Goal: Task Accomplishment & Management: Complete application form

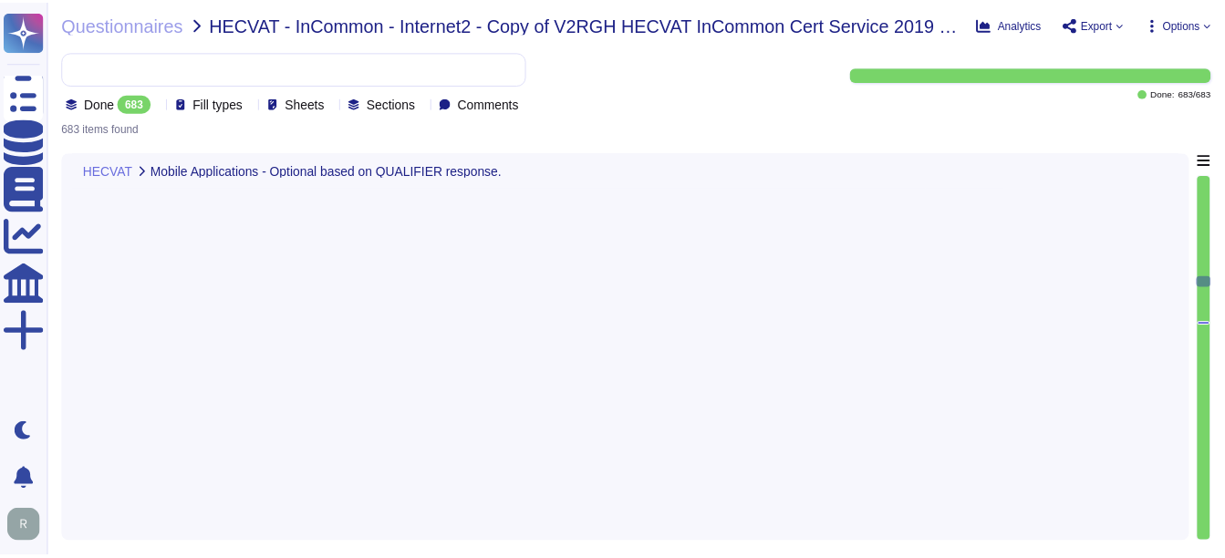
scroll to position [31260, 0]
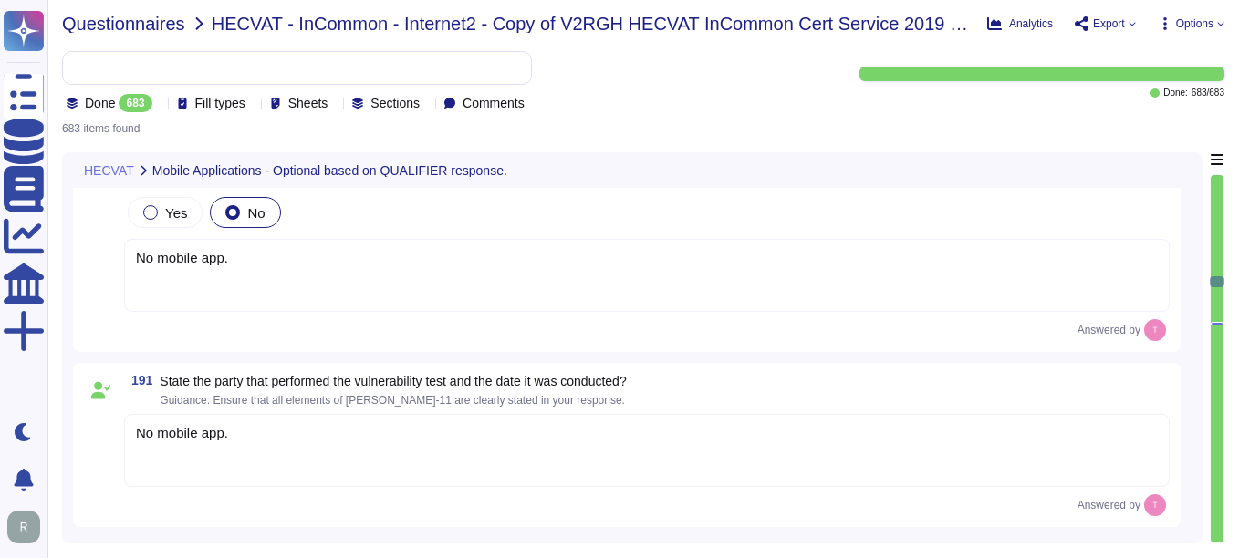
click at [108, 27] on span "Questionnaires" at bounding box center [123, 24] width 123 height 18
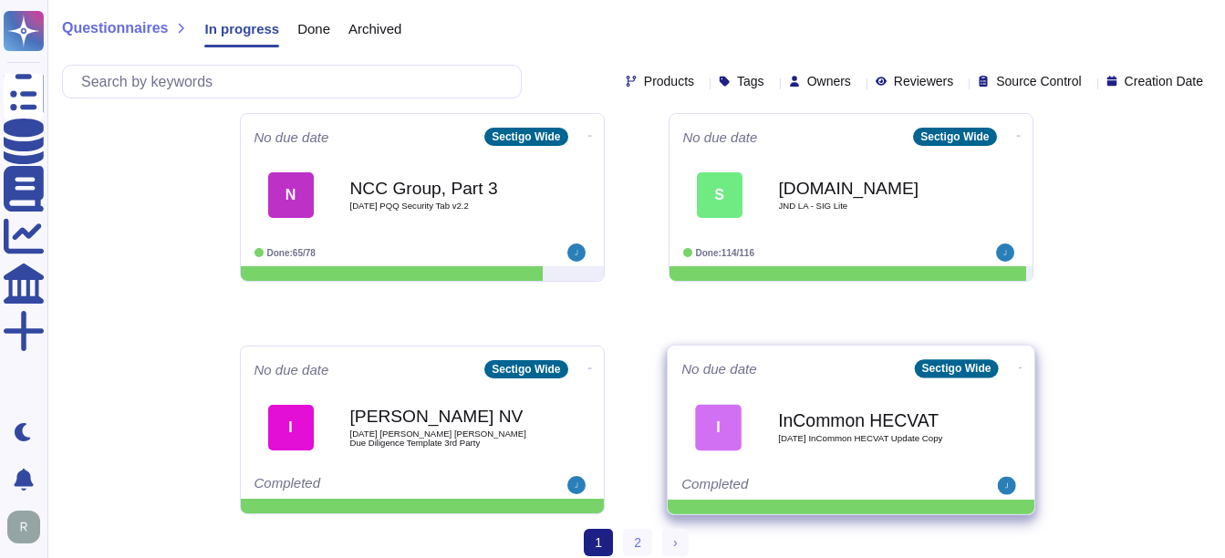
scroll to position [954, 0]
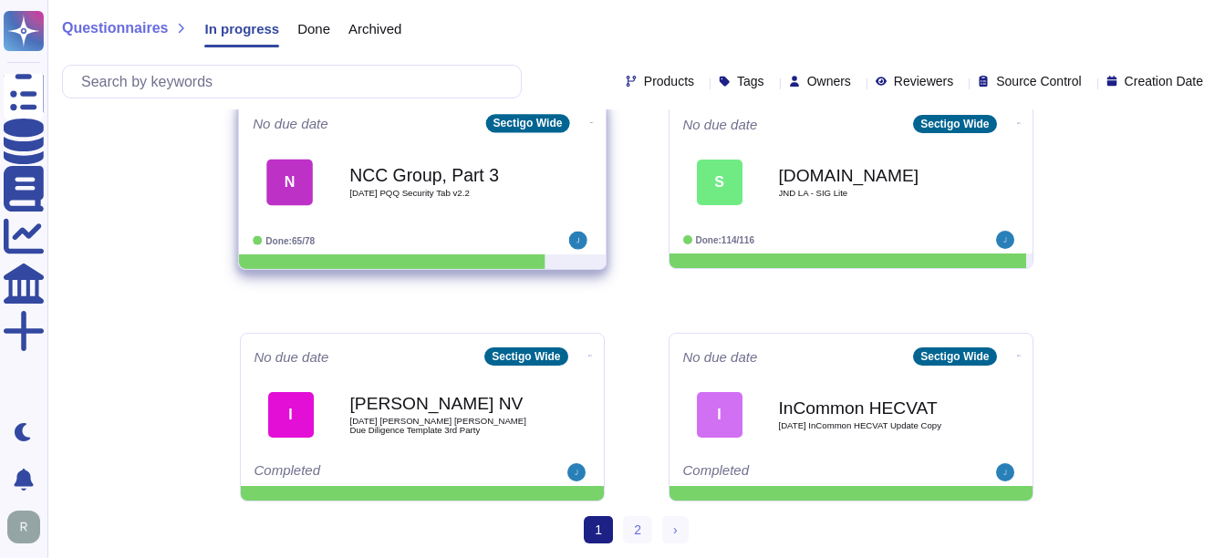
click at [457, 198] on div "NCC Group, Part 3 2025 08 26 PQQ Security Tab v2.2" at bounding box center [441, 182] width 184 height 74
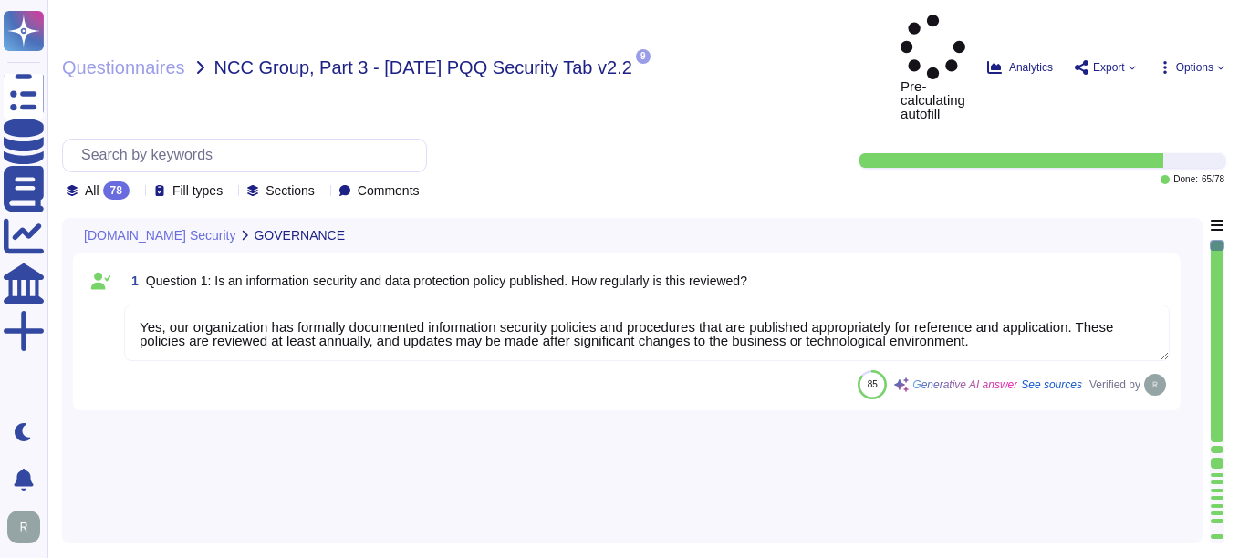
type textarea "Yes, our organization has formally documented information security policies and…"
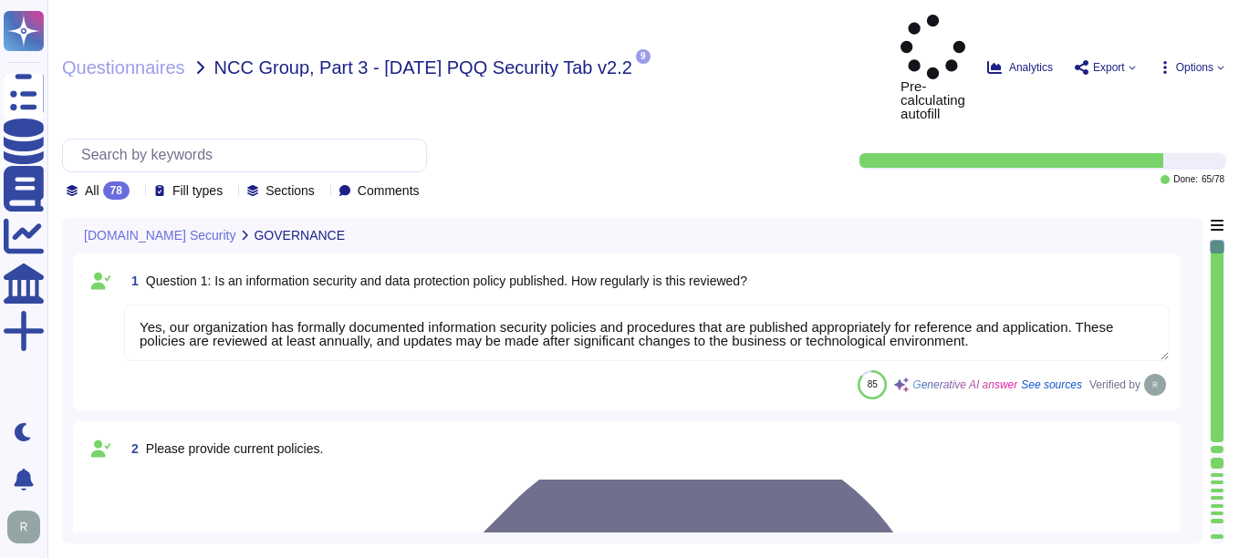
type textarea "Our organization currently maintains the following security and compliance cert…"
type textarea "Yes, all employees, including contractors, undergo background checks before the…"
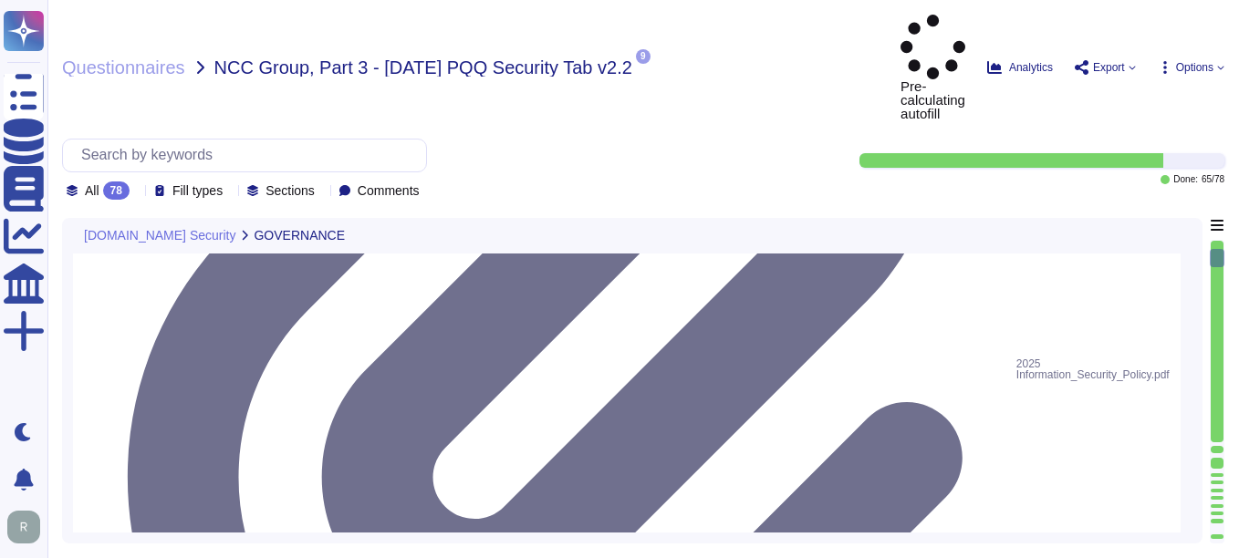
scroll to position [639, 0]
type textarea "Yes, training is provided to all staff on Information Security and Data Protect…"
type textarea "No, we do not engage sub-processors for this service.a"
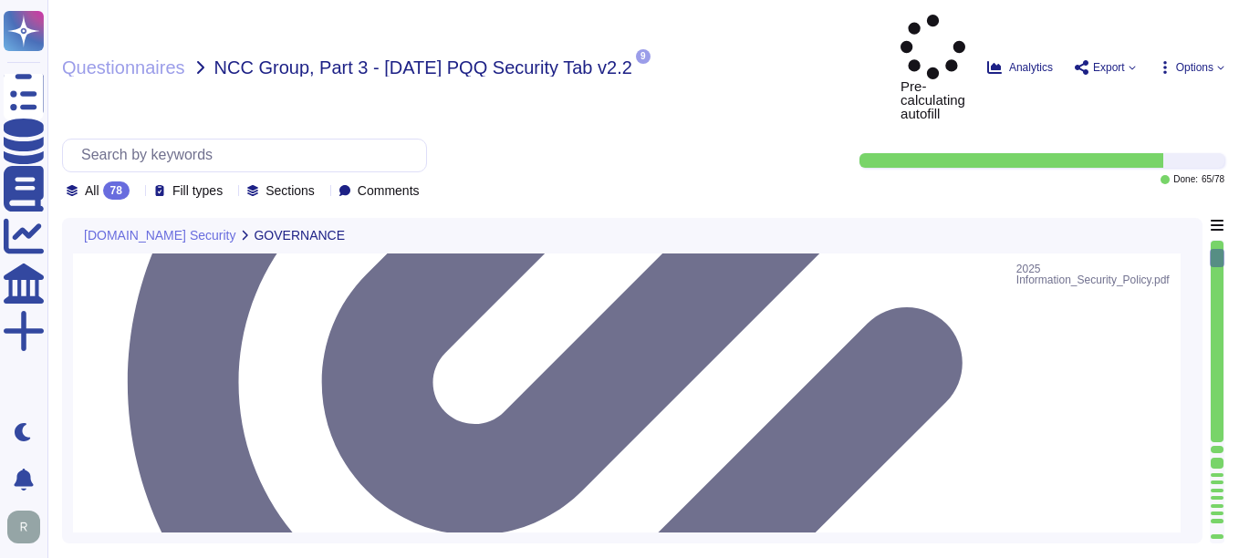
scroll to position [2, 0]
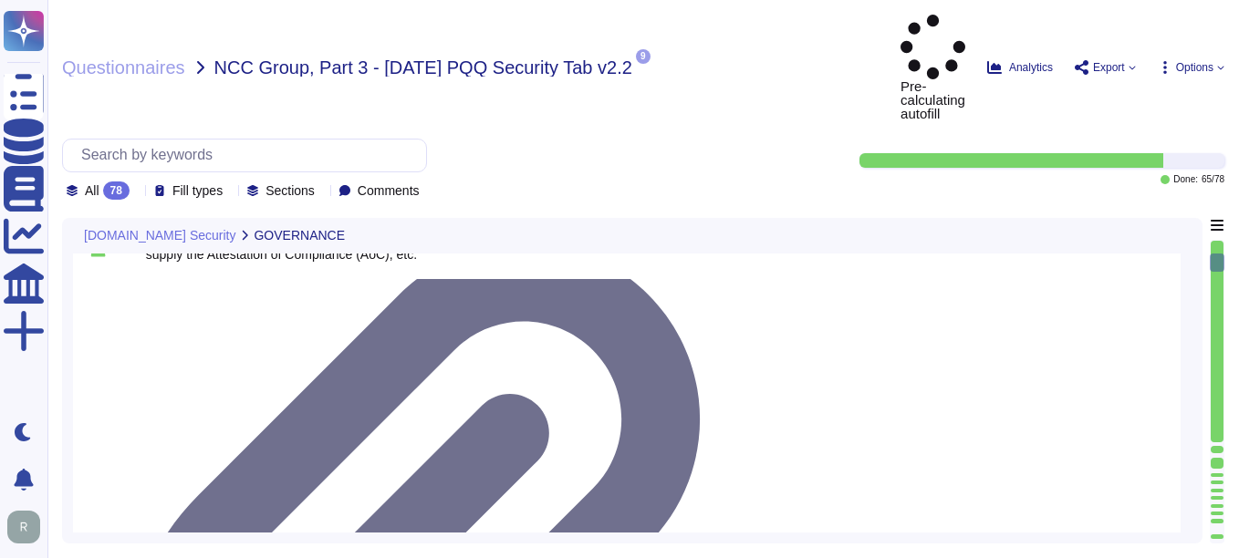
type textarea "Yes, our organization has a documented privacy policy that is available for pub…"
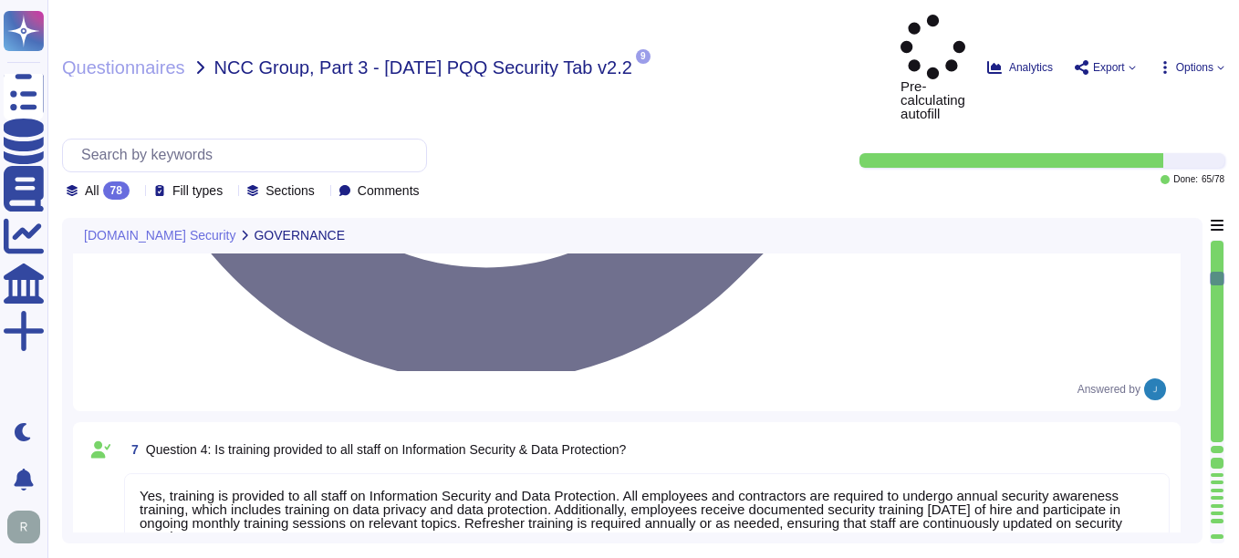
type textarea "Yes, a security incident management and response process is in place, and the I…"
type textarea "No, we have not encountered a security incident for the last 12 months, and the…"
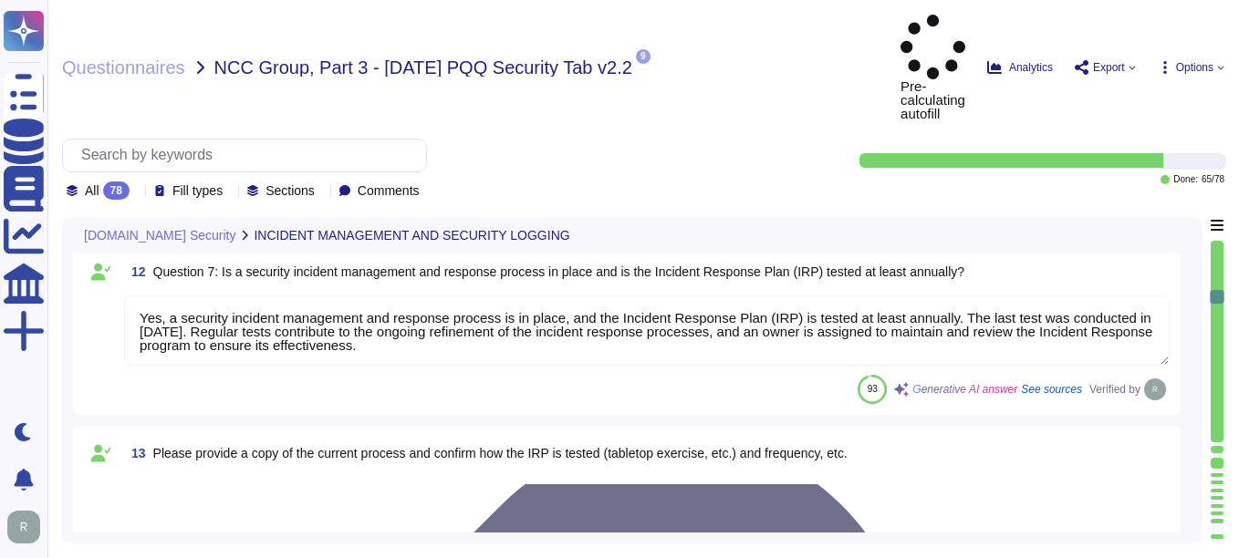
type textarea "Yes, there are clear procedures in place to notify customers in the event of br…"
type textarea "Yes, the service collects, monitors, and analyzes user, application, and system…"
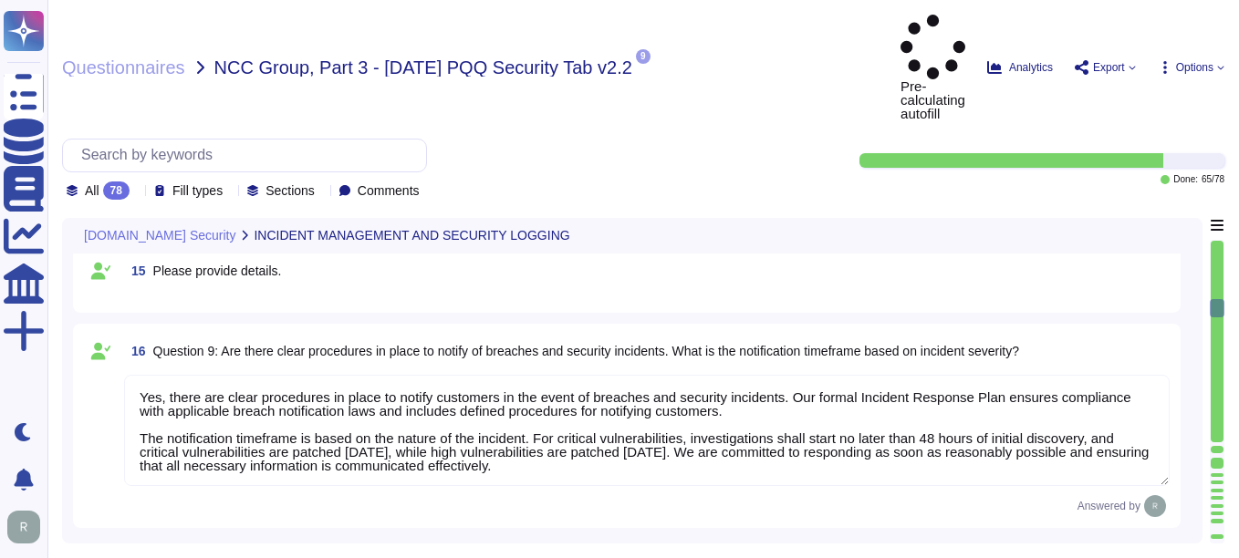
type textarea "Yes, security logs of usage and activity are available. Sectigo maintains compr…"
type textarea "Yes, security event logging is implemented and configured across the app/platfo…"
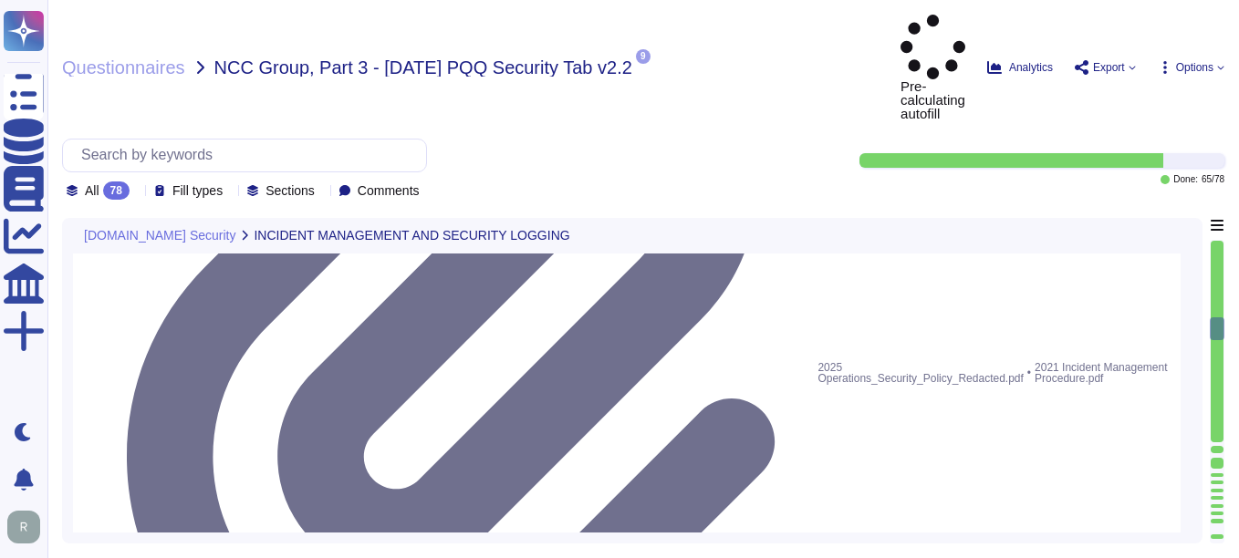
type textarea "The event logging described covers the following security events: - User/s acce…"
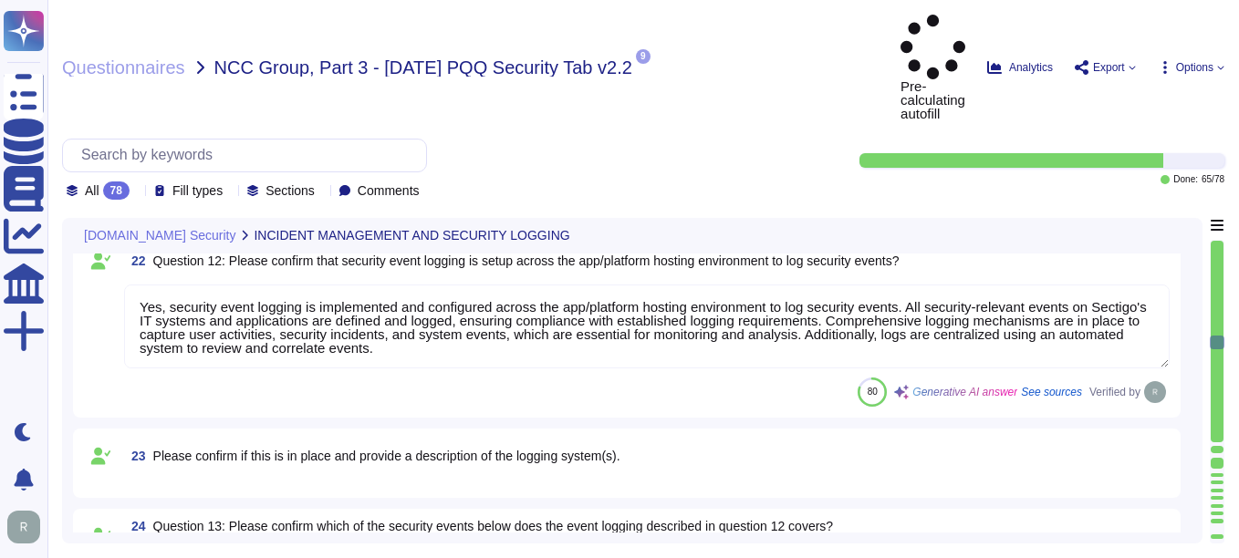
type textarea "Yes, the log retention period for security event logs is typically set for a mi…"
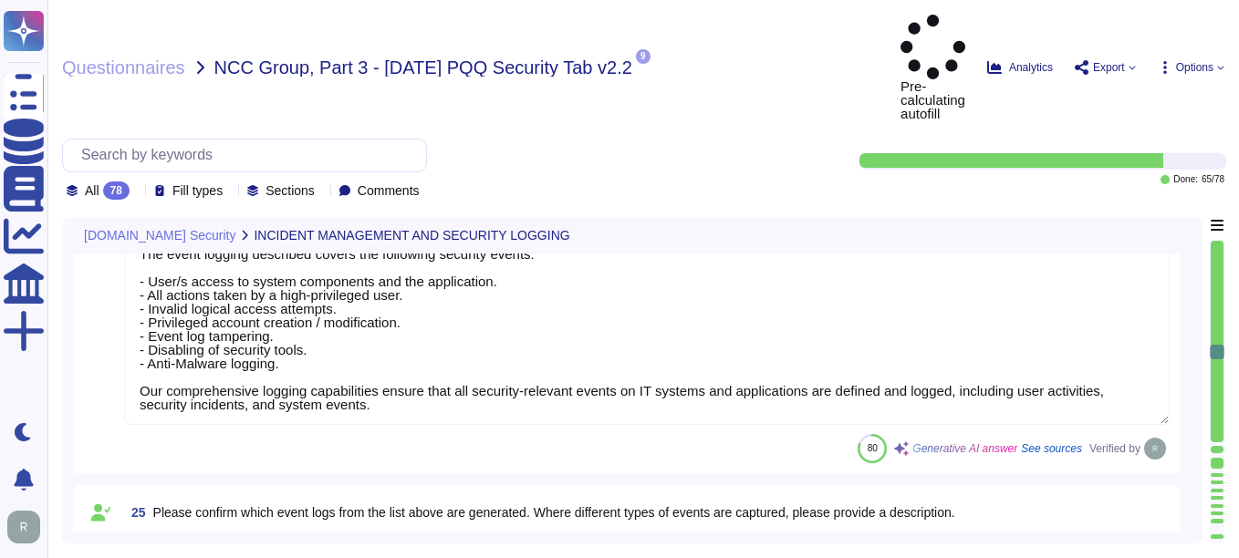
type textarea "Yes, there is a documented policy for applying security updates, which includes…"
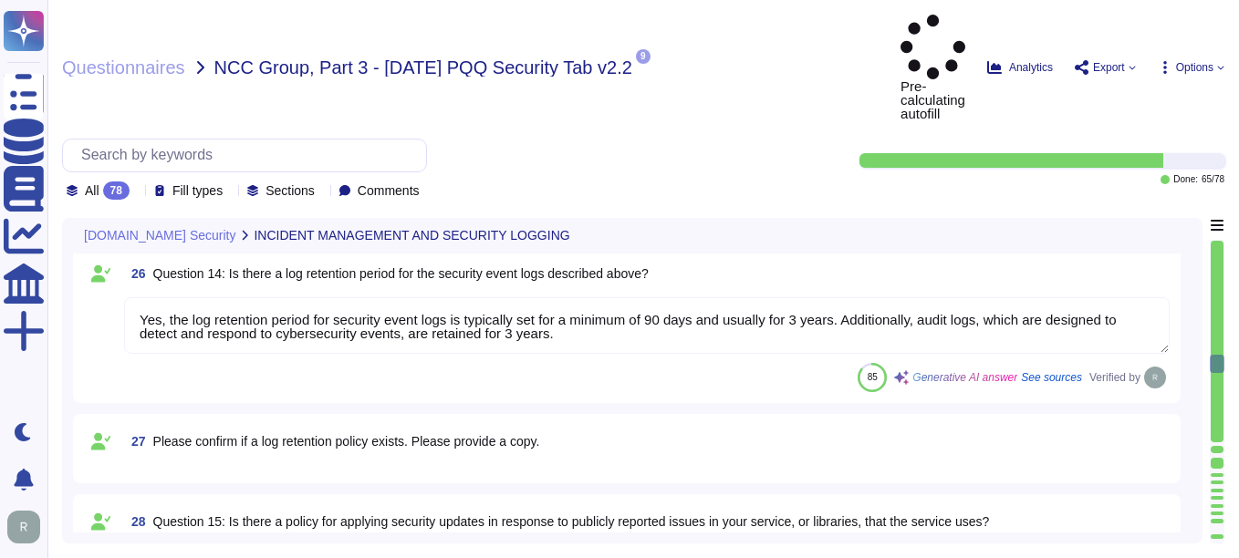
type textarea "Yes, there is a vulnerability disclosure process in place. All vulnerability cl…"
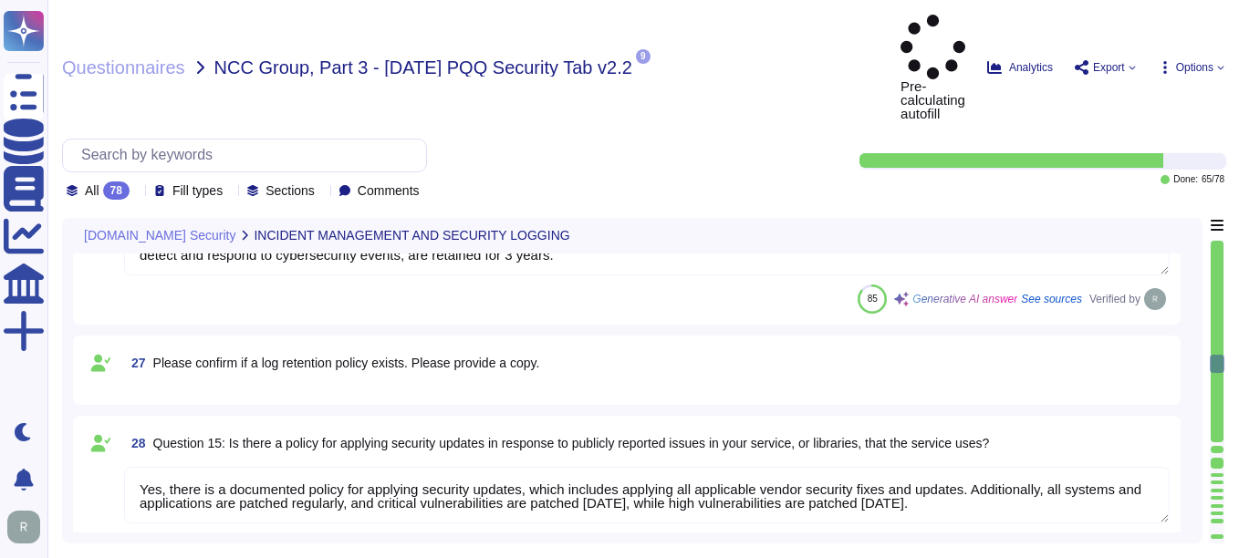
type textarea "Yes, there is a comprehensive vulnerability management process in place that co…"
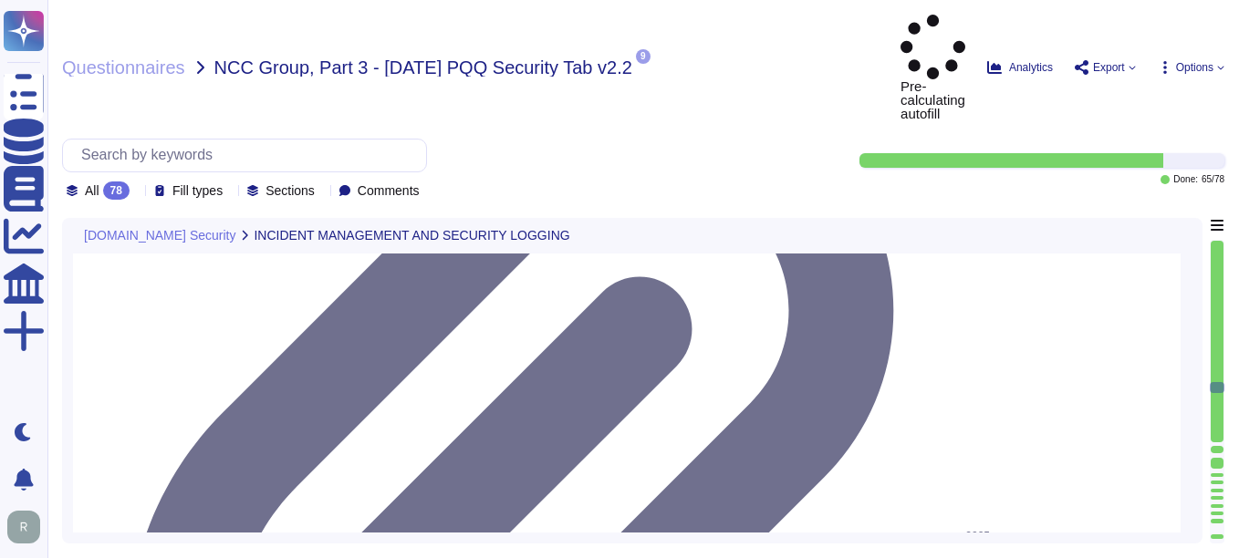
type textarea "No third parties have access to our service information. We do not perform risk…"
type textarea "Data is held geographically at all times in [GEOGRAPHIC_DATA], [US_STATE], [GEO…"
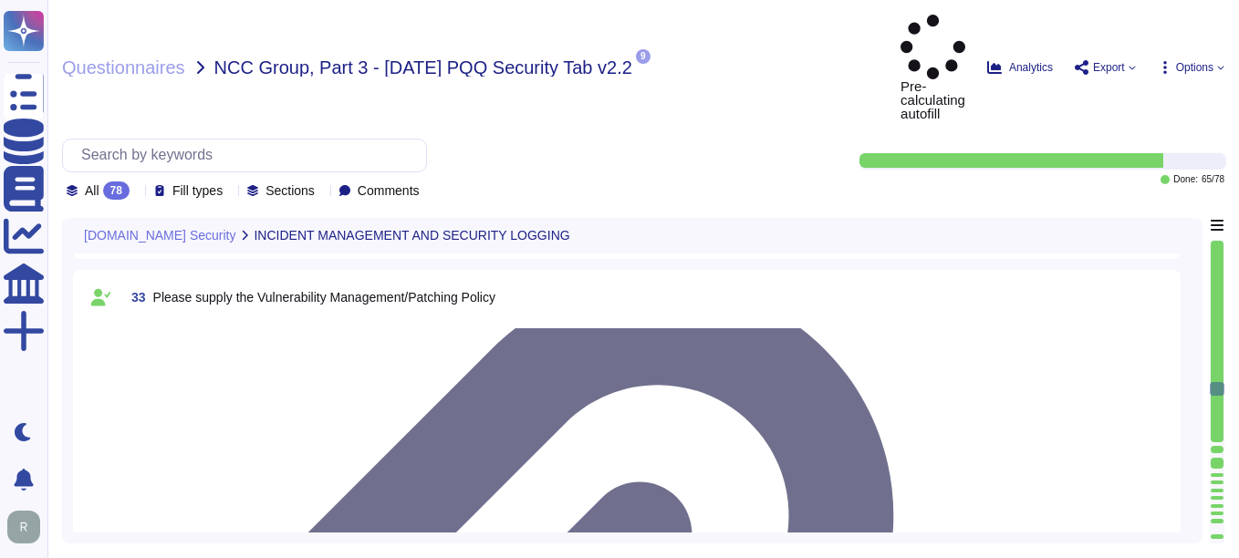
type textarea "Yes, both internal and external APIs are protected by multiple authentication m…"
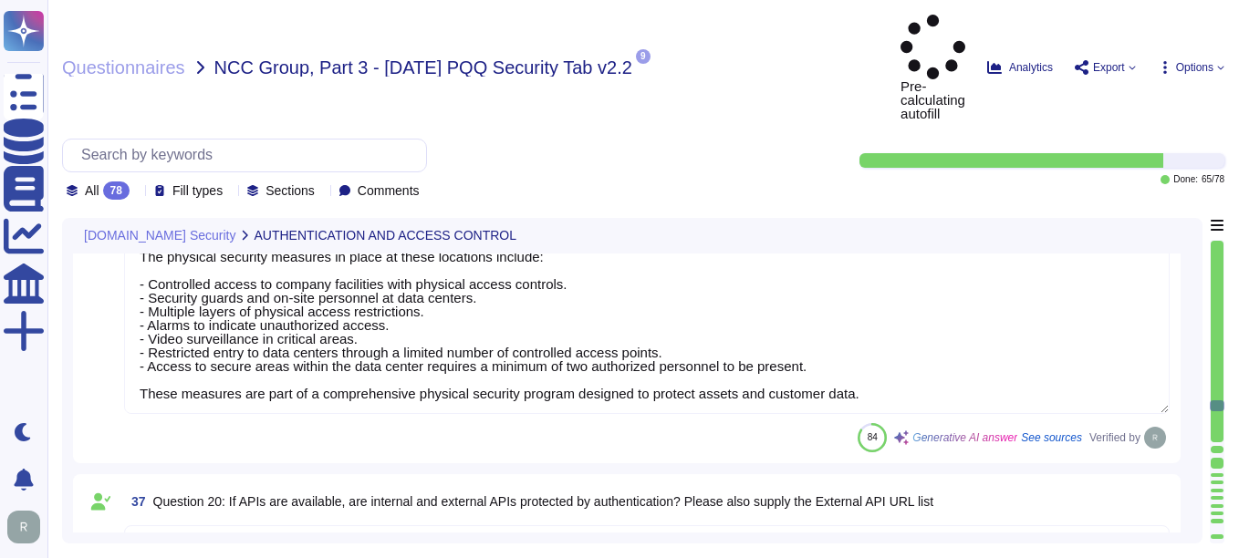
type textarea "Yes, multi-factor authentication (MFA) is required for all accounts with access…"
type textarea "Yes, multi-factor authentication (MFA) is required for high privileged accounts…"
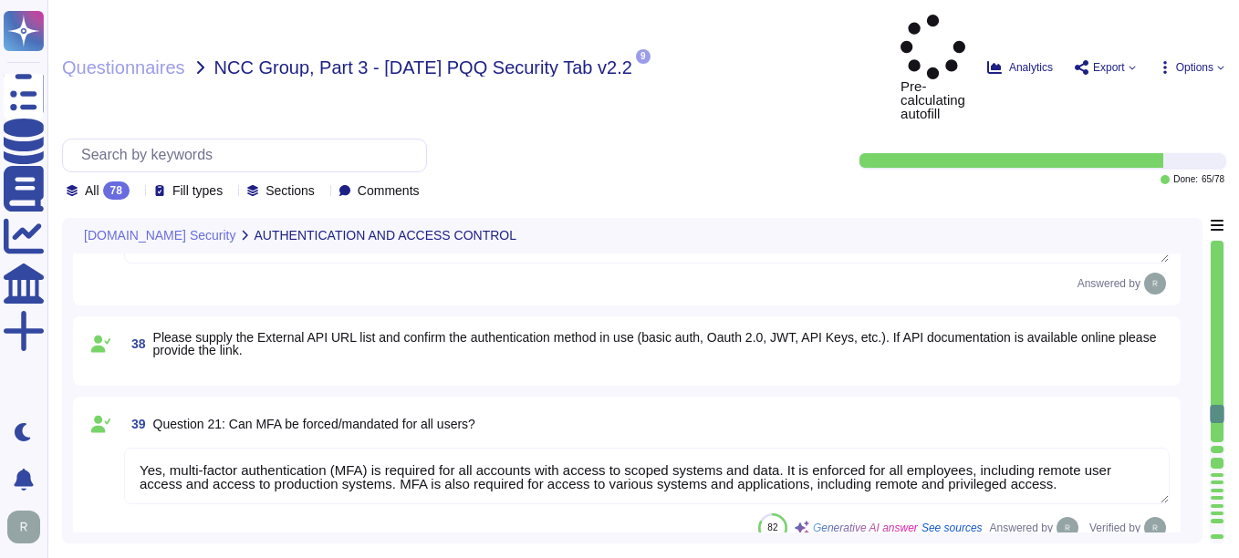
type textarea "Yes, the service has the concept of privileged administrative users who can alt…"
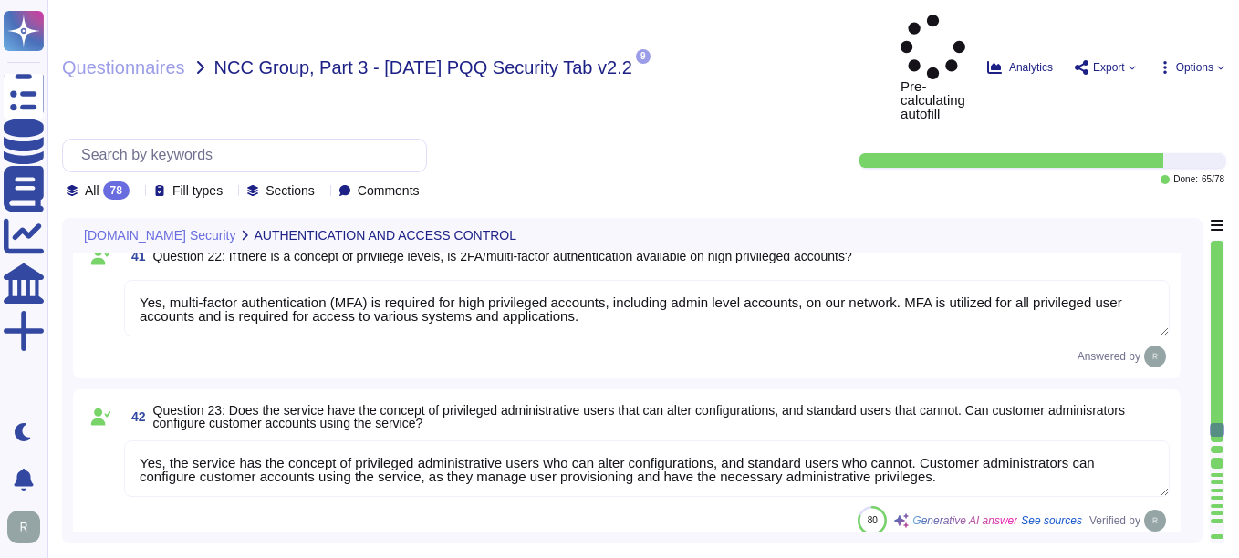
type textarea "Yes, encryption is used to protect internal data in transit. We utilize TLS 1.2…"
type textarea "Yes, encryption is used to protect external data in transit. We utilize TLS 1.2…"
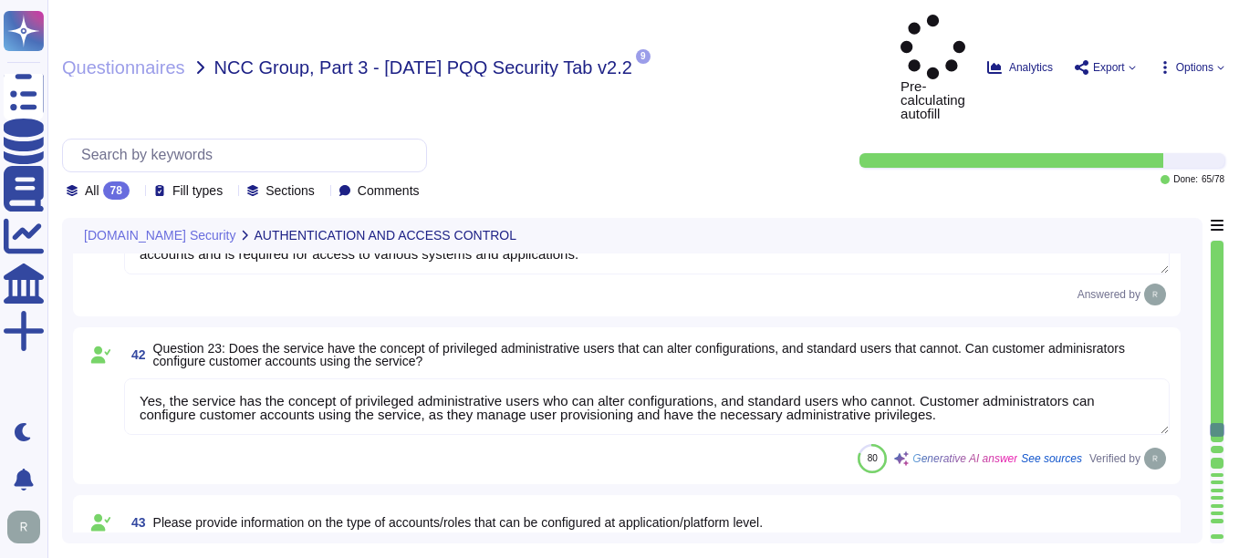
type textarea "Yes, the service protects internal data in transit using strong encryption prot…"
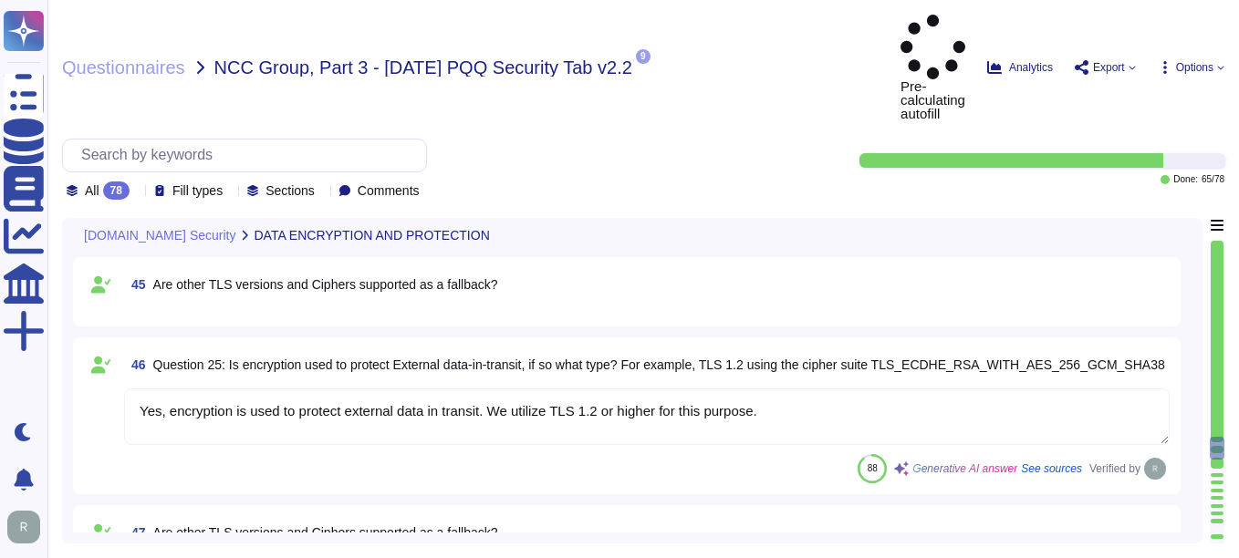
type textarea "Yes, the service protects external data in transit using correctly configured c…"
type textarea "Yes, the service supports data encryption at rest. All customer data at rest, i…"
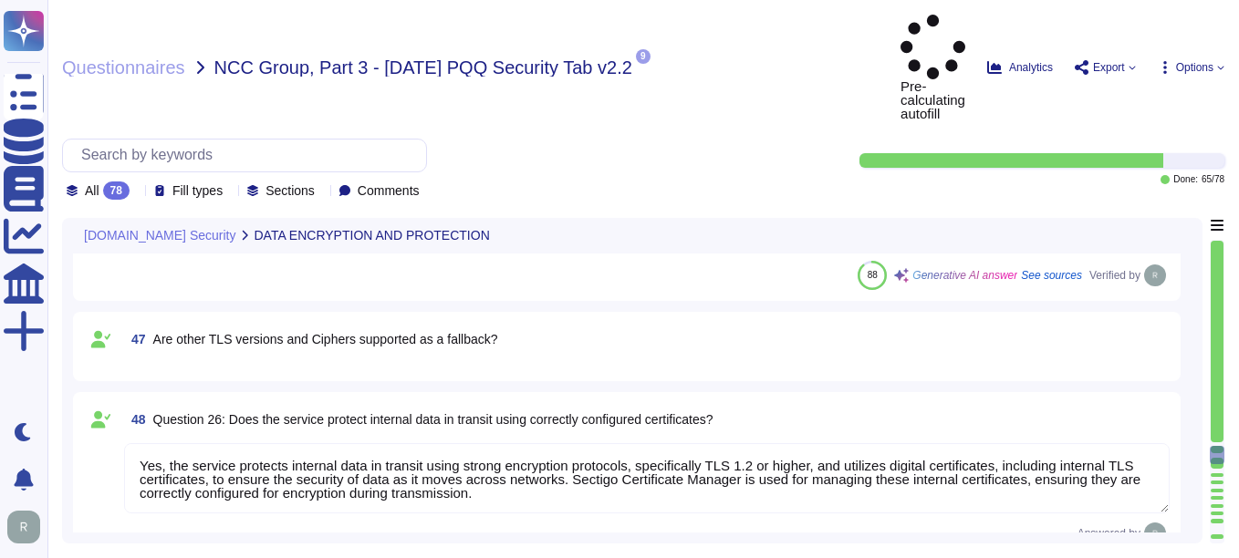
scroll to position [7026, 0]
type textarea "Sectigo primarily acts as a data processor in relation to the processing of per…"
type textarea "Yes, data, including personal data, will be processed and stored on the system …"
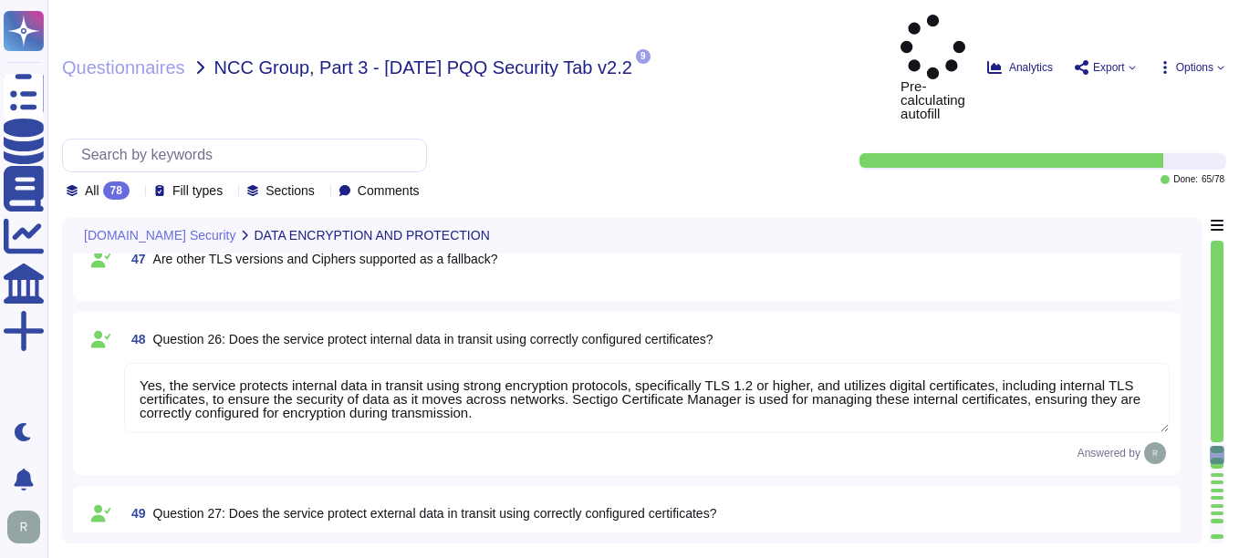
scroll to position [2, 0]
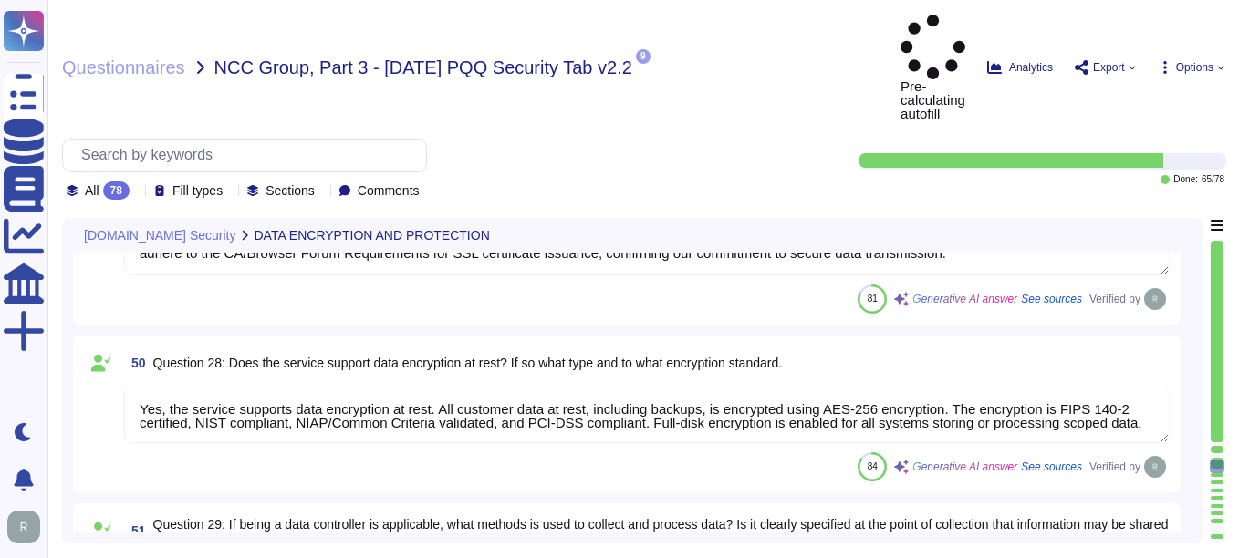
type textarea "Yes, personal information can be transmitted or received from countries outside…"
type textarea "Sensitive information is handled with a comprehensive security program that inc…"
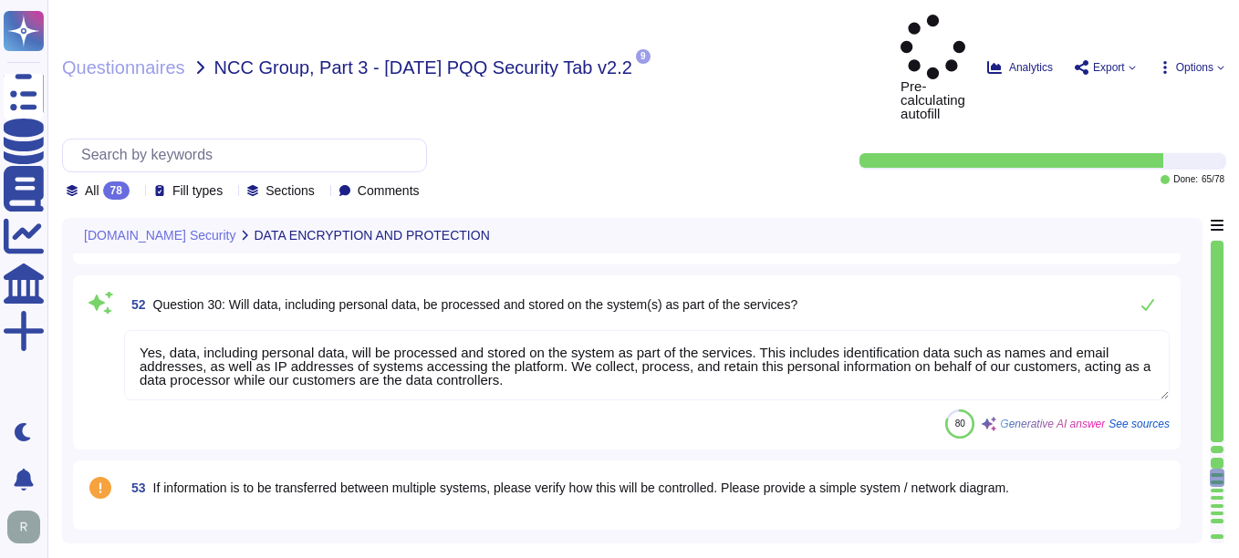
scroll to position [7847, 0]
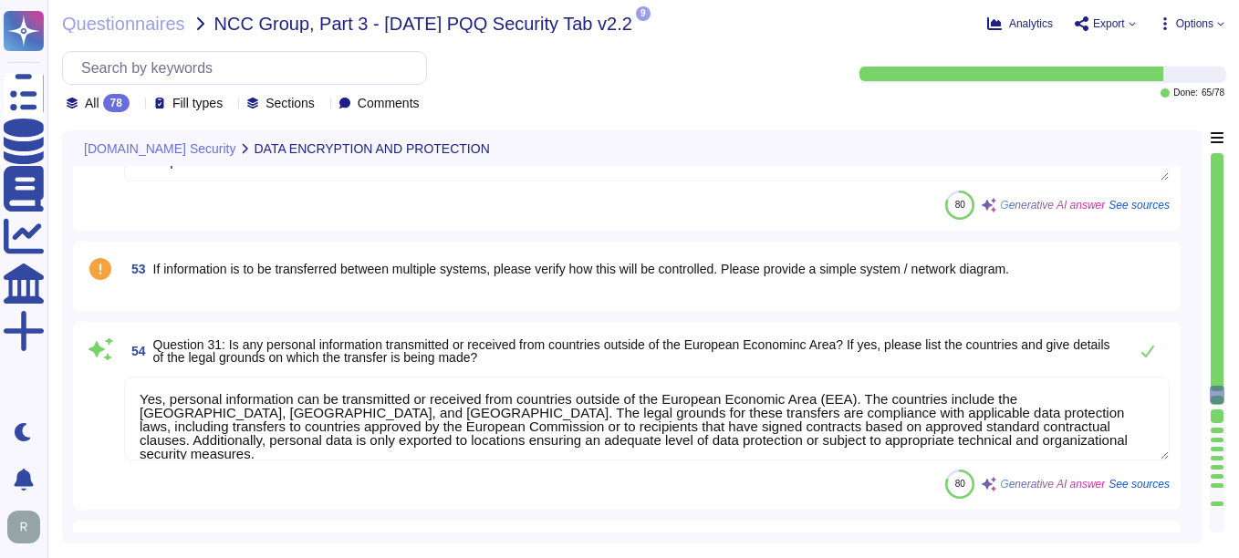
type textarea "Yes, it is possible to retrieve, amend, erase, or restrict access to personal d…"
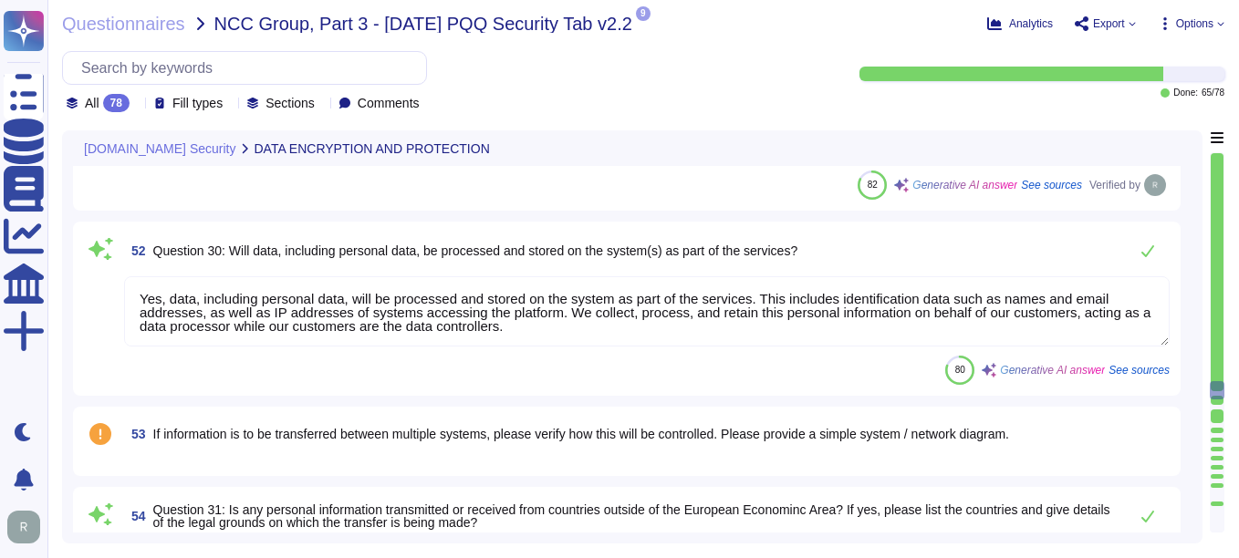
type textarea "Yes, the service protects external data in transit using correctly configured c…"
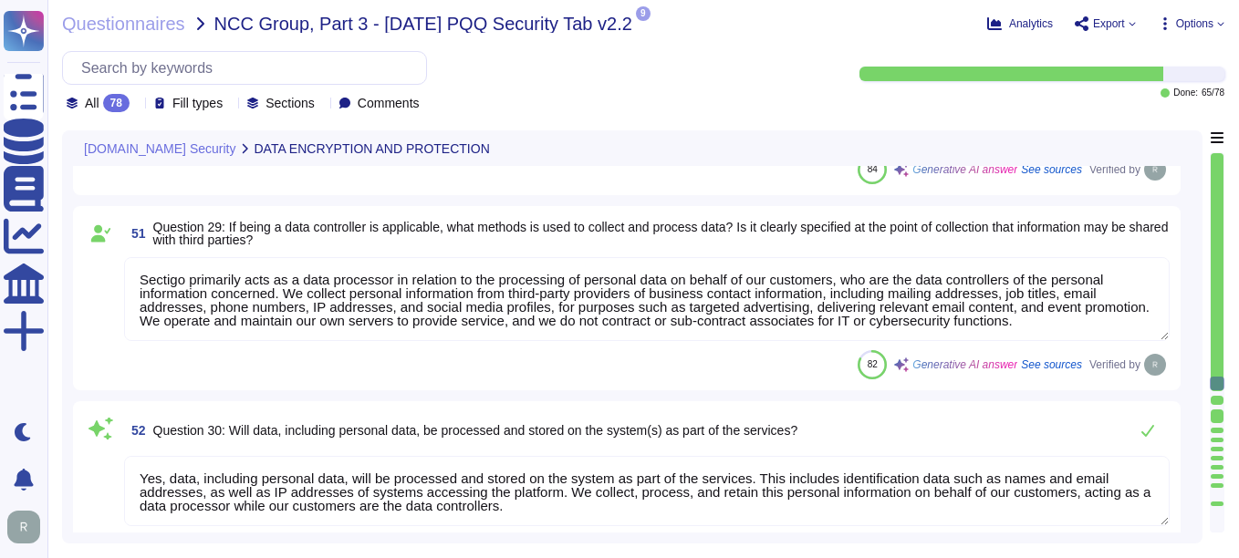
type textarea "Yes, the service protects internal data in transit using strong encryption prot…"
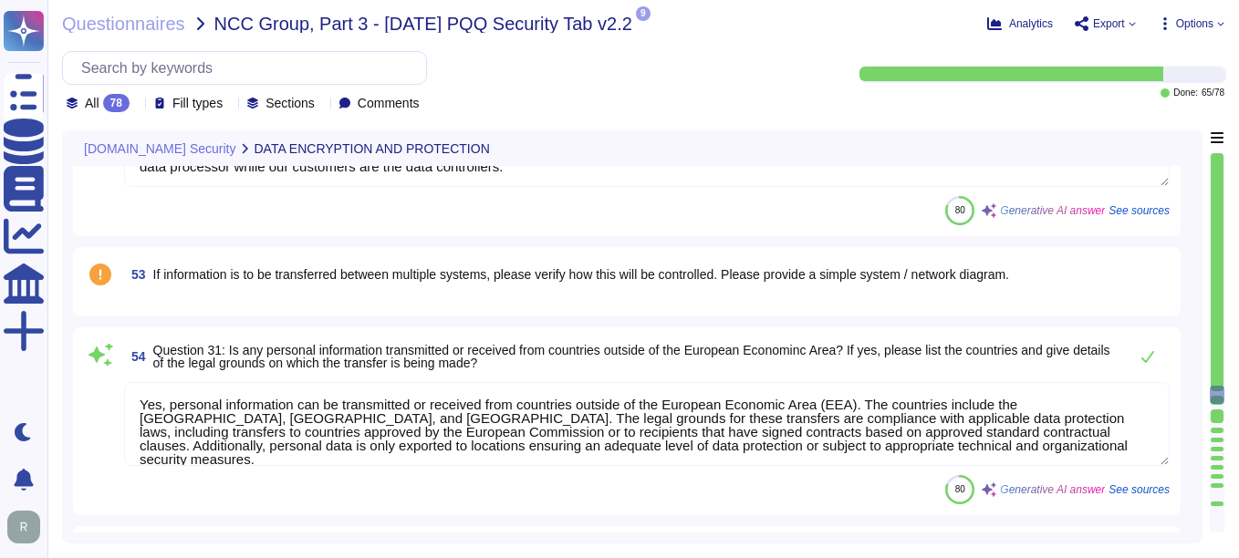
scroll to position [7938, 0]
type textarea "Yes, it is possible to retrieve, amend, erase, or restrict access to personal d…"
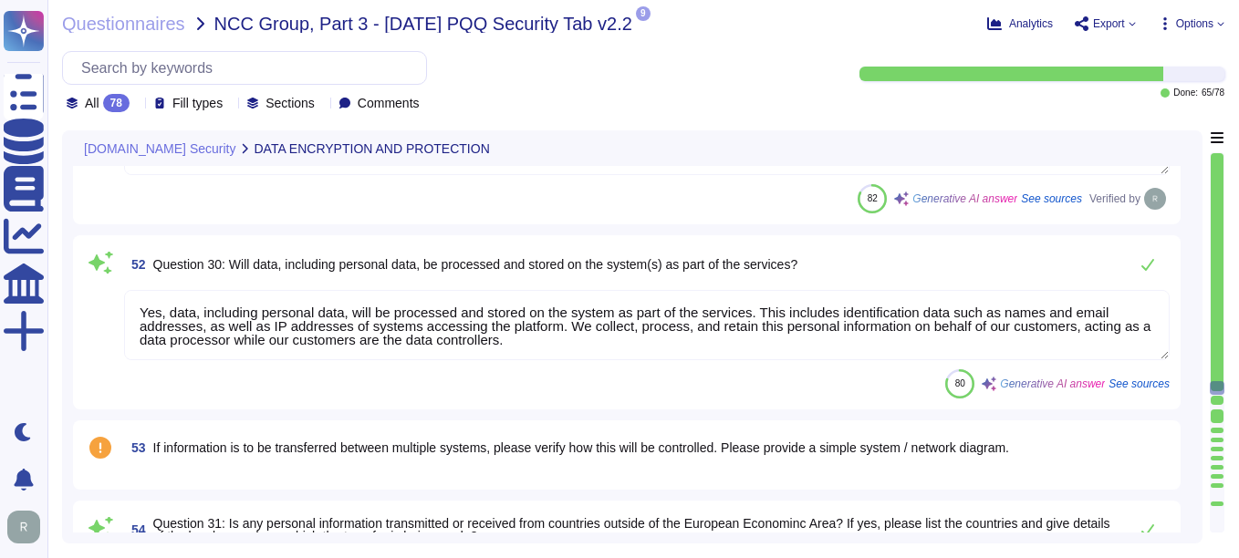
type textarea "Yes, the service protects external data in transit using correctly configured c…"
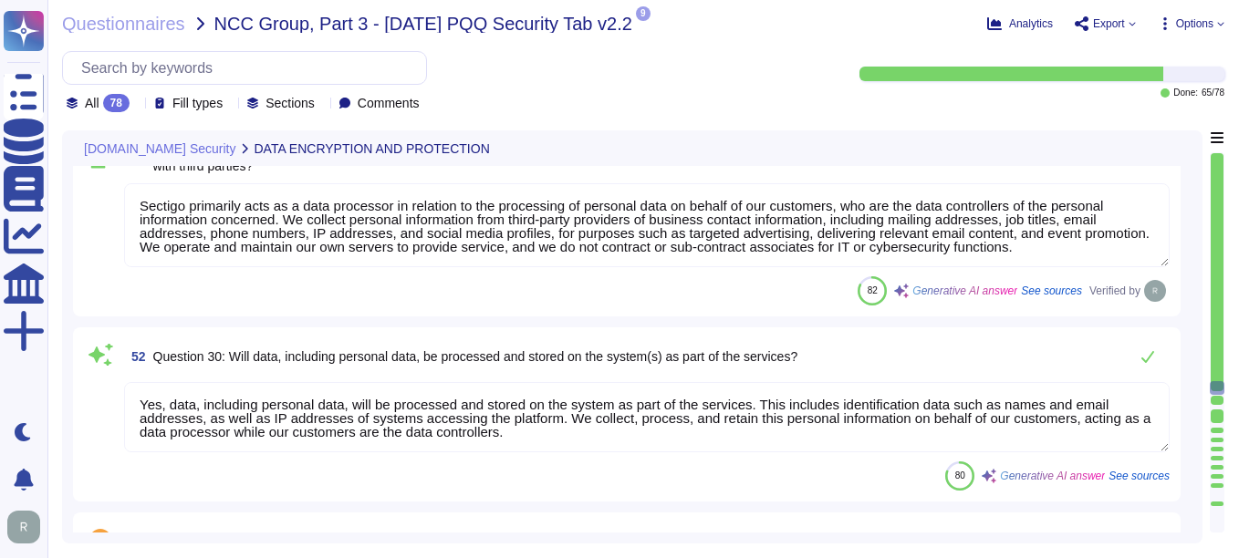
scroll to position [7573, 0]
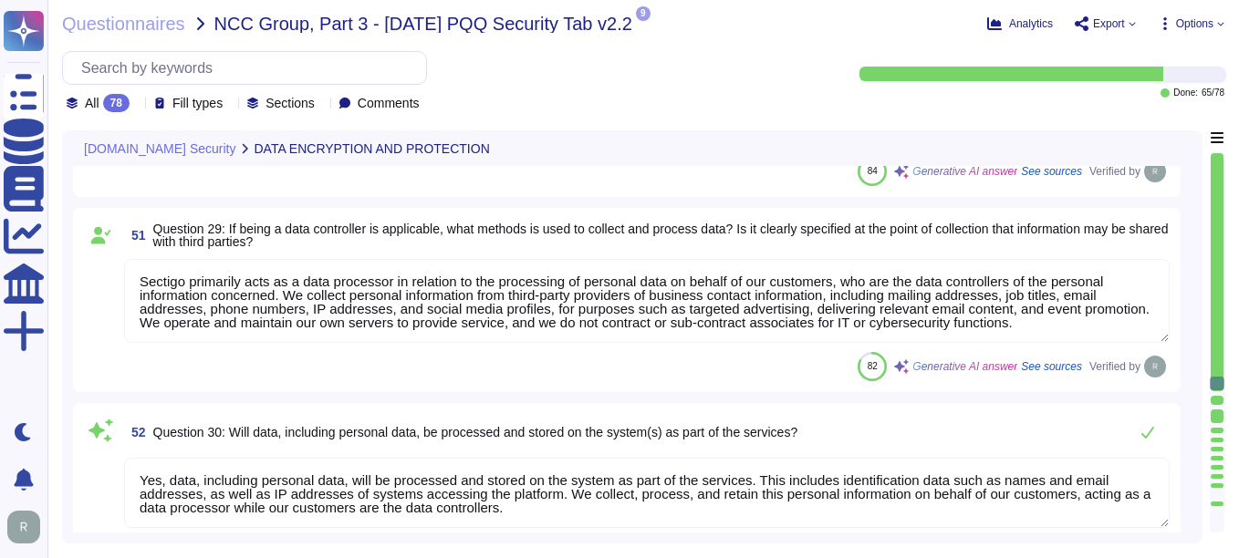
type textarea "Yes, the service protects internal data in transit using strong encryption prot…"
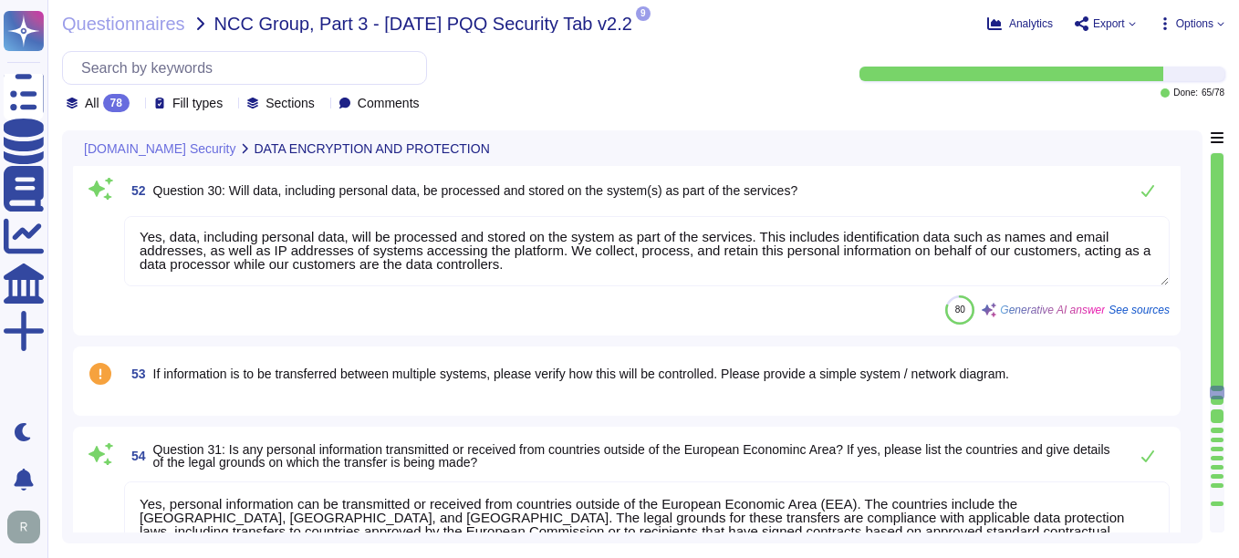
scroll to position [7847, 0]
type textarea "Yes, it is possible to retrieve, amend, erase, or restrict access to personal d…"
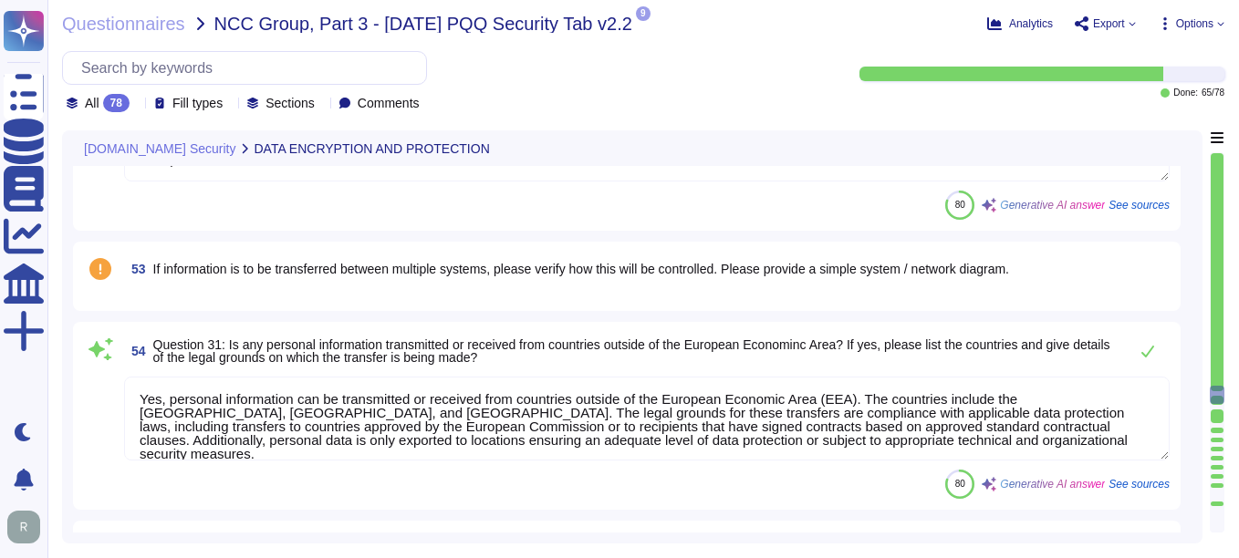
click at [178, 291] on div "53 If information is to be transferred between multiple systems, please verify …" at bounding box center [627, 276] width 1086 height 47
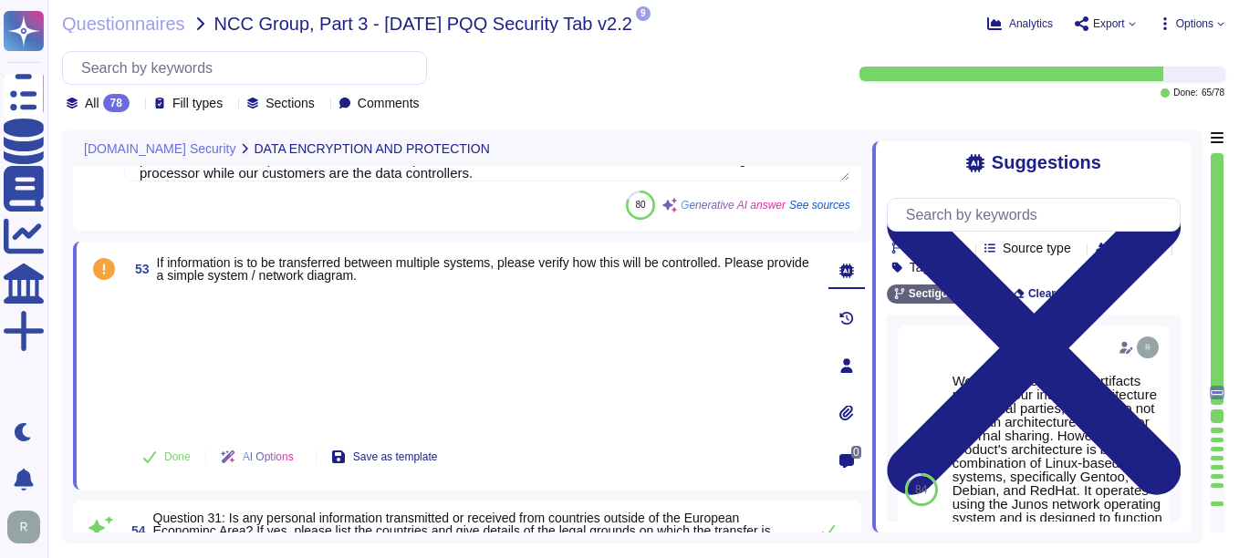
click at [210, 361] on div at bounding box center [471, 360] width 686 height 135
click at [307, 360] on div at bounding box center [471, 360] width 686 height 135
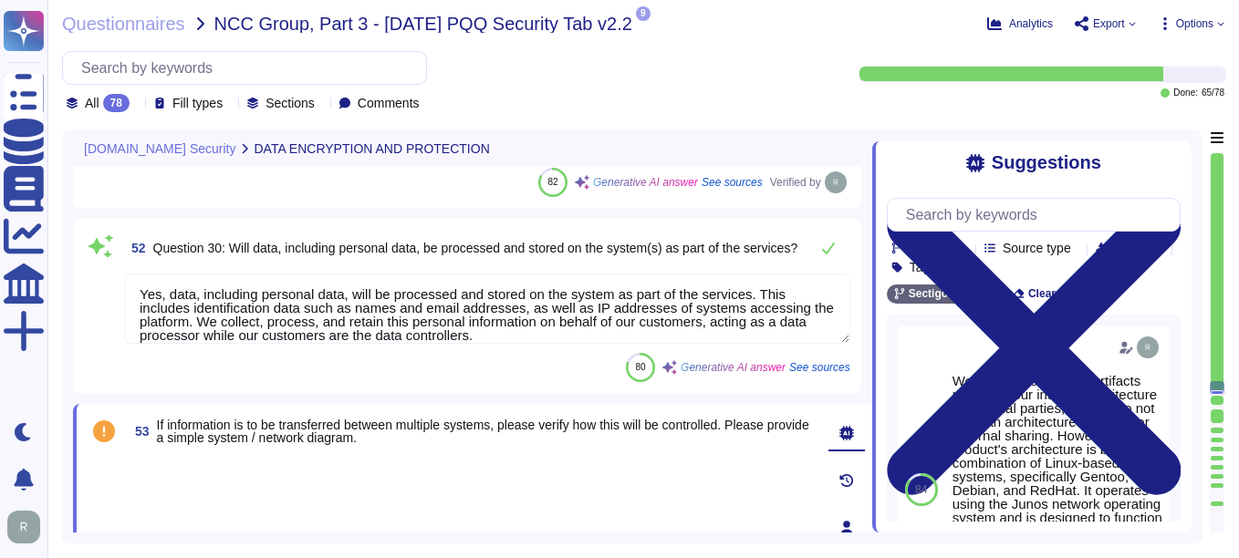
type textarea "Yes, the service protects external data in transit using correctly configured c…"
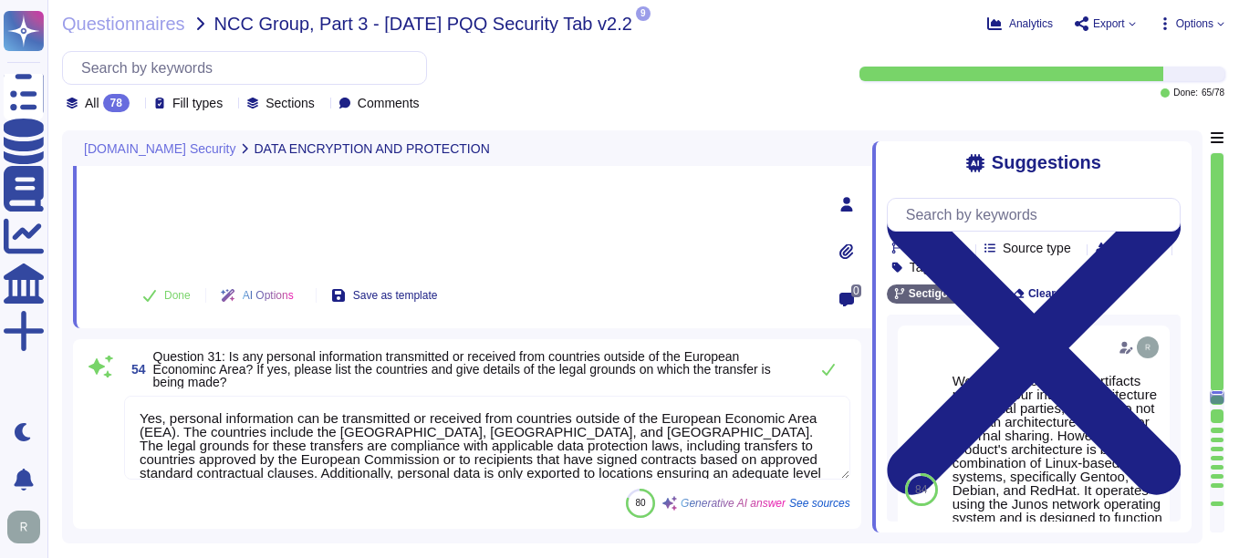
scroll to position [8057, 0]
type textarea "Yes, it is possible to retrieve, amend, erase, or restrict access to personal d…"
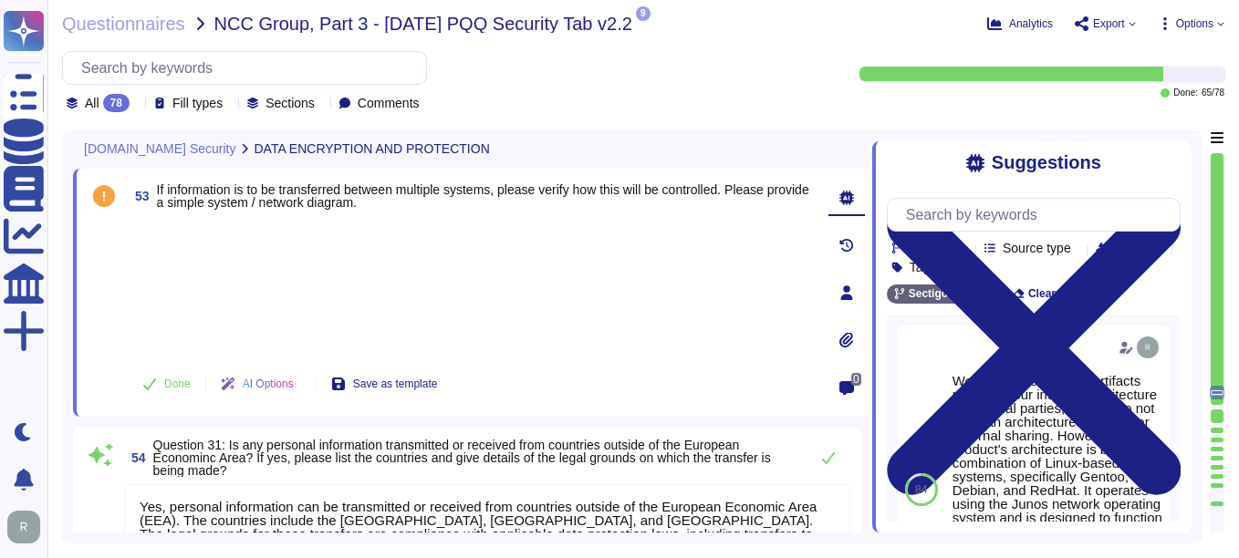
type textarea "Yes, the service supports data encryption at rest. All customer data at rest, i…"
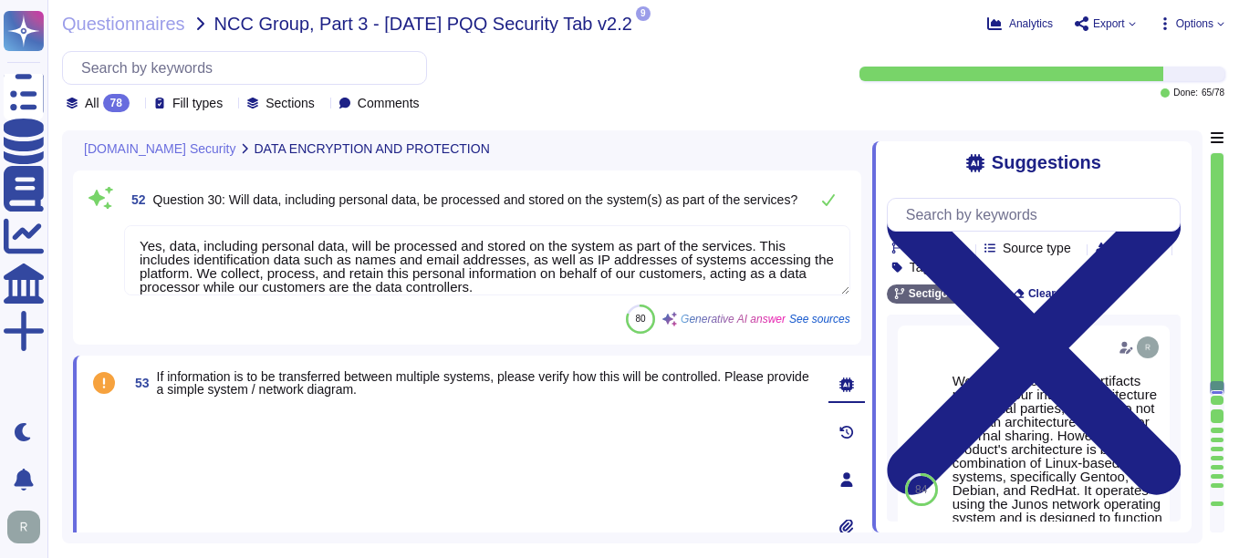
scroll to position [7706, 0]
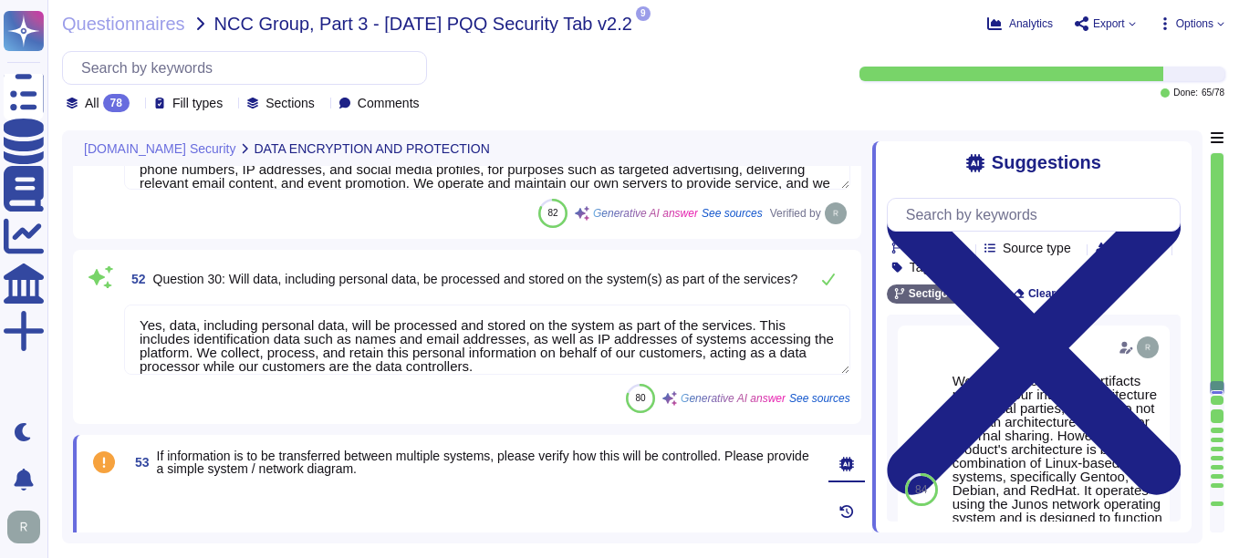
type textarea "Yes, the service protects external data in transit using correctly configured c…"
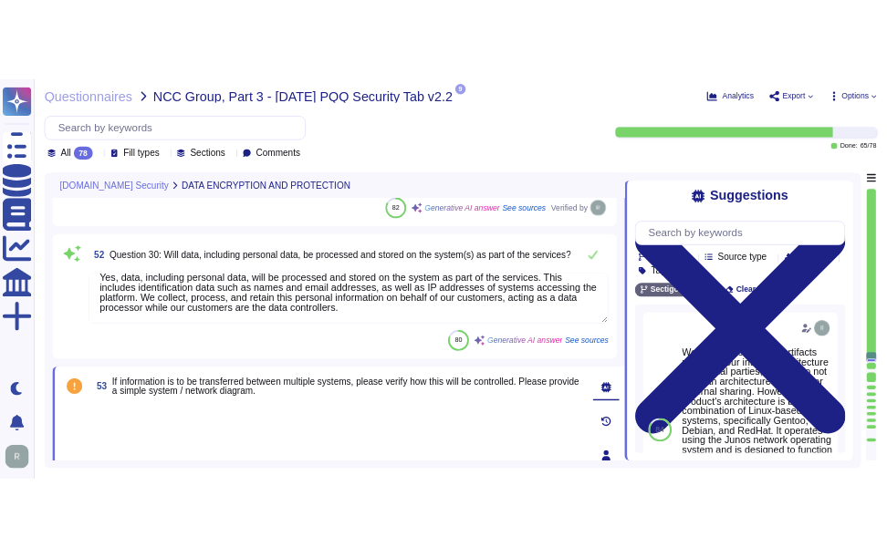
scroll to position [7797, 0]
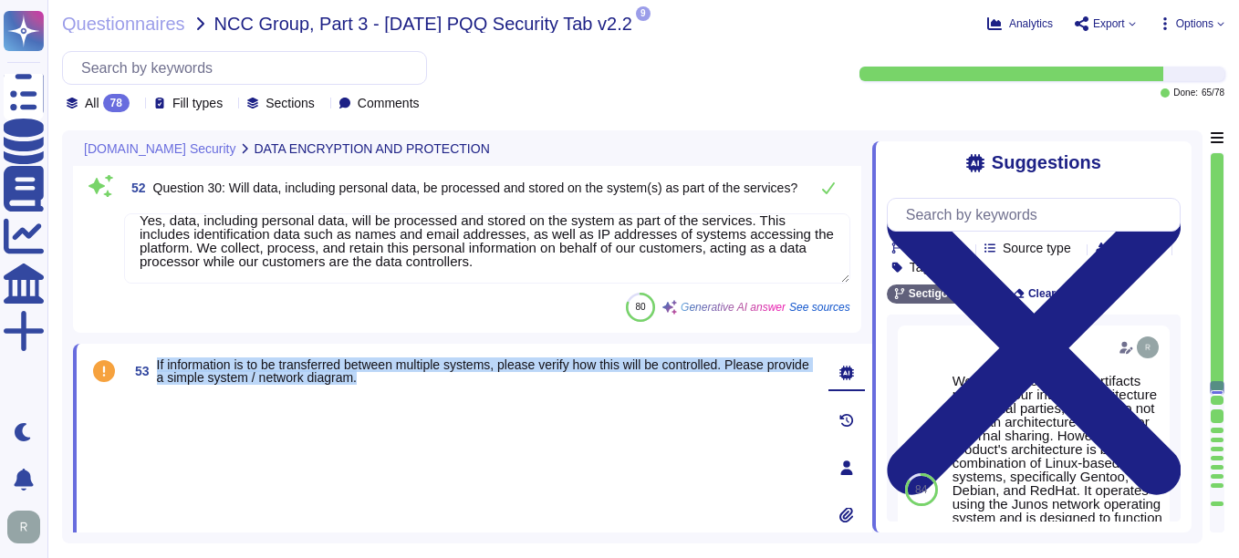
drag, startPoint x: 156, startPoint y: 364, endPoint x: 442, endPoint y: 380, distance: 286.1
click at [442, 380] on span "53 If information is to be transferred between multiple systems, please verify …" at bounding box center [471, 371] width 686 height 33
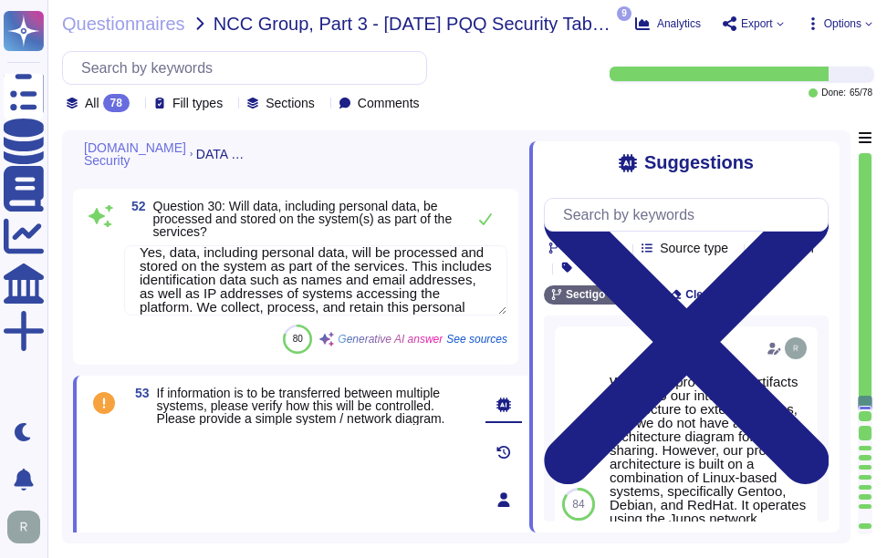
click at [279, 441] on div at bounding box center [299, 497] width 343 height 130
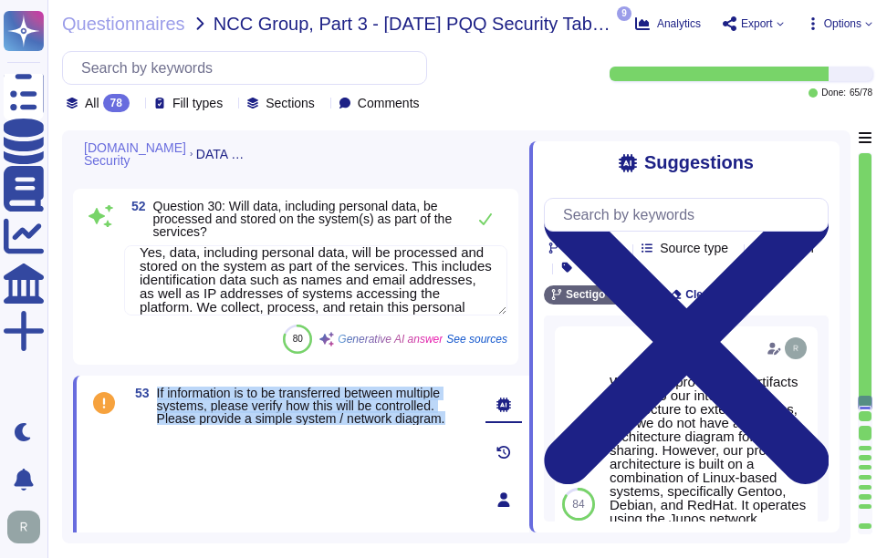
drag, startPoint x: 157, startPoint y: 396, endPoint x: 461, endPoint y: 427, distance: 305.4
click at [461, 427] on div "53 If information is to be transferred between multiple systems, please verify …" at bounding box center [279, 500] width 383 height 226
copy span "If information is to be transferred between multiple systems, please verify how…"
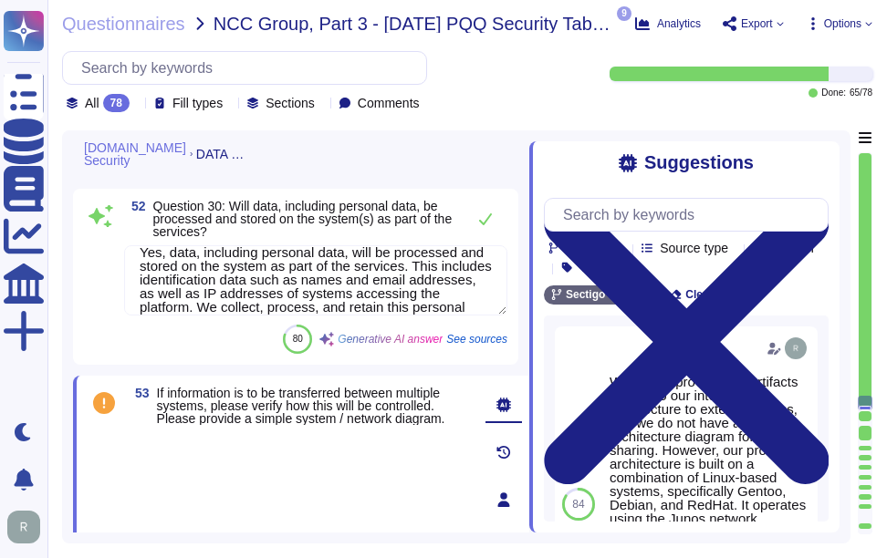
click at [193, 459] on div at bounding box center [299, 497] width 343 height 130
drag, startPoint x: 193, startPoint y: 452, endPoint x: 255, endPoint y: 440, distance: 63.2
click at [199, 451] on div at bounding box center [299, 497] width 343 height 130
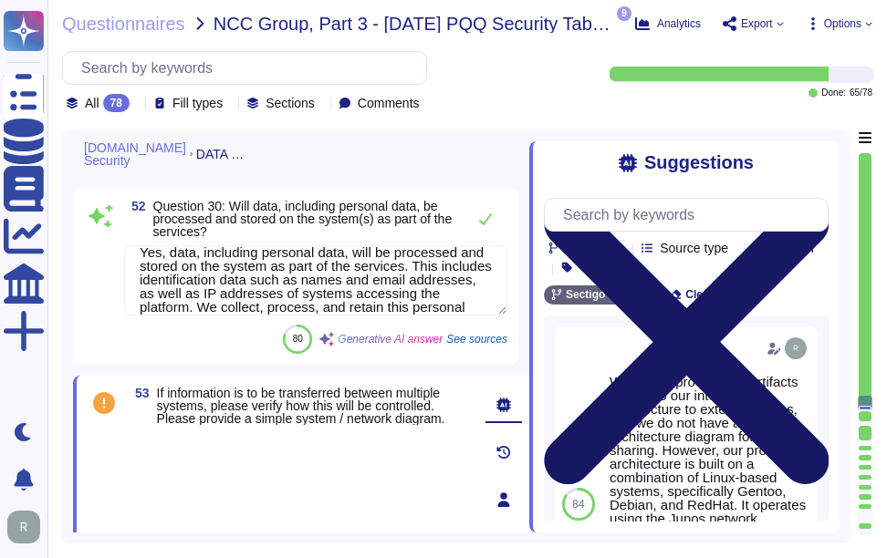
click at [813, 168] on icon at bounding box center [686, 342] width 285 height 380
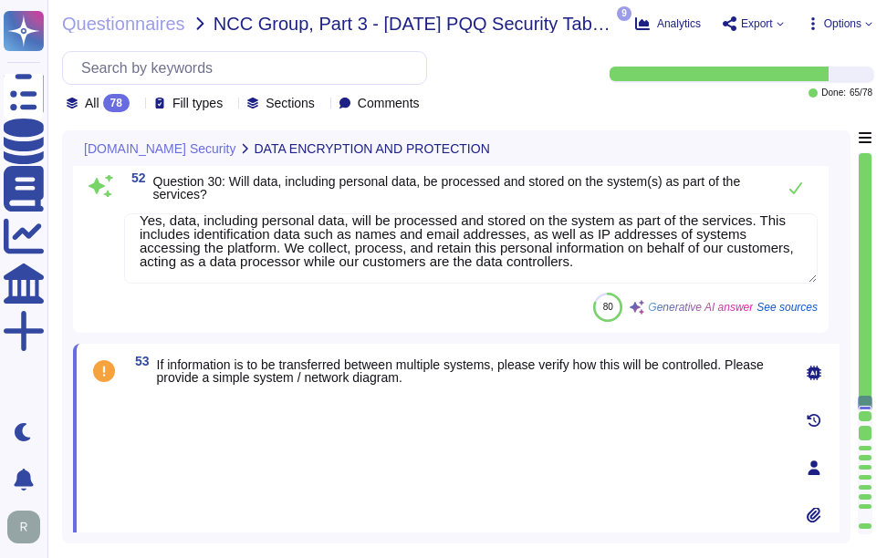
click at [203, 400] on div at bounding box center [454, 462] width 653 height 135
click at [188, 422] on div at bounding box center [454, 462] width 653 height 135
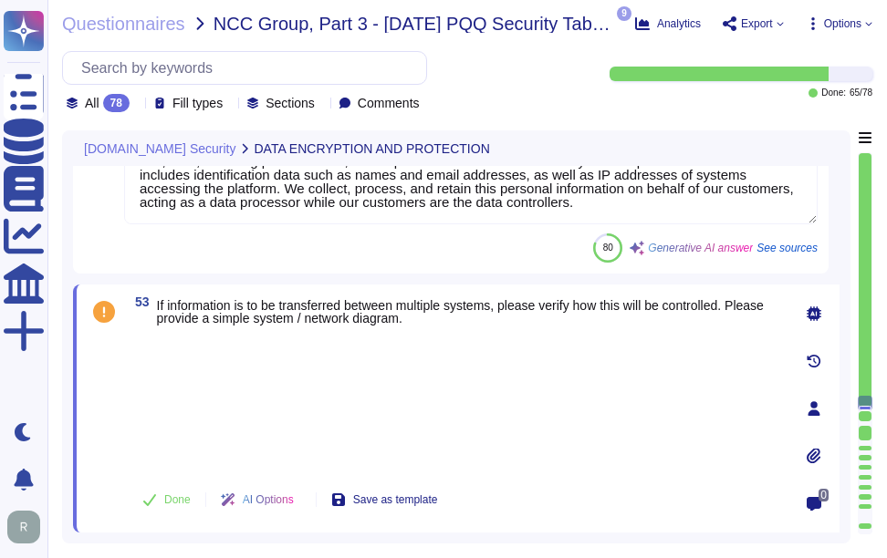
scroll to position [7888, 0]
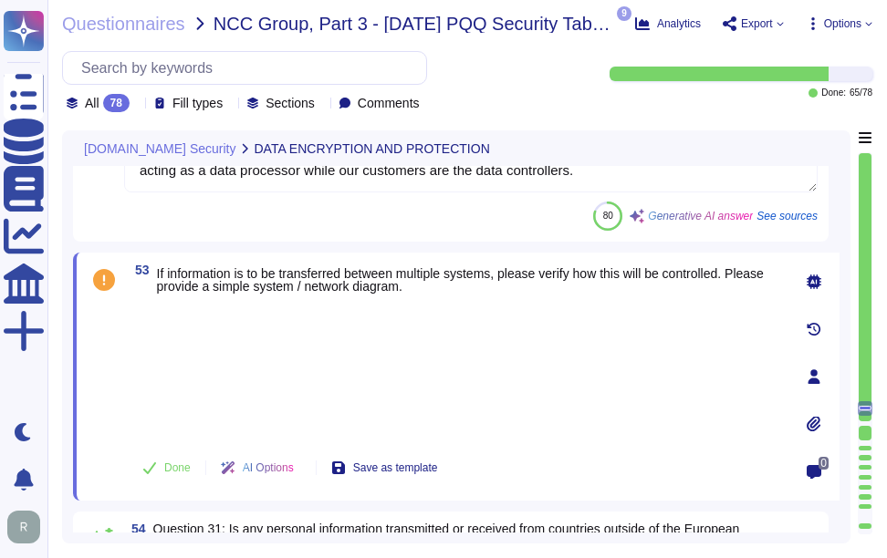
click at [380, 382] on div at bounding box center [454, 371] width 653 height 135
click at [190, 355] on div at bounding box center [454, 371] width 653 height 135
click at [190, 354] on div at bounding box center [454, 371] width 653 height 135
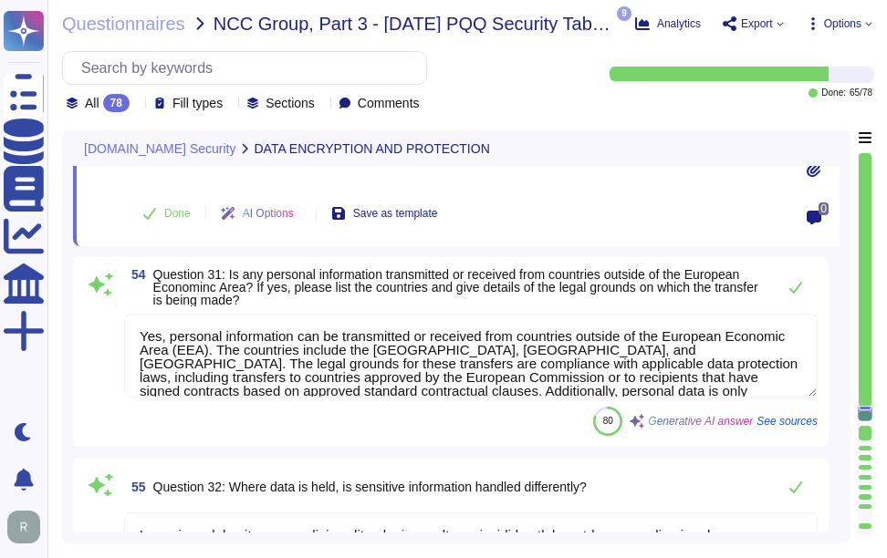
type textarea "Yes, it is possible to retrieve, amend, erase, or restrict access to personal d…"
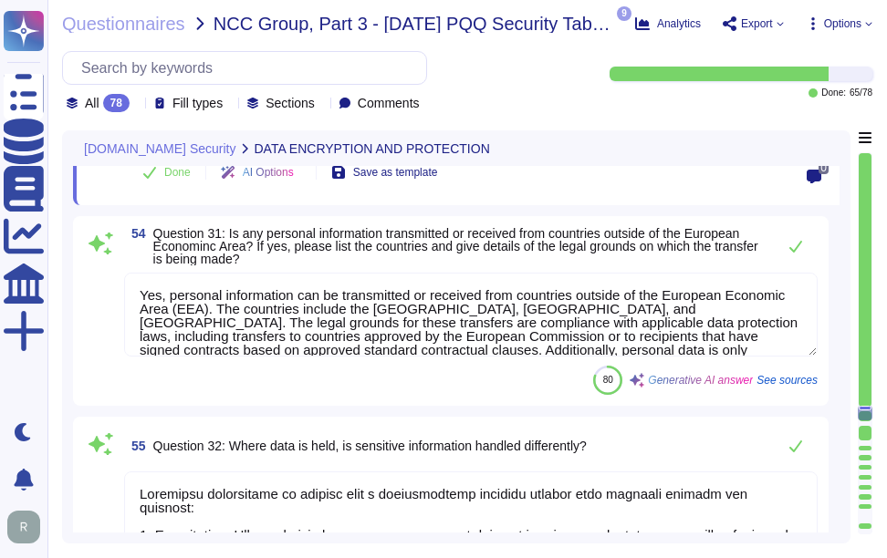
click at [369, 339] on textarea "Yes, personal information can be transmitted or received from countries outside…" at bounding box center [470, 315] width 693 height 84
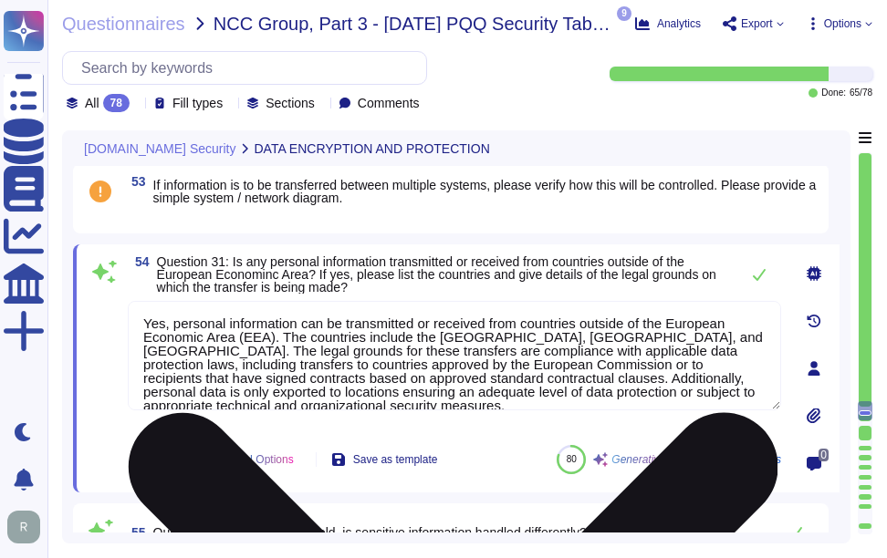
type textarea "Yes, the service supports data encryption at rest. All customer data at rest, i…"
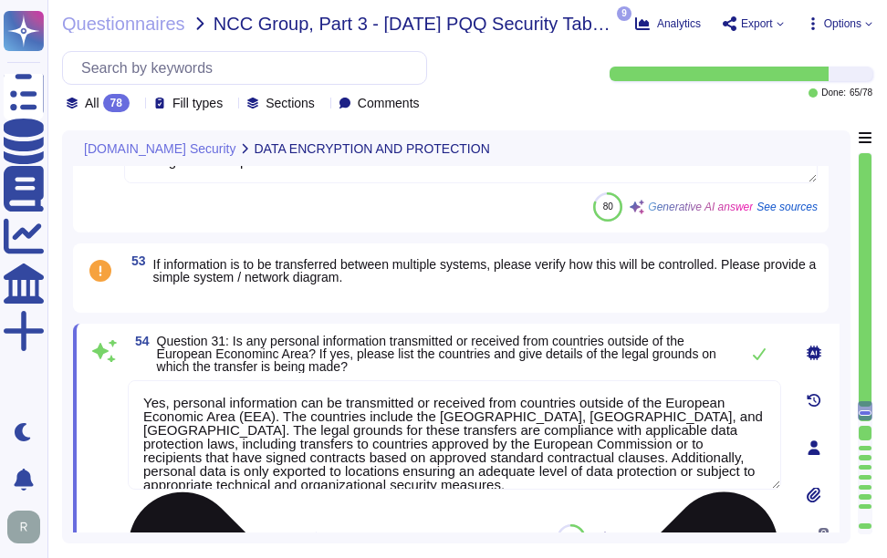
scroll to position [7810, 0]
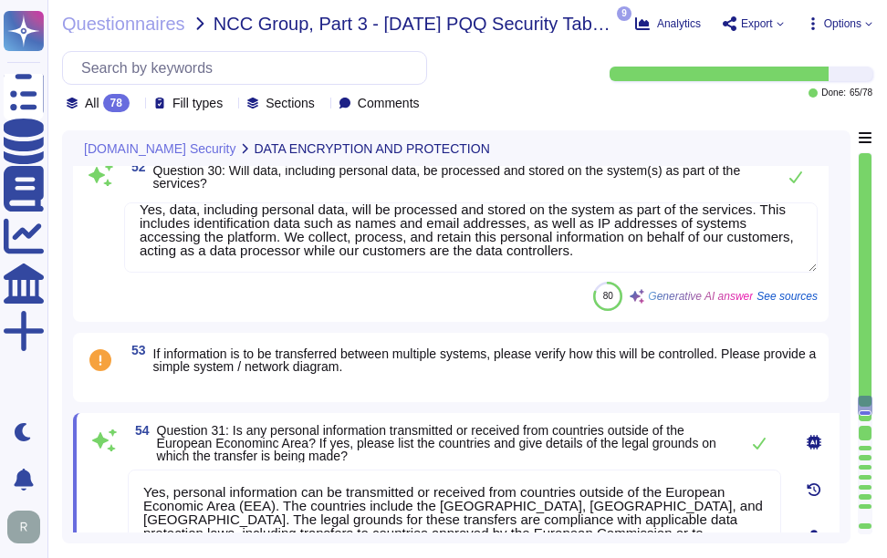
click at [358, 386] on div "53 If information is to be transferred between multiple systems, please verify …" at bounding box center [451, 367] width 734 height 47
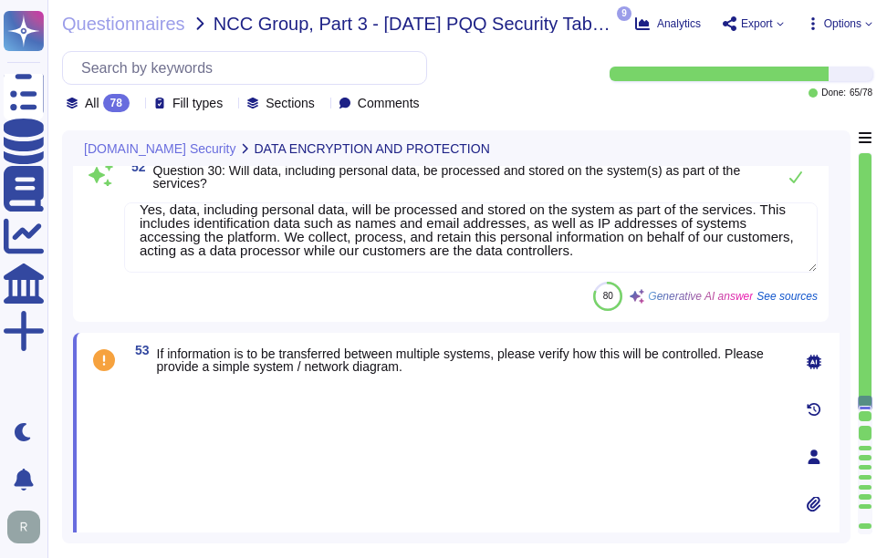
click at [384, 408] on div at bounding box center [454, 451] width 653 height 135
click at [651, 495] on div at bounding box center [454, 451] width 653 height 135
click at [812, 359] on icon at bounding box center [814, 362] width 15 height 15
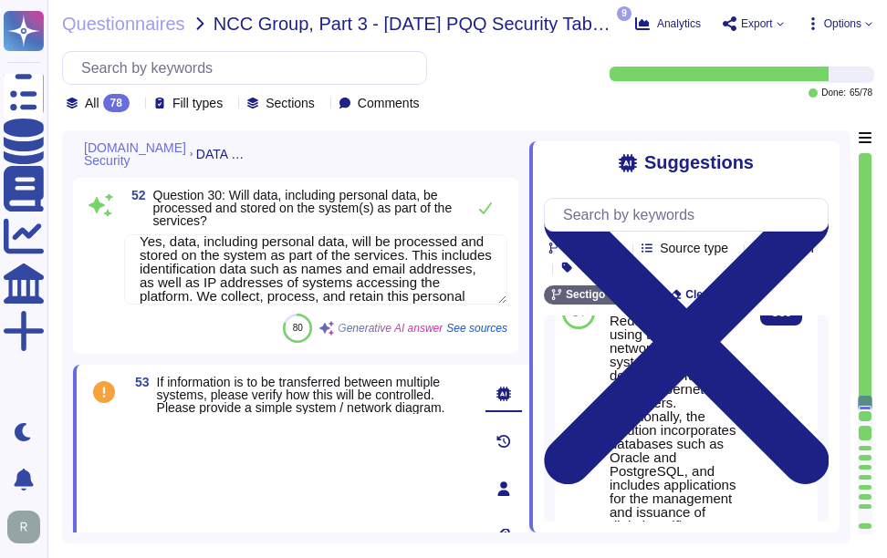
scroll to position [274, 0]
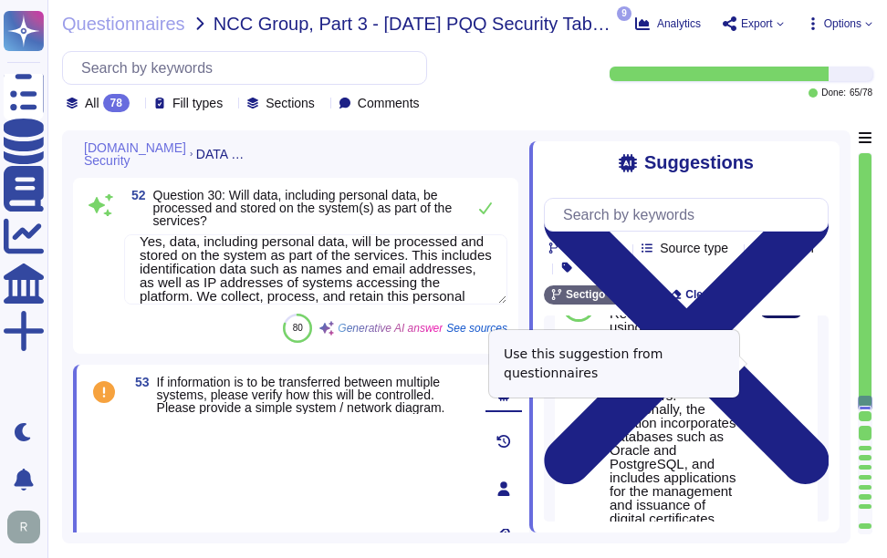
click at [773, 311] on span "Use" at bounding box center [781, 305] width 20 height 11
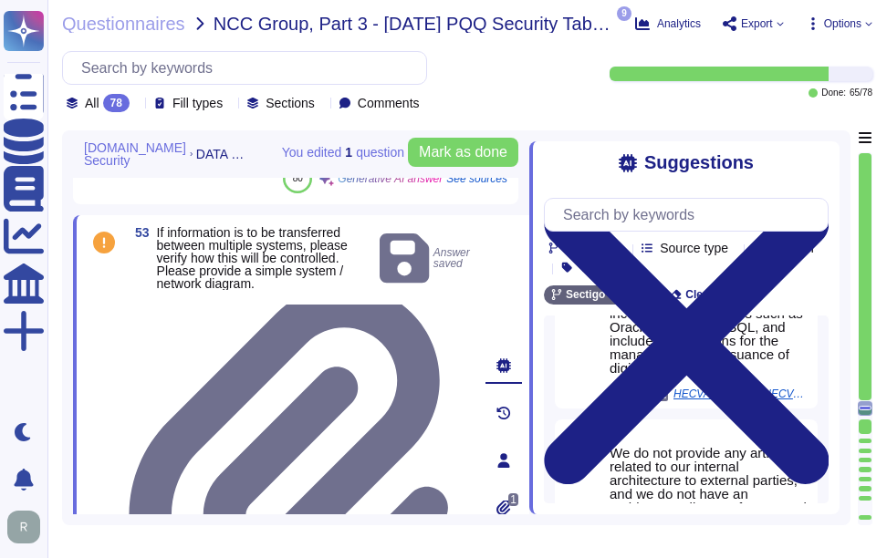
scroll to position [7943, 0]
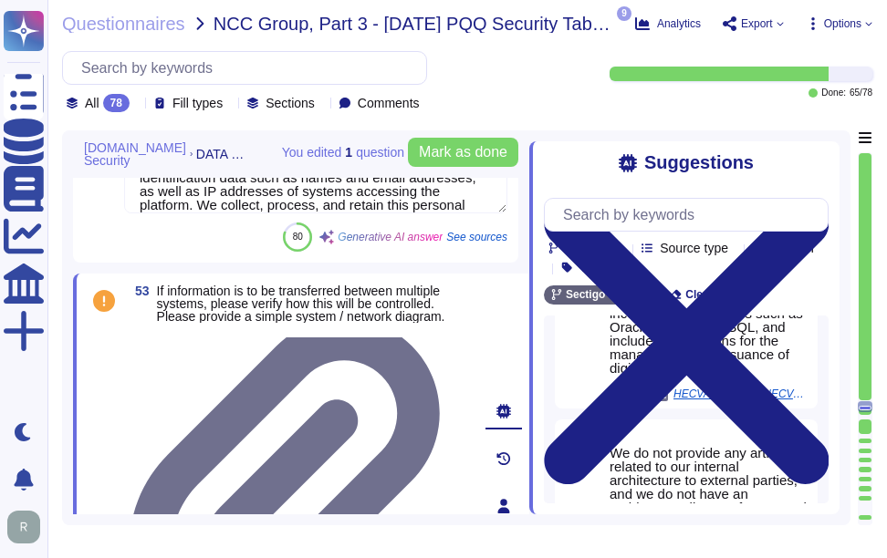
type textarea "Yes, the service supports data encryption at rest. All customer data at rest, i…"
click at [306, 330] on div at bounding box center [299, 330] width 343 height 0
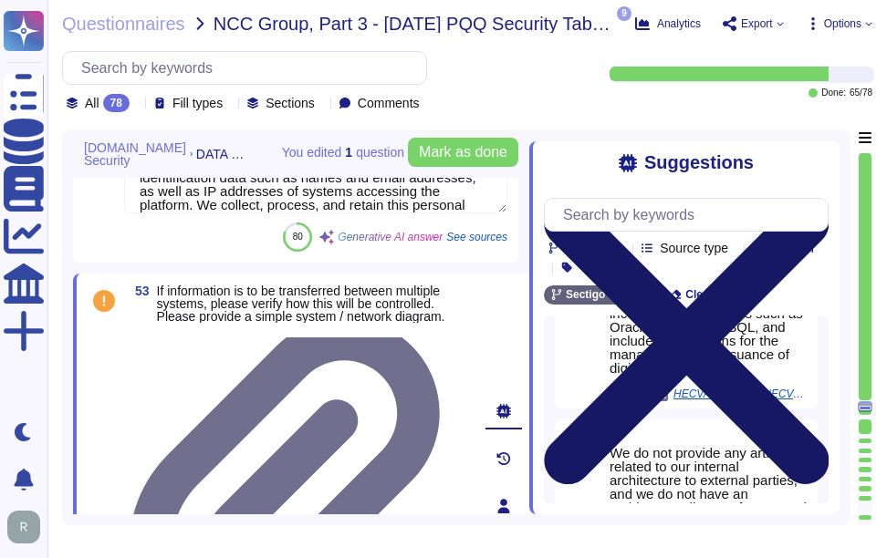
click at [823, 159] on icon at bounding box center [686, 342] width 285 height 380
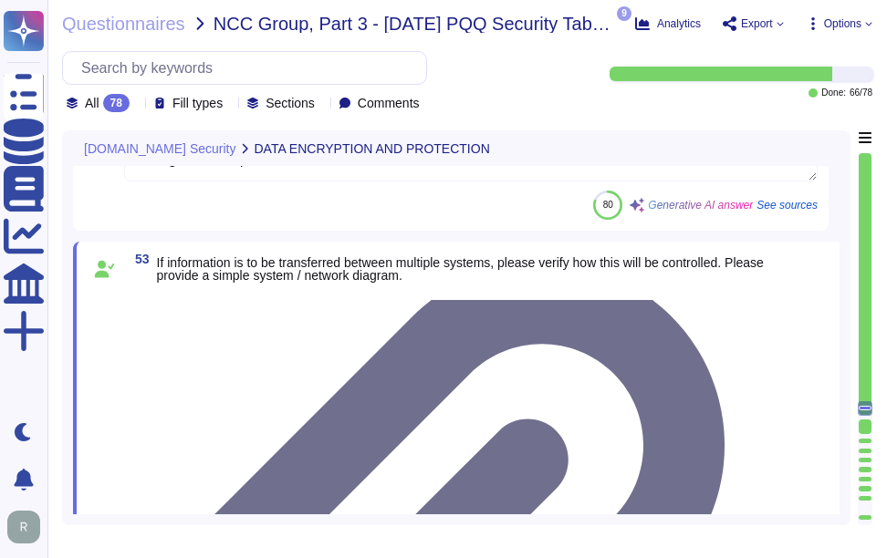
click at [391, 293] on div at bounding box center [454, 293] width 653 height 0
click at [516, 293] on div at bounding box center [454, 293] width 653 height 0
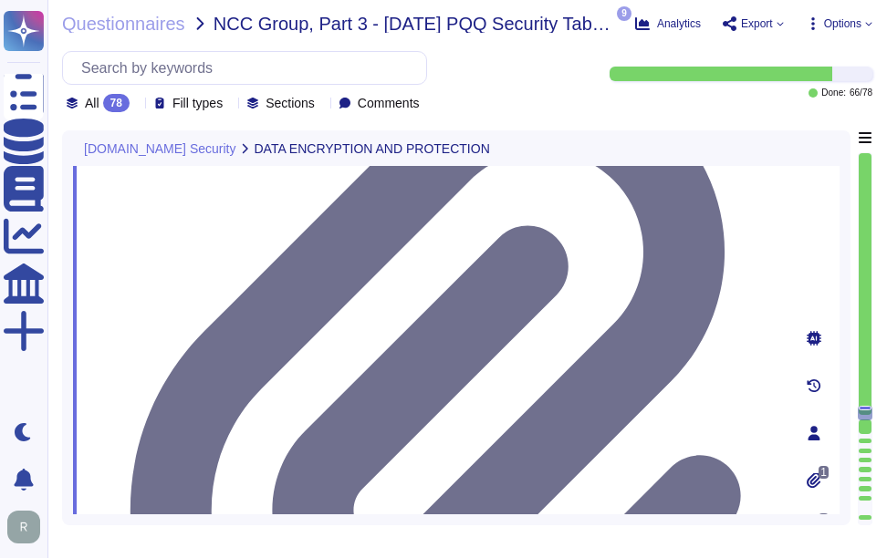
scroll to position [29, 0]
type textarea "Yes, it is possible to retrieve, amend, erase, or restrict access to personal d…"
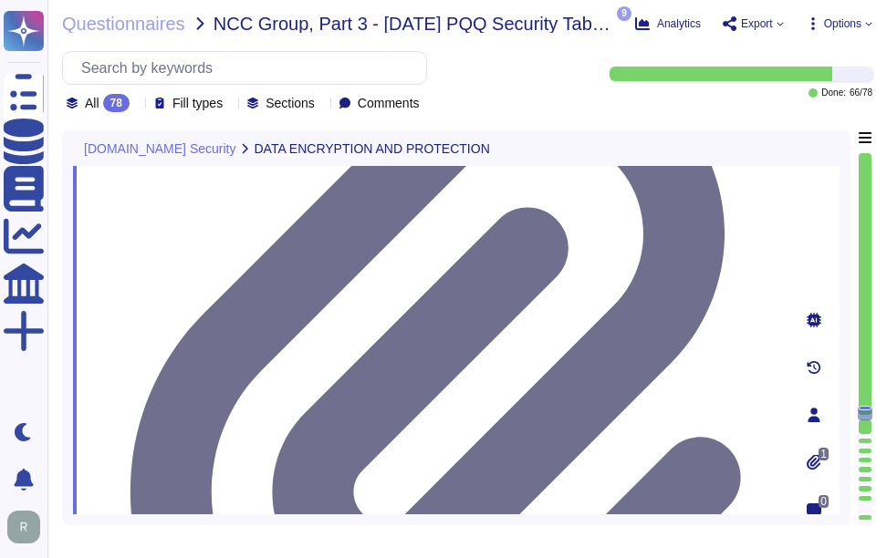
scroll to position [8125, 0]
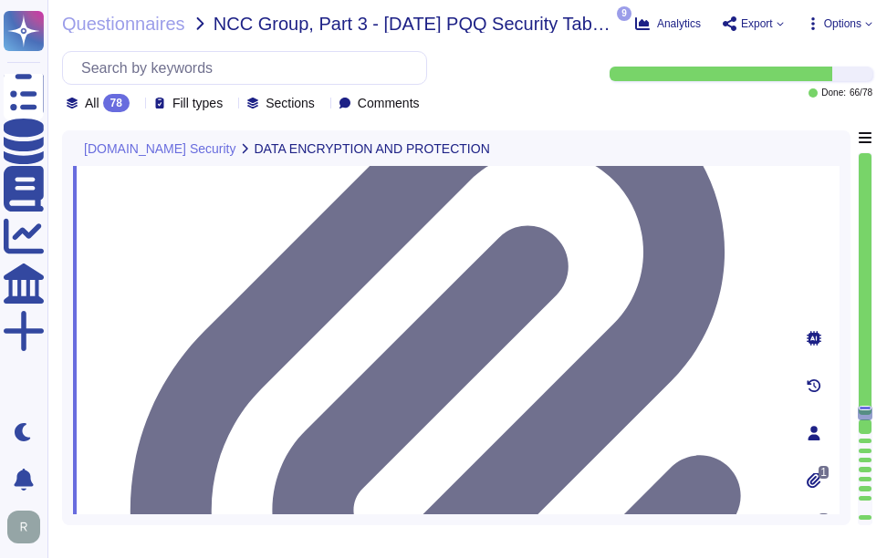
drag, startPoint x: 227, startPoint y: 324, endPoint x: 303, endPoint y: 351, distance: 80.5
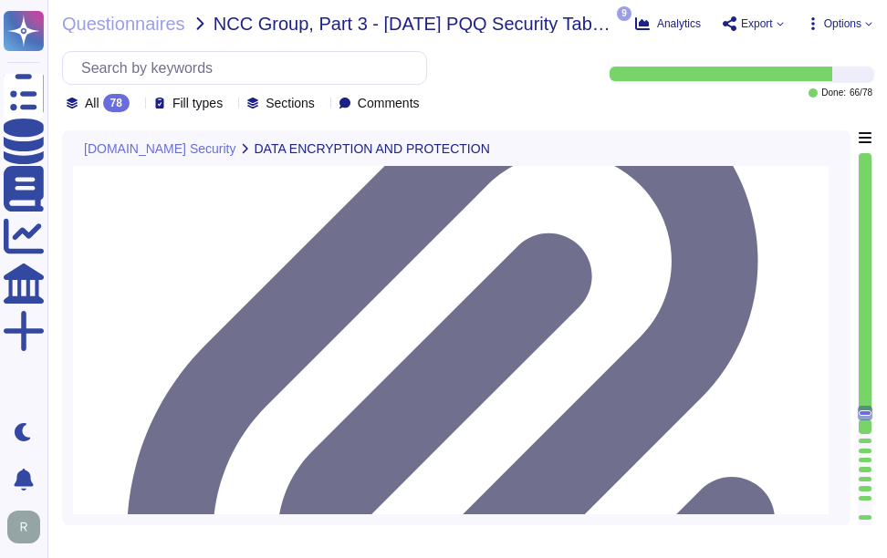
scroll to position [0, 0]
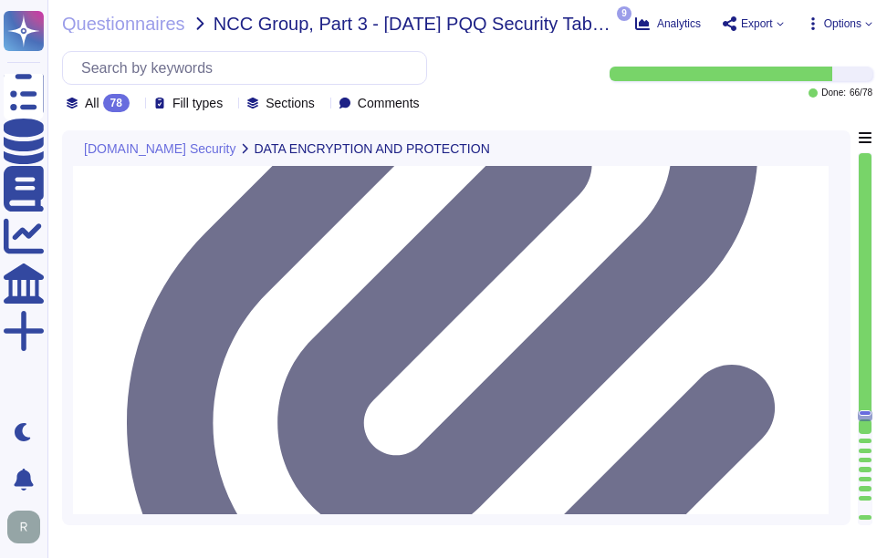
scroll to position [8125, 0]
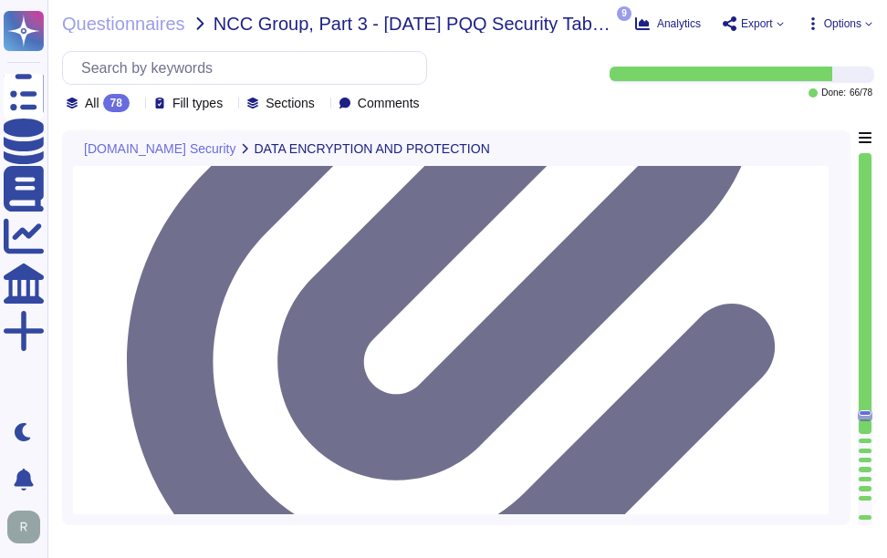
type textarea "Yes, we have a comprehensive data retention policy in place, which is designed …"
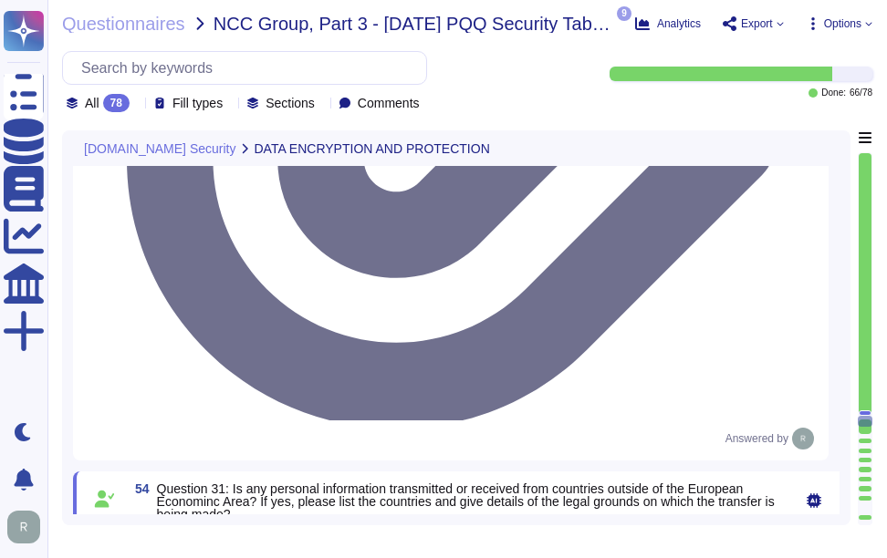
scroll to position [0, 0]
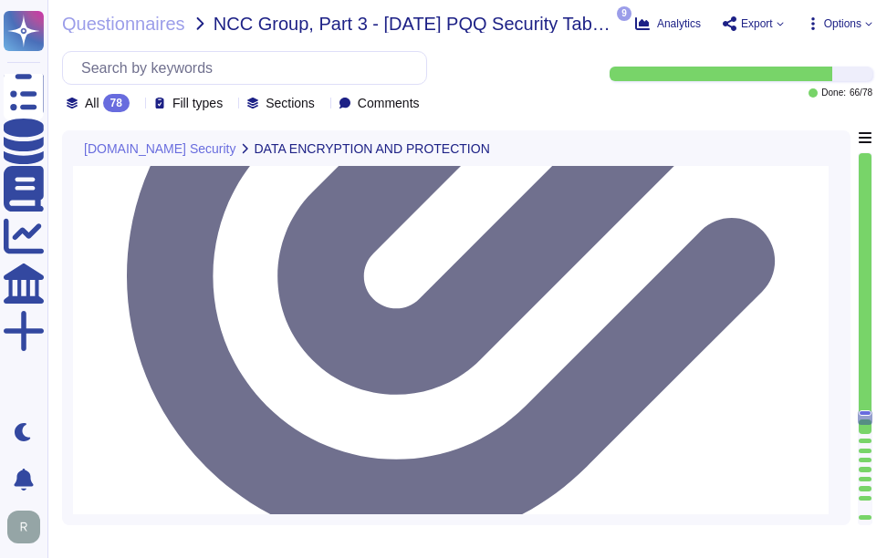
type textarea "Sectigo primarily acts as a data processor in relation to the processing of per…"
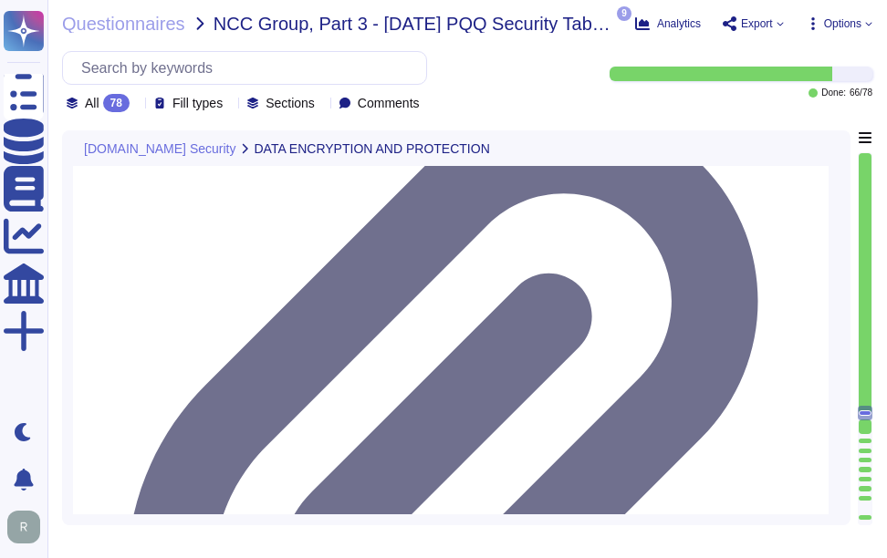
type textarea "Yes, it is possible to retrieve, amend, erase, or restrict access to personal d…"
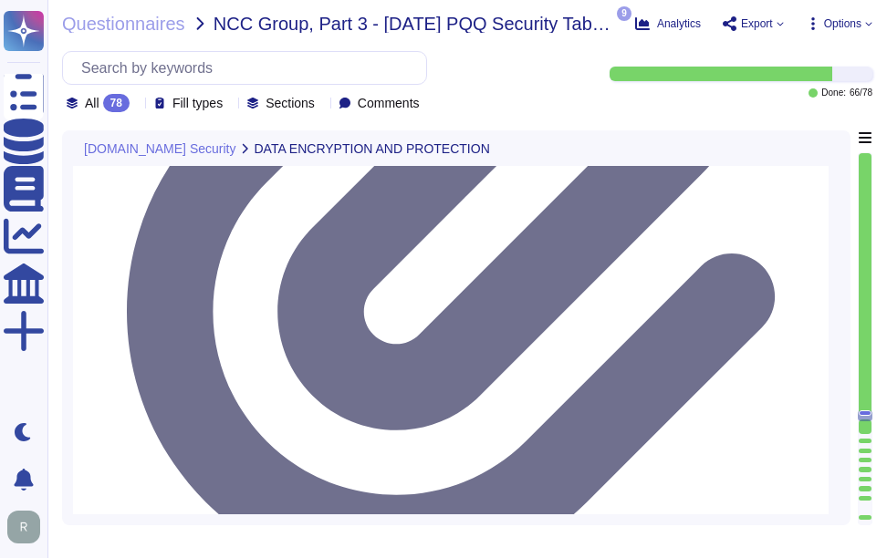
scroll to position [8400, 0]
type textarea "Yes, we have a comprehensive data retention policy in place, which is designed …"
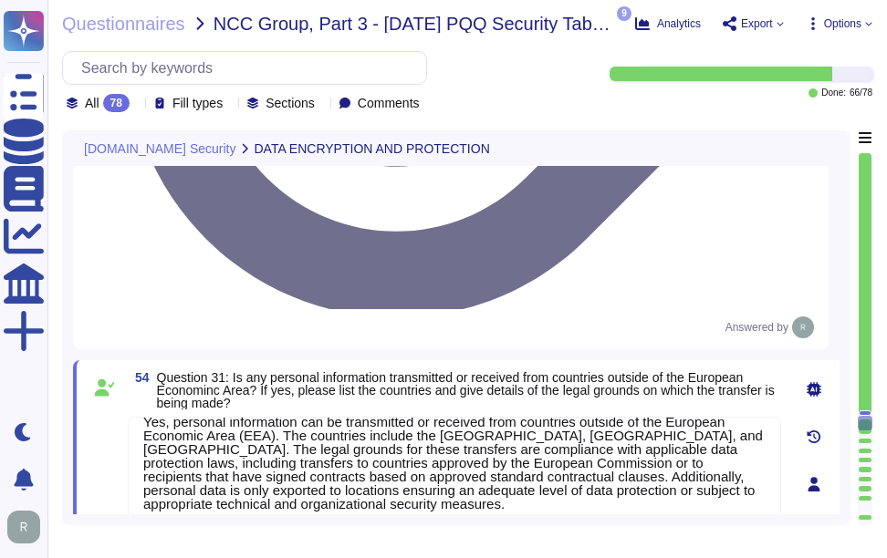
scroll to position [8674, 0]
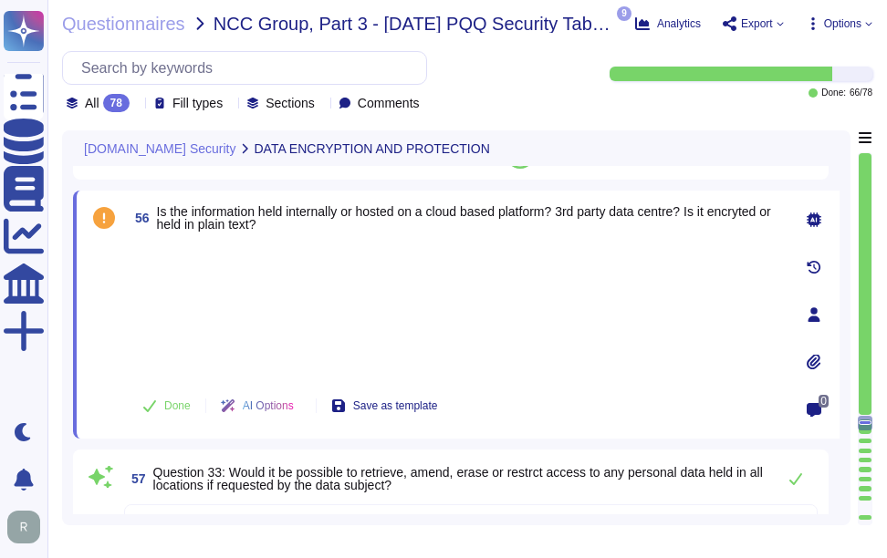
type textarea "Yes, we have a comprehensive data retention policy in place, which is designed …"
click at [171, 302] on div at bounding box center [454, 309] width 653 height 135
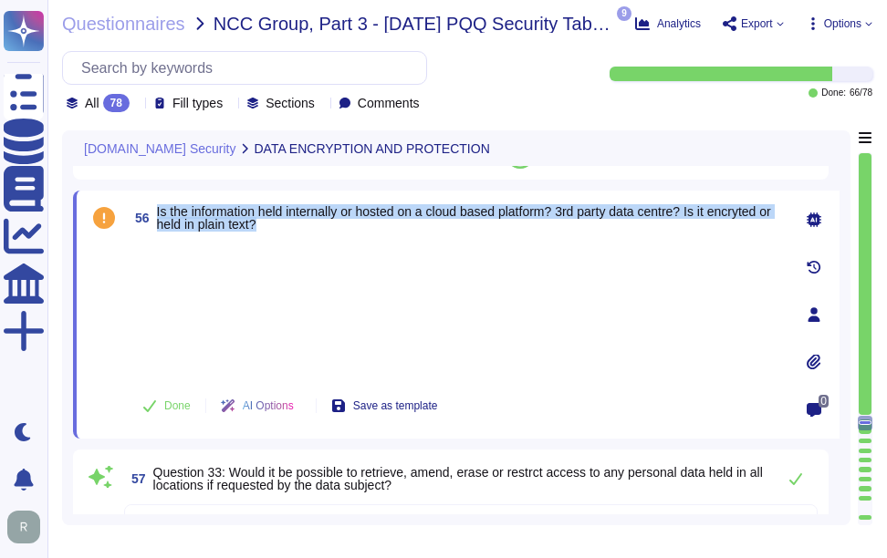
drag, startPoint x: 158, startPoint y: 216, endPoint x: 328, endPoint y: 230, distance: 171.2
click at [328, 230] on span "Is the information held internally or hosted on a cloud based platform? 3rd par…" at bounding box center [469, 218] width 624 height 26
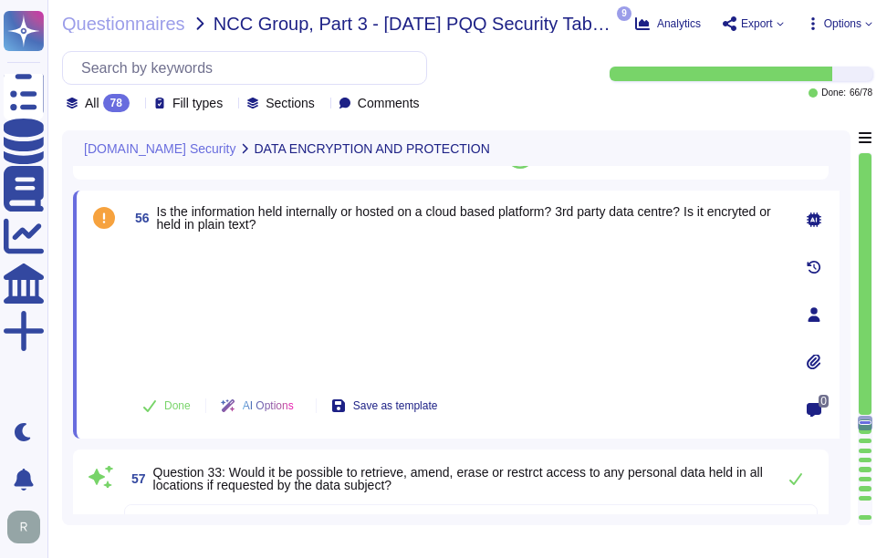
click at [336, 300] on div at bounding box center [454, 309] width 653 height 135
click at [175, 409] on span "Done" at bounding box center [177, 406] width 26 height 11
click at [374, 342] on div at bounding box center [454, 309] width 653 height 135
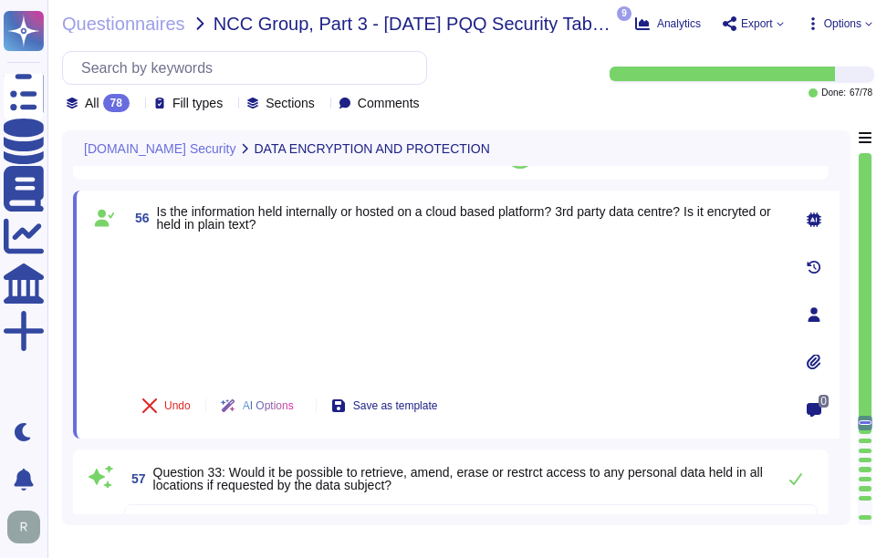
click at [374, 342] on div at bounding box center [454, 309] width 653 height 135
click at [374, 338] on div at bounding box center [454, 309] width 653 height 135
click at [374, 336] on div at bounding box center [454, 309] width 653 height 135
click at [206, 293] on div at bounding box center [454, 309] width 653 height 135
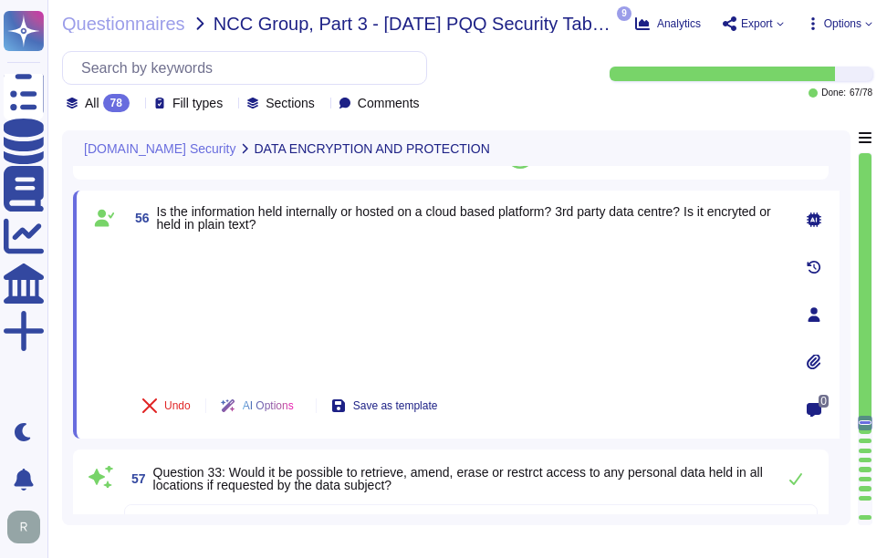
click at [207, 293] on div at bounding box center [454, 309] width 653 height 135
click at [216, 292] on div at bounding box center [454, 309] width 653 height 135
drag, startPoint x: 340, startPoint y: 368, endPoint x: 343, endPoint y: 348, distance: 20.3
click at [344, 364] on div at bounding box center [454, 309] width 653 height 135
click at [343, 345] on div at bounding box center [454, 309] width 653 height 135
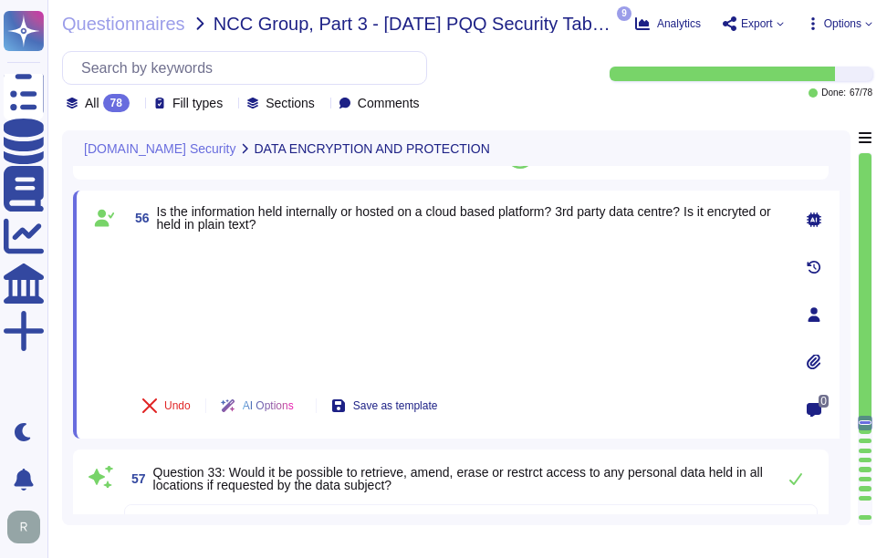
click at [343, 345] on div at bounding box center [454, 309] width 653 height 135
click at [235, 297] on div at bounding box center [454, 309] width 653 height 135
click at [550, 419] on div "Undo AI Options Save as template" at bounding box center [454, 406] width 653 height 44
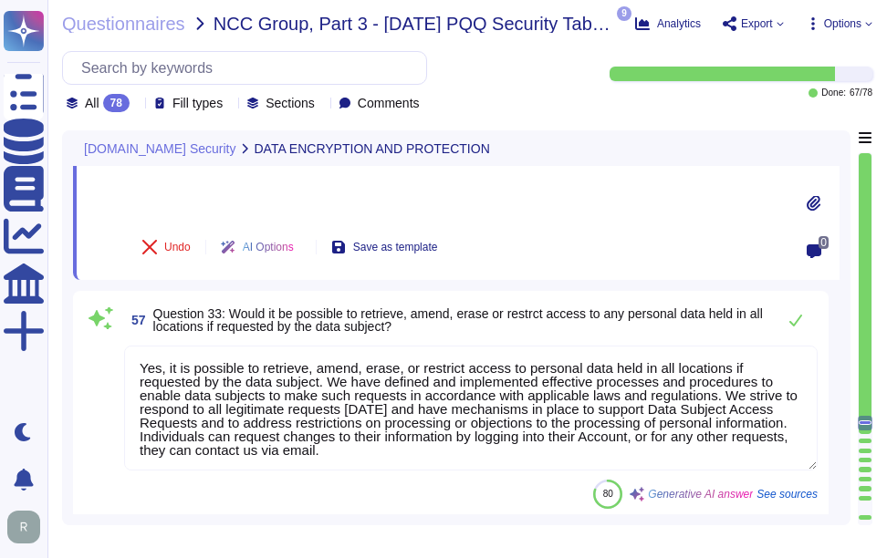
scroll to position [8856, 0]
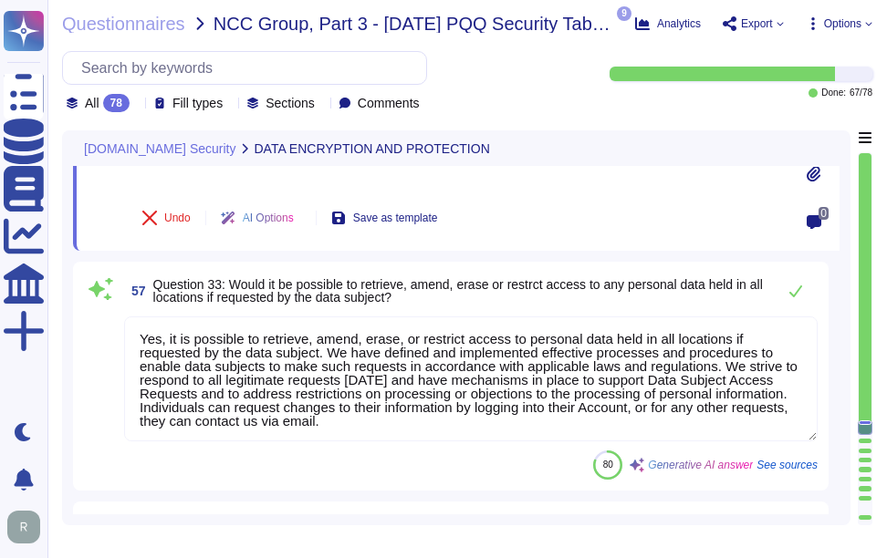
type textarea "Yes, we have well-defined processes, procedures, and technical measures in plac…"
click at [378, 479] on div "80 Generative AI answer See sources" at bounding box center [470, 465] width 693 height 29
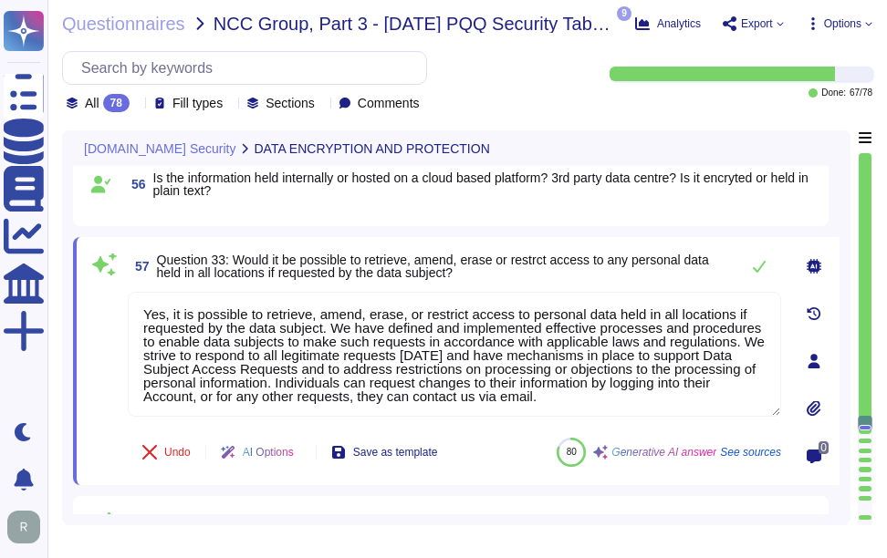
type textarea "Yes, personal information can be transmitted or received from countries outside…"
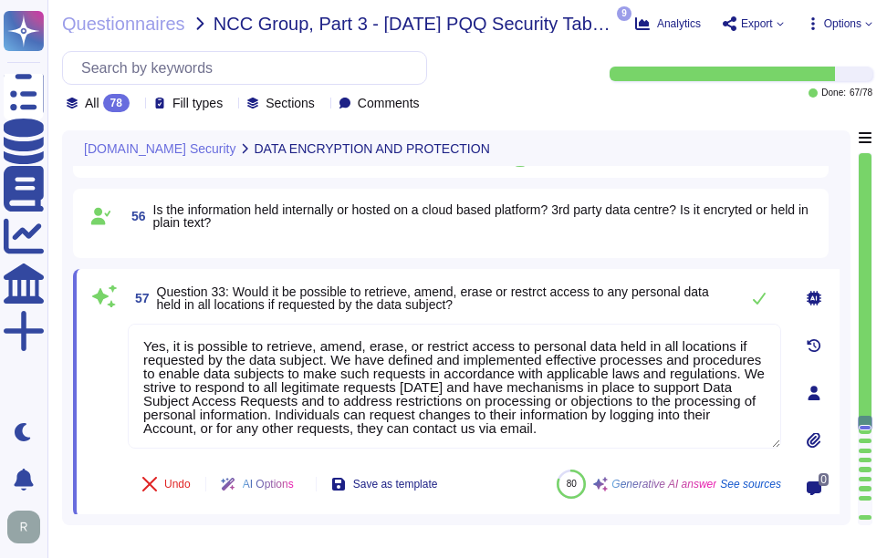
scroll to position [8701, 0]
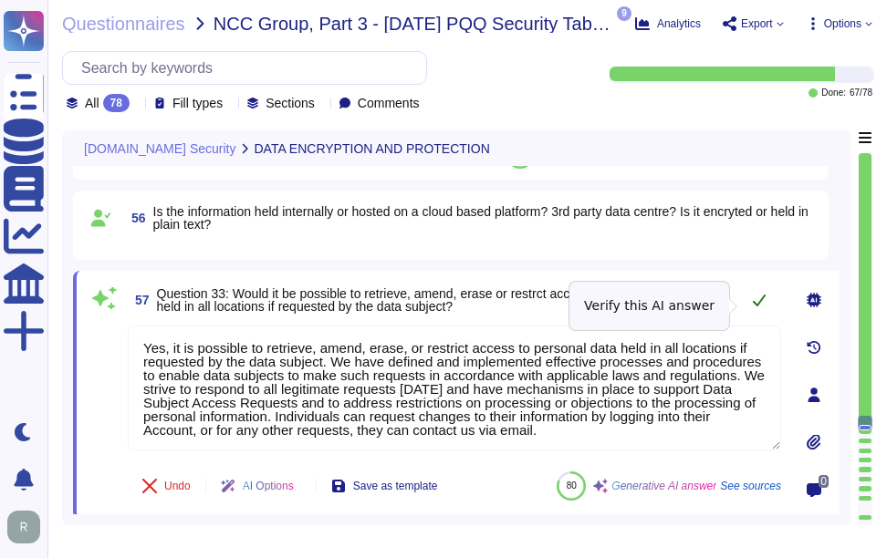
click at [762, 303] on icon at bounding box center [759, 300] width 15 height 15
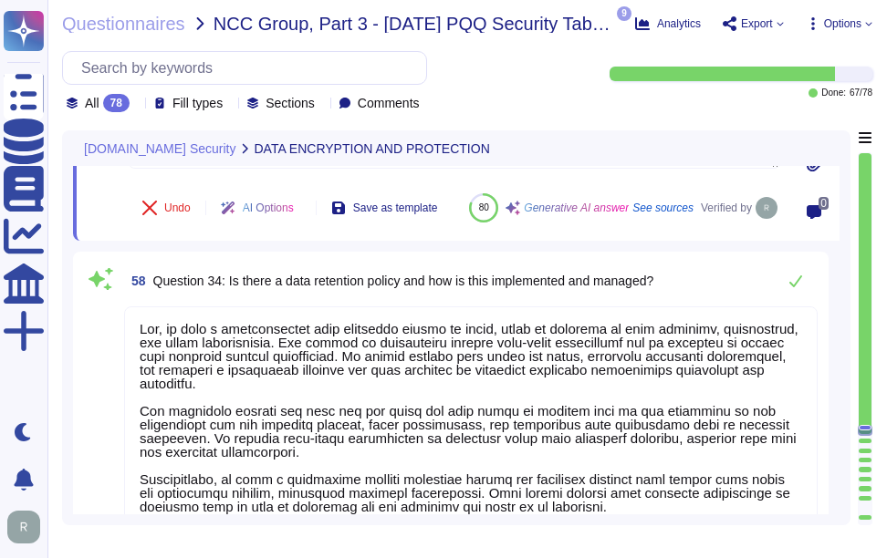
scroll to position [8975, 0]
type textarea "The most recent copy of our Business Continuity Plan/Disaster Recovery Plan (BC…"
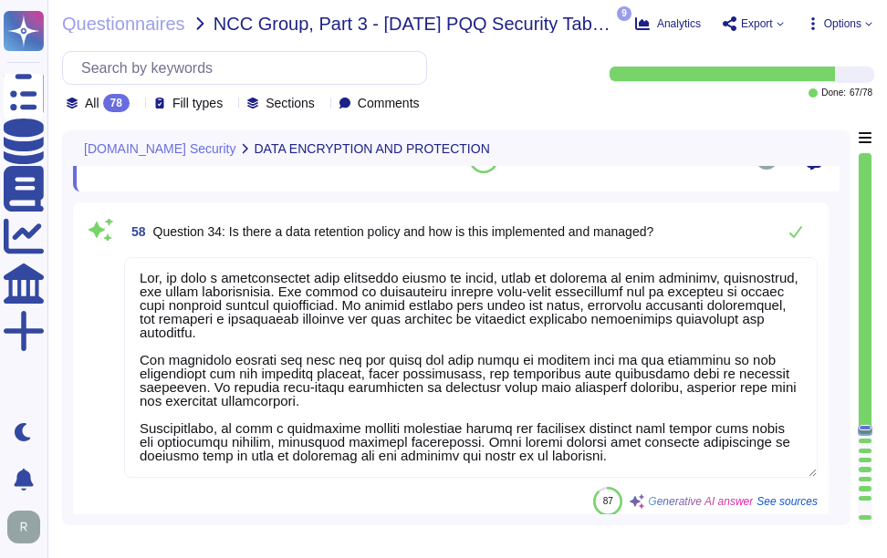
scroll to position [9066, 0]
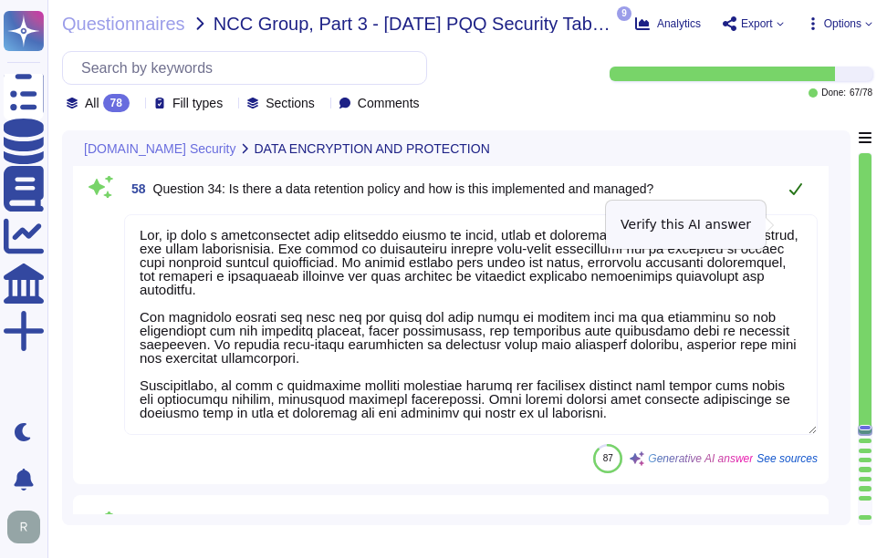
click at [793, 196] on icon at bounding box center [795, 189] width 15 height 15
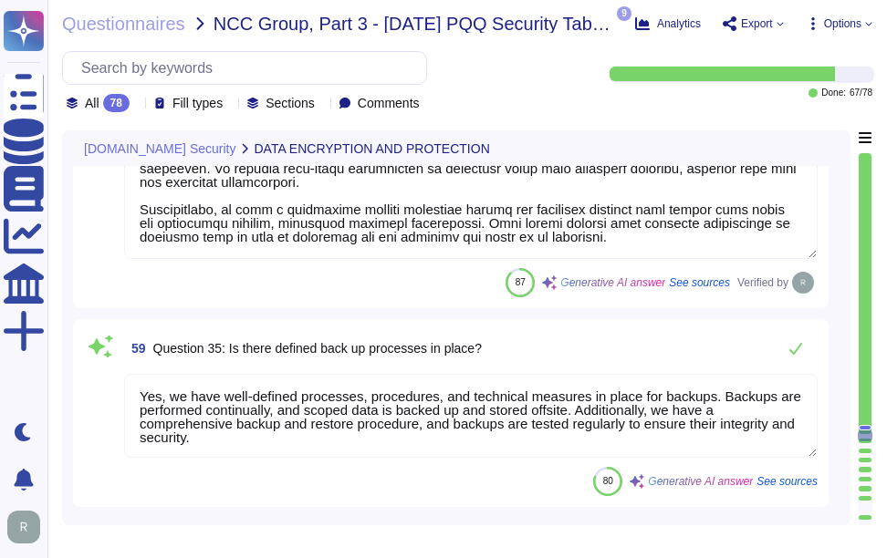
scroll to position [9248, 0]
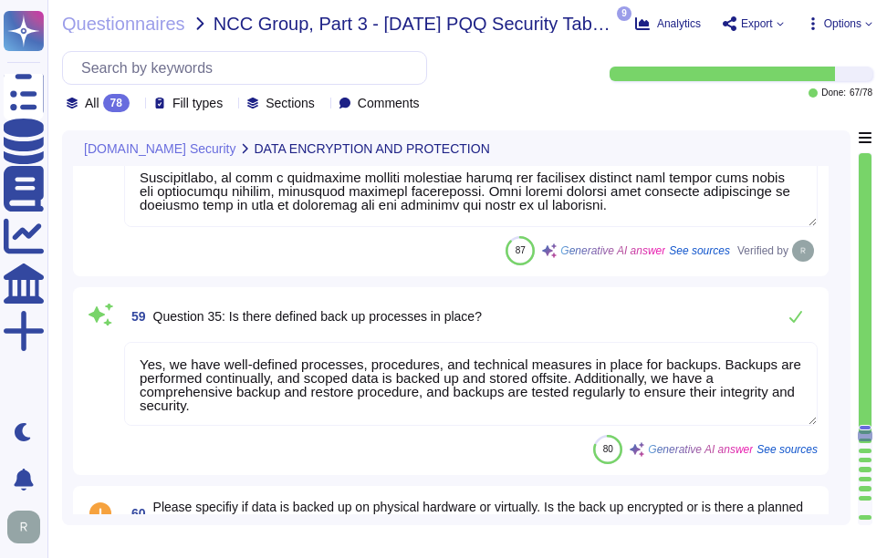
type textarea "Yes, there is a designated program owner assigned to maintain and review the Bu…"
click at [797, 324] on icon at bounding box center [795, 316] width 15 height 15
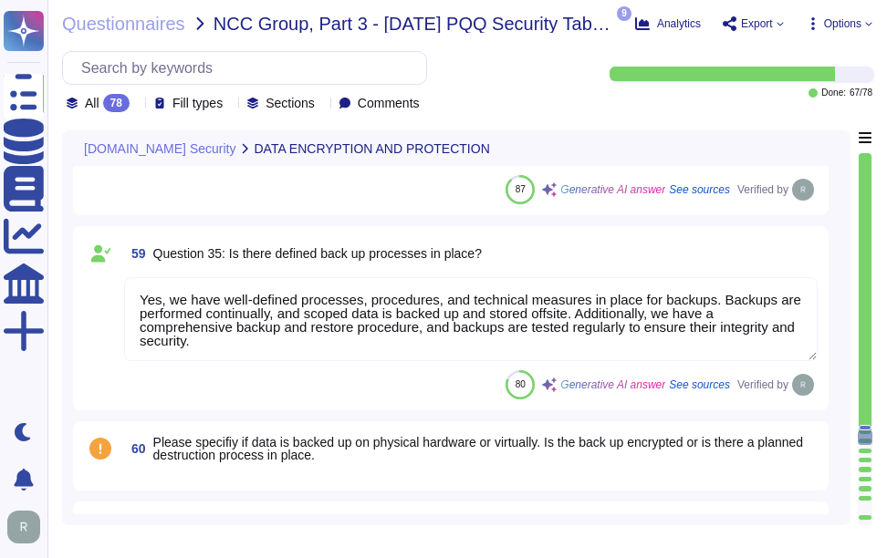
scroll to position [9431, 0]
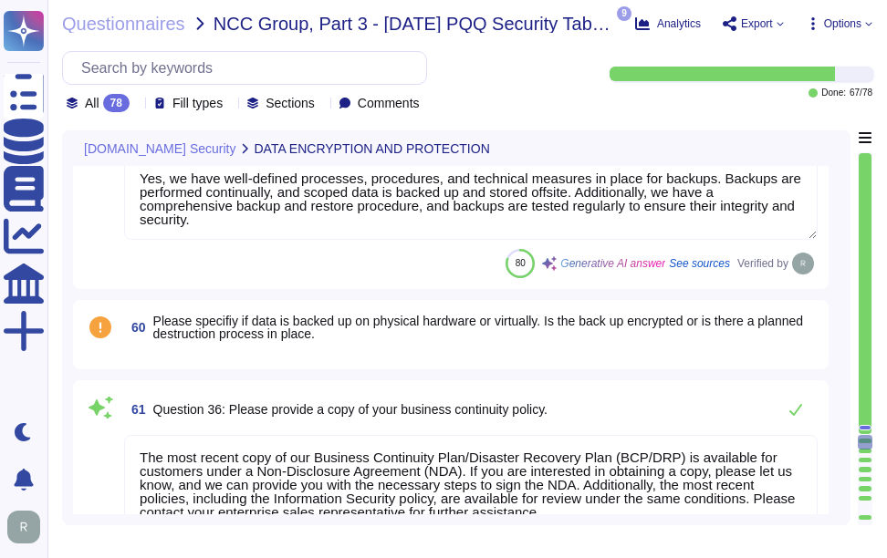
click at [339, 359] on div "60 Please specifiy if data is backed up on physical hardware or virtually. Is t…" at bounding box center [451, 334] width 734 height 47
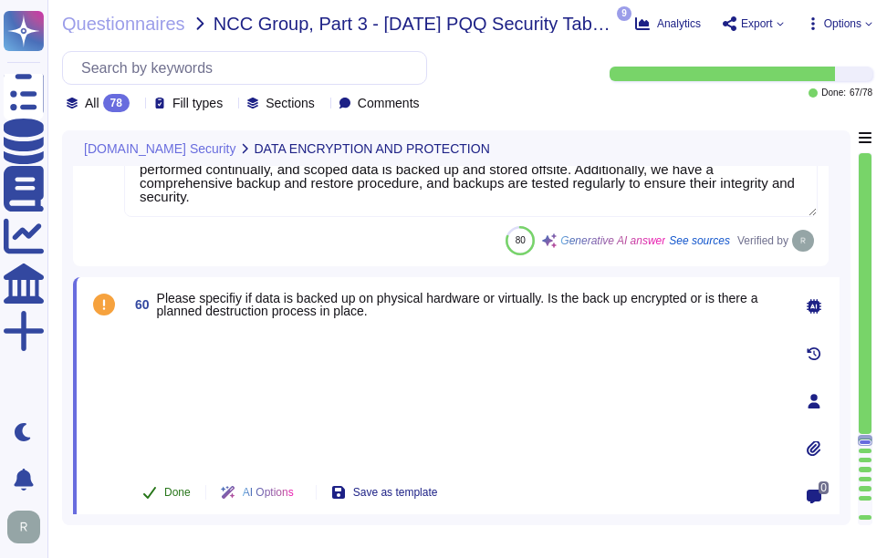
click at [172, 494] on span "Done" at bounding box center [177, 492] width 26 height 11
click at [310, 357] on div at bounding box center [454, 395] width 653 height 135
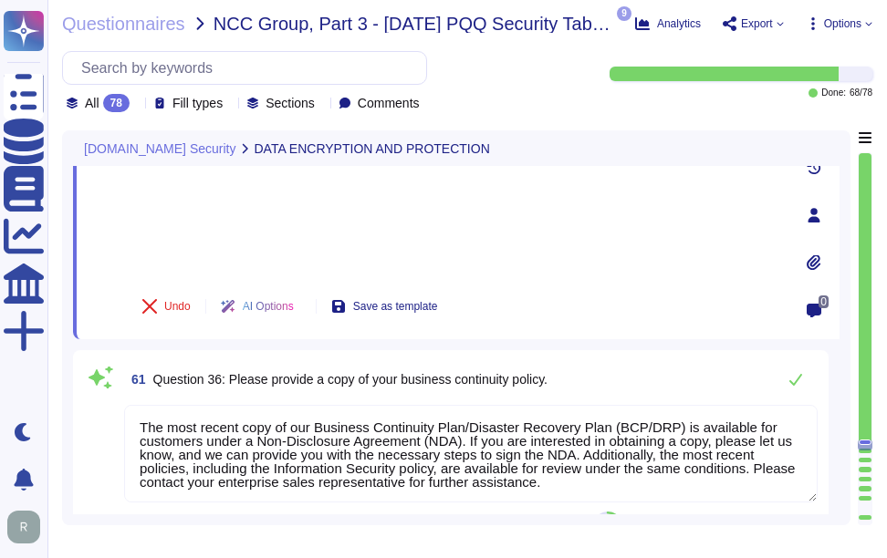
type textarea "The most recent copy of our Disaster Recovery Plan (DRP) is available for custo…"
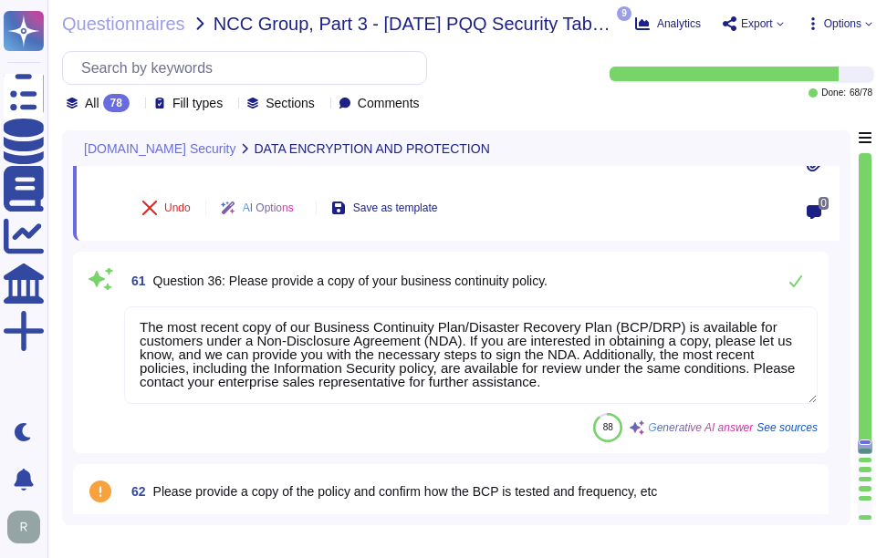
scroll to position [0, 0]
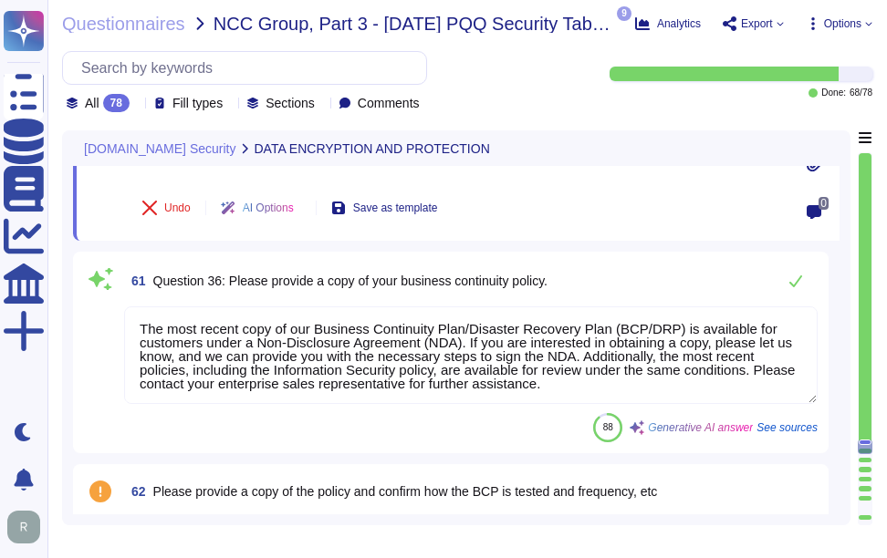
drag, startPoint x: 598, startPoint y: 390, endPoint x: 129, endPoint y: 308, distance: 476.0
click at [129, 308] on textarea "The most recent copy of our Business Continuity Plan/Disaster Recovery Plan (BC…" at bounding box center [470, 356] width 693 height 98
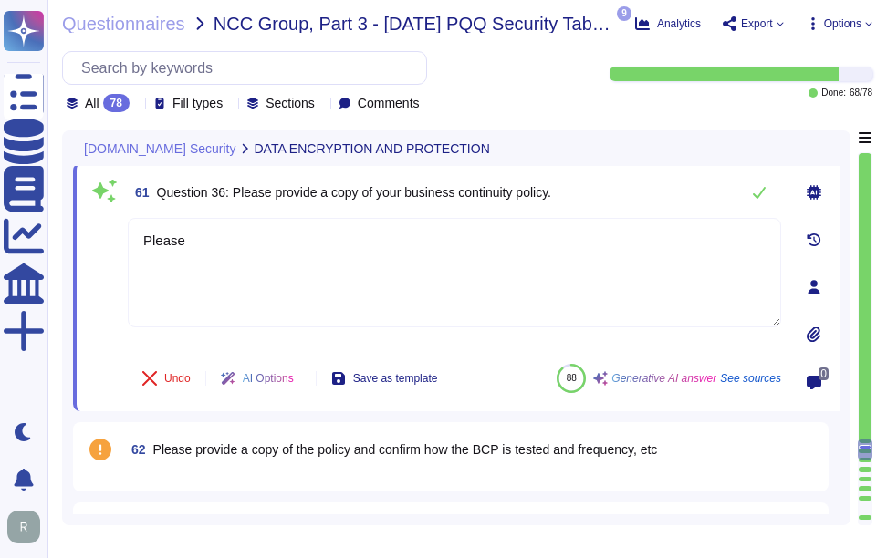
scroll to position [9613, 0]
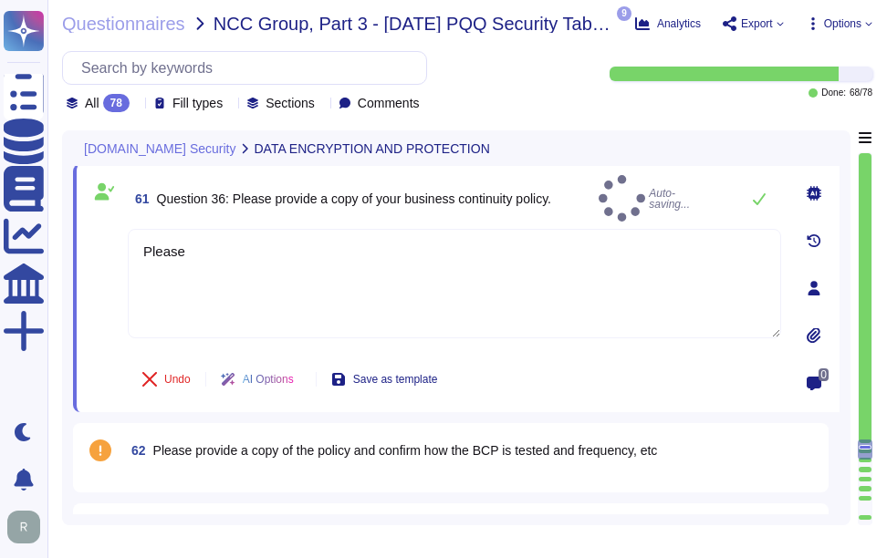
type textarea "Please"
drag, startPoint x: 410, startPoint y: 192, endPoint x: 582, endPoint y: 197, distance: 172.5
click at [582, 197] on div "61 Question 36: Please provide a copy of your business continuity policy. Auto-…" at bounding box center [454, 198] width 653 height 47
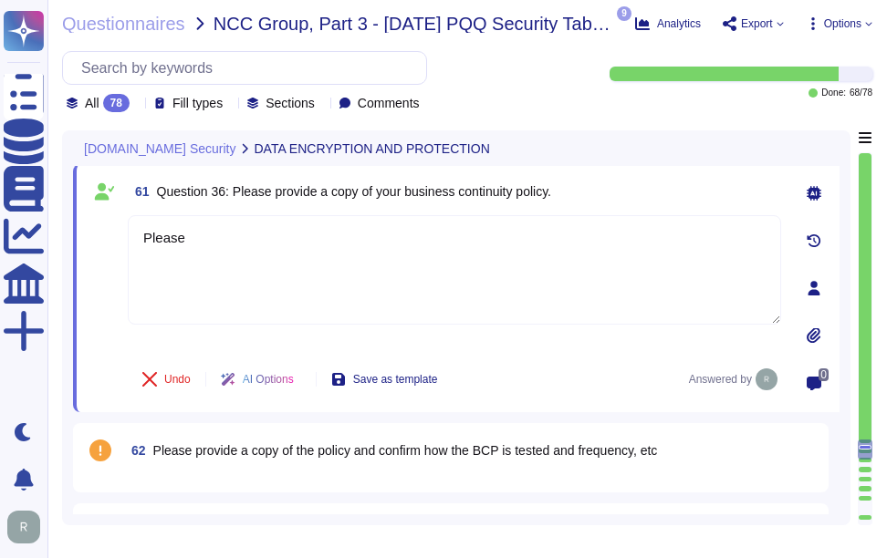
click at [818, 339] on icon at bounding box center [814, 336] width 14 height 16
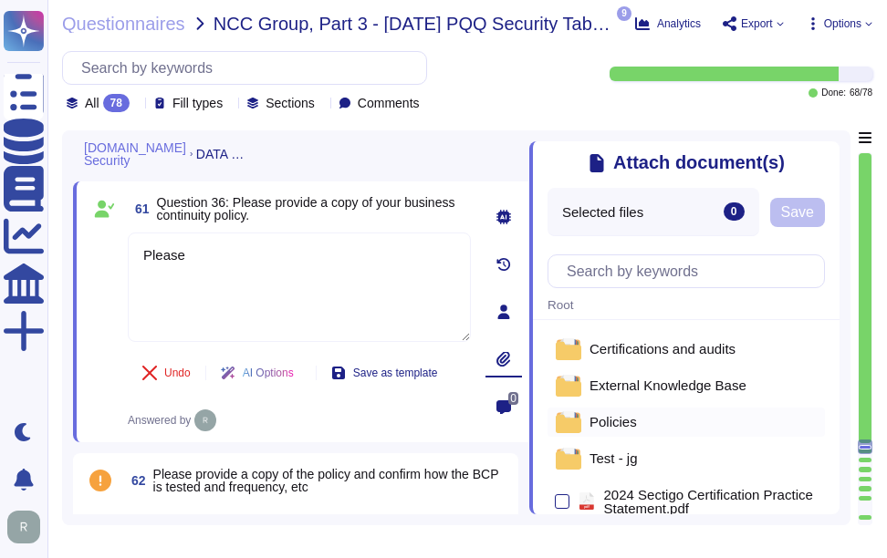
click at [622, 426] on span "Policies" at bounding box center [612, 422] width 47 height 14
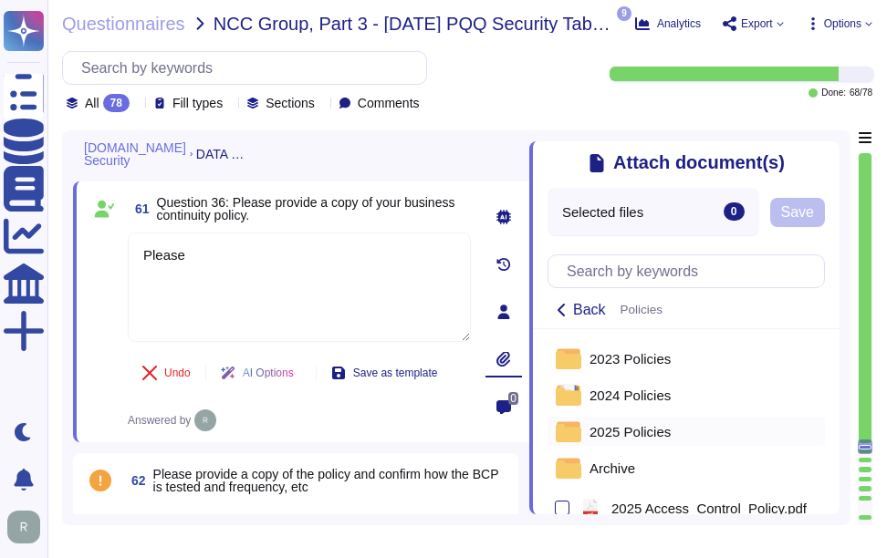
click at [641, 439] on span "2025 Policies" at bounding box center [629, 432] width 81 height 14
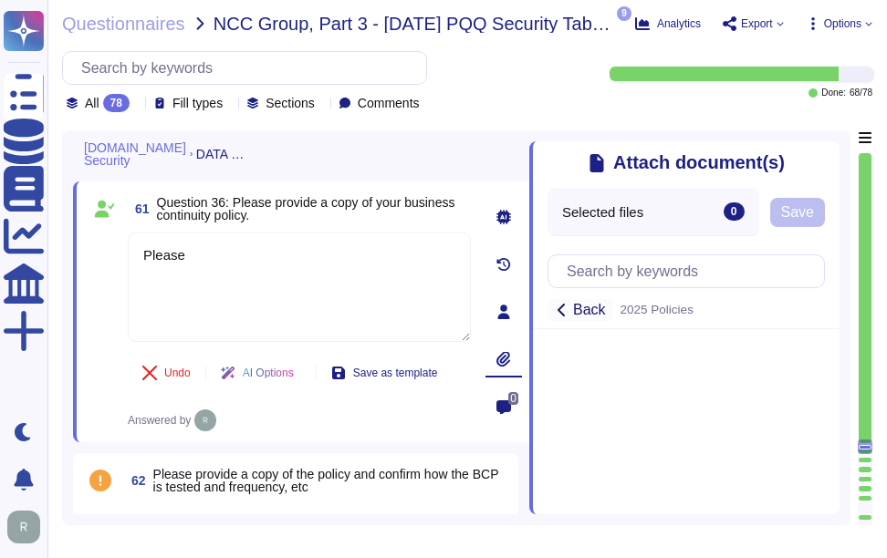
click at [561, 307] on icon at bounding box center [562, 310] width 15 height 15
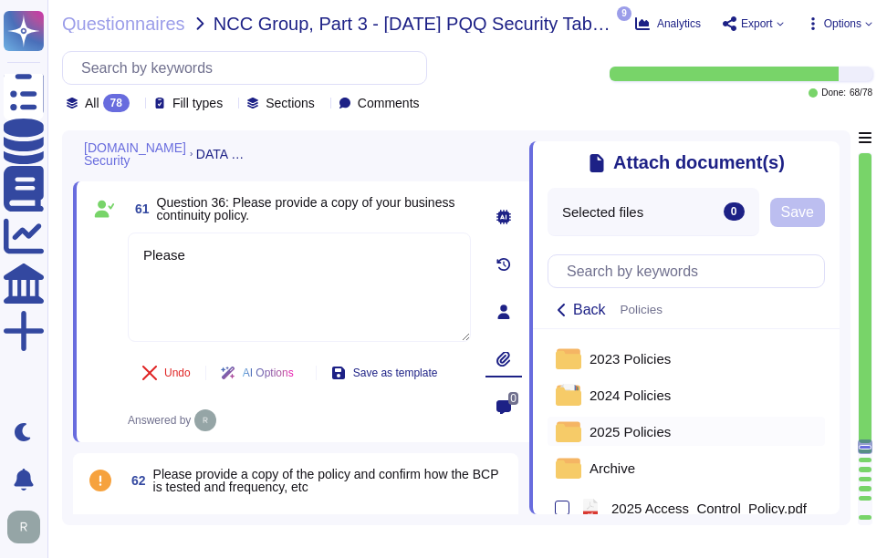
click at [623, 438] on span "2025 Policies" at bounding box center [629, 432] width 81 height 14
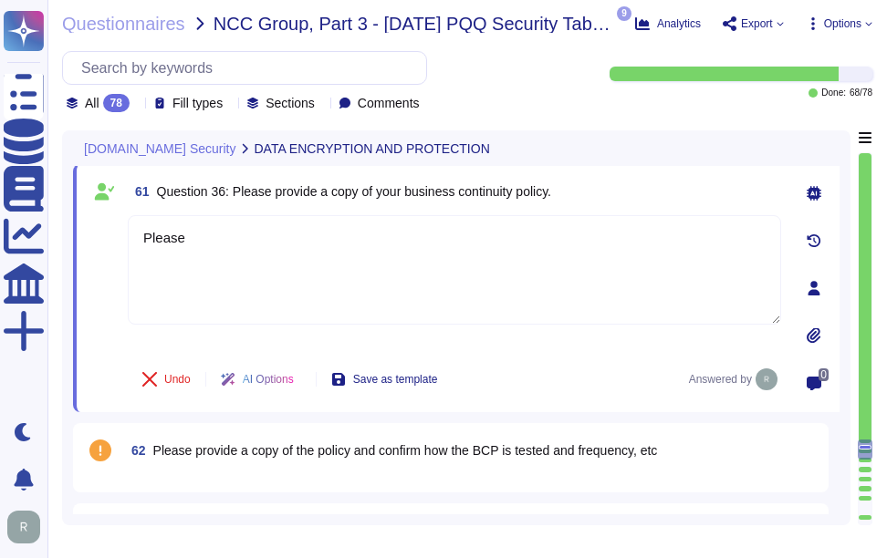
click at [814, 333] on icon at bounding box center [814, 336] width 14 height 16
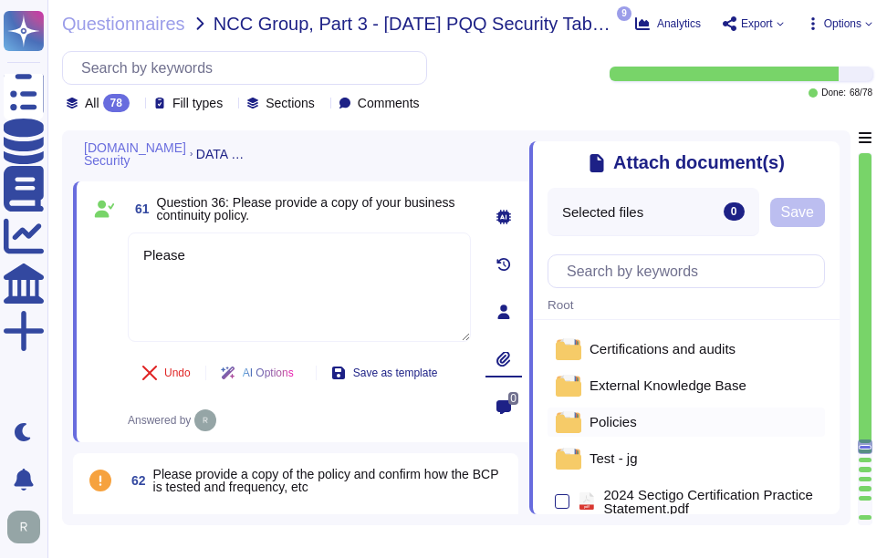
click at [621, 429] on span "Policies" at bounding box center [612, 422] width 47 height 14
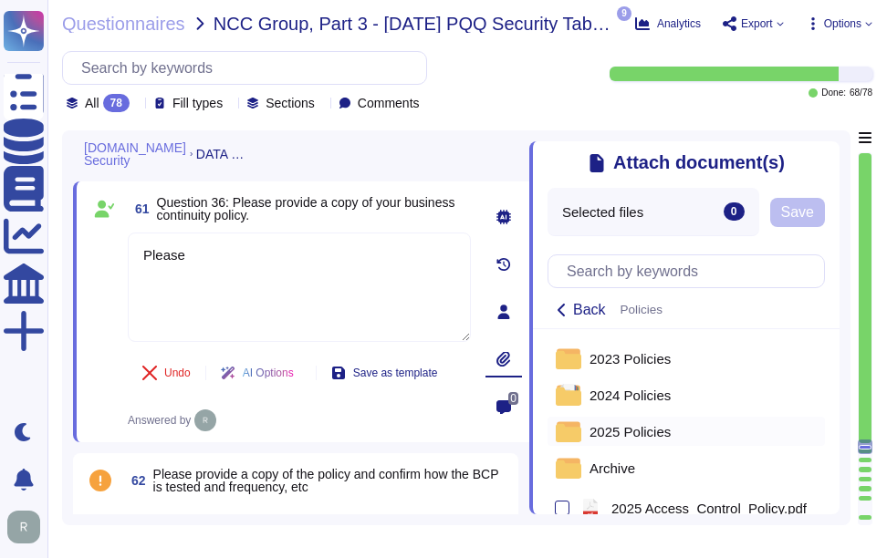
click at [661, 431] on span "2025 Policies" at bounding box center [629, 432] width 81 height 14
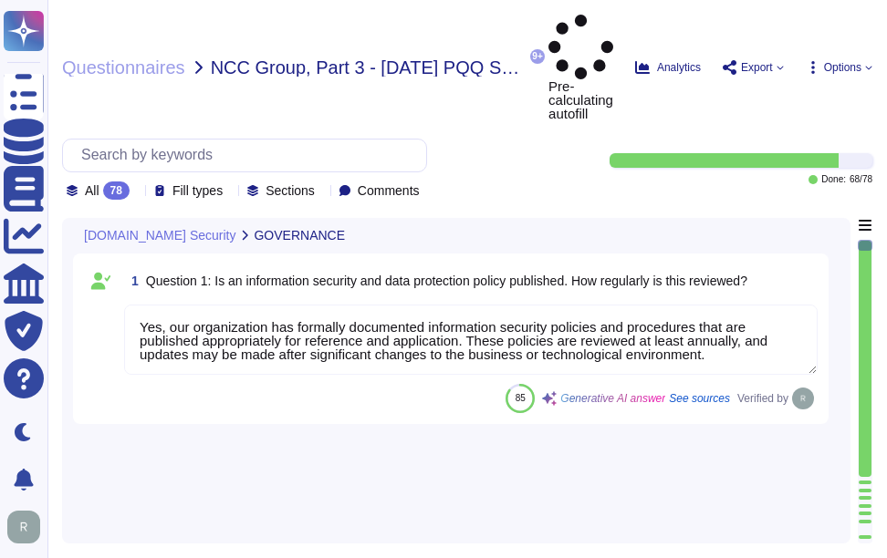
type textarea "Yes, our organization has formally documented information security policies and…"
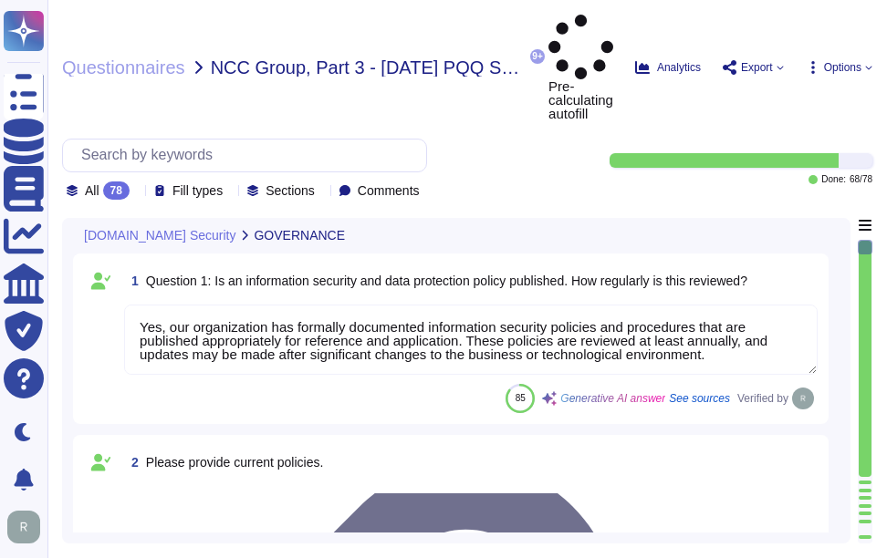
type textarea "Our organization currently maintains the following security and compliance cert…"
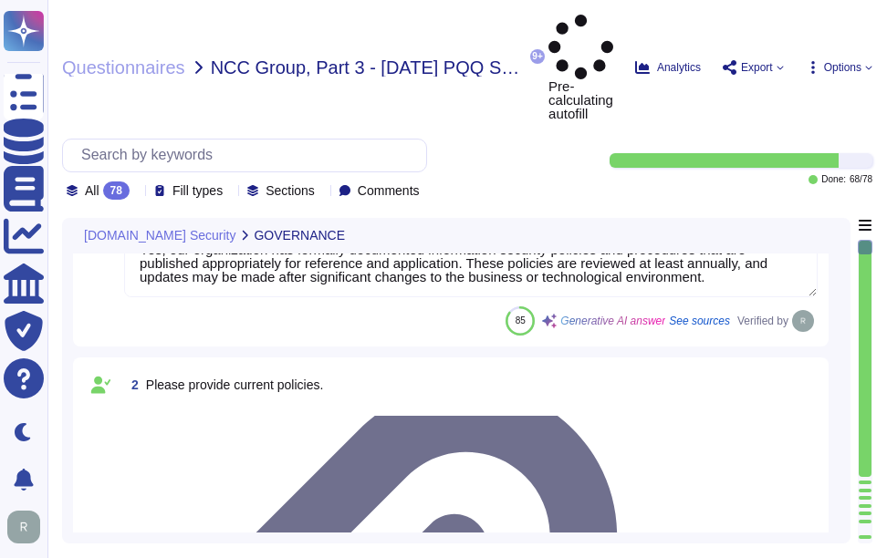
type textarea "Yes, all employees, including contractors, undergo background checks before the…"
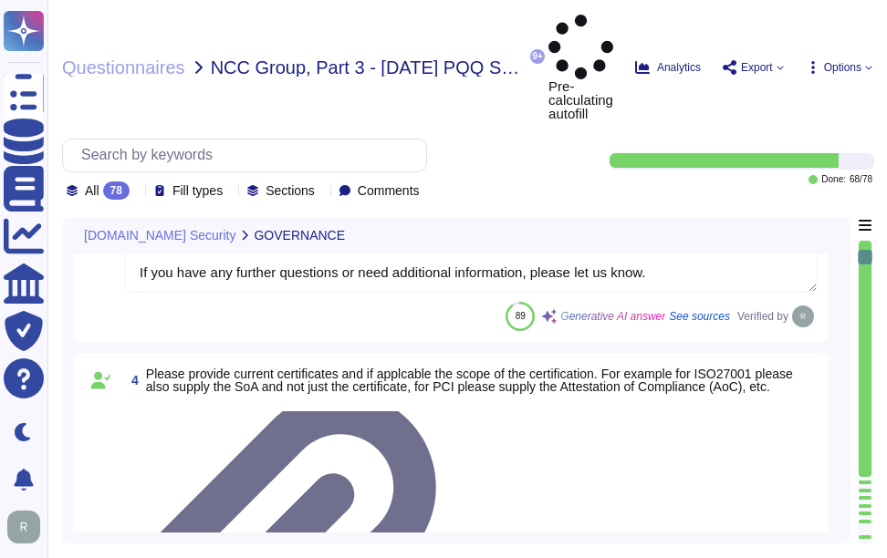
scroll to position [730, 0]
type textarea "Yes, training is provided to all staff on Information Security and Data Protect…"
type textarea "No, we do not engage sub-processors for this service.a"
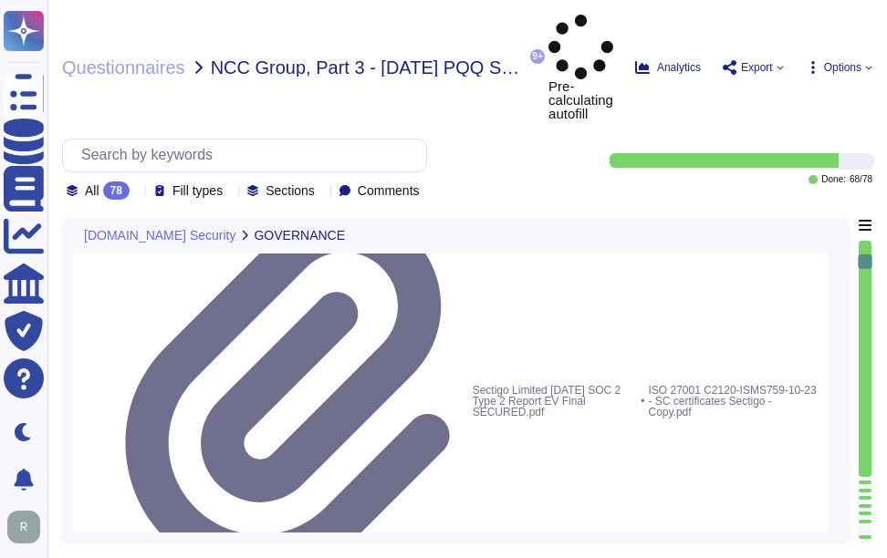
scroll to position [2, 0]
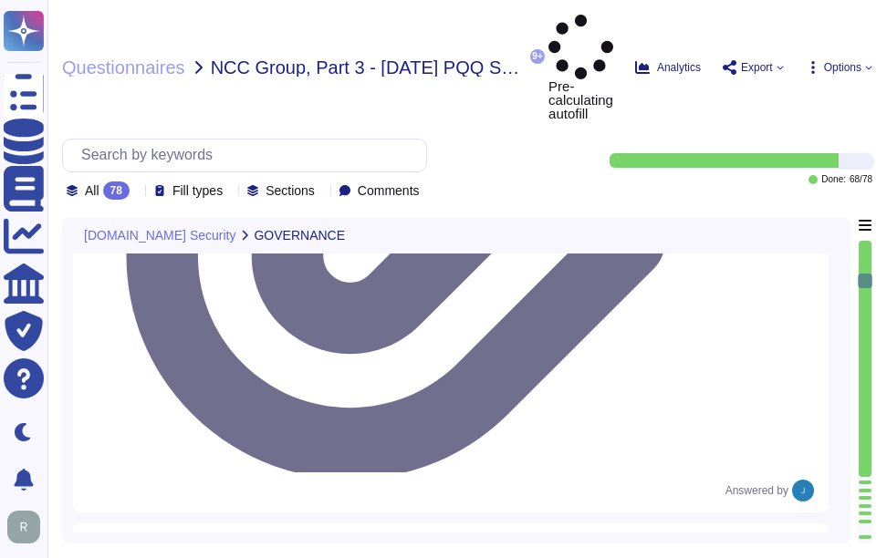
type textarea "Yes, our organization has a documented privacy policy that is available for pub…"
type textarea "Yes, a security incident management and response process is in place, and the I…"
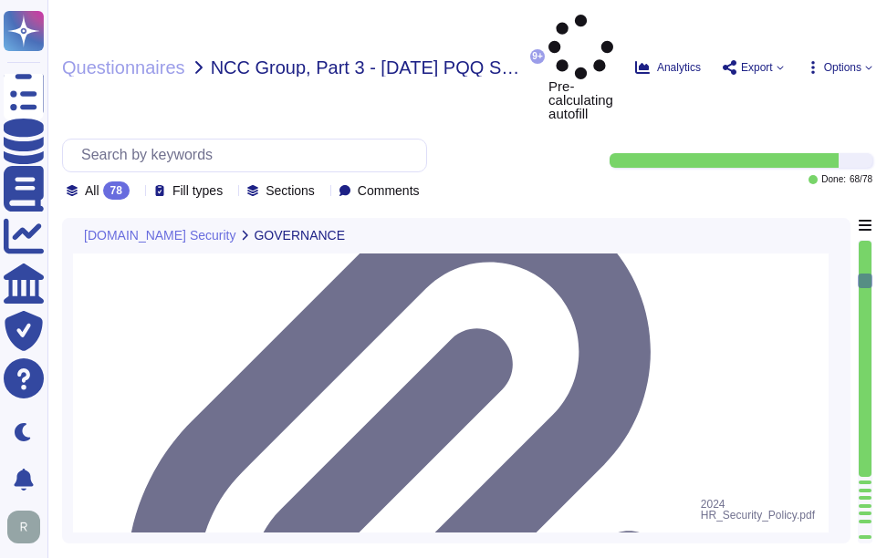
type textarea "No, we have not encountered a security incident for the last 12 months, and the…"
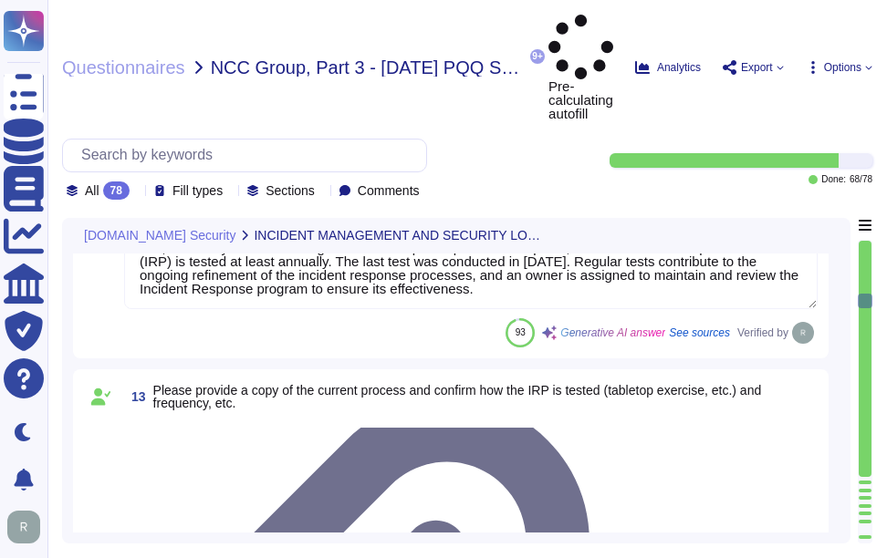
type textarea "Yes, there are clear procedures in place to notify customers in the event of br…"
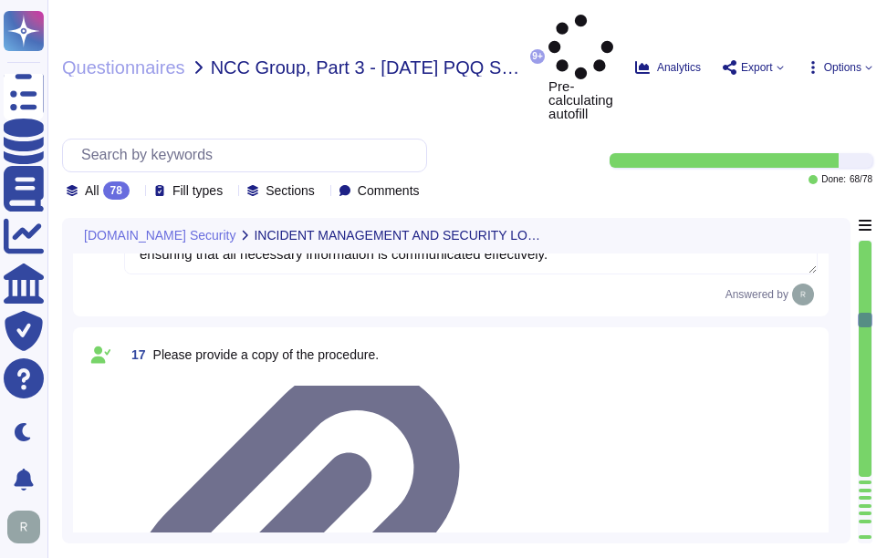
type textarea "Yes, the service collects, monitors, and analyzes user, application, and system…"
type textarea "Yes, security logs of usage and activity are available. Sectigo maintains compr…"
type textarea "Yes, security event logging is implemented and configured across the app/platfo…"
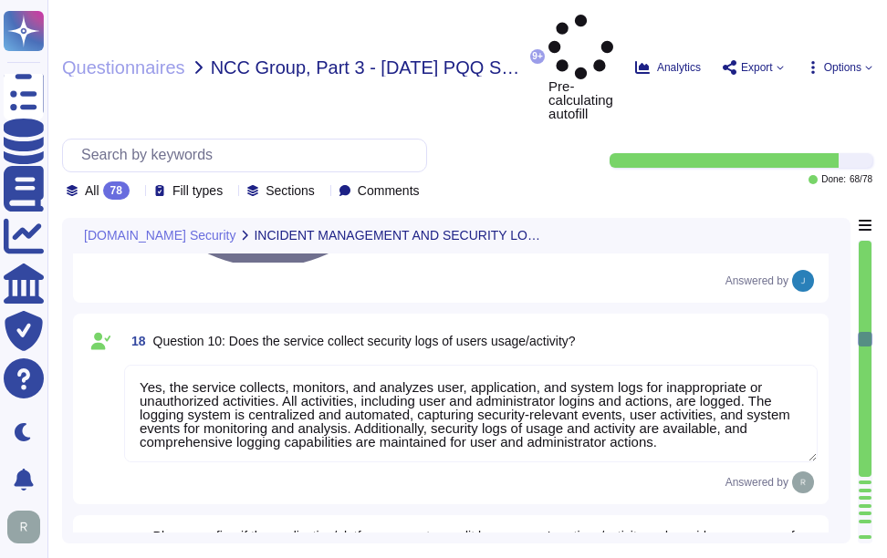
scroll to position [3102, 0]
type textarea "The event logging described covers the following security events: - User/s acce…"
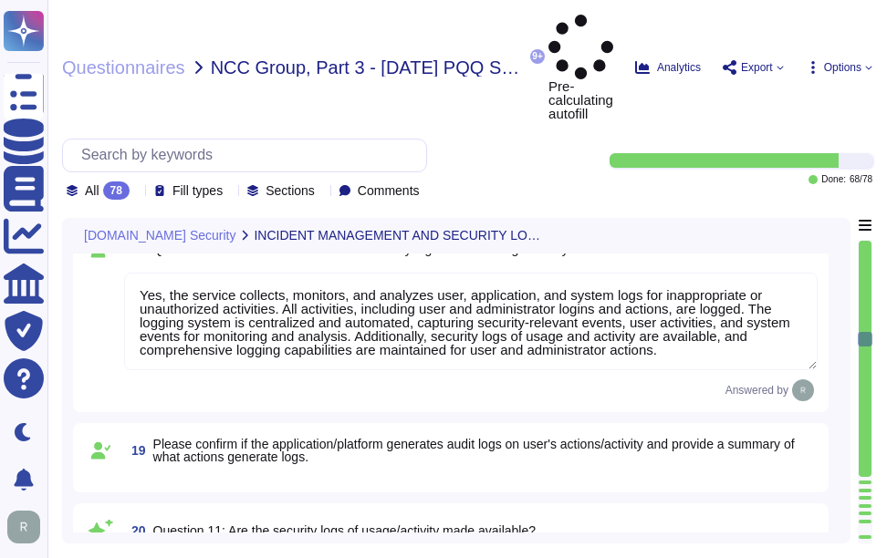
scroll to position [2, 0]
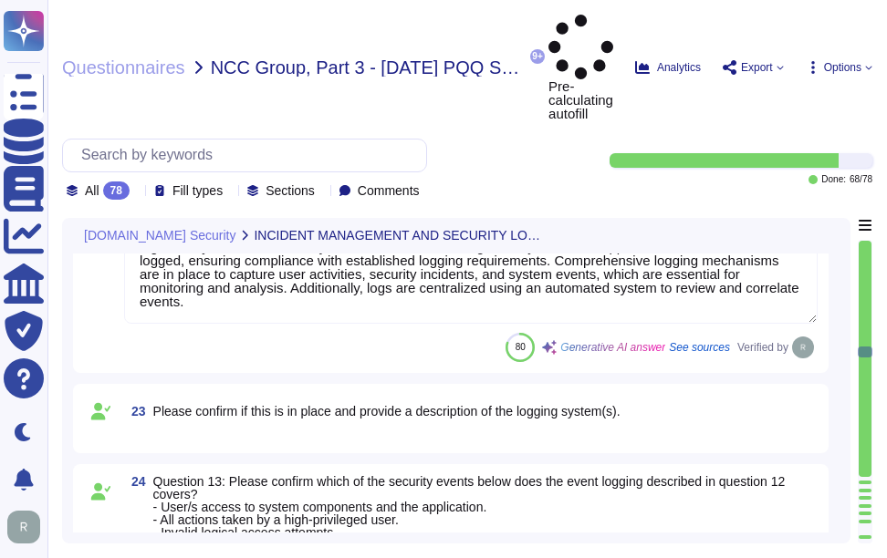
type textarea "Yes, the log retention period for security event logs is typically set for a mi…"
type textarea "Yes, there is a documented policy for applying security updates, which includes…"
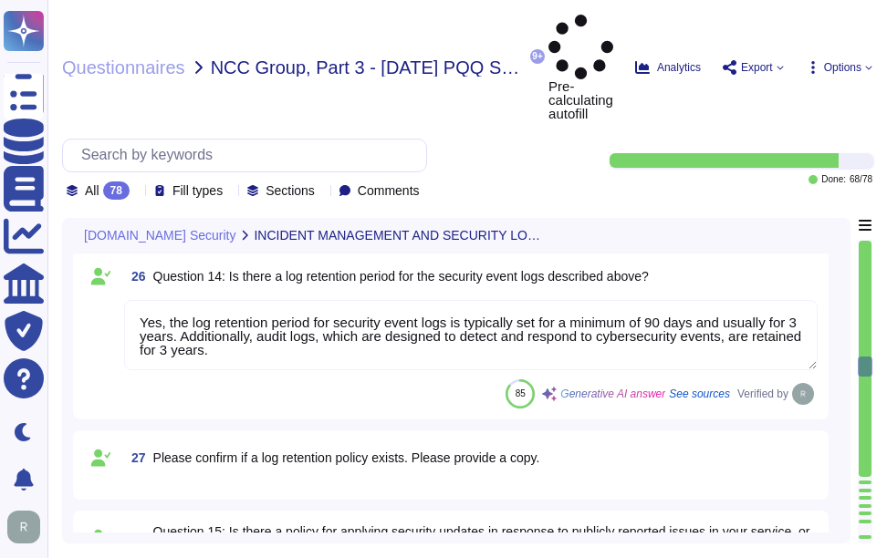
type textarea "Yes, there is a vulnerability disclosure process in place. All vulnerability cl…"
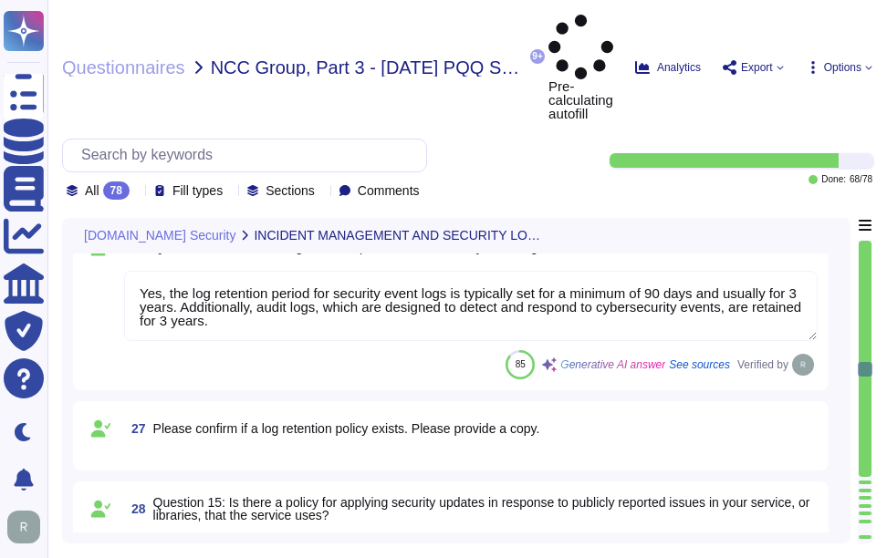
click at [324, 412] on div "27 Please confirm if a log retention policy exists. Please provide a copy." at bounding box center [451, 435] width 734 height 47
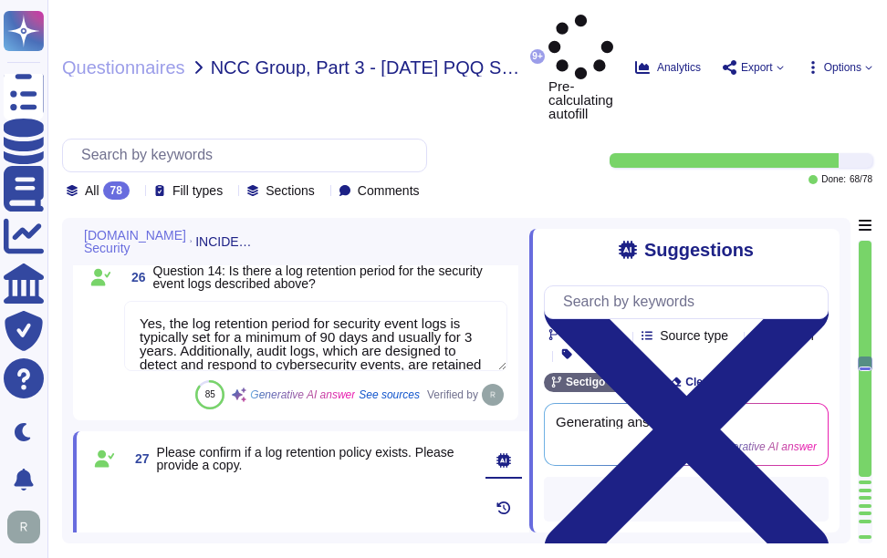
type textarea "Yes, there is a vulnerability disclosure process in place. All vulnerability cl…"
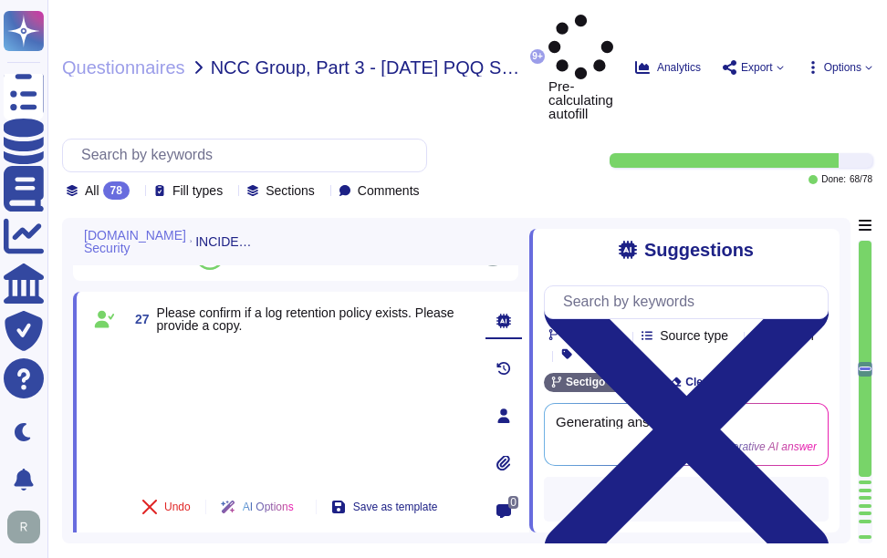
scroll to position [4197, 0]
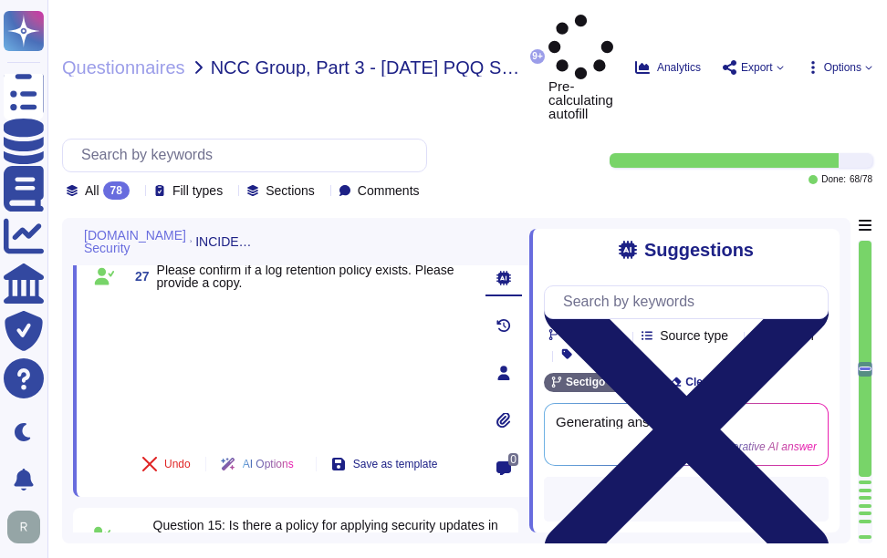
click at [820, 240] on icon at bounding box center [686, 430] width 285 height 380
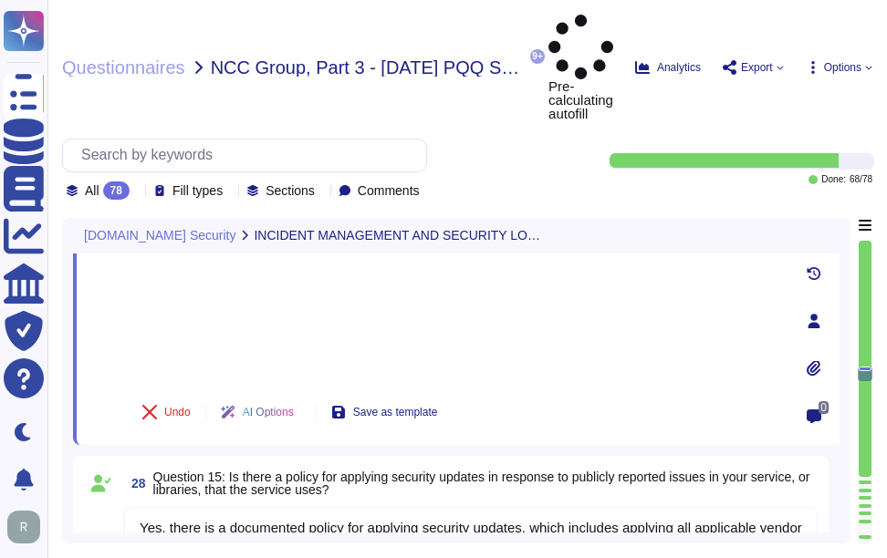
type textarea "Yes, there is a comprehensive vulnerability management process in place that co…"
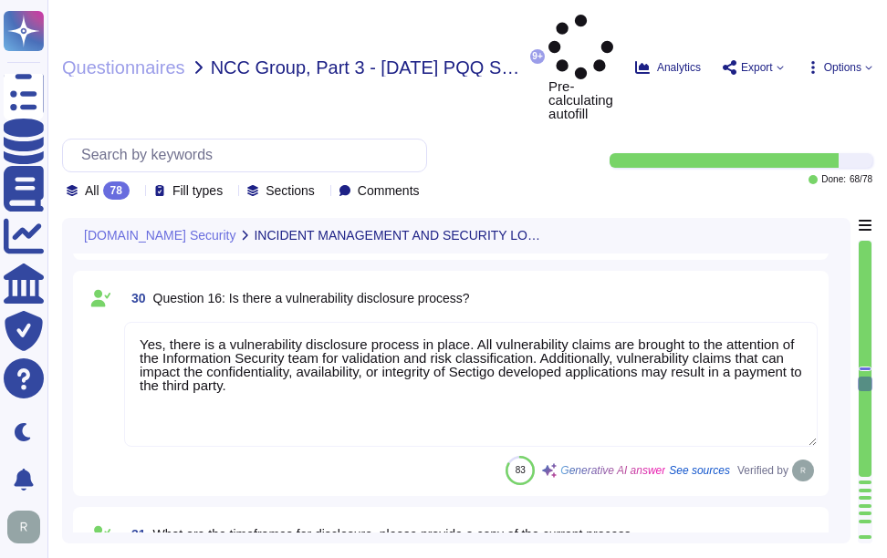
scroll to position [5201, 0]
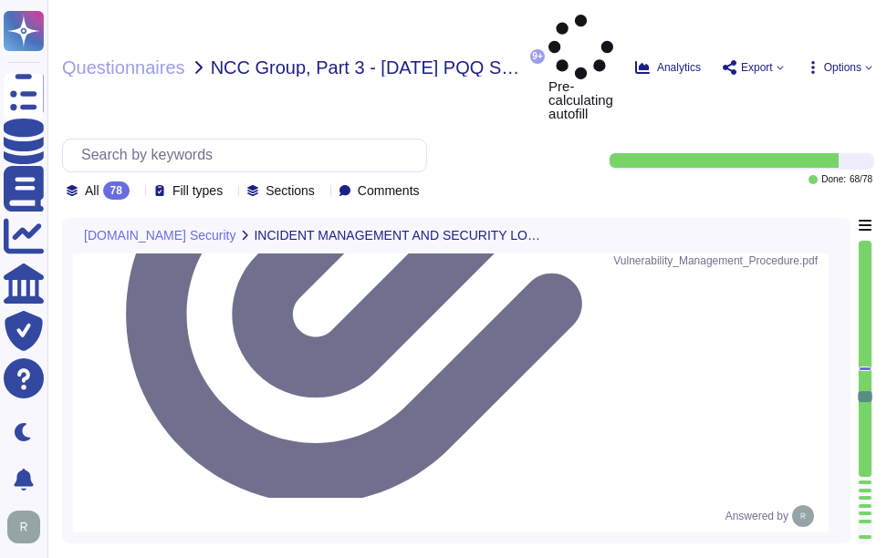
type textarea "No third parties have access to our service information. We do not perform risk…"
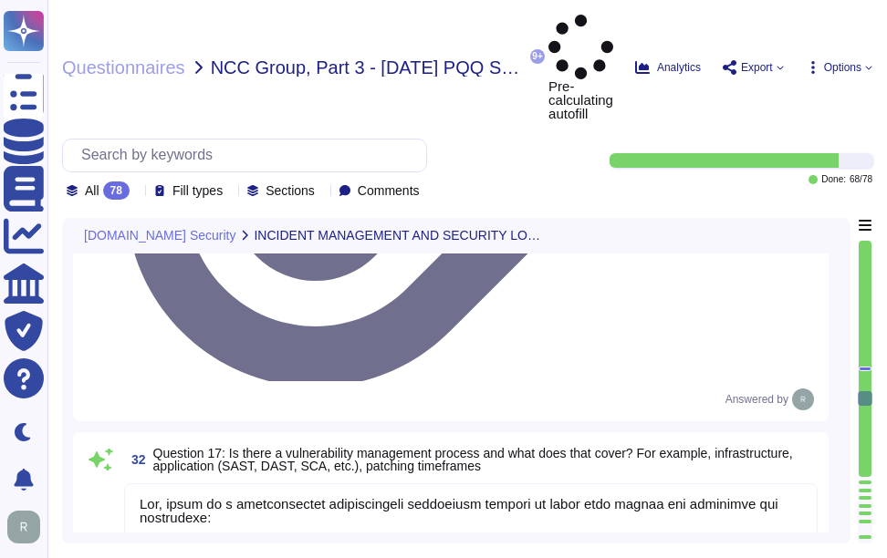
type textarea "Data is held geographically at all times in [GEOGRAPHIC_DATA], [US_STATE], [GEO…"
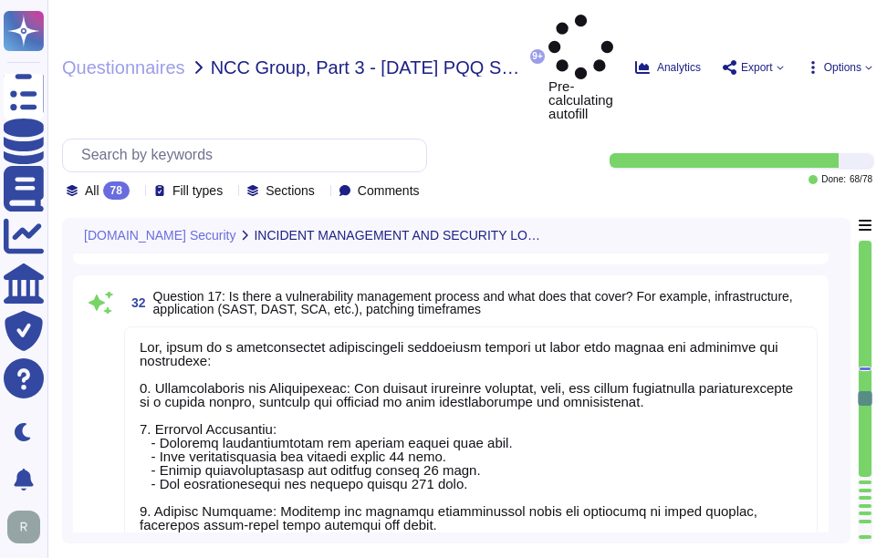
scroll to position [5931, 0]
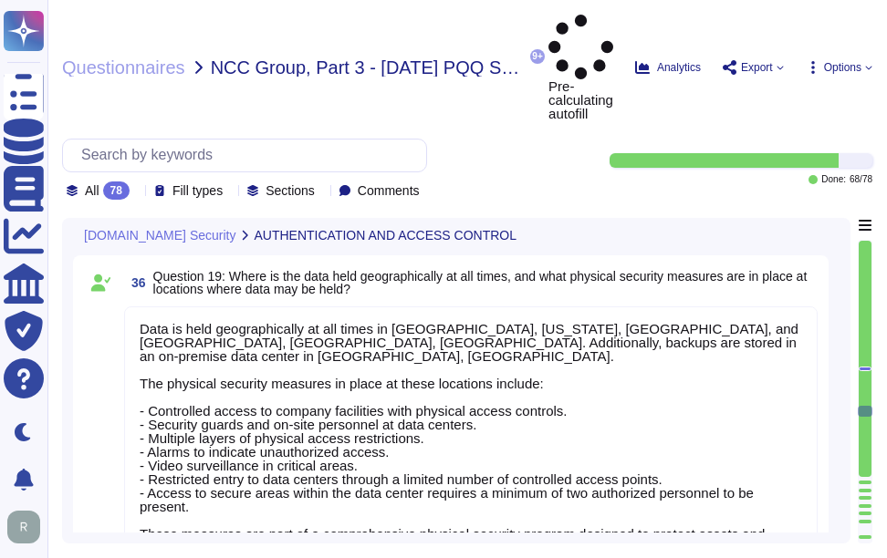
type textarea "Yes, both internal and external APIs are protected by multiple authentication m…"
type textarea "Yes, multi-factor authentication (MFA) is required for all accounts with access…"
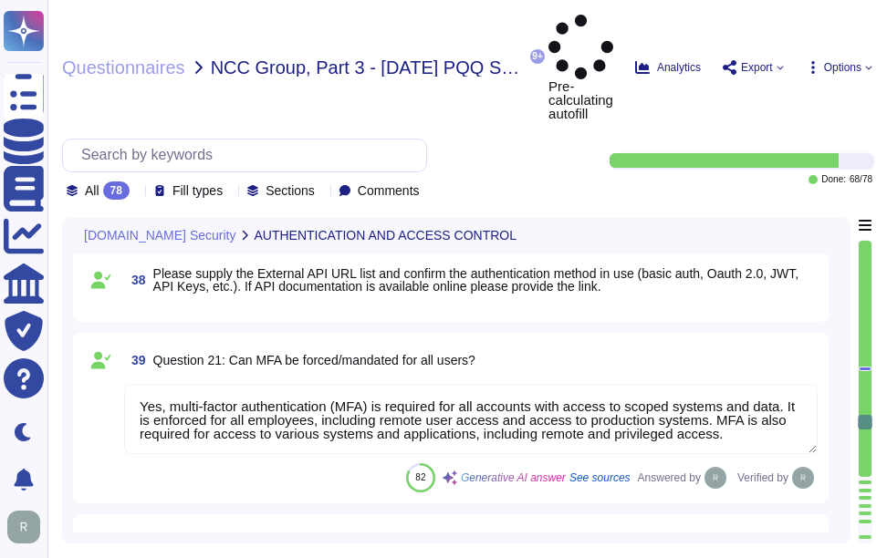
type textarea "Yes, multi-factor authentication (MFA) is required for high privileged accounts…"
type textarea "Yes, the service has the concept of privileged administrative users who can alt…"
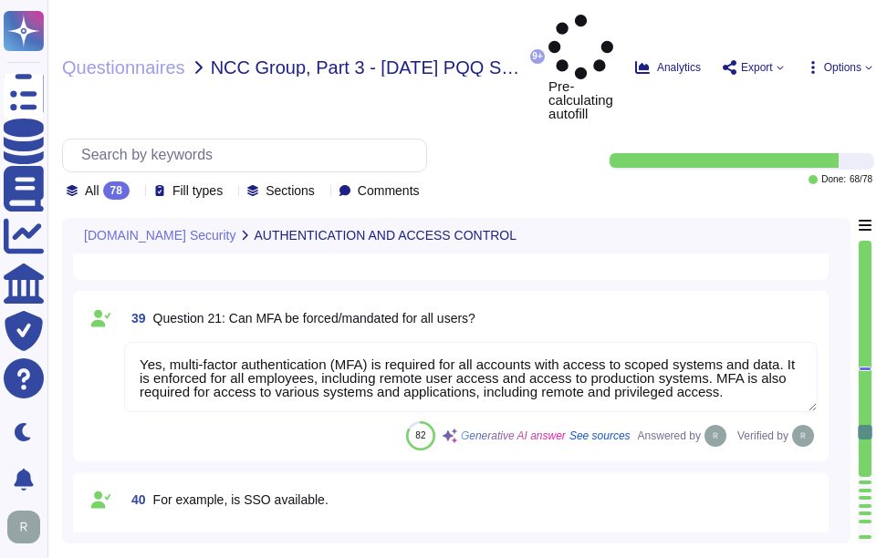
type textarea "Yes, encryption is used to protect internal data in transit. We utilize TLS 1.2…"
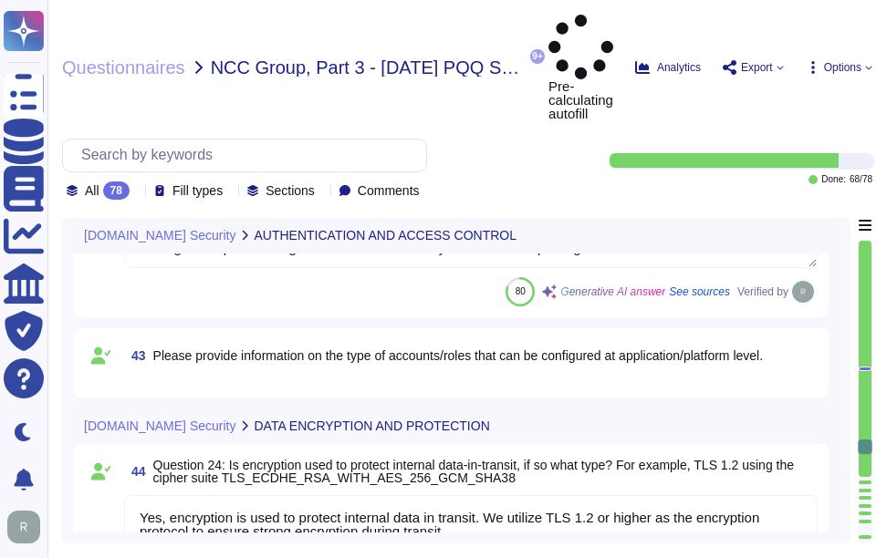
type textarea "Yes, encryption is used to protect external data in transit. We utilize TLS 1.2…"
type textarea "Yes, the service protects internal data in transit using strong encryption prot…"
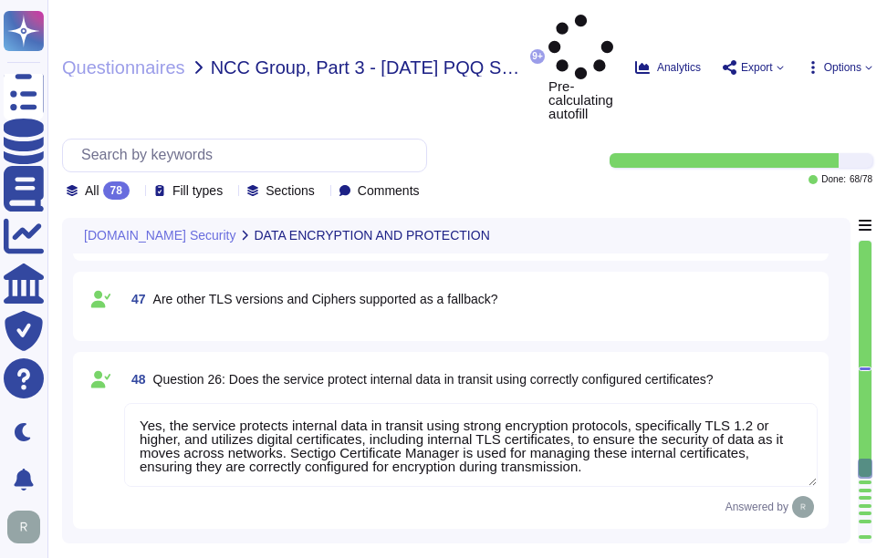
type textarea "Yes, the service protects external data in transit using correctly configured c…"
type textarea "Yes, the service supports data encryption at rest. All customer data at rest, i…"
type textarea "Sectigo primarily acts as a data processor in relation to the processing of per…"
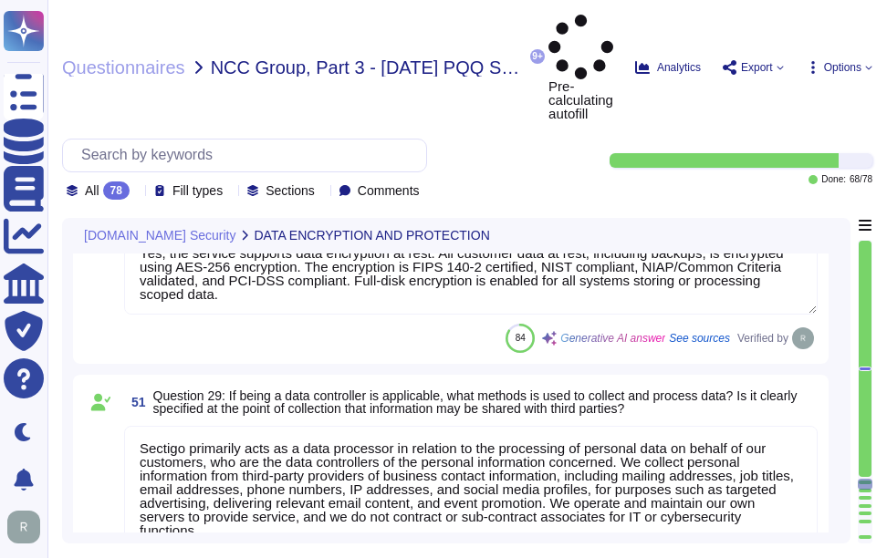
type textarea "Yes, data, including personal data, will be processed and stored on the system …"
type textarea "Yes, personal information can be transmitted or received from countries outside…"
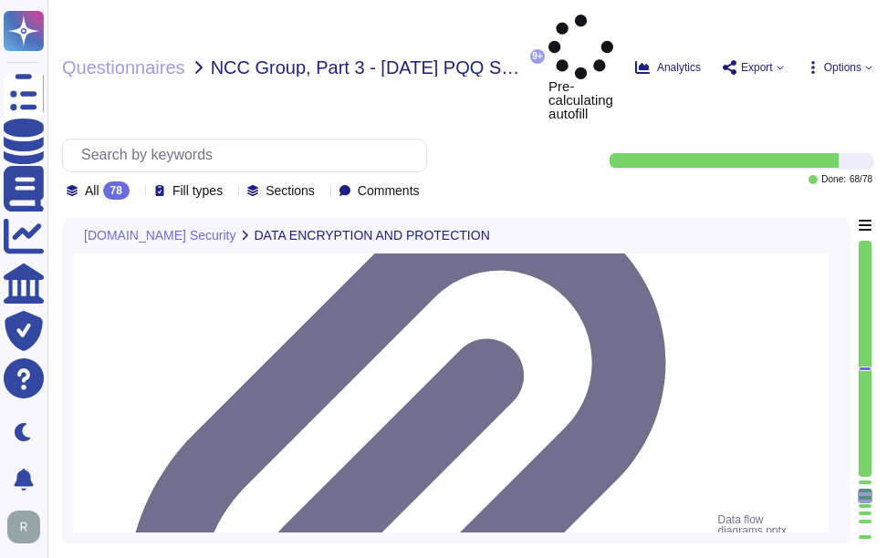
type textarea "Sensitive information is handled with a comprehensive security program that inc…"
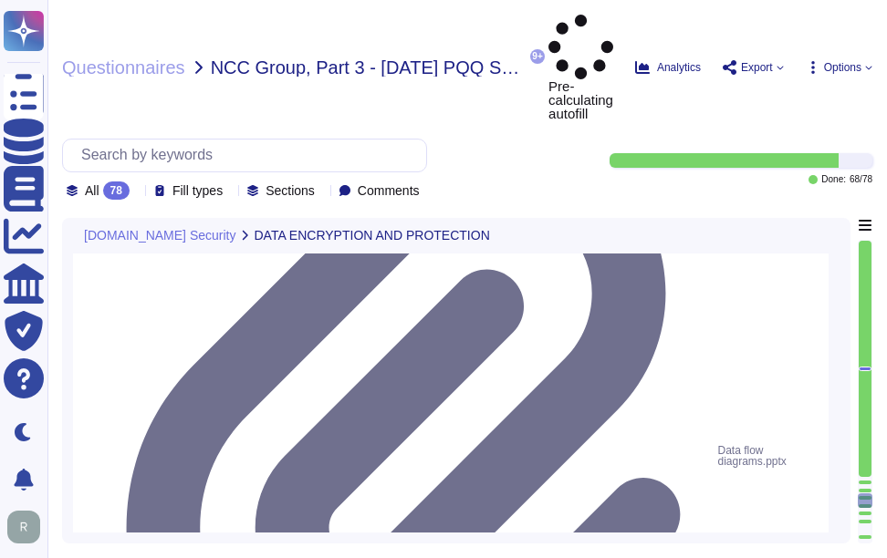
type textarea "Yes, it is possible to retrieve, amend, erase, or restrict access to personal d…"
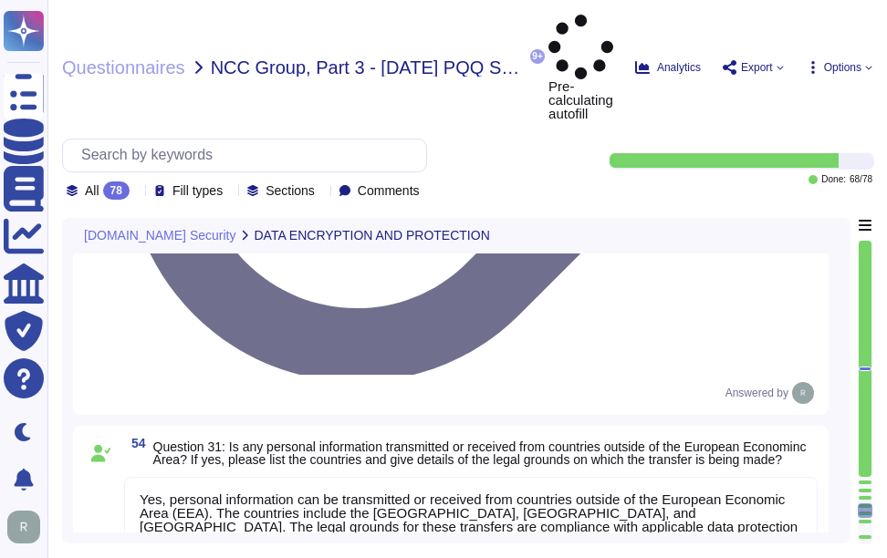
type textarea "Yes, we have a comprehensive data retention policy in place, which is designed …"
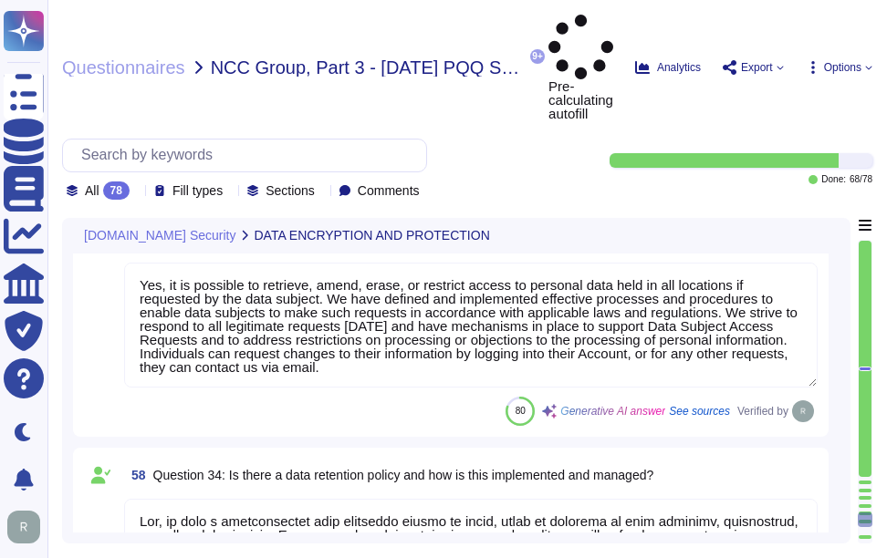
type textarea "Yes, we have well-defined processes, procedures, and technical measures in plac…"
type textarea "Please"
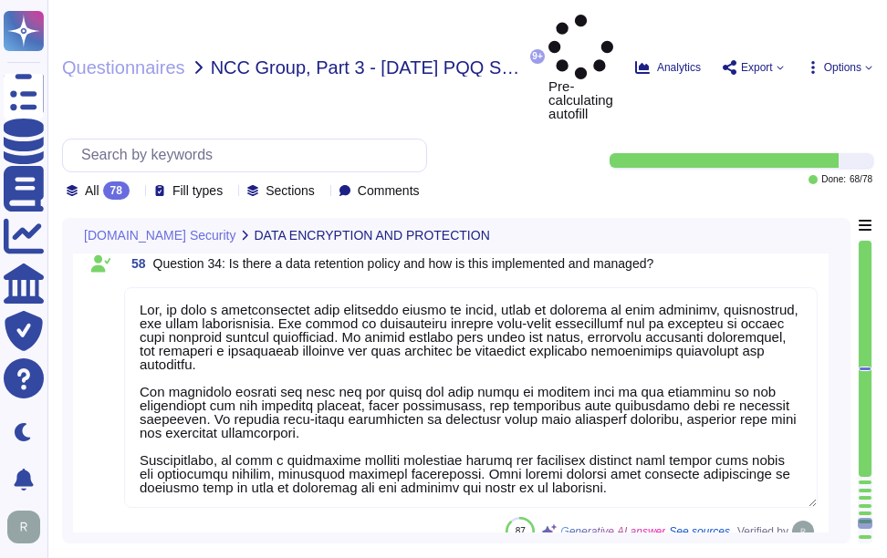
type textarea "Yes, there is a designated program owner assigned to maintain and review the Bu…"
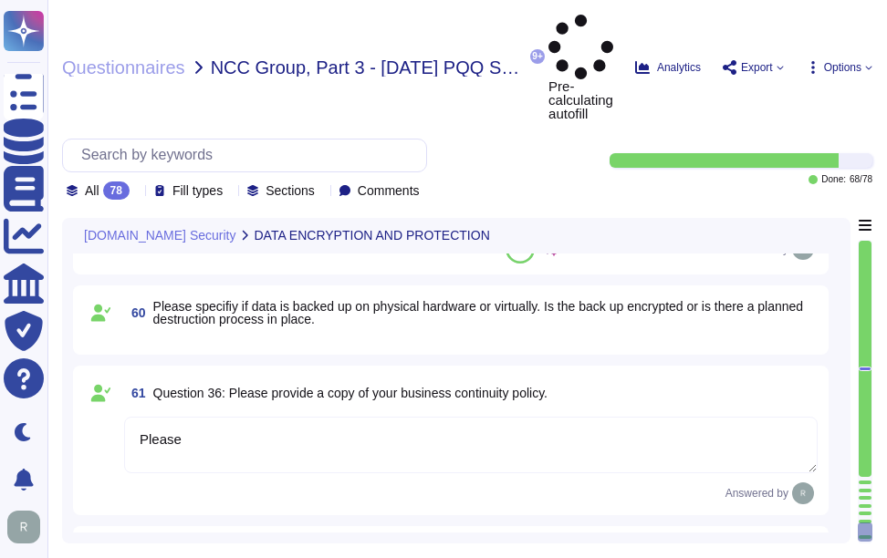
type textarea "The most recent copy of our Disaster Recovery Plan (DRP) is available for custo…"
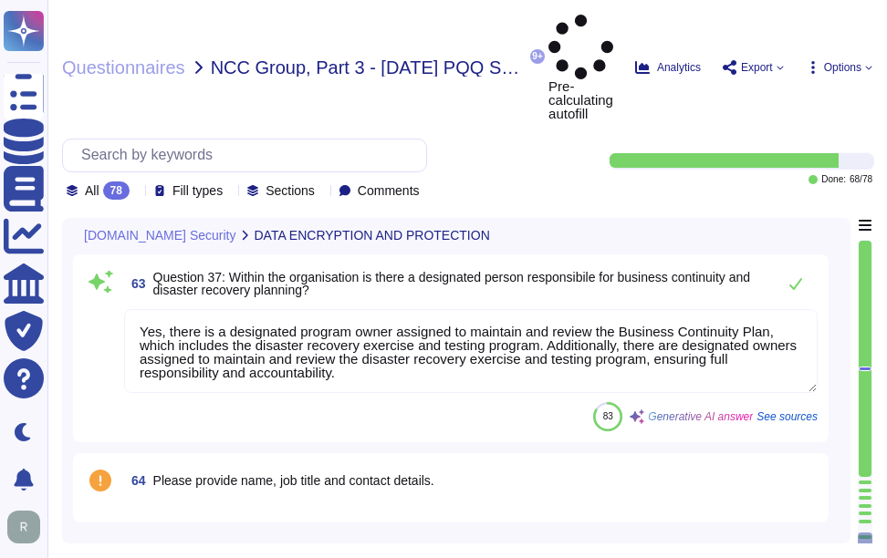
scroll to position [10584, 0]
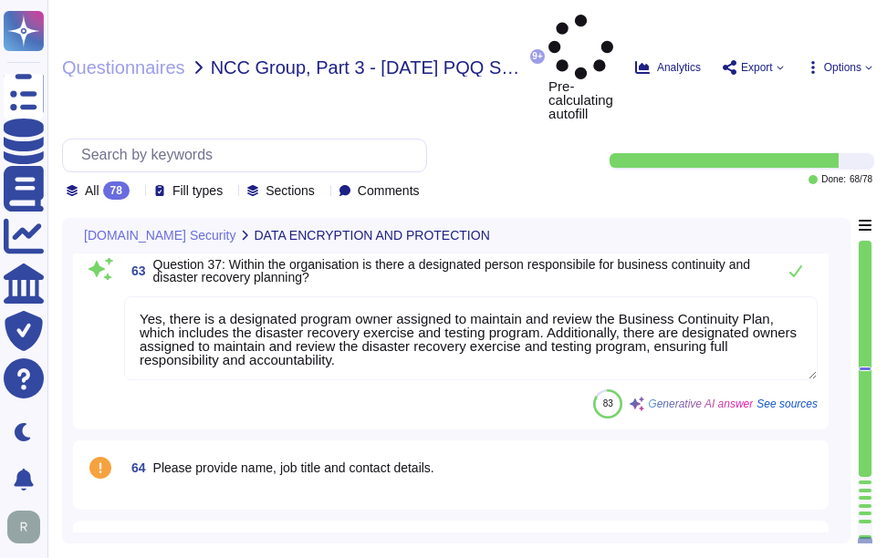
type textarea "Yes, Sectigo has established a formal Software Development Lifecycle (SDLC) pro…"
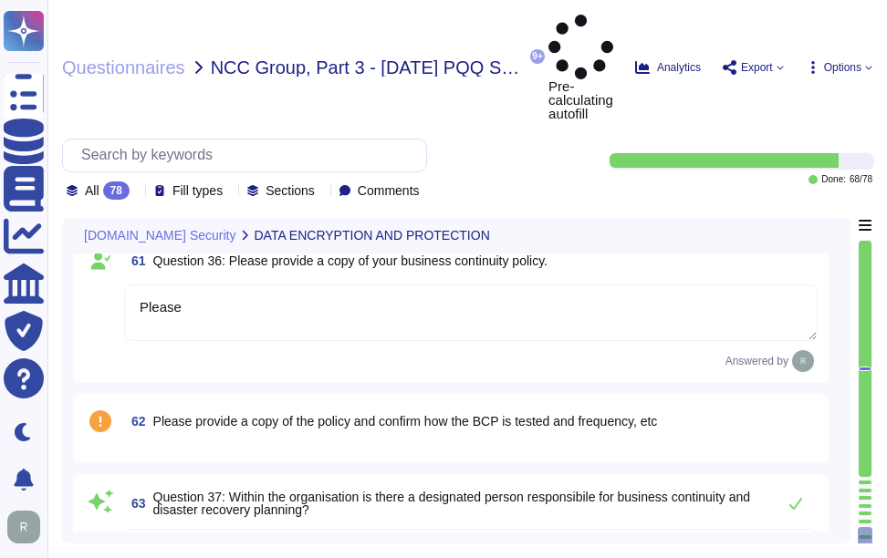
scroll to position [10311, 0]
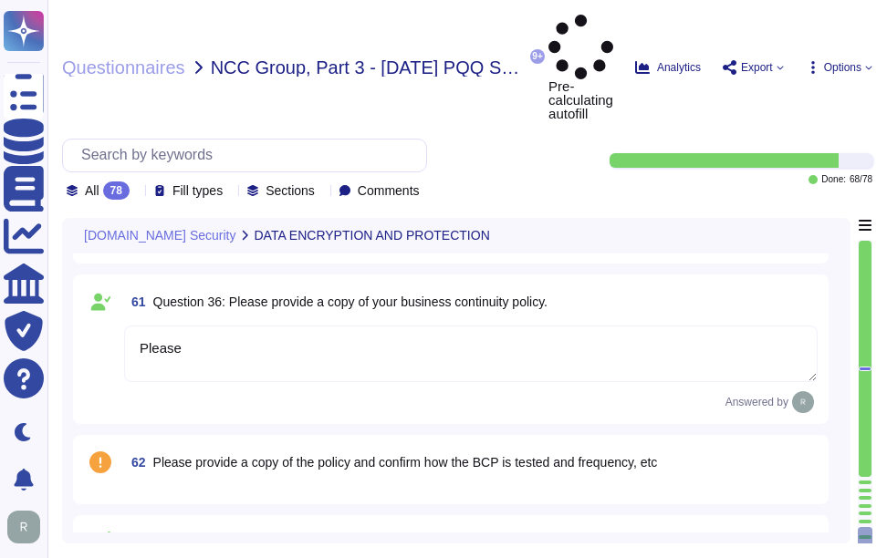
click at [231, 326] on textarea "Please" at bounding box center [470, 354] width 693 height 57
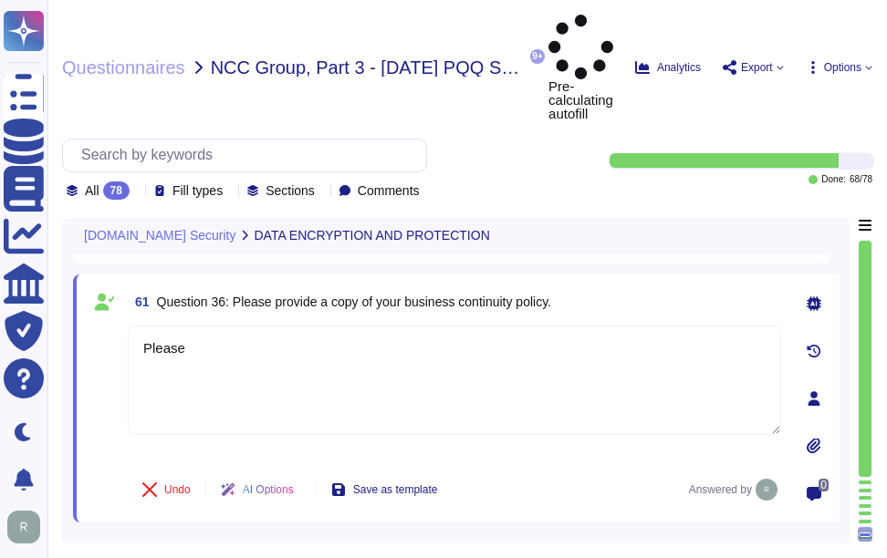
click at [815, 439] on icon at bounding box center [814, 446] width 15 height 15
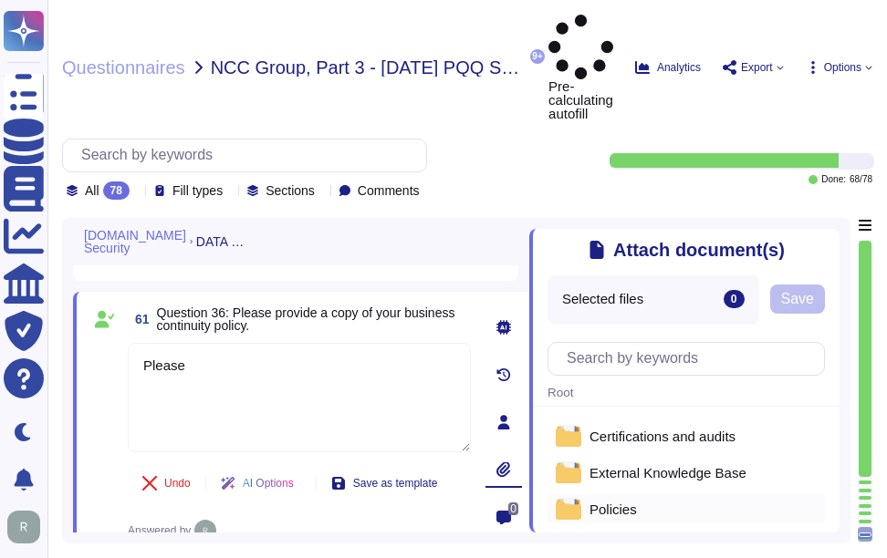
click at [631, 503] on span "Policies" at bounding box center [612, 510] width 47 height 14
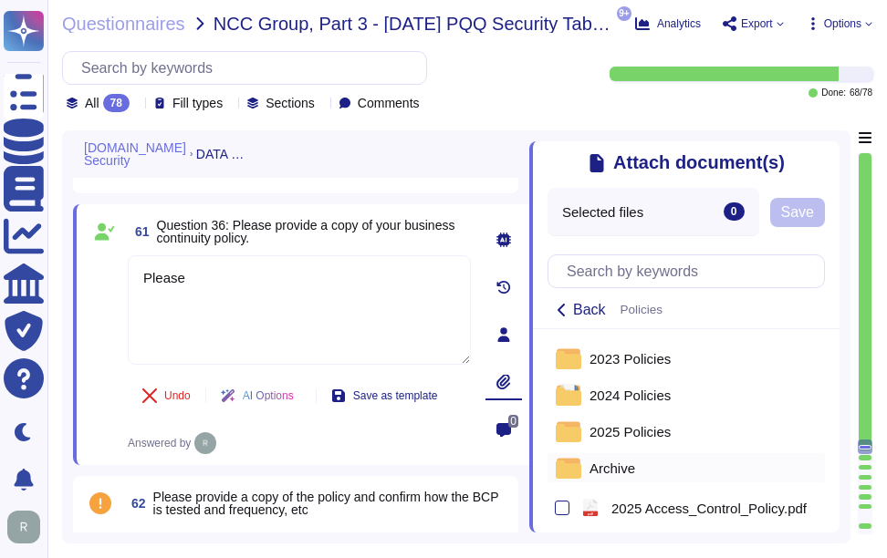
click at [636, 458] on div "Archive" at bounding box center [685, 467] width 277 height 29
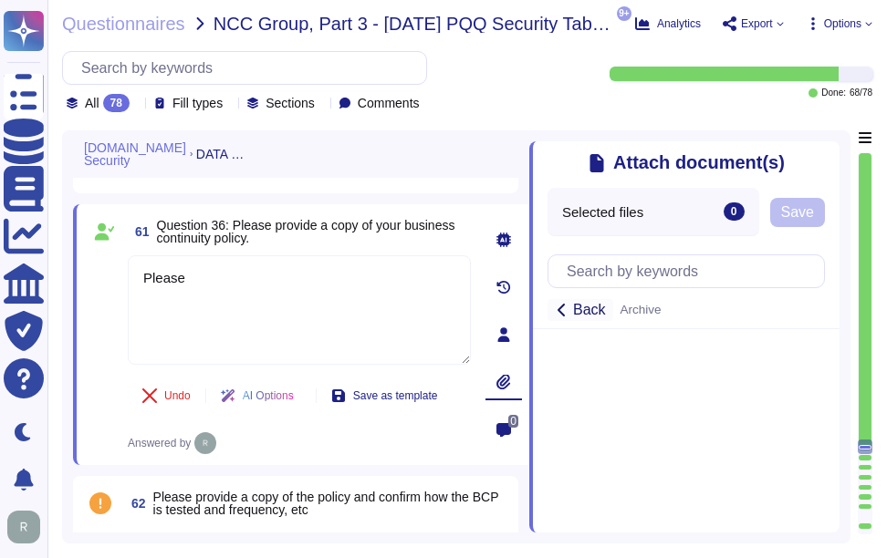
click at [594, 313] on span "Back" at bounding box center [589, 310] width 33 height 15
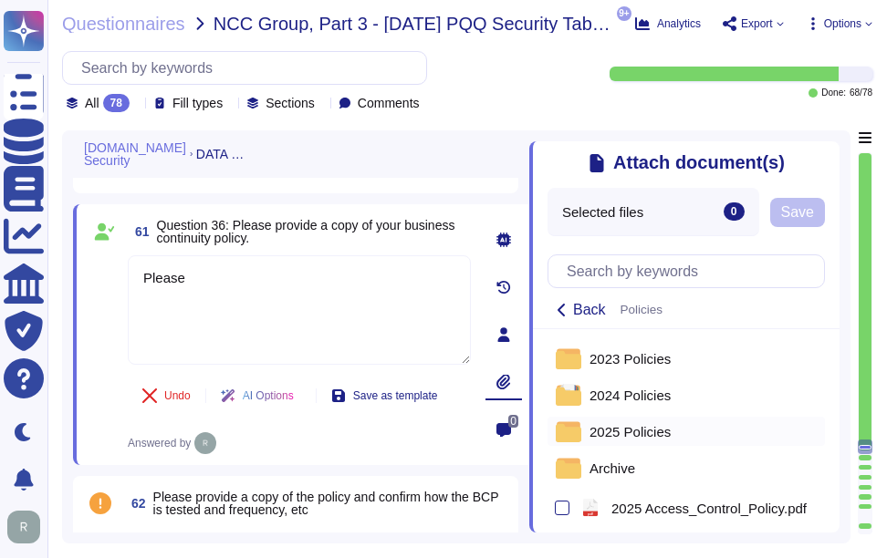
click at [644, 430] on span "2025 Policies" at bounding box center [629, 432] width 81 height 14
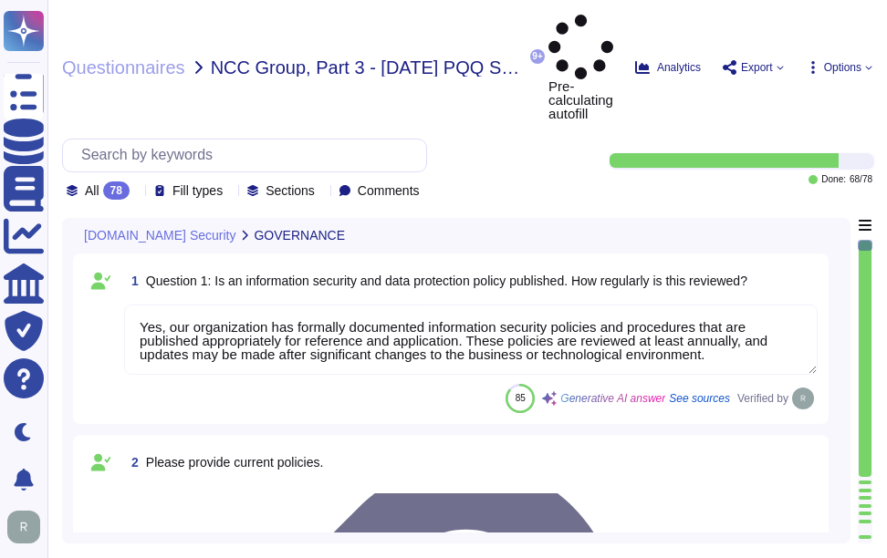
type textarea "Yes, our organization has formally documented information security policies and…"
type textarea "Our organization currently maintains the following security and compliance cert…"
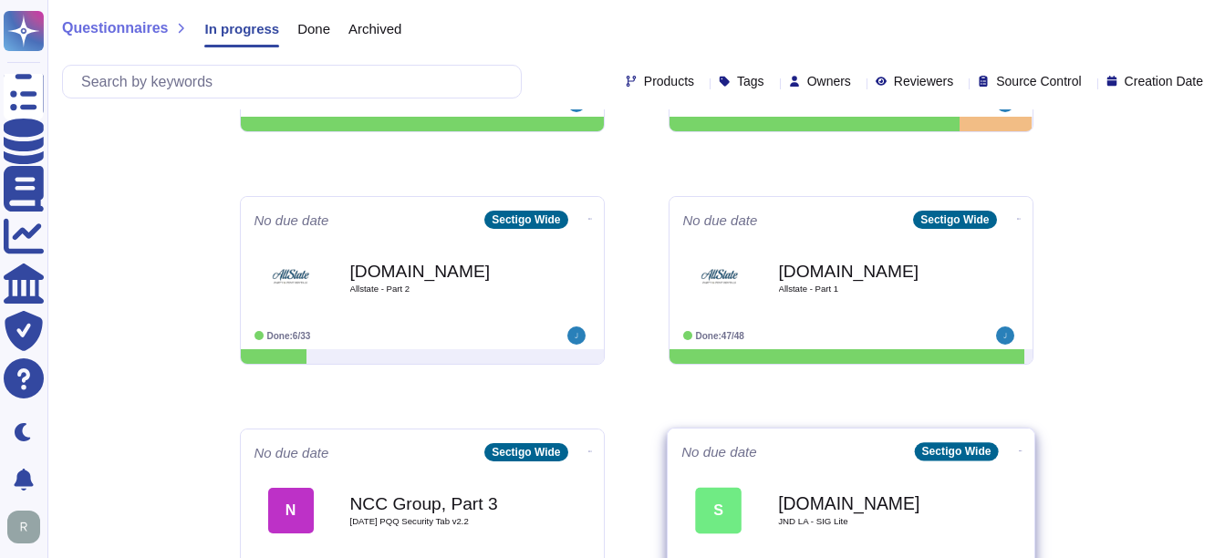
scroll to position [730, 0]
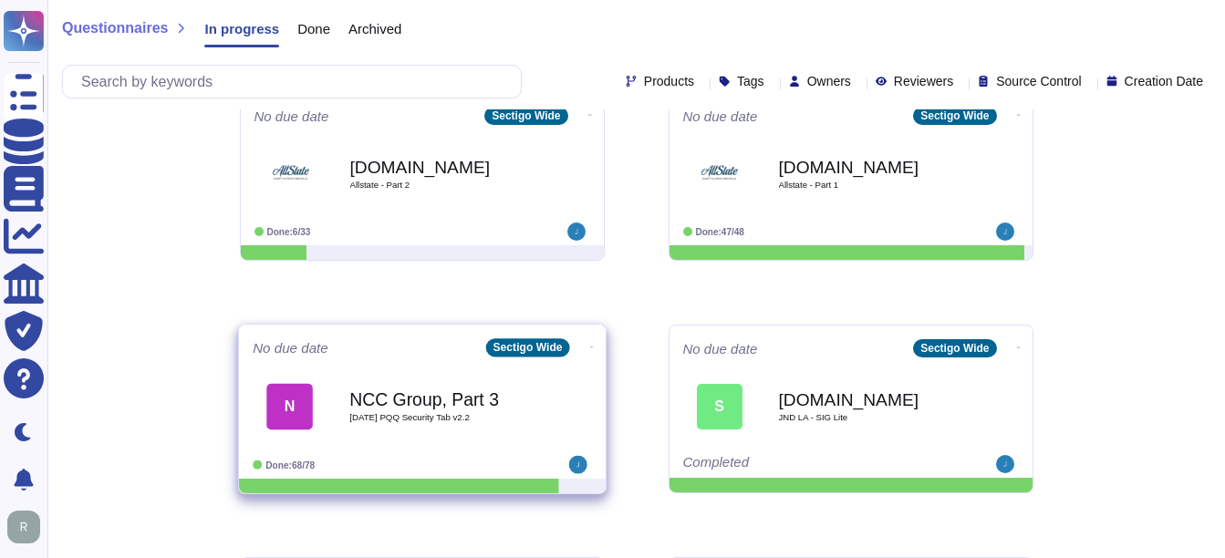
click at [466, 430] on div "NCC Group, Part 3 2025 08 26 PQQ Security Tab v2.2" at bounding box center [441, 407] width 184 height 74
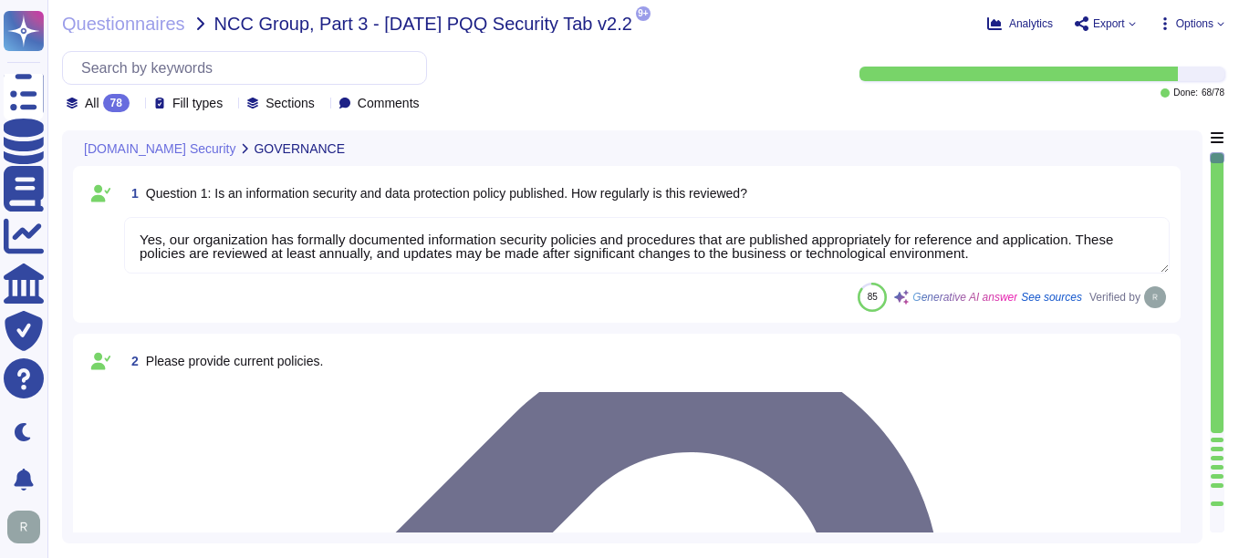
type textarea "Yes, our organization has formally documented information security policies and…"
type textarea "Our organization currently maintains the following security and compliance cert…"
type textarea "Yes, all employees, including contractors, undergo background checks before the…"
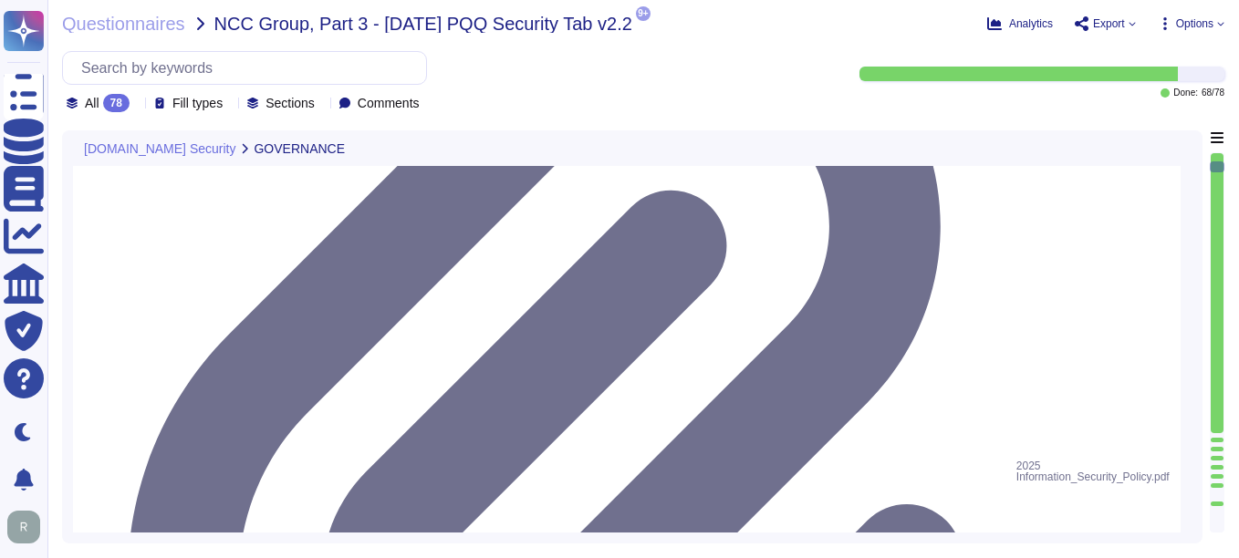
type textarea "Yes, training is provided to all staff on Information Security and Data Protect…"
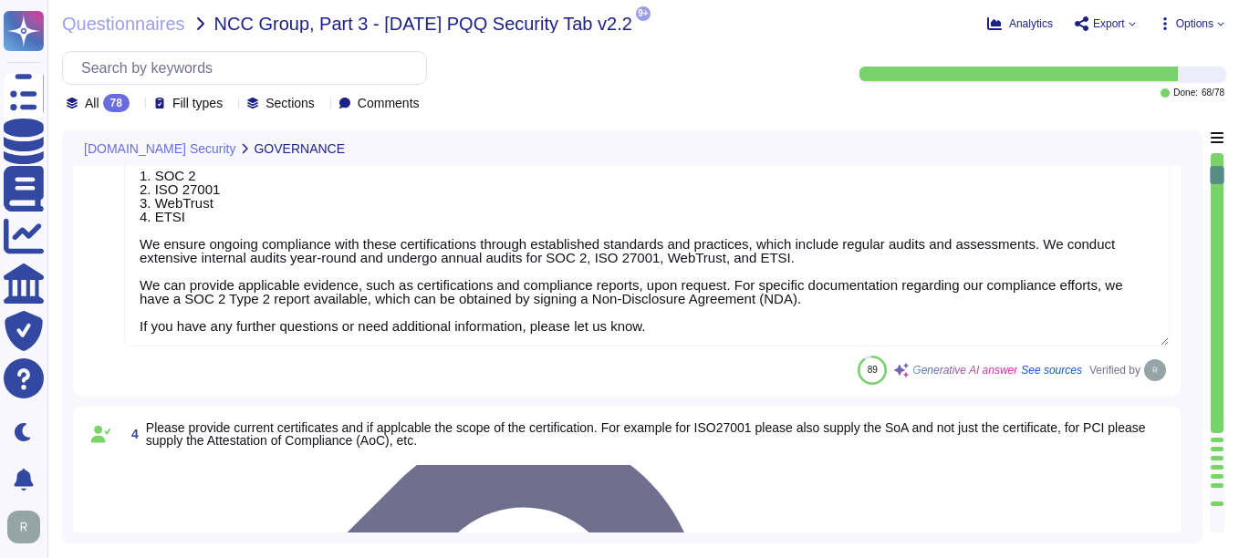
type textarea "No, we do not engage sub-processors for this service.a"
type textarea "Yes, our organization has a documented privacy policy that is available for pub…"
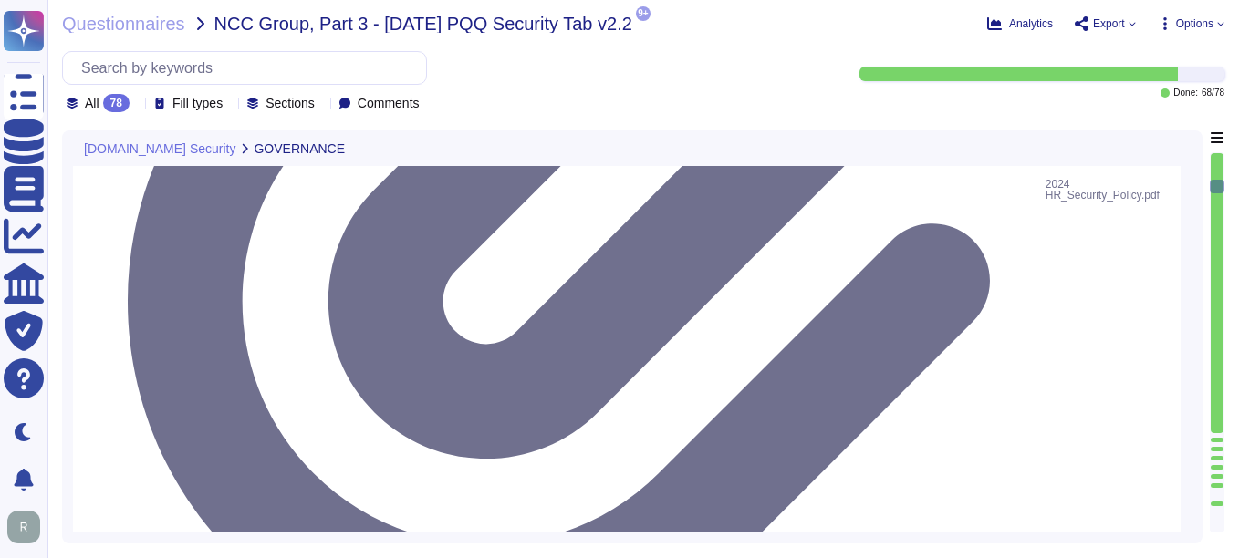
type textarea "Yes, a security incident management and response process is in place, and the I…"
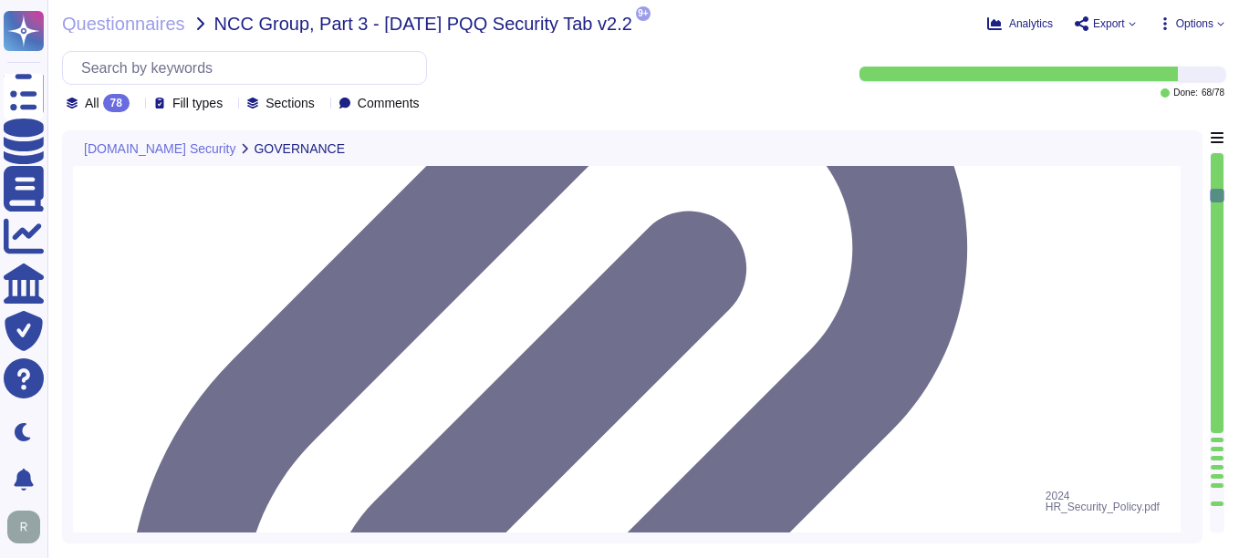
type textarea "No, we have not encountered a security incident for the last 12 months, and the…"
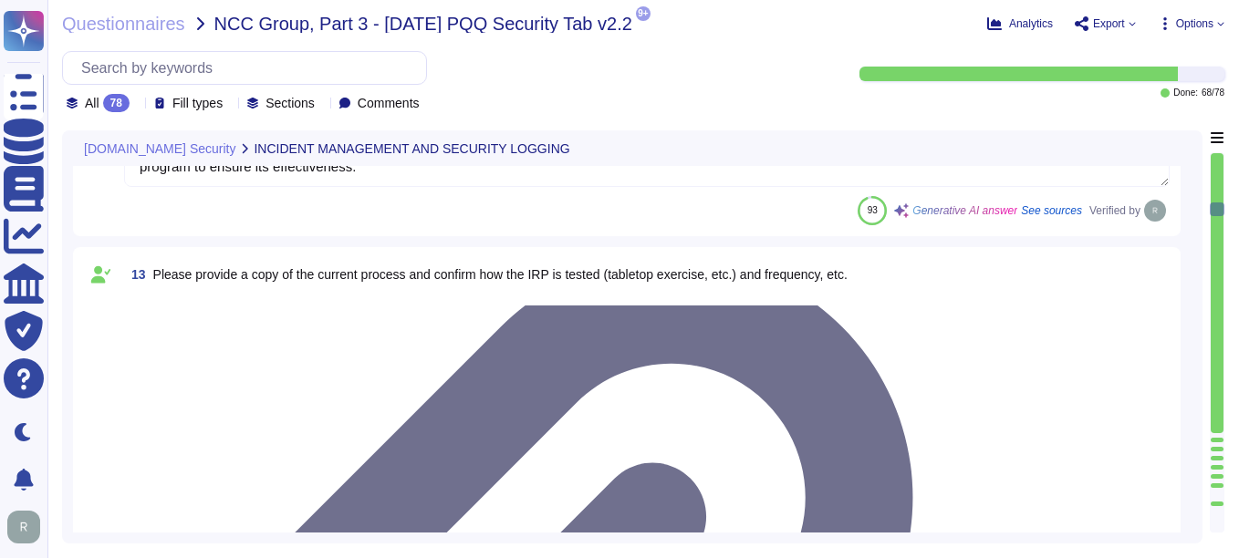
type textarea "Yes, there are clear procedures in place to notify customers in the event of br…"
type textarea "Yes, the service collects, monitors, and analyzes user, application, and system…"
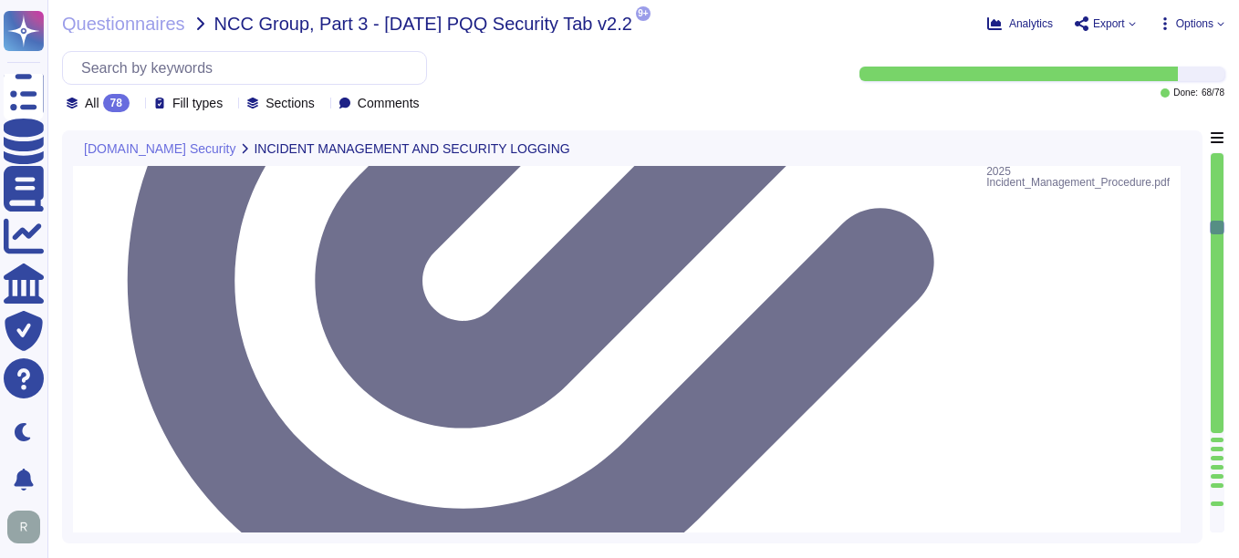
type textarea "Yes, security logs of usage and activity are available. Sectigo maintains compr…"
type textarea "Yes, security event logging is implemented and configured across the app/platfo…"
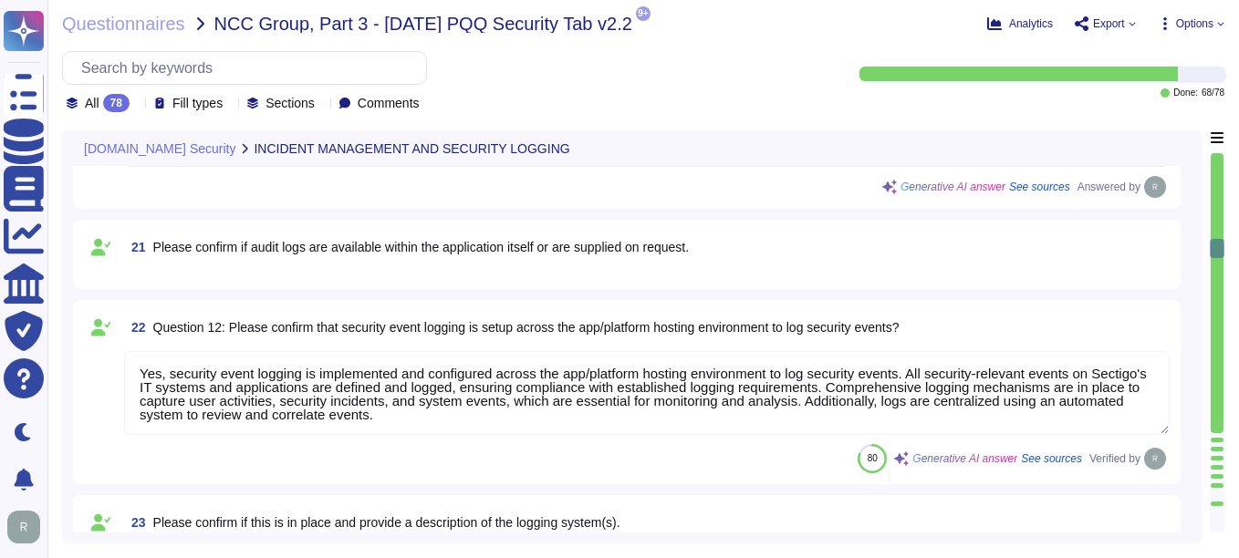
type textarea "The event logging described covers the following security events: - User/s acce…"
type textarea "Yes, the log retention period for security event logs is typically set for a mi…"
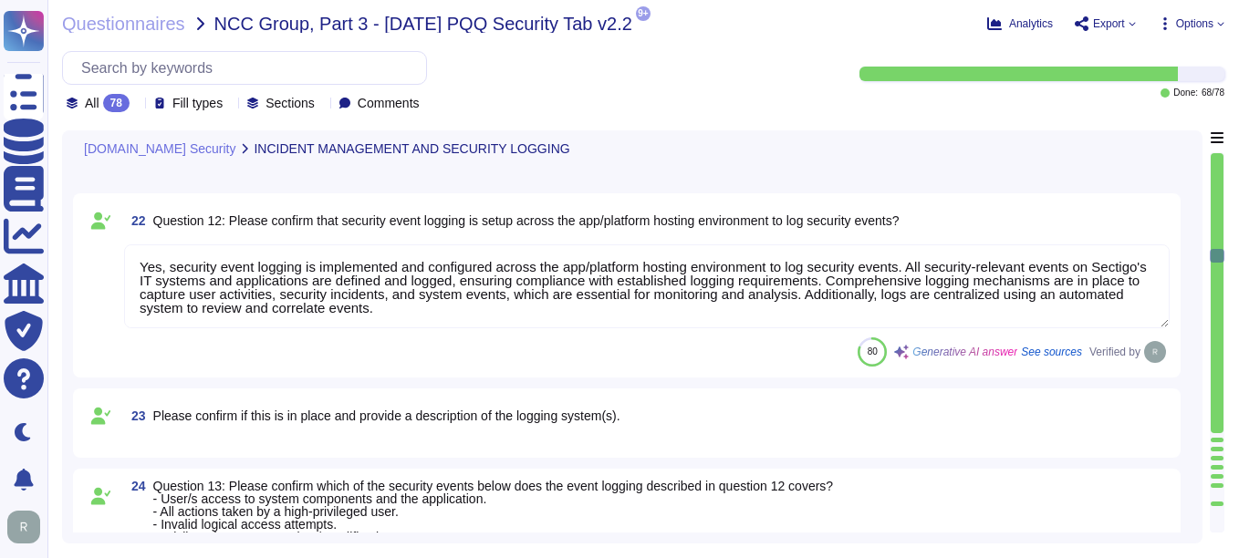
scroll to position [3559, 0]
type textarea "Yes, there is a documented policy for applying security updates, which includes…"
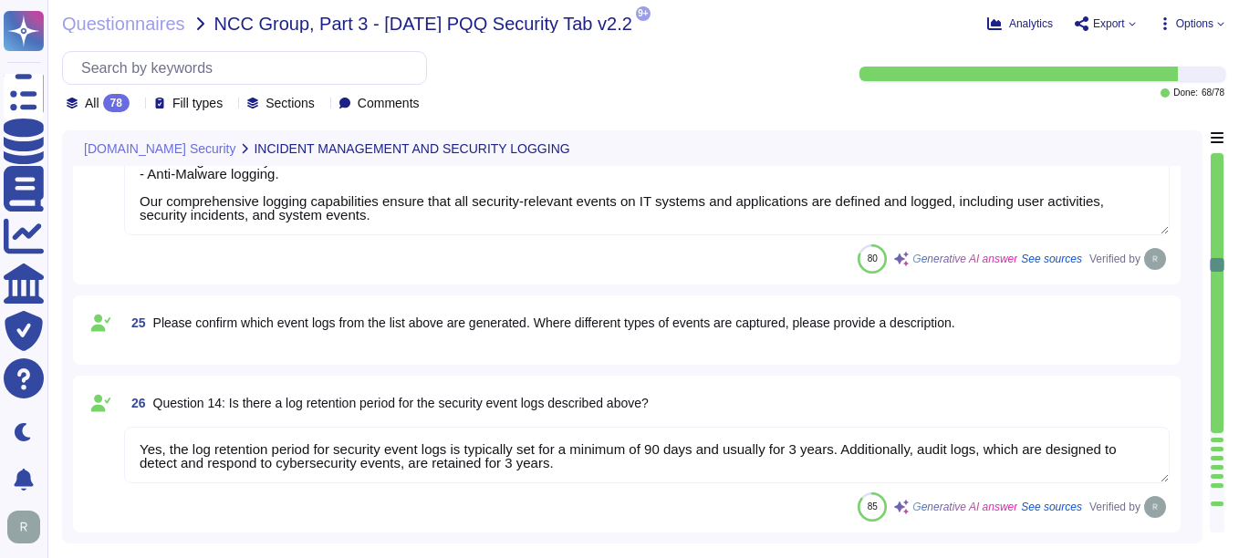
type textarea "Yes, there is a vulnerability disclosure process in place. All vulnerability cl…"
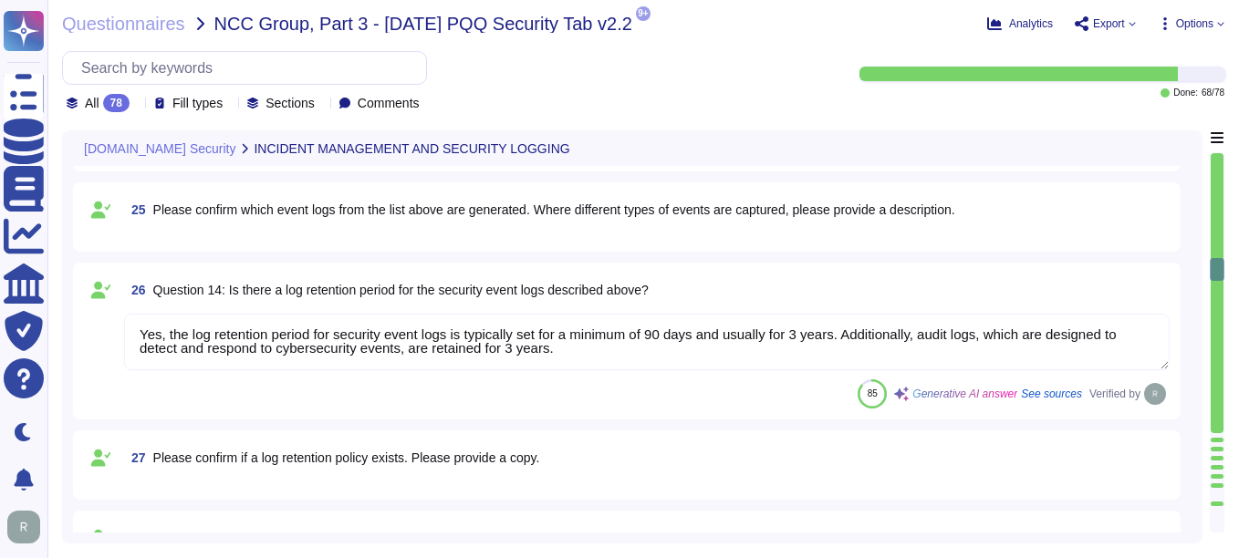
type textarea "Yes, there is a comprehensive vulnerability management process in place that co…"
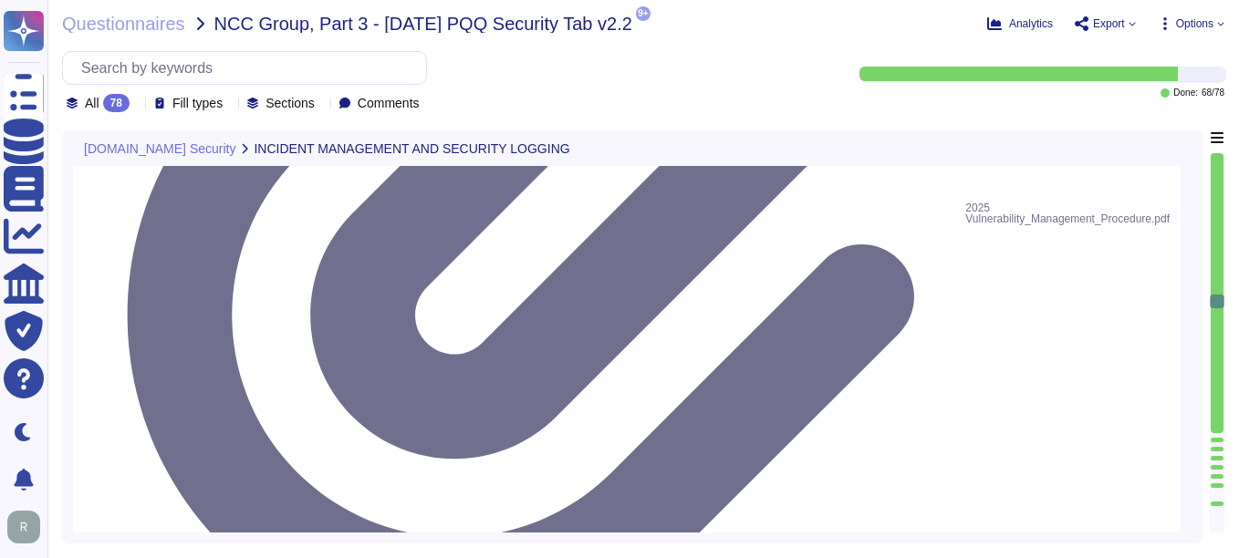
type textarea "No third parties have access to our service information. We do not perform risk…"
type textarea "Data is held geographically at all times in [GEOGRAPHIC_DATA], [US_STATE], [GEO…"
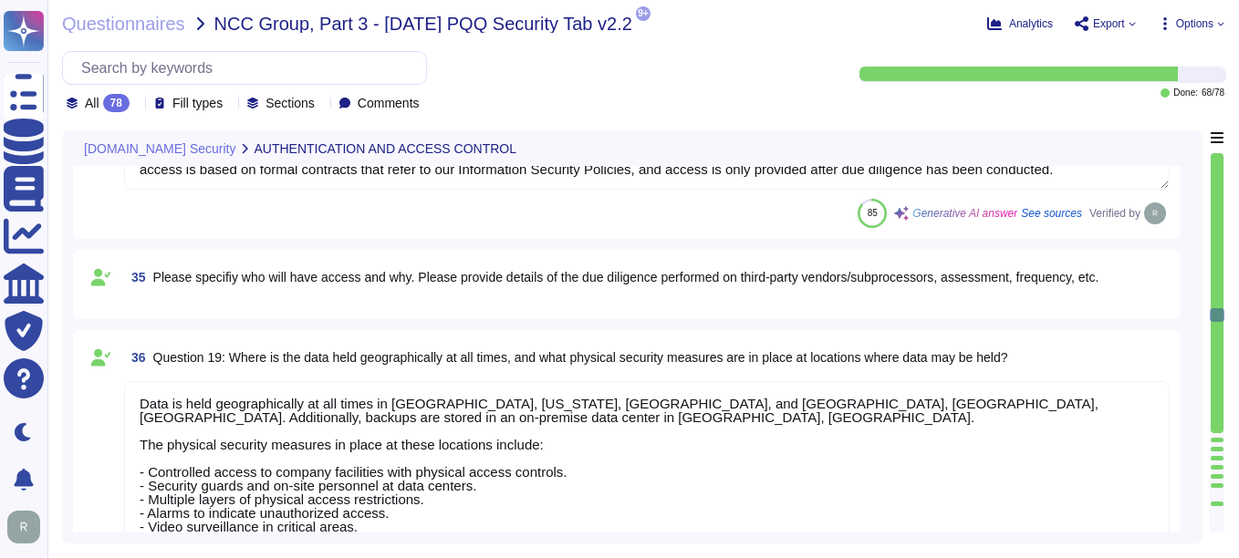
type textarea "Yes, both internal and external APIs are protected by multiple authentication m…"
type textarea "Yes, multi-factor authentication (MFA) is required for all accounts with access…"
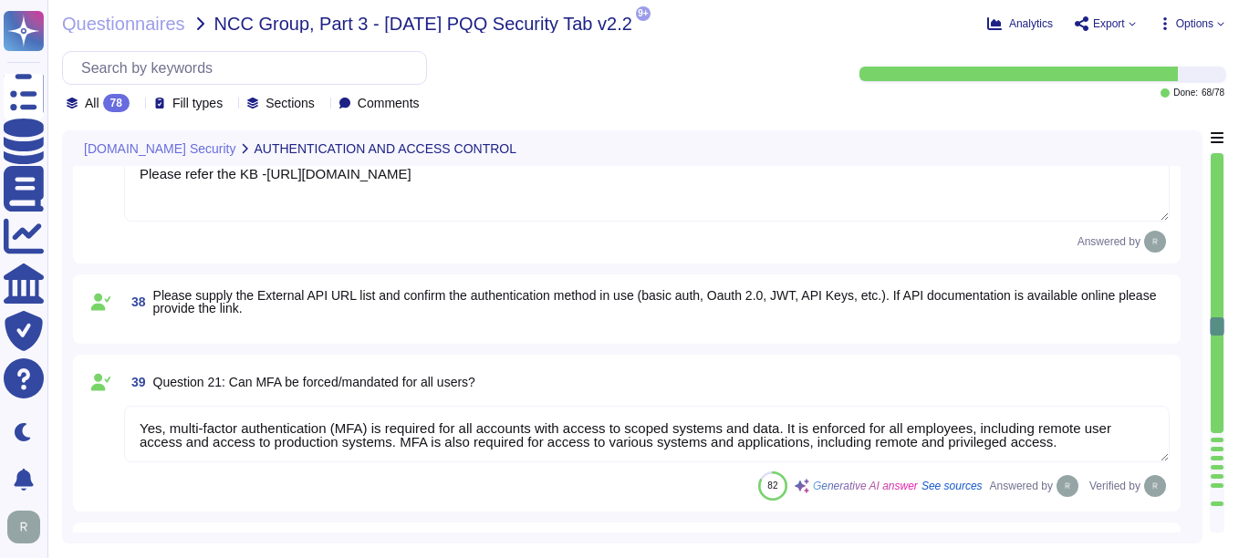
type textarea "Yes, multi-factor authentication (MFA) is required for high privileged accounts…"
type textarea "Yes, the service has the concept of privileged administrative users who can alt…"
type textarea "Yes, encryption is used to protect internal data in transit. We utilize TLS 1.2…"
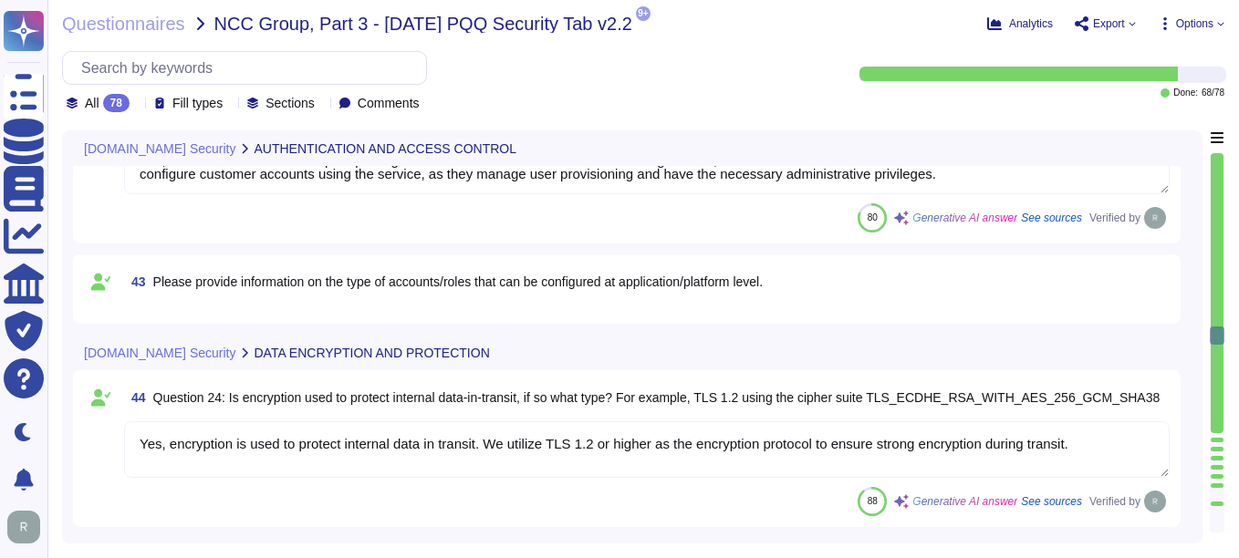
type textarea "Yes, encryption is used to protect external data in transit. We utilize TLS 1.2…"
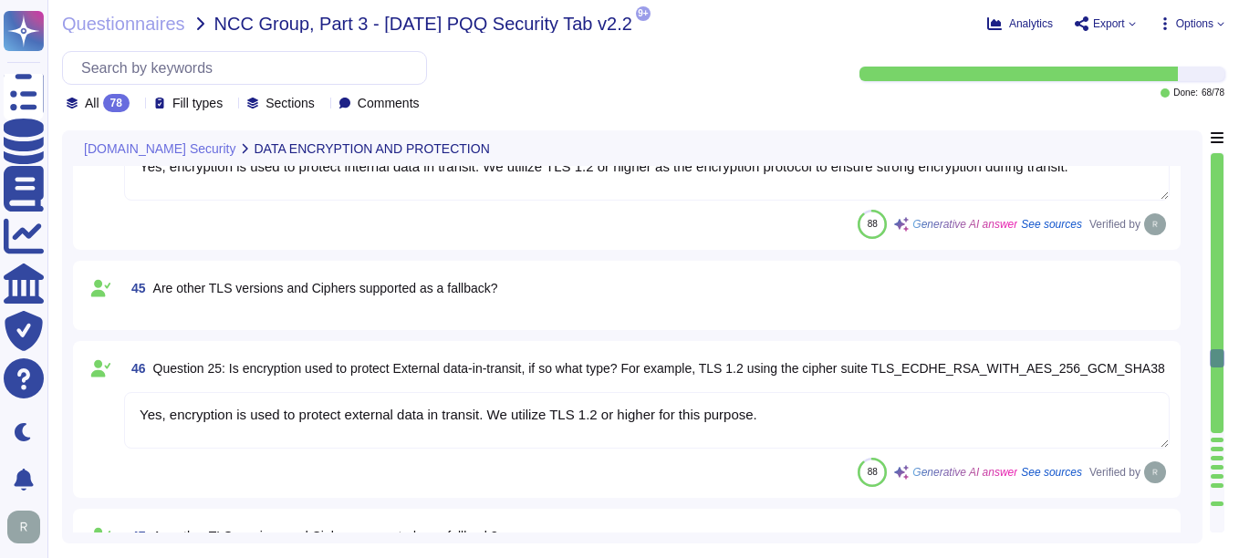
type textarea "Yes, the service protects internal data in transit using strong encryption prot…"
type textarea "Yes, the service protects external data in transit using correctly configured c…"
type textarea "Yes, the service supports data encryption at rest. All customer data at rest, i…"
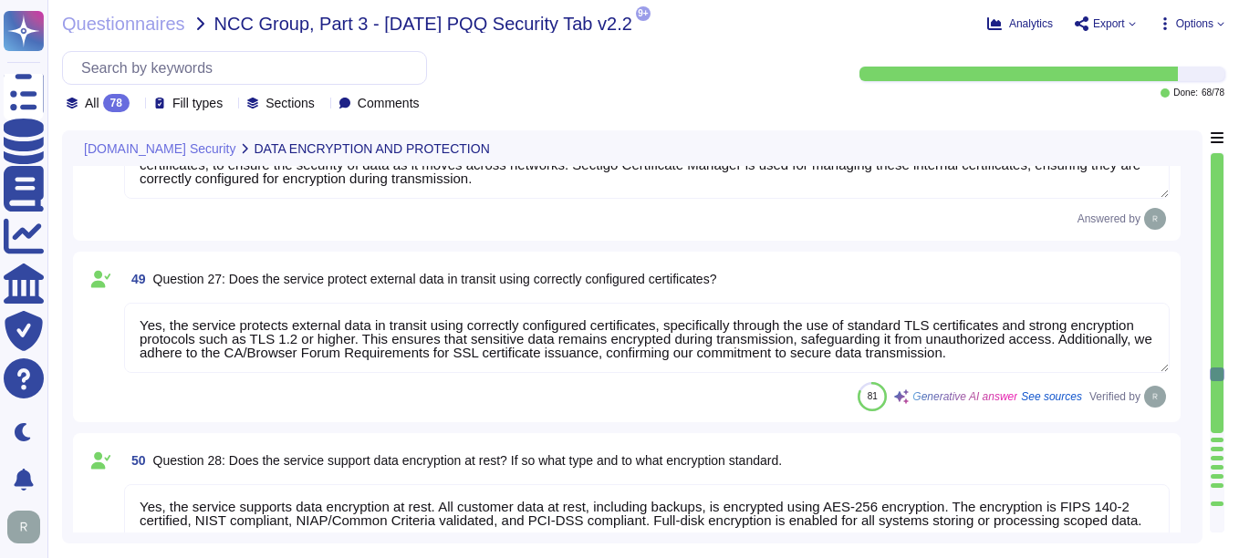
type textarea "Sectigo primarily acts as a data processor in relation to the processing of per…"
type textarea "Yes, data, including personal data, will be processed and stored on the system …"
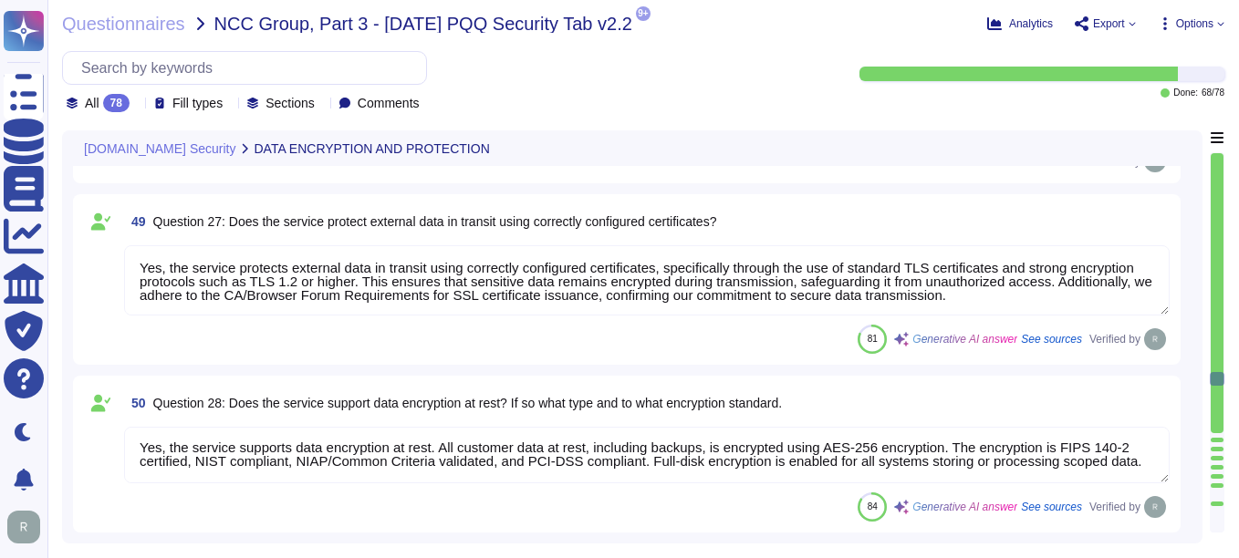
type textarea "Yes, personal information can be transmitted or received from countries outside…"
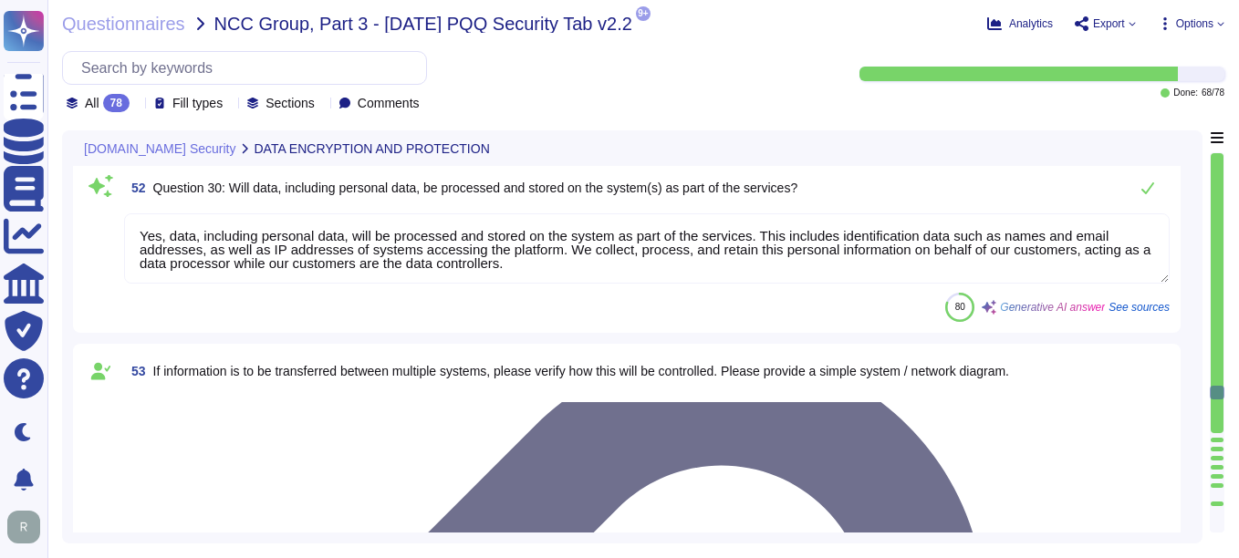
type textarea "Sensitive information is handled with a comprehensive security program that inc…"
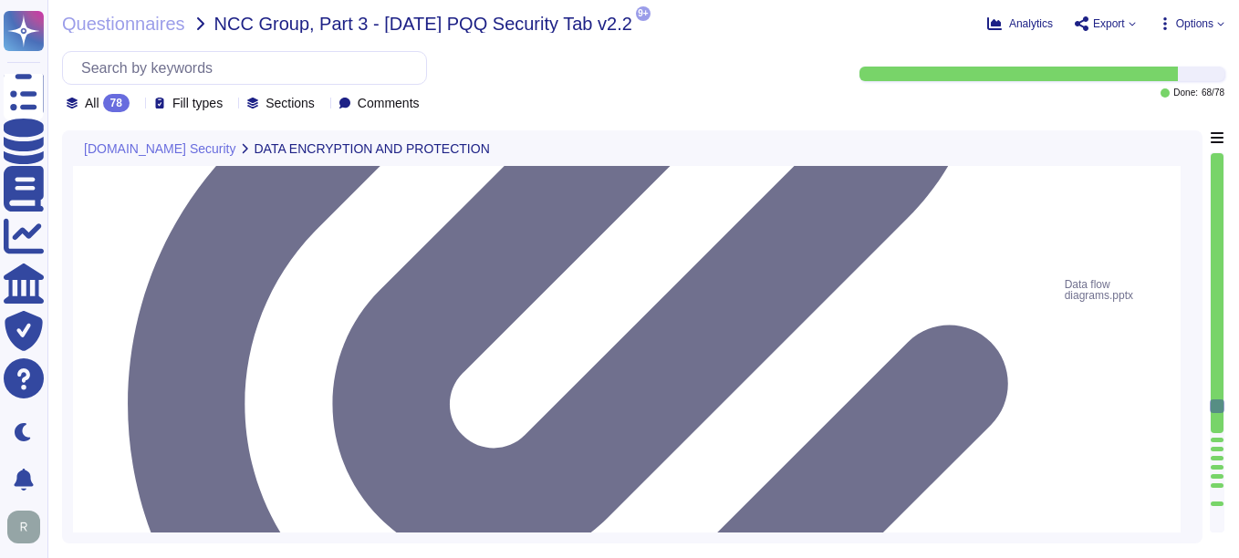
type textarea "Yes, it is possible to retrieve, amend, erase, or restrict access to personal d…"
type textarea "Yes, we have a comprehensive data retention policy in place, which is designed …"
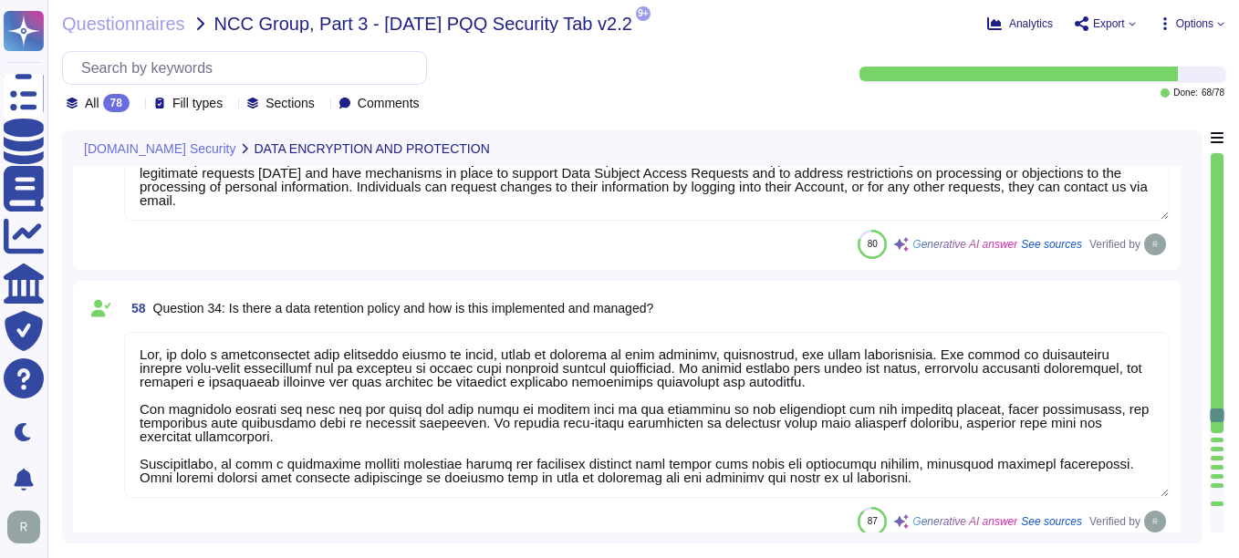
type textarea "Yes, we have well-defined processes, procedures, and technical measures in plac…"
type textarea "Please"
type textarea "Yes, there is a designated program owner assigned to maintain and review the Bu…"
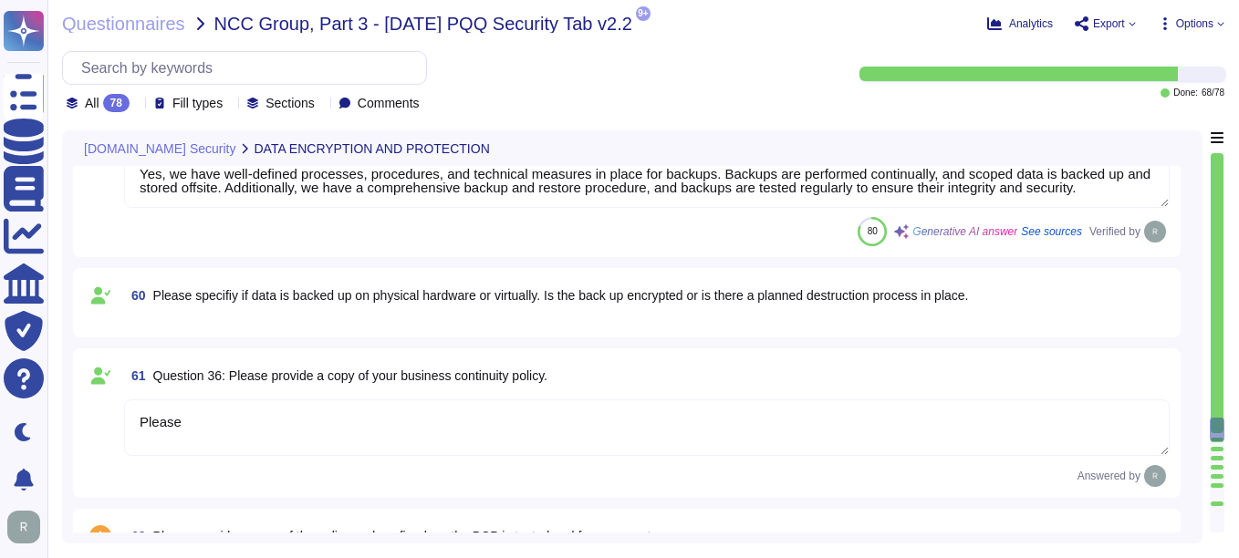
type textarea "The most recent copy of our Disaster Recovery Plan (DRP) is available for custo…"
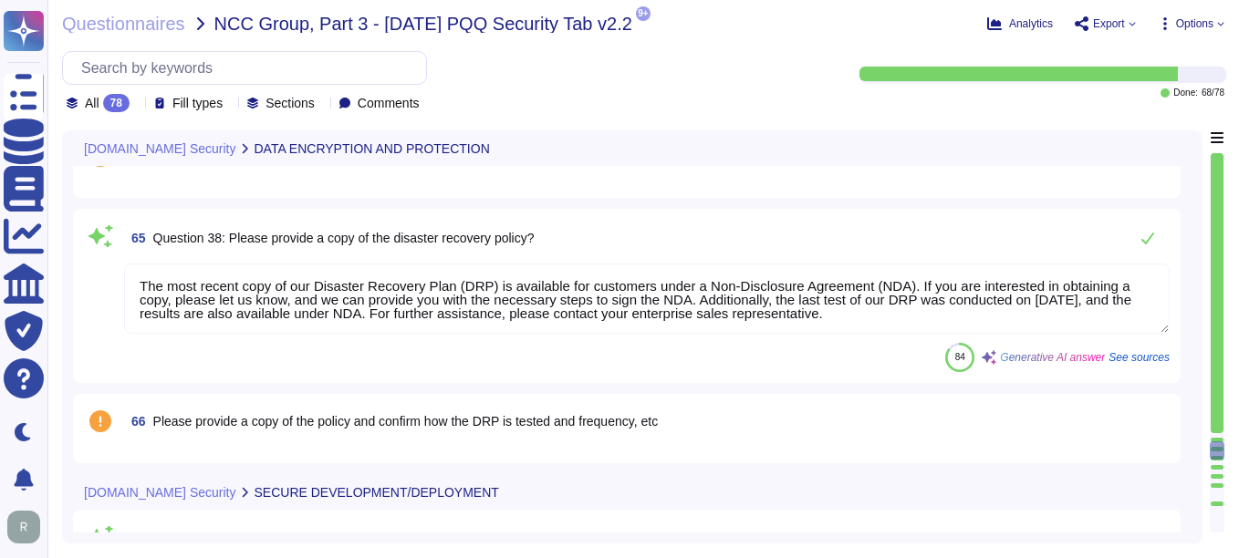
type textarea "Yes, Sectigo has established a formal Software Development Lifecycle (SDLC) pro…"
type textarea "Yes, we perform Dynamic Application Security Testing (DAST) and Static Applicat…"
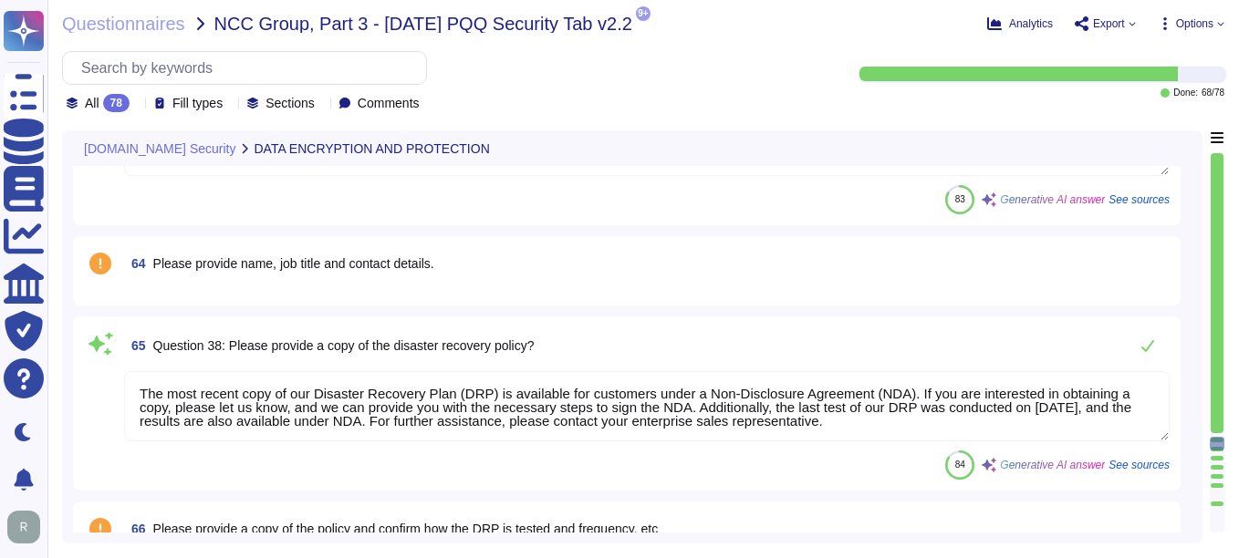
type textarea "Yes, we have well-defined processes, procedures, and technical measures in plac…"
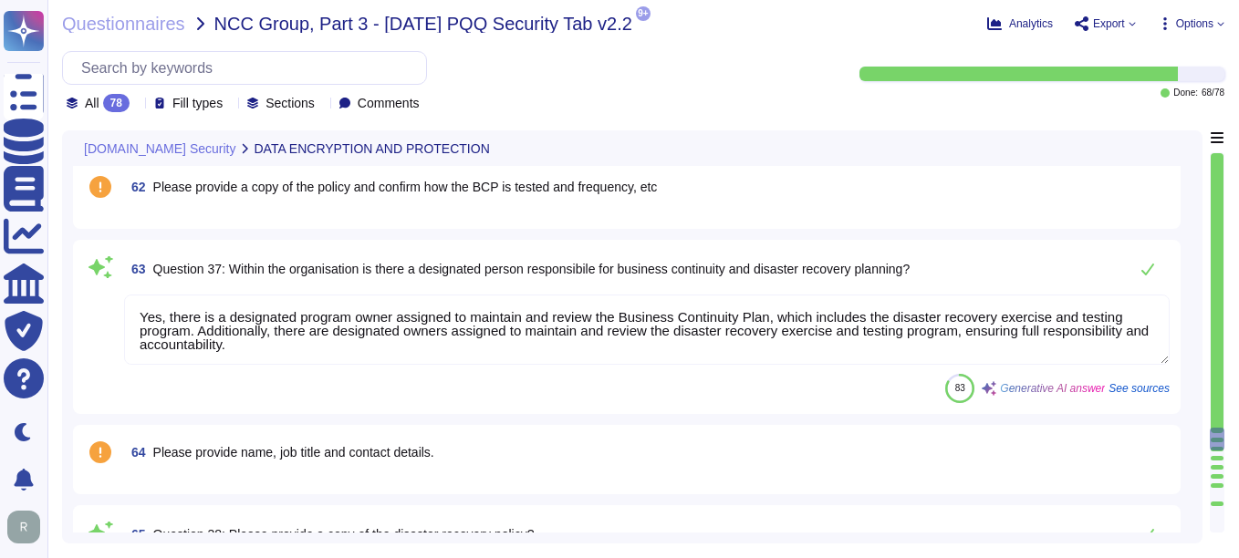
scroll to position [9398, 0]
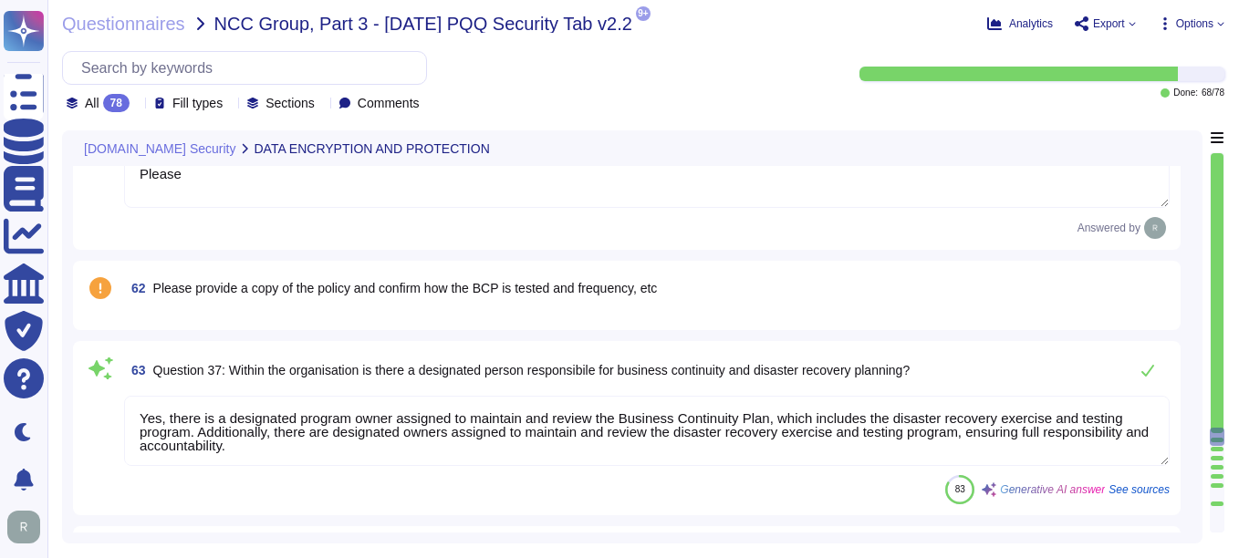
type textarea "Yes, we have a comprehensive data retention policy in place, which is designed …"
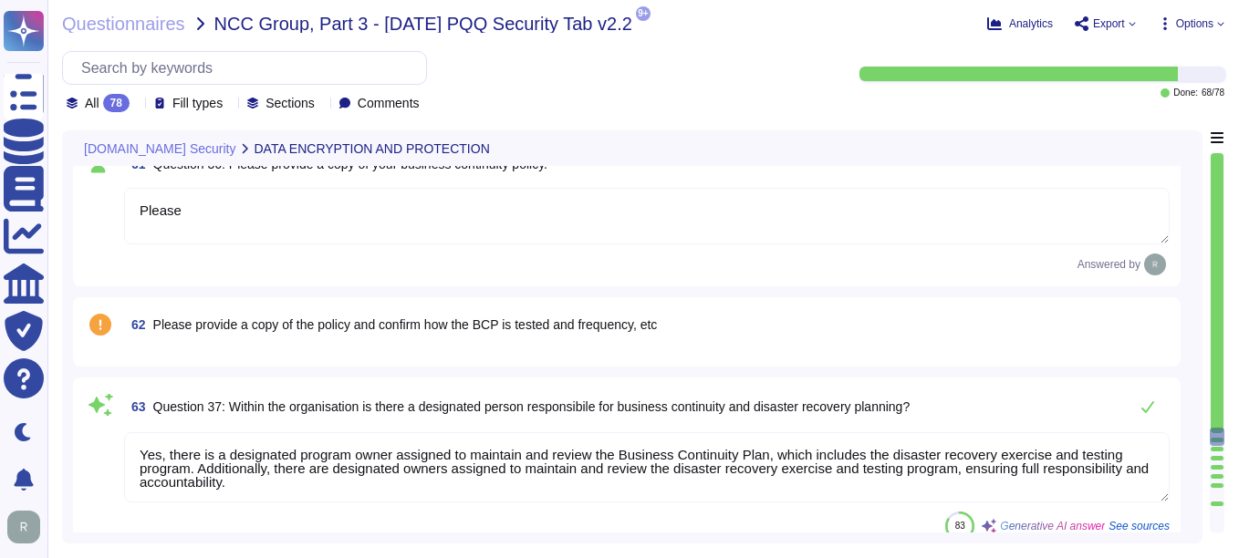
scroll to position [9307, 0]
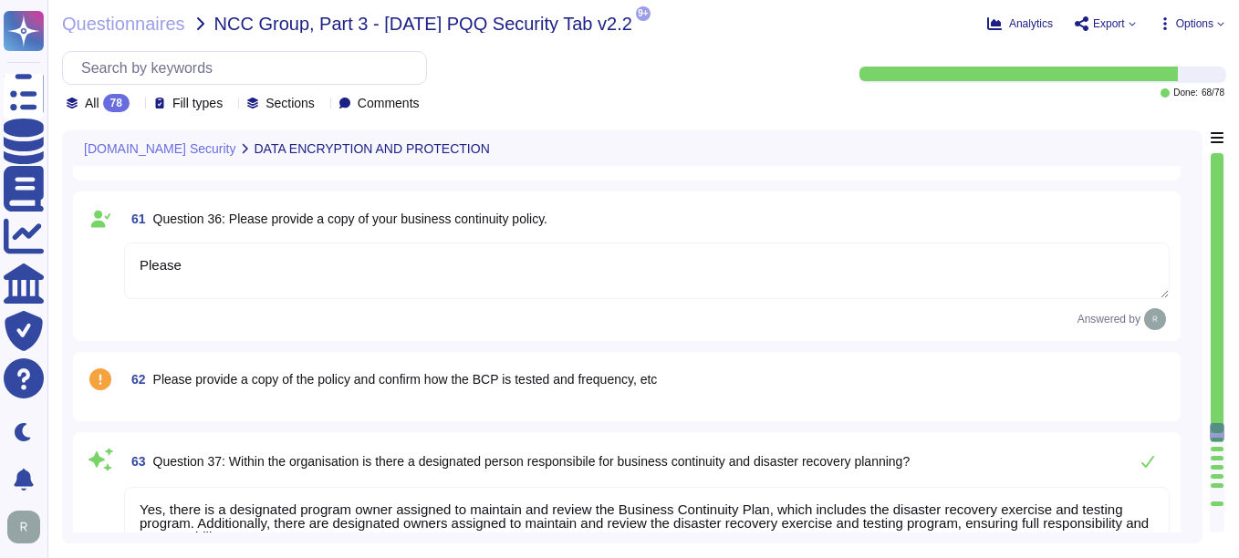
click at [537, 260] on textarea "Please" at bounding box center [647, 271] width 1046 height 57
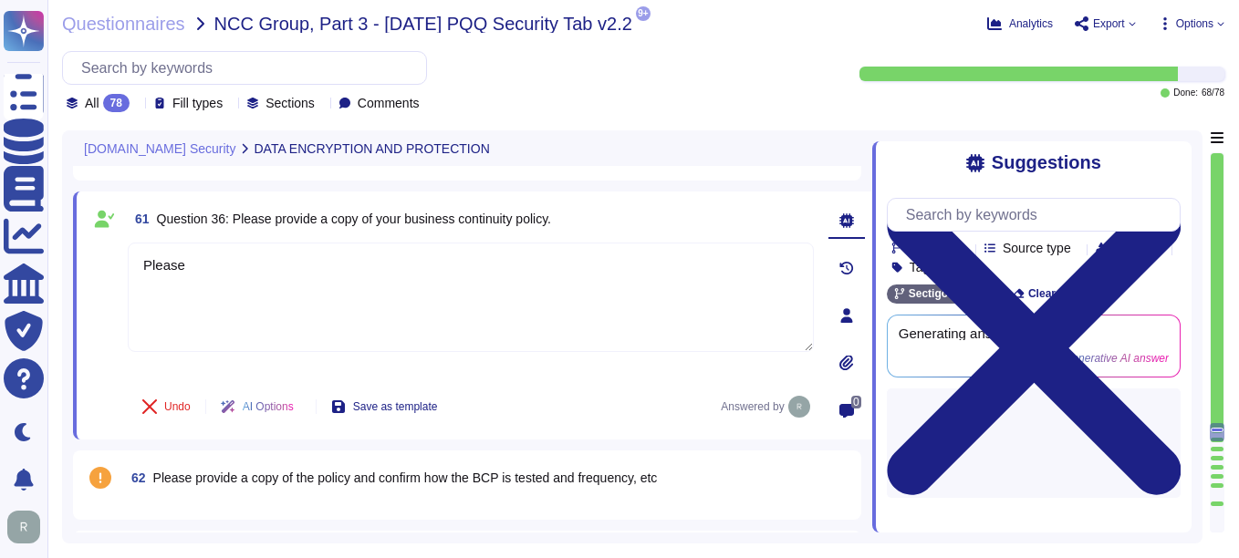
click at [849, 361] on icon at bounding box center [846, 363] width 15 height 15
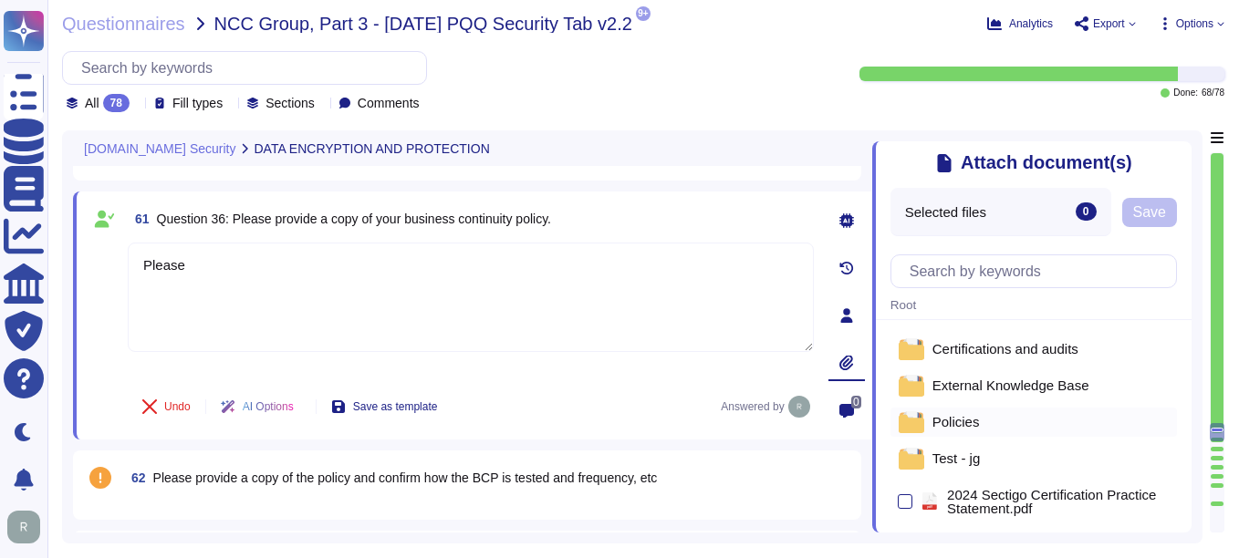
click at [886, 424] on div "Policies" at bounding box center [1034, 422] width 287 height 29
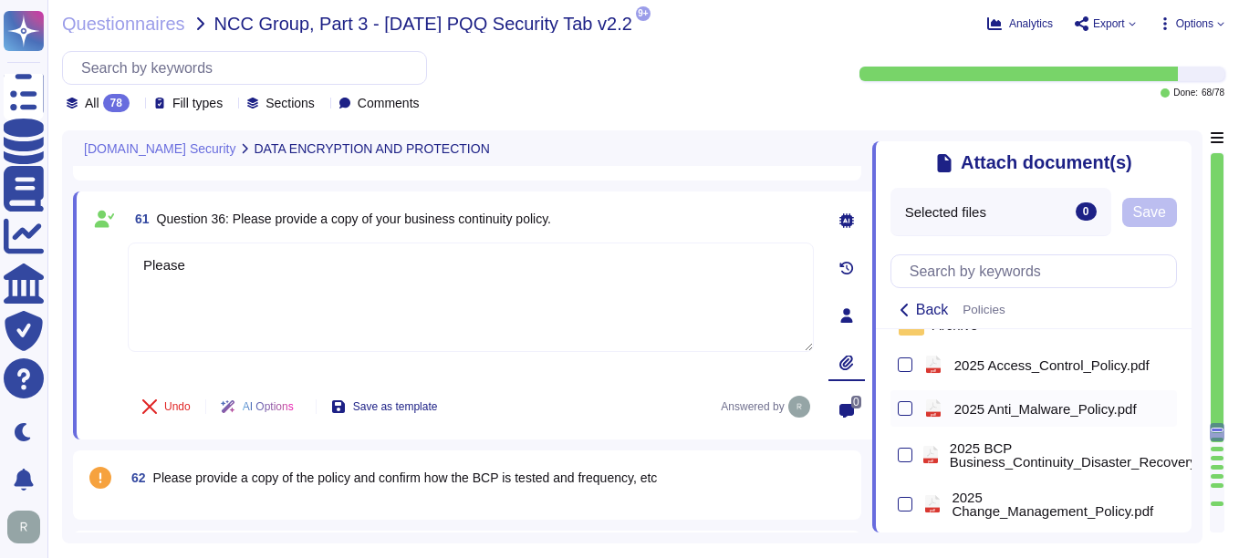
scroll to position [182, 0]
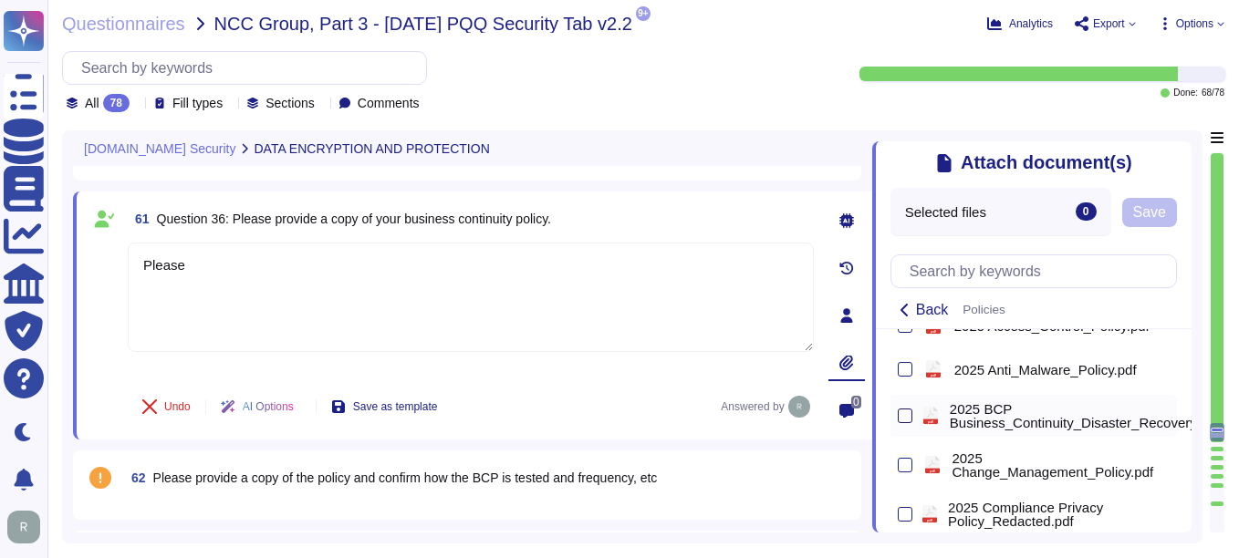
click at [886, 420] on div at bounding box center [905, 416] width 15 height 15
click at [0, 0] on input "checkbox" at bounding box center [0, 0] width 0 height 0
click at [886, 217] on span "Save" at bounding box center [1215, 212] width 33 height 15
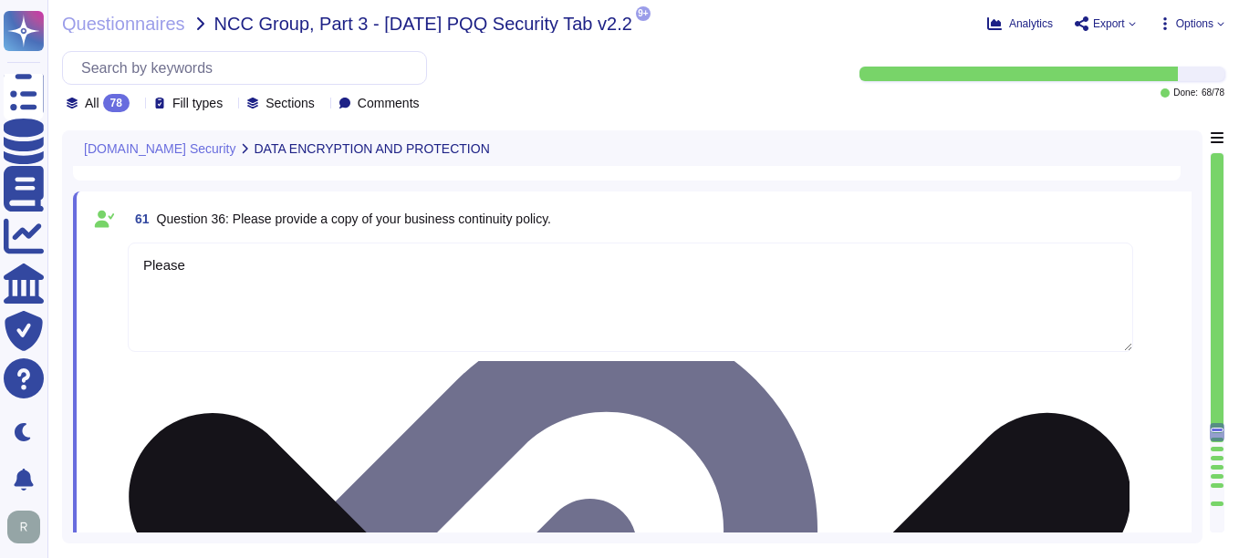
click at [206, 259] on textarea "Please" at bounding box center [631, 297] width 1006 height 109
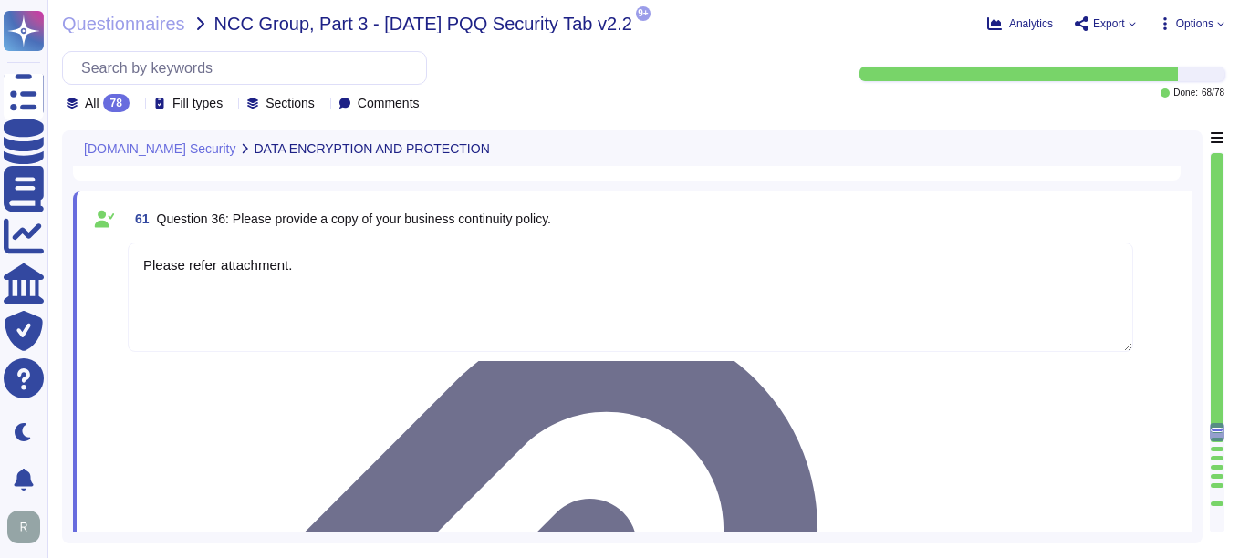
type textarea "Please refer attachment."
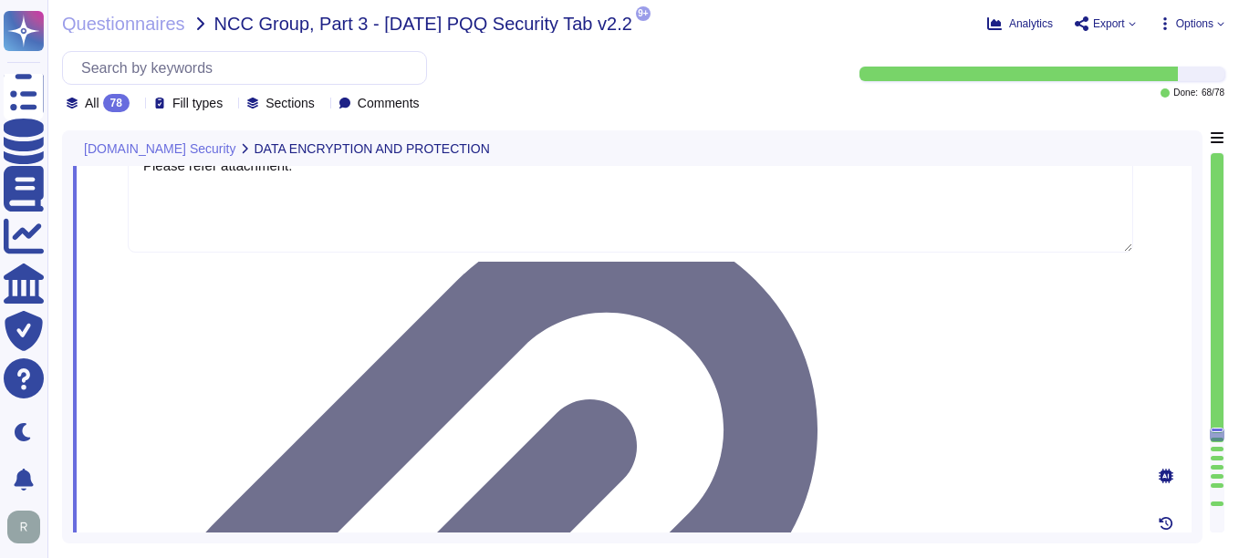
scroll to position [9489, 0]
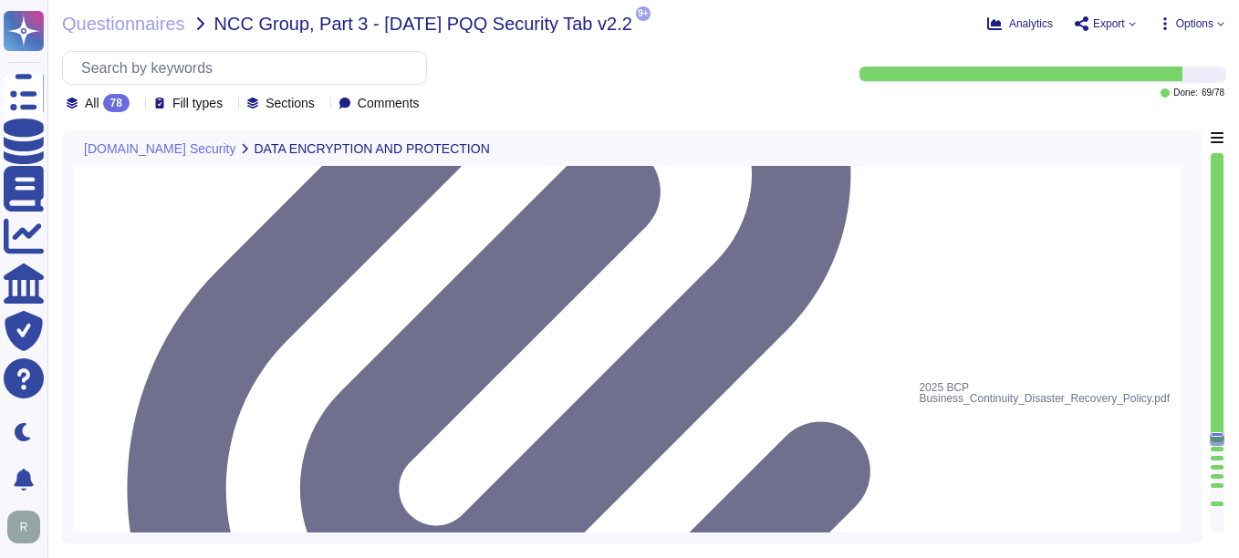
type textarea "Yes, Sectigo has established a formal Software Development Lifecycle (SDLC) pro…"
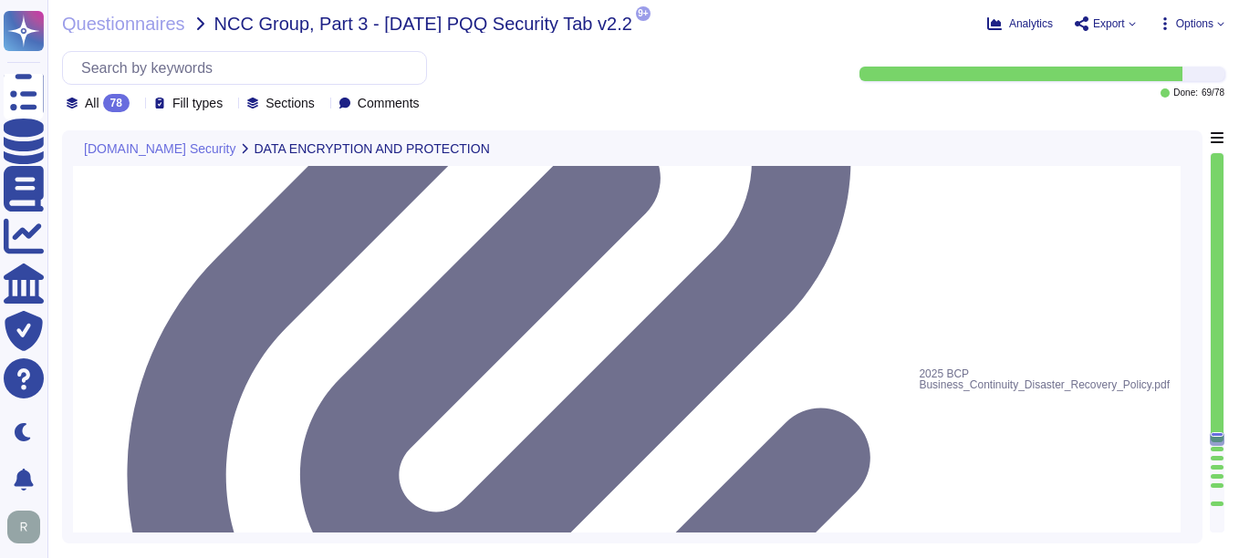
scroll to position [2, 0]
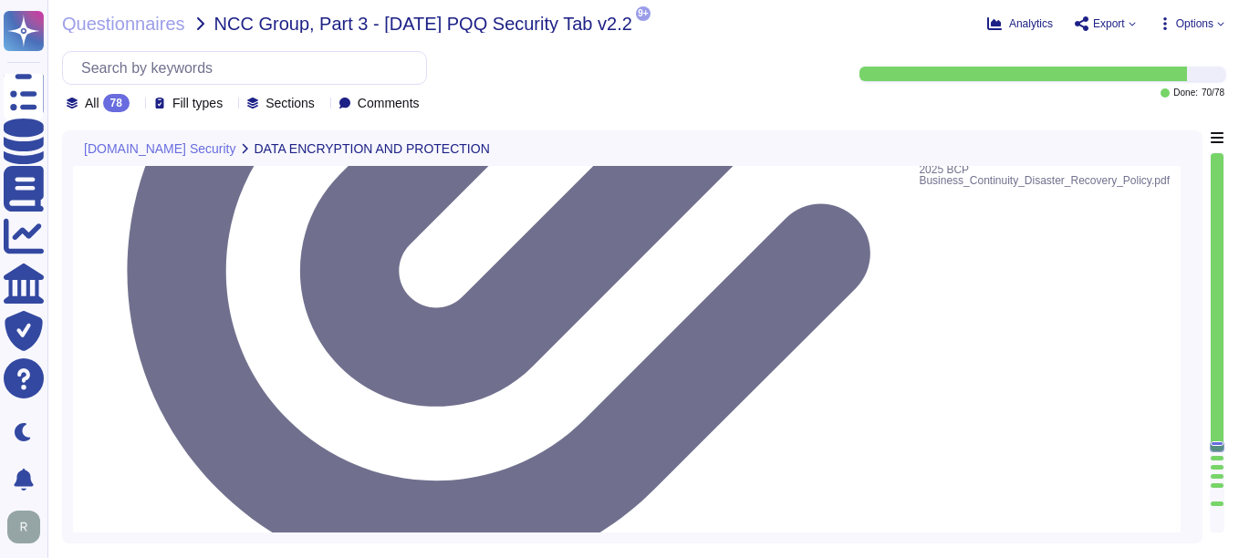
type textarea "Yes, we perform Dynamic Application Security Testing (DAST) and Static Applicat…"
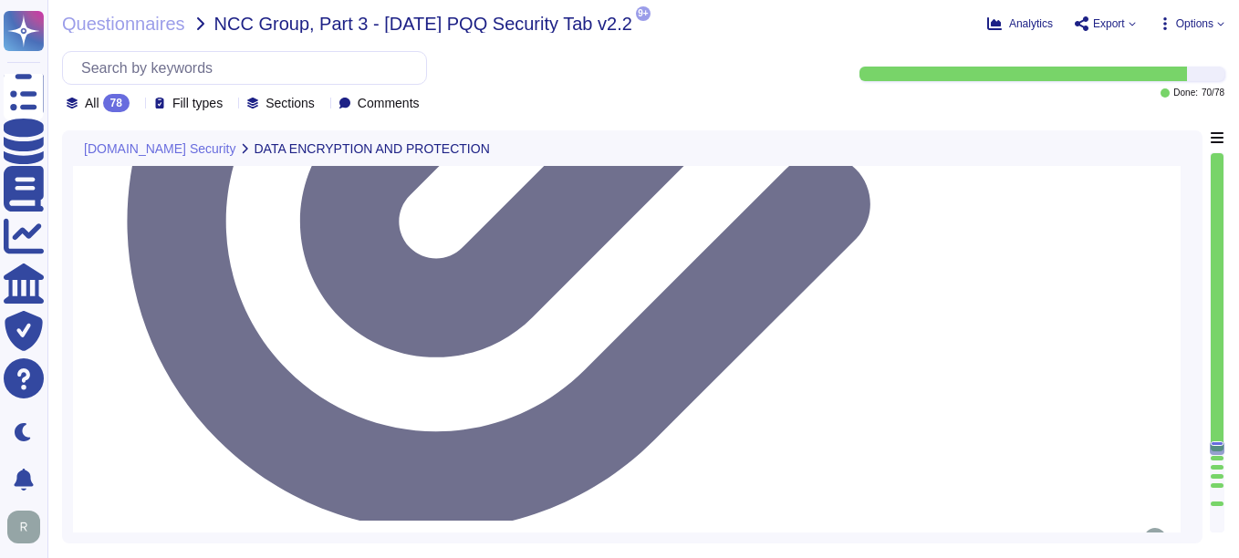
scroll to position [9946, 0]
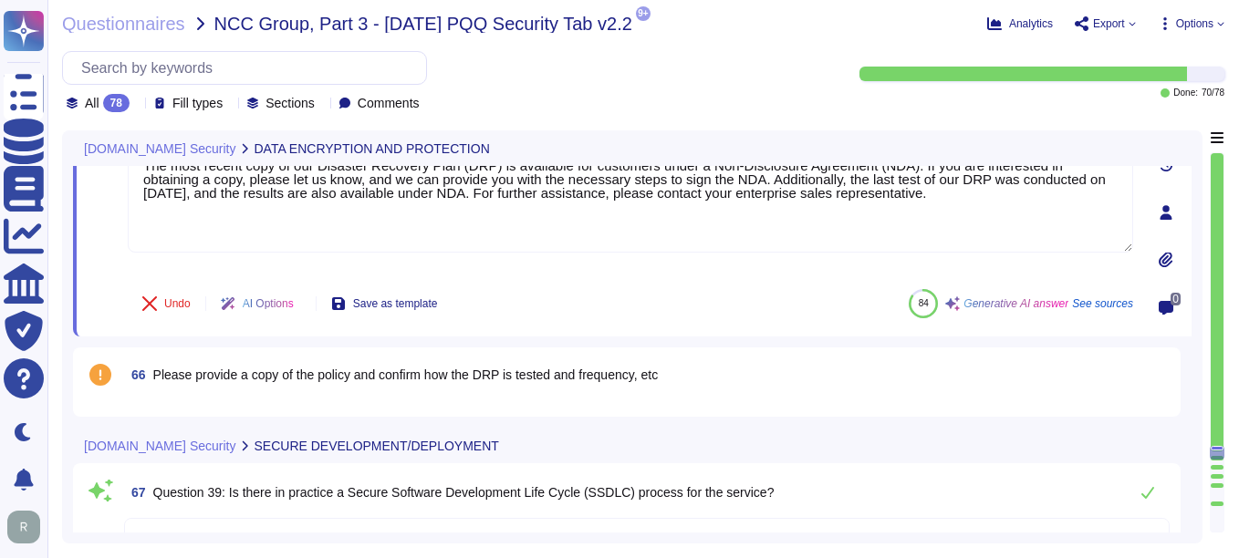
type textarea "Code changes at Sectigo are managed and released in production through a struct…"
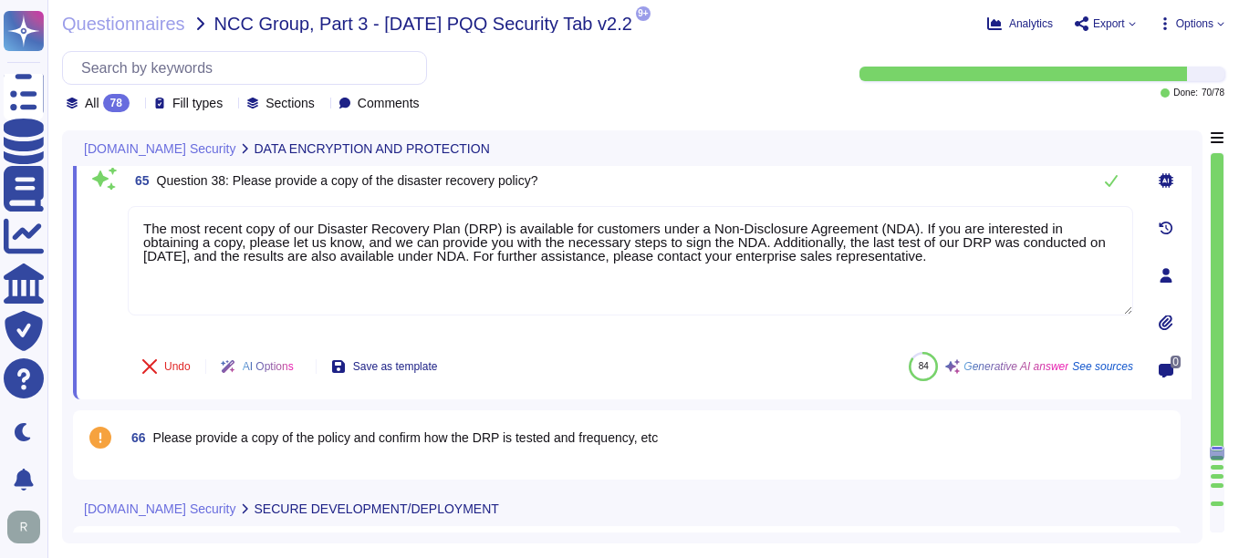
scroll to position [9803, 0]
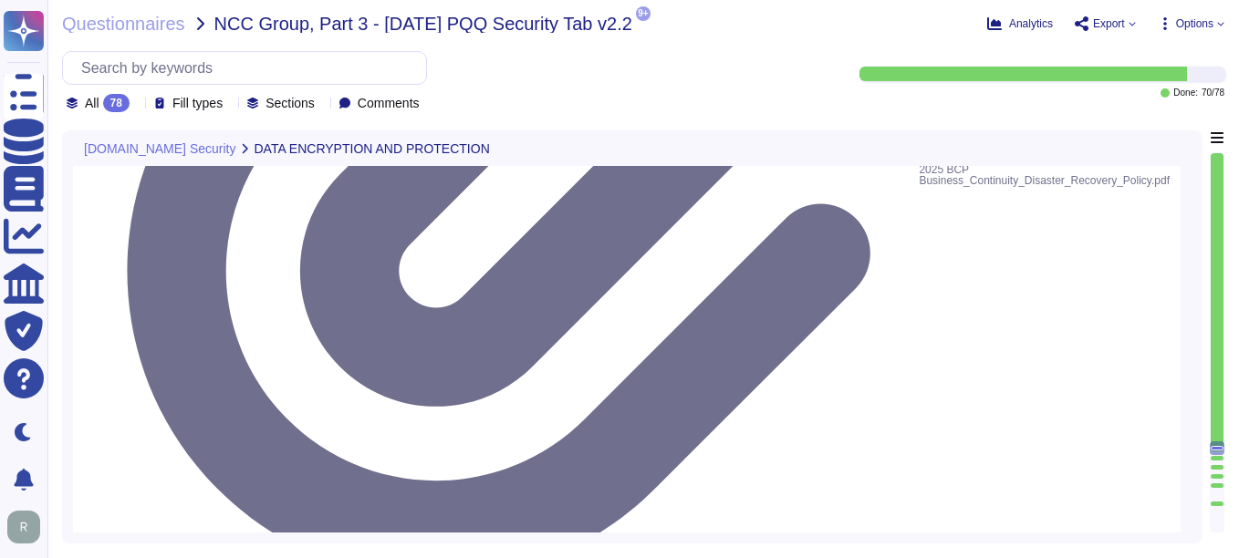
type textarea "Please refer attachment."
drag, startPoint x: 783, startPoint y: 282, endPoint x: 114, endPoint y: 262, distance: 669.1
drag, startPoint x: 287, startPoint y: 287, endPoint x: 130, endPoint y: 255, distance: 160.0
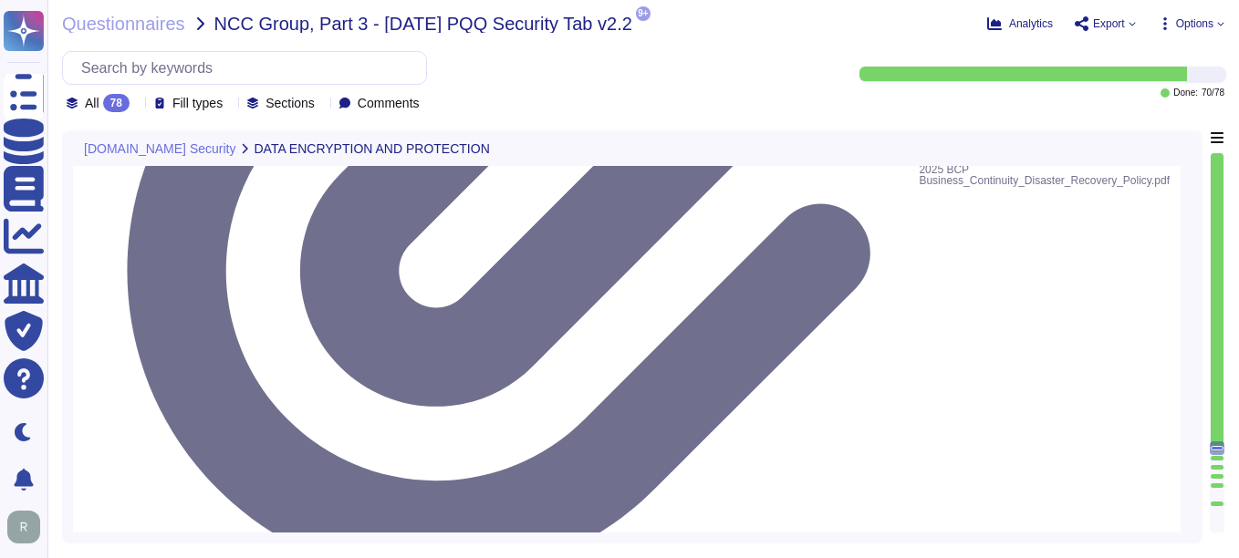
paste textarea "Our Last BC/DR exercise was on [DATE]"
type textarea "The Last BC/DR exercise was on [DATE]."
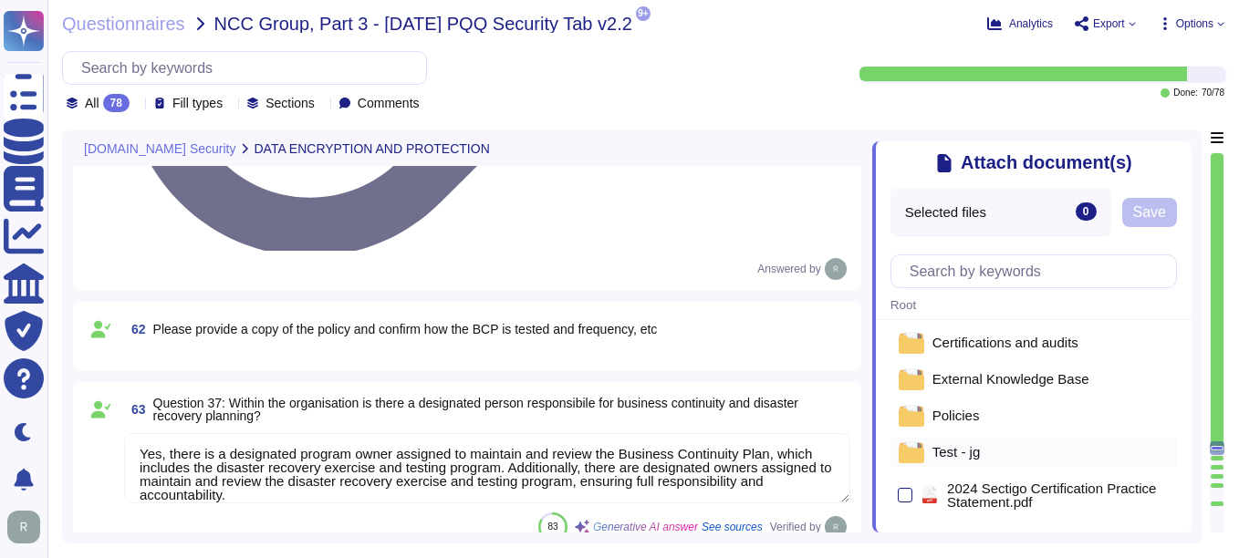
scroll to position [0, 0]
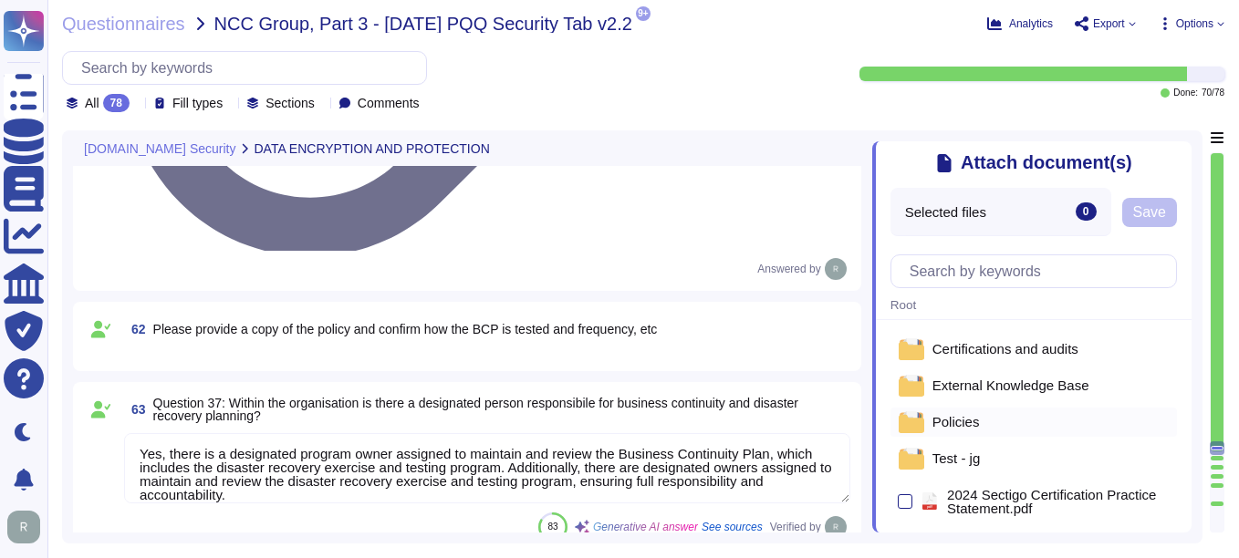
click at [886, 424] on span "Policies" at bounding box center [956, 422] width 47 height 14
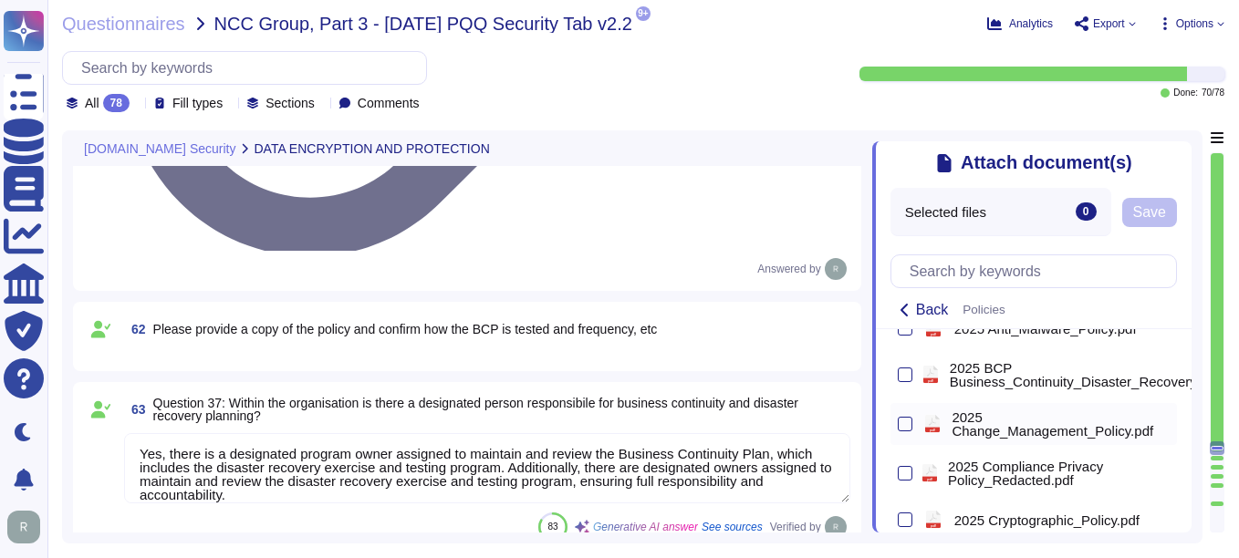
scroll to position [182, 0]
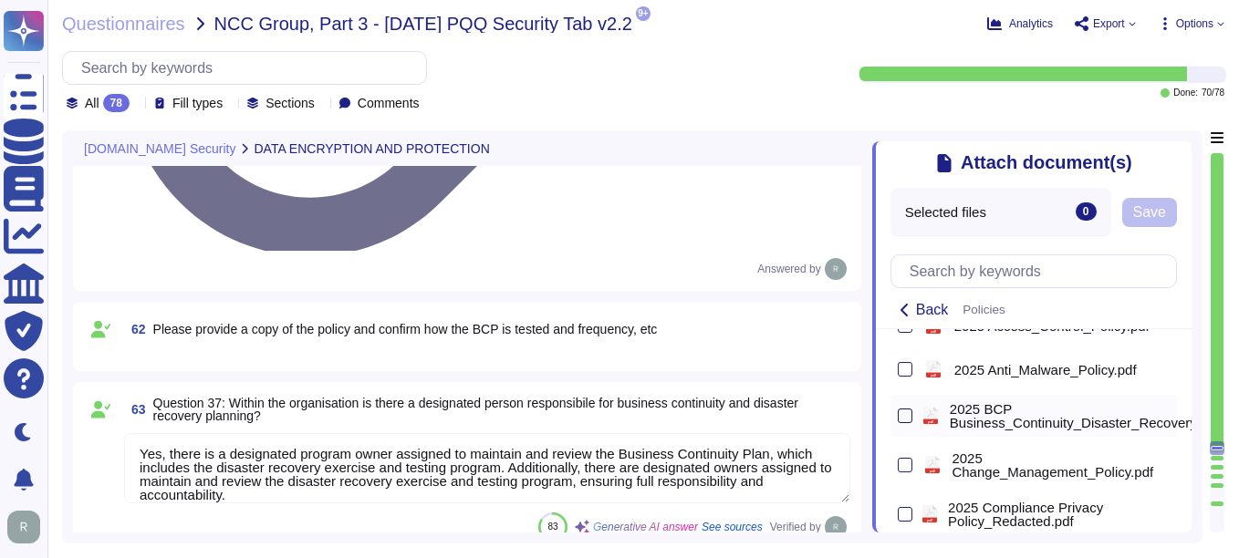
click at [886, 414] on div at bounding box center [905, 416] width 15 height 15
click at [0, 0] on input "checkbox" at bounding box center [0, 0] width 0 height 0
click at [886, 212] on button "Save" at bounding box center [1215, 212] width 55 height 29
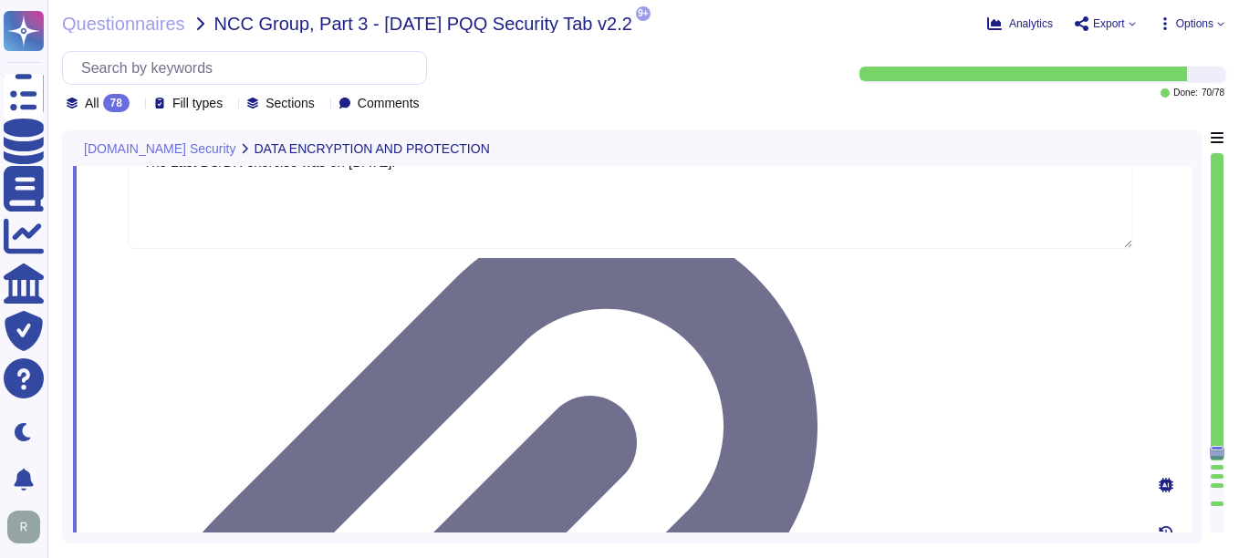
type textarea "Code changes at Sectigo are managed and released in production through a struct…"
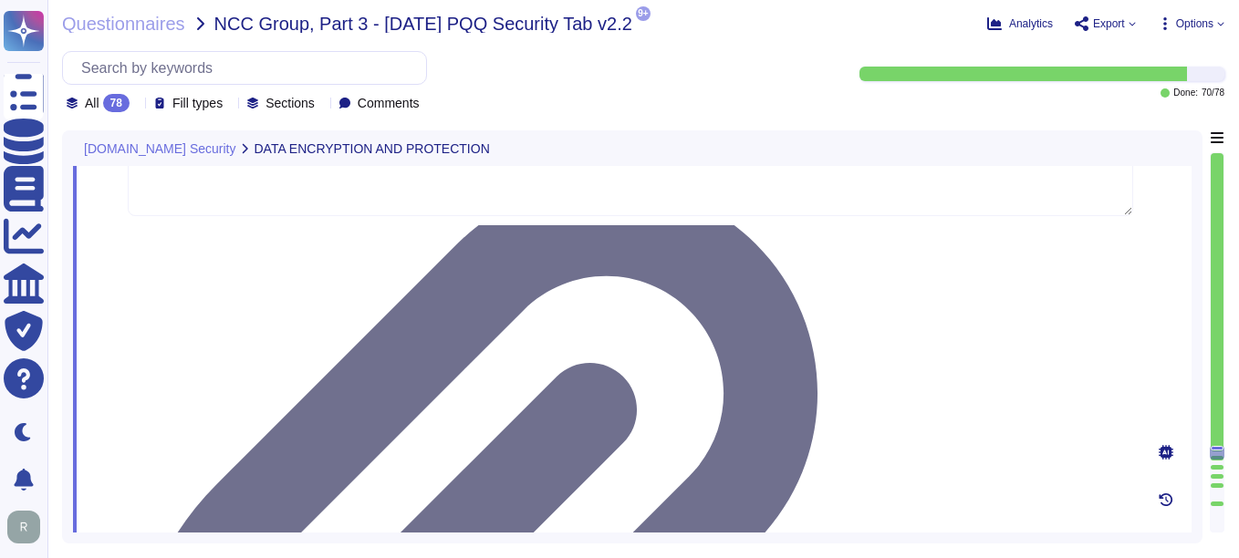
scroll to position [9986, 0]
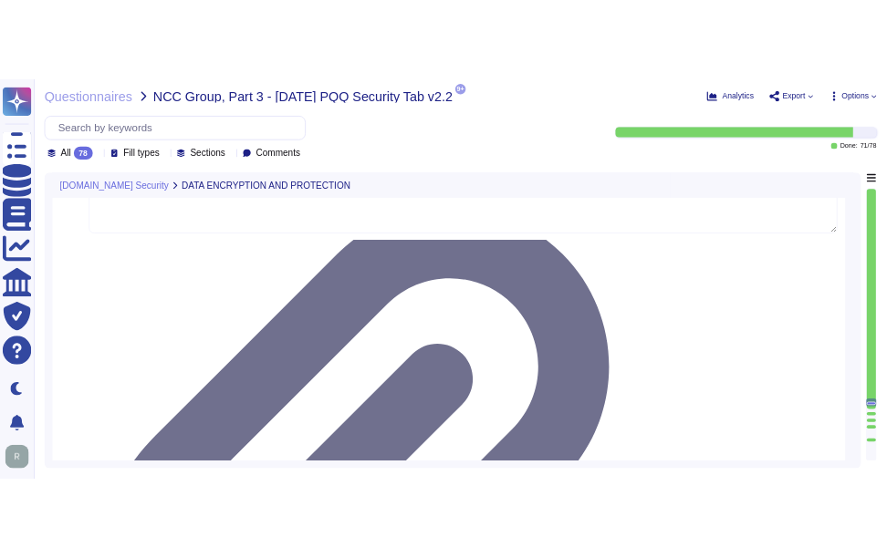
scroll to position [9803, 0]
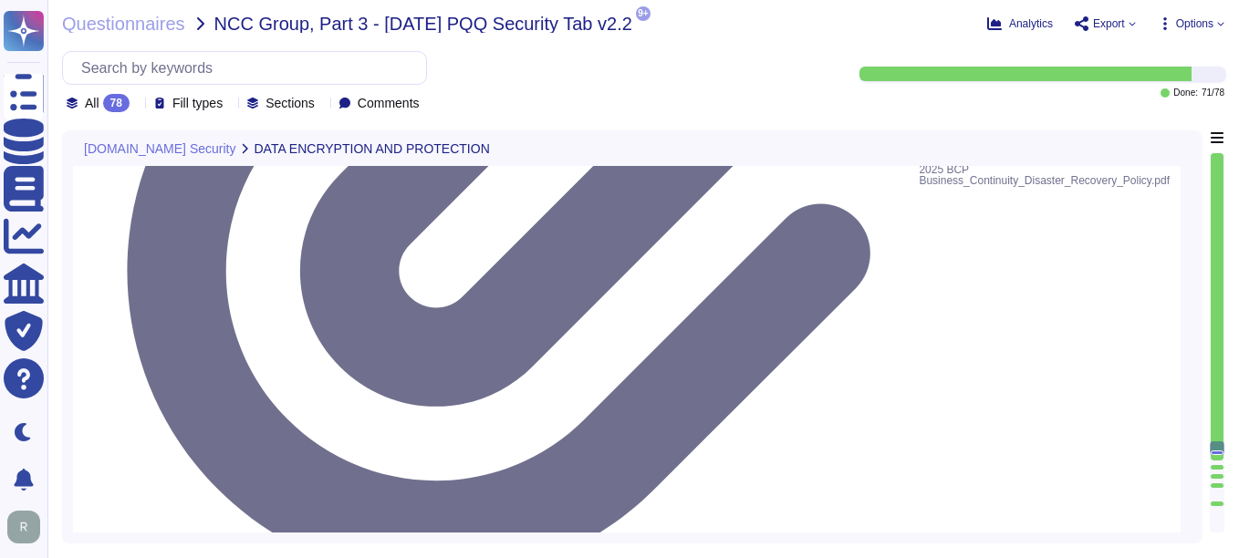
type textarea "Please refer attachment."
drag, startPoint x: 160, startPoint y: 454, endPoint x: 844, endPoint y: 444, distance: 684.4
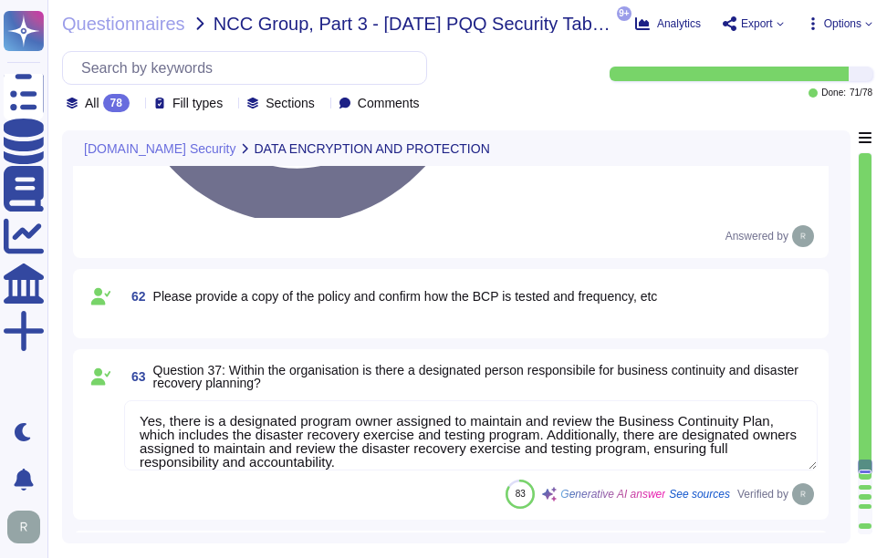
drag, startPoint x: 159, startPoint y: 453, endPoint x: 714, endPoint y: 438, distance: 555.9
drag, startPoint x: 157, startPoint y: 458, endPoint x: 686, endPoint y: 450, distance: 529.3
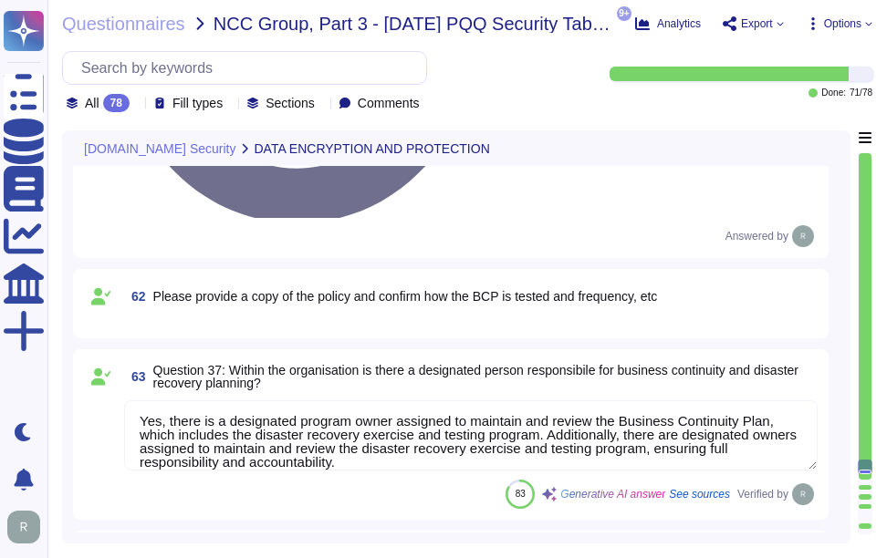
paste textarea "The DRP is well-documented and is tested annually."
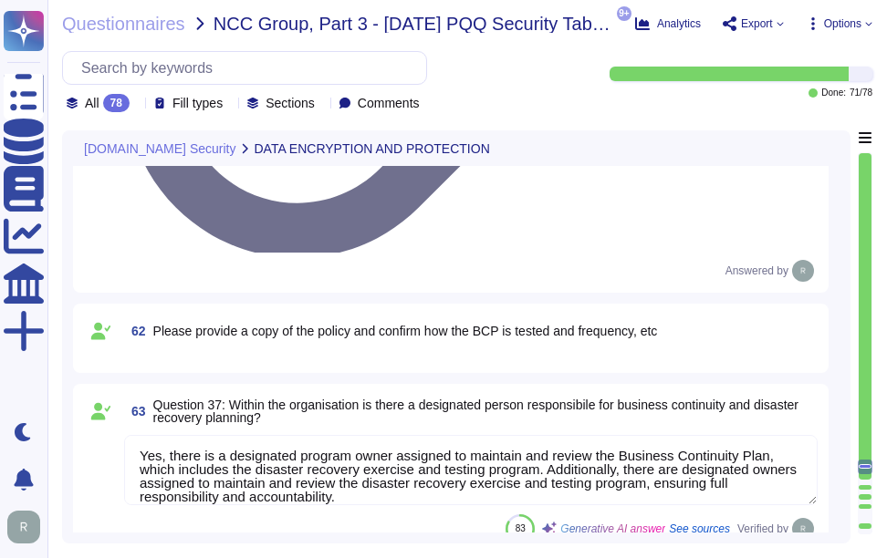
scroll to position [9712, 0]
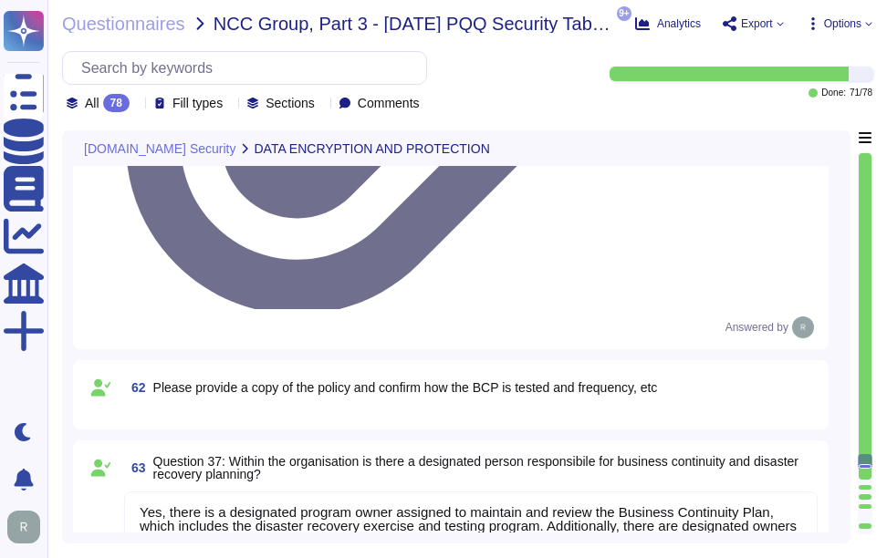
drag, startPoint x: 462, startPoint y: 358, endPoint x: 735, endPoint y: 359, distance: 273.7
type textarea "The DRP is well-documented and is tested annually."
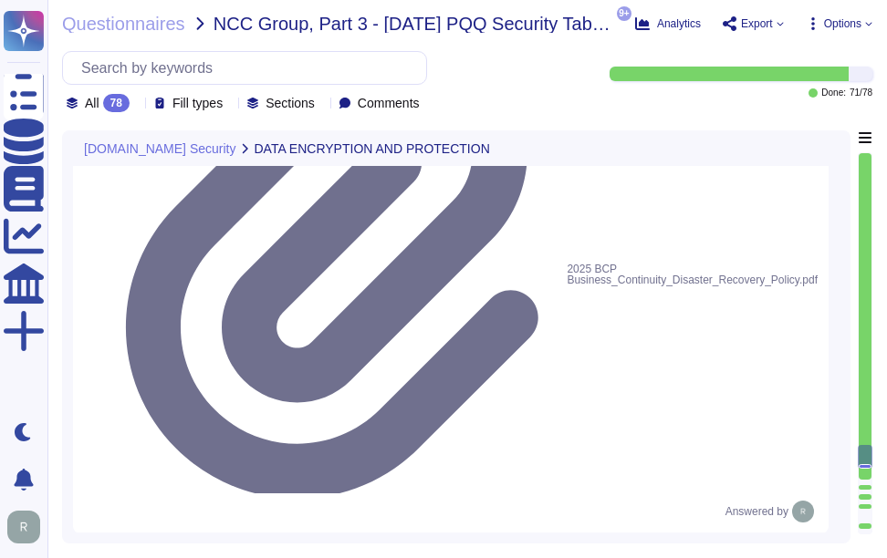
type textarea "Yes, we have well-defined processes, procedures, and technical measures in plac…"
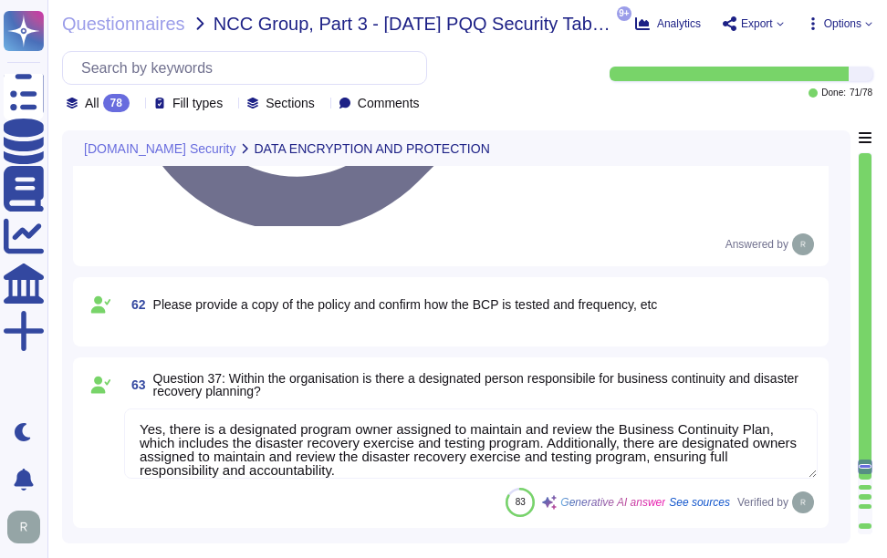
type textarea "Yes, we perform Dynamic Application Security Testing (DAST) and Static Applicat…"
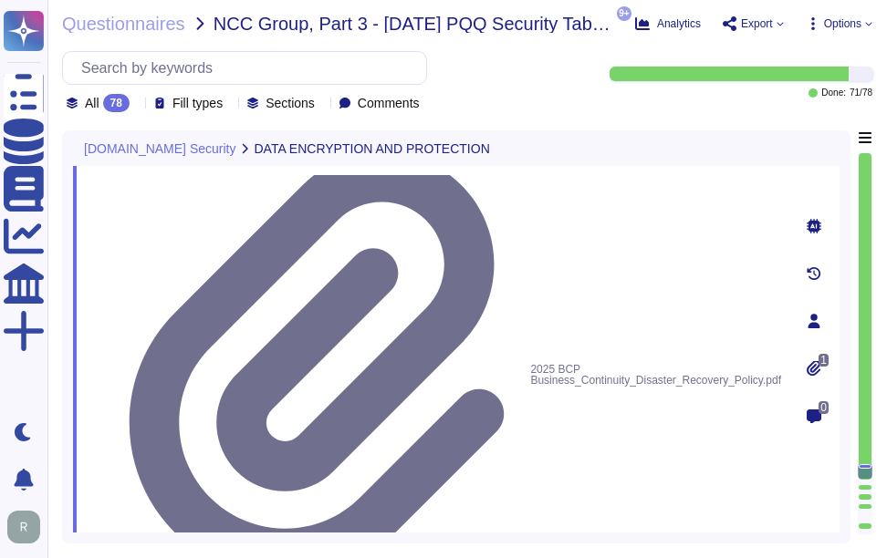
type textarea "Code changes at Sectigo are managed and released in production through a struct…"
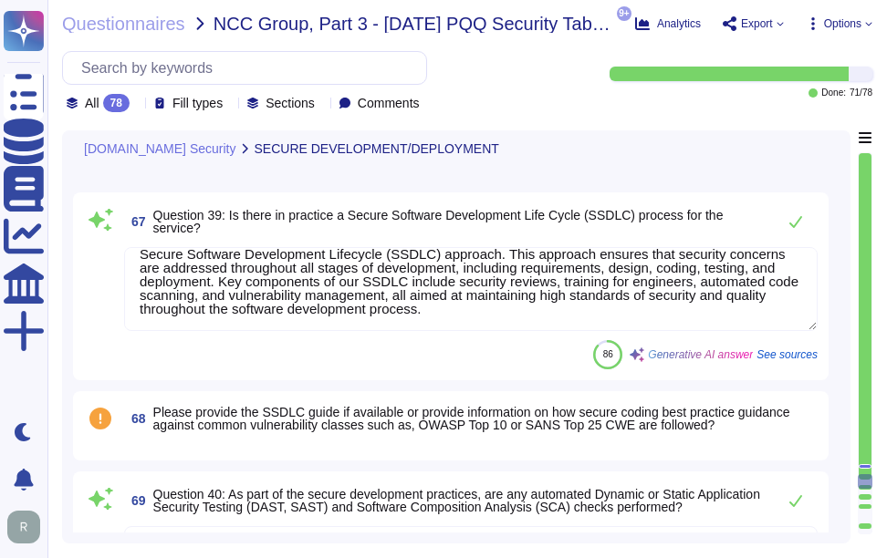
scroll to position [9759, 0]
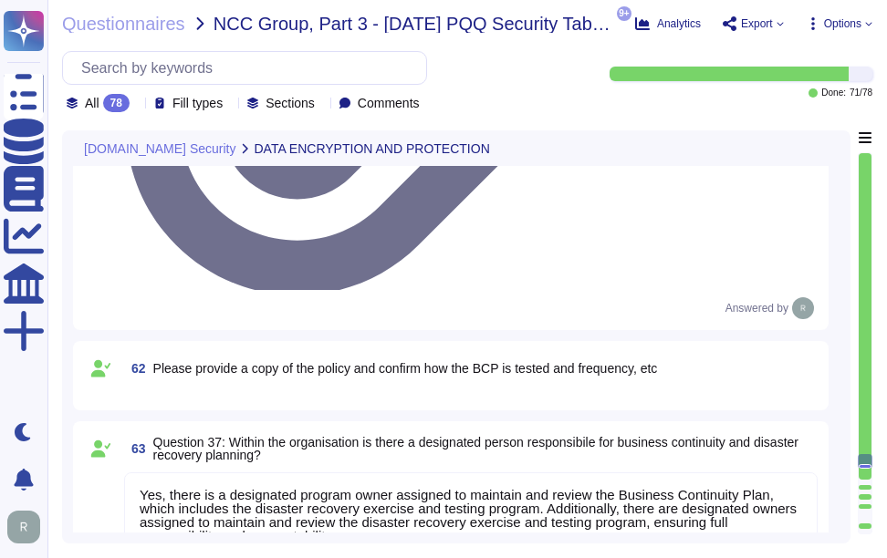
type textarea "Please refer attachment."
type textarea "Yes, there is a designated program owner assigned to maintain and review the Bu…"
type textarea "The DRP is well-documented and is tested annually."
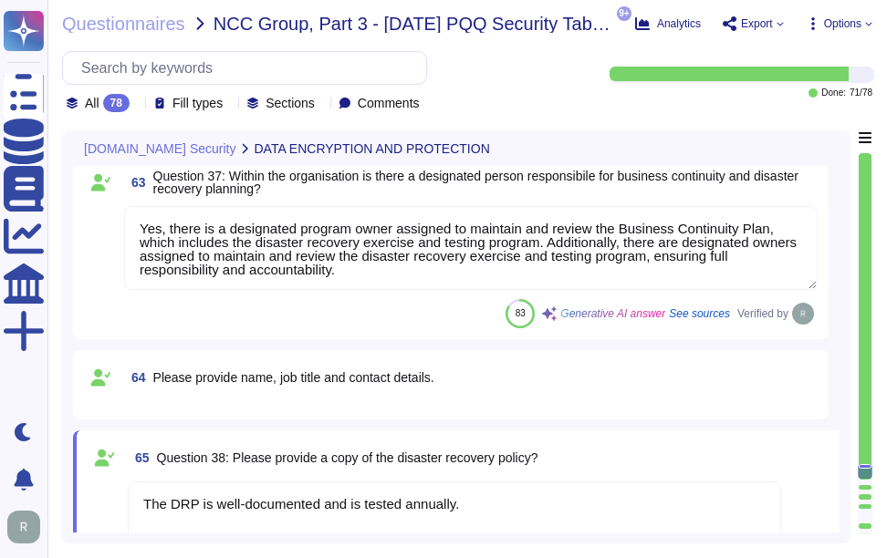
scroll to position [10032, 0]
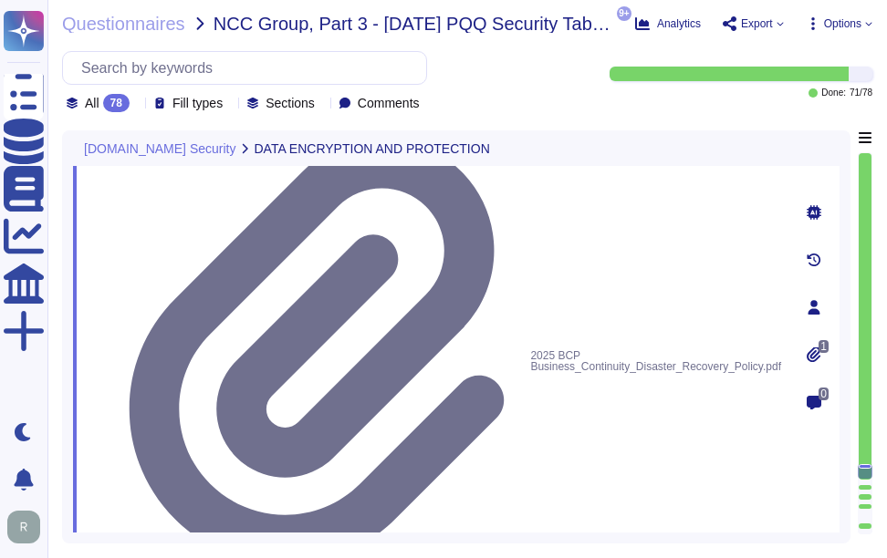
type textarea "Code changes at Sectigo are managed and released in production through a struct…"
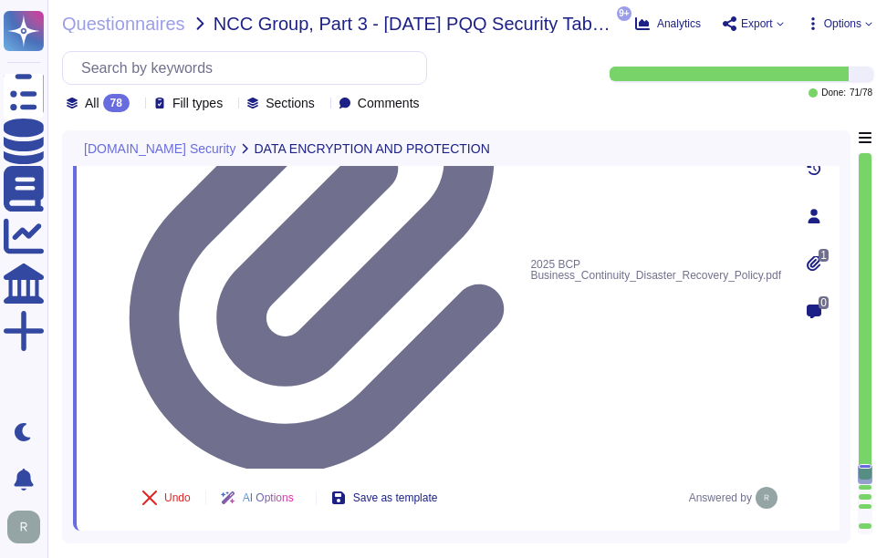
scroll to position [29, 0]
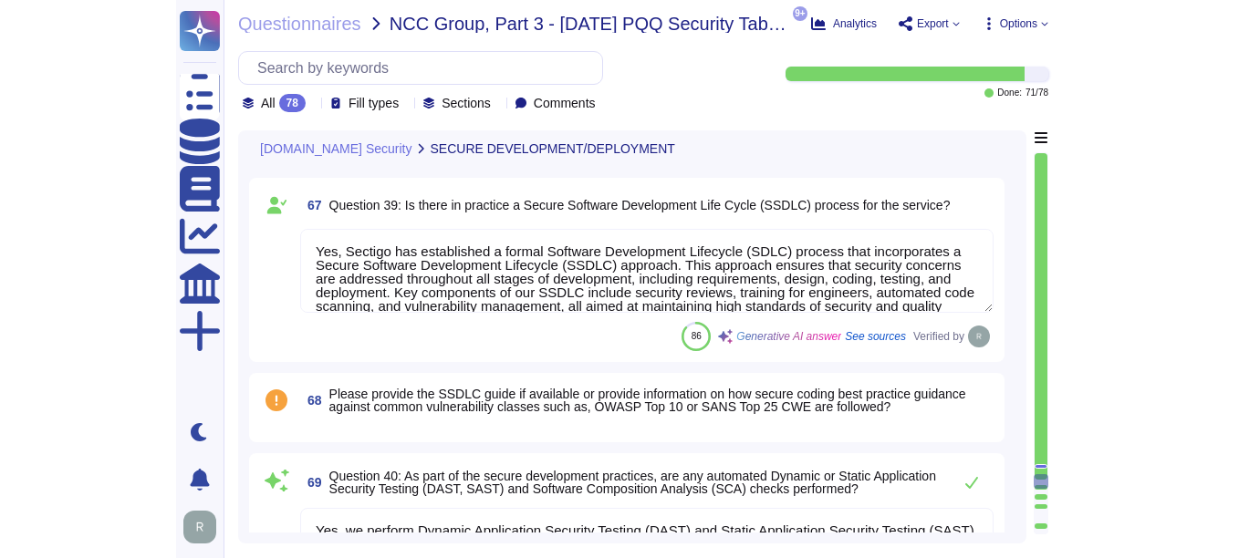
scroll to position [10123, 0]
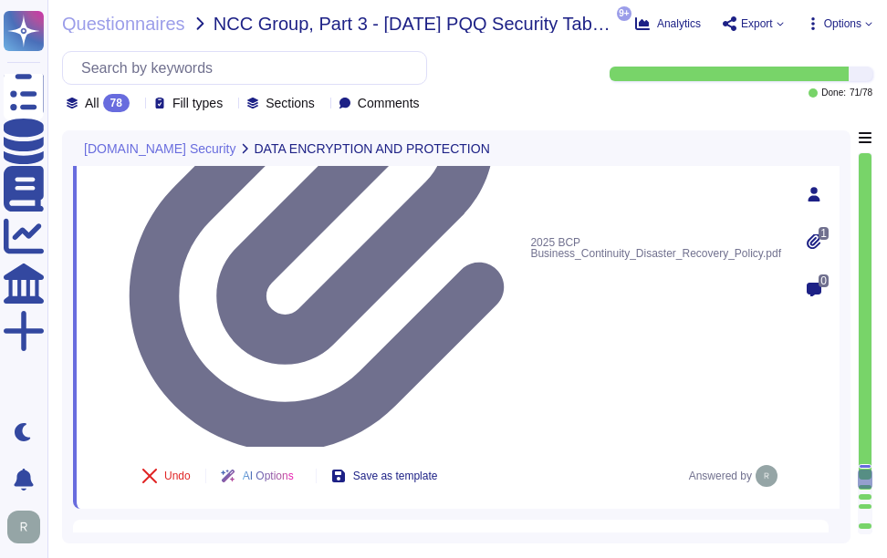
type textarea "The DRP is well-documented and is tested annually."
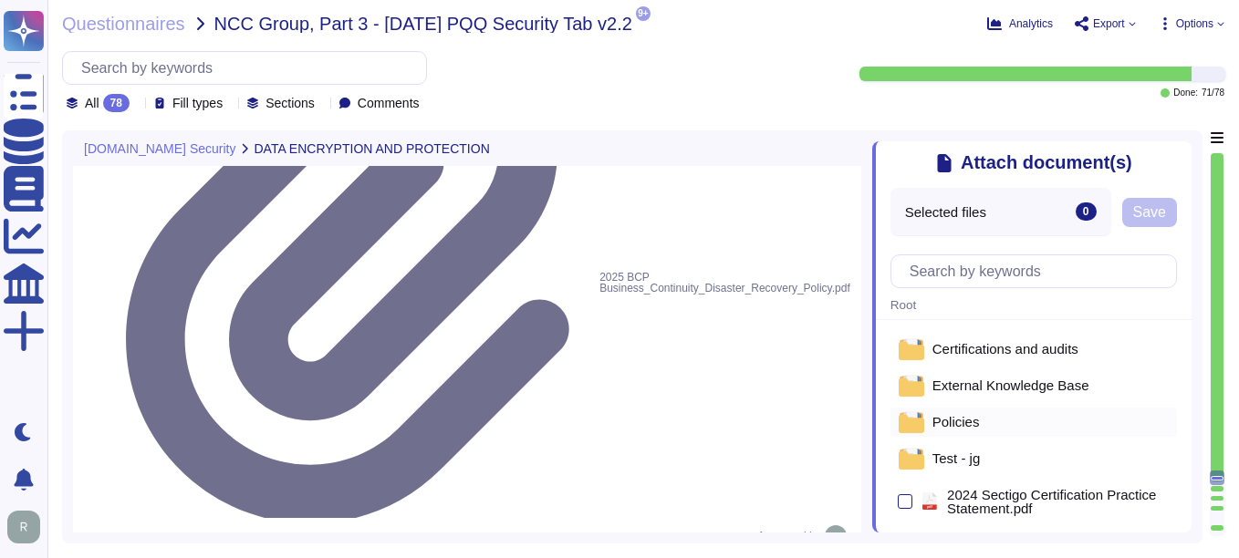
click at [886, 431] on div "Policies" at bounding box center [1034, 422] width 287 height 29
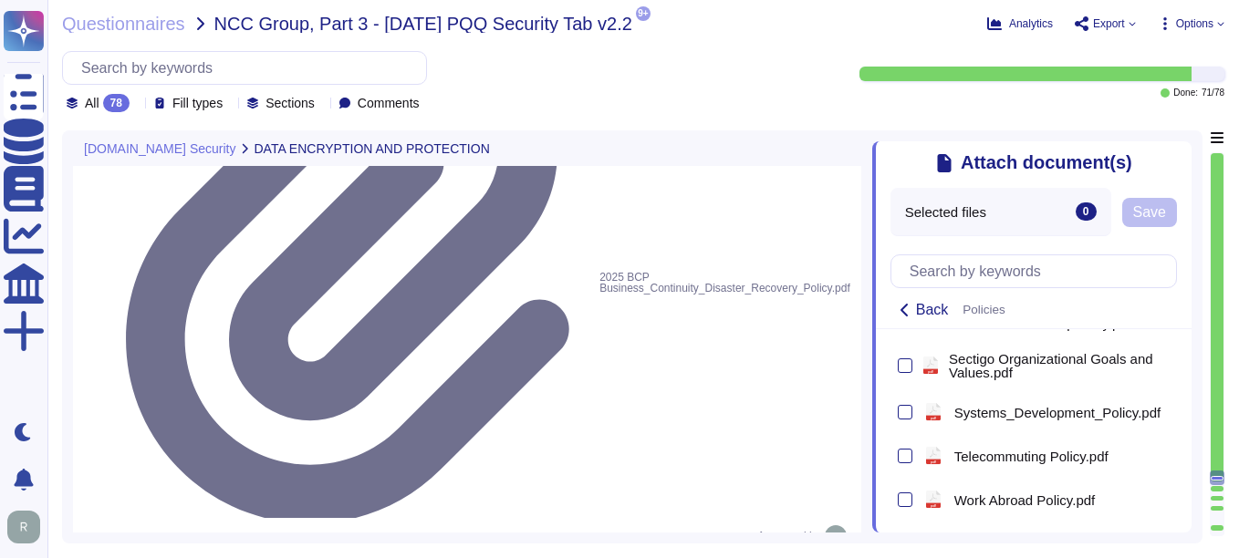
scroll to position [1575, 0]
click at [886, 405] on div at bounding box center [905, 412] width 15 height 15
click at [0, 0] on input "checkbox" at bounding box center [0, 0] width 0 height 0
click at [886, 212] on span "Save" at bounding box center [1193, 212] width 33 height 15
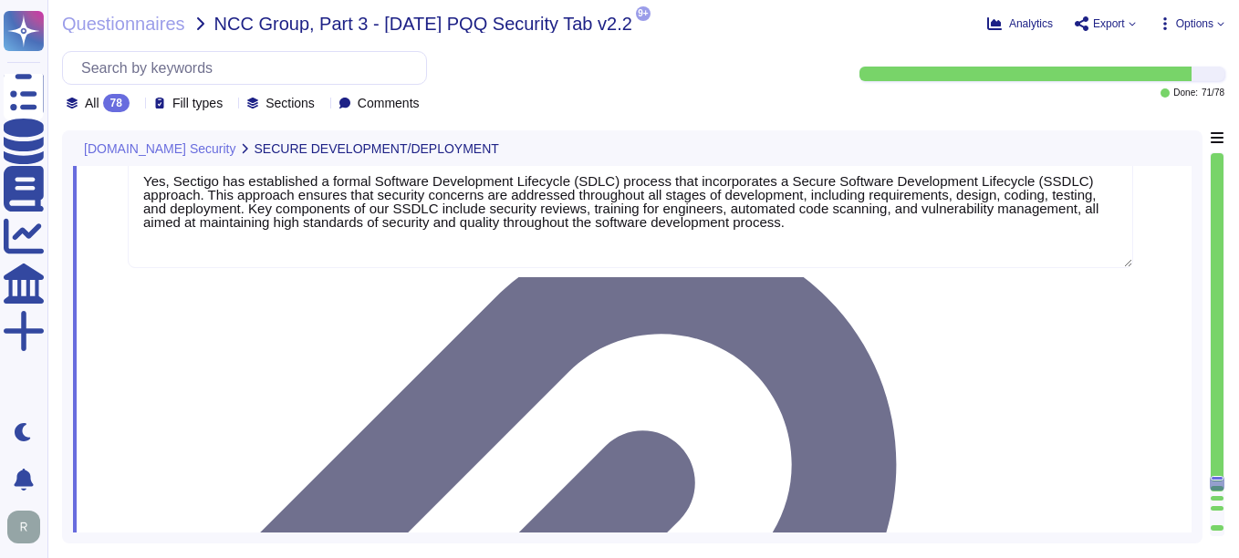
scroll to position [10306, 0]
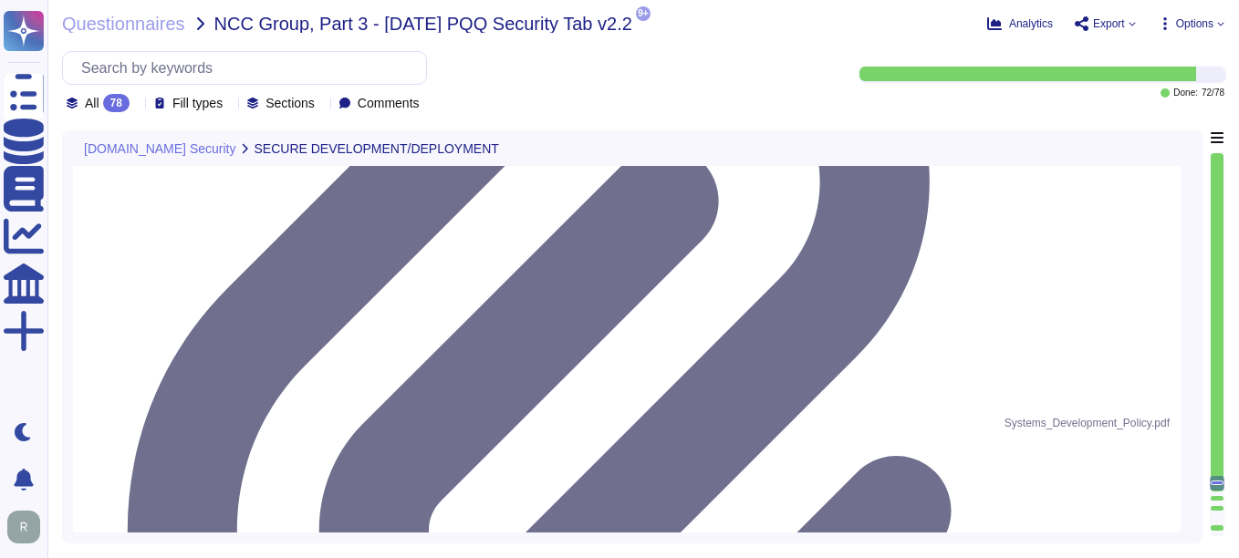
scroll to position [10488, 0]
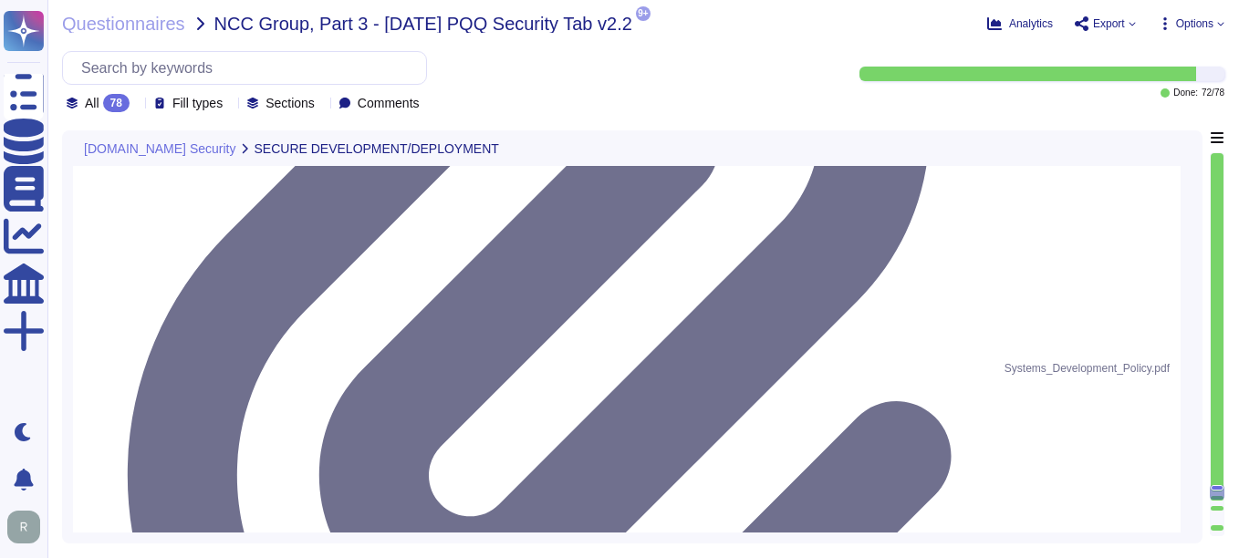
scroll to position [10580, 0]
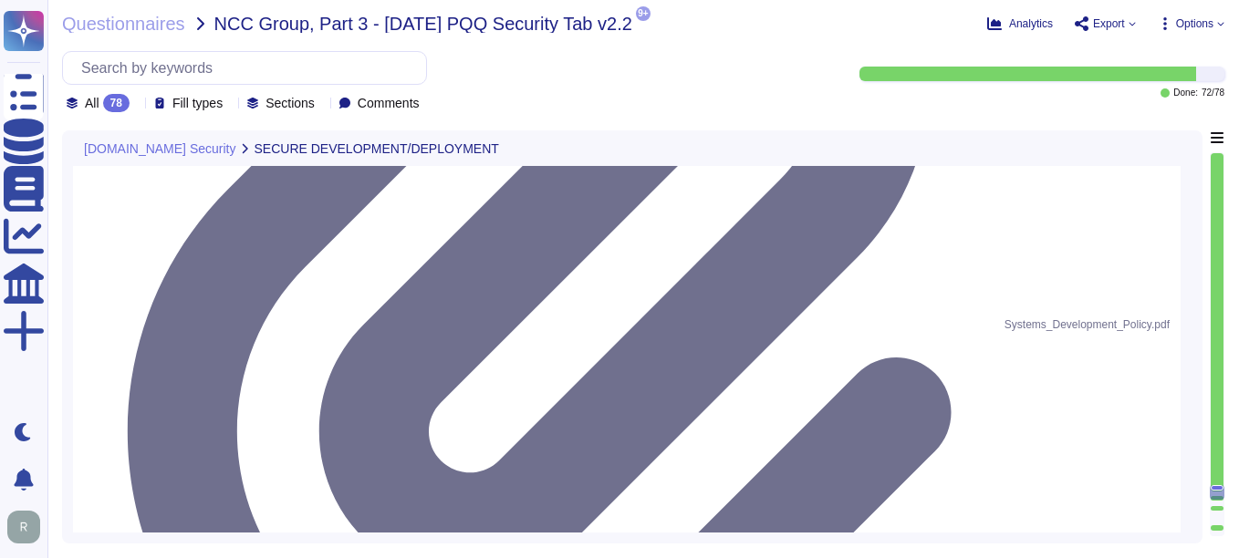
type textarea "Yes, Multi-Factor Authentication (MFA) is required for all accounts with access…"
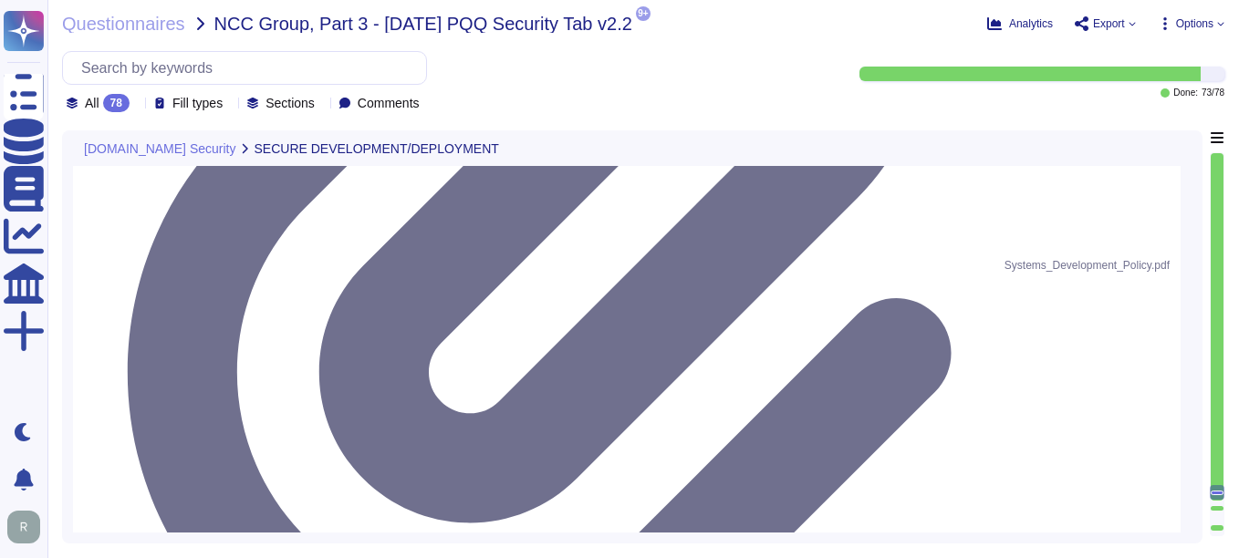
scroll to position [10671, 0]
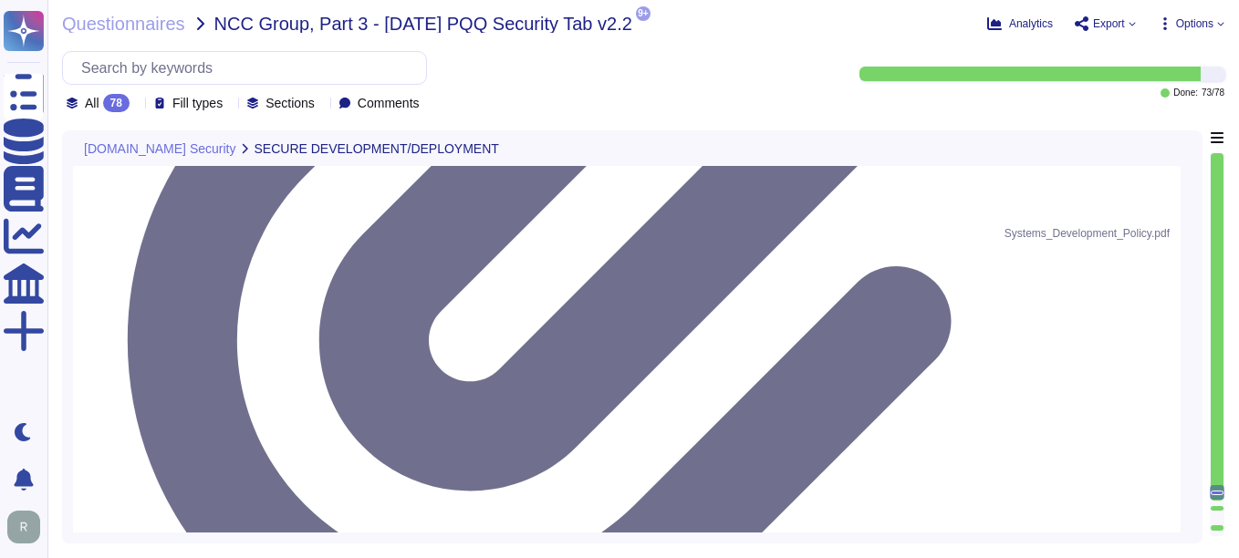
type textarea "Yes, Multi-Factor Authentication (MFA) is required for all accounts with access…"
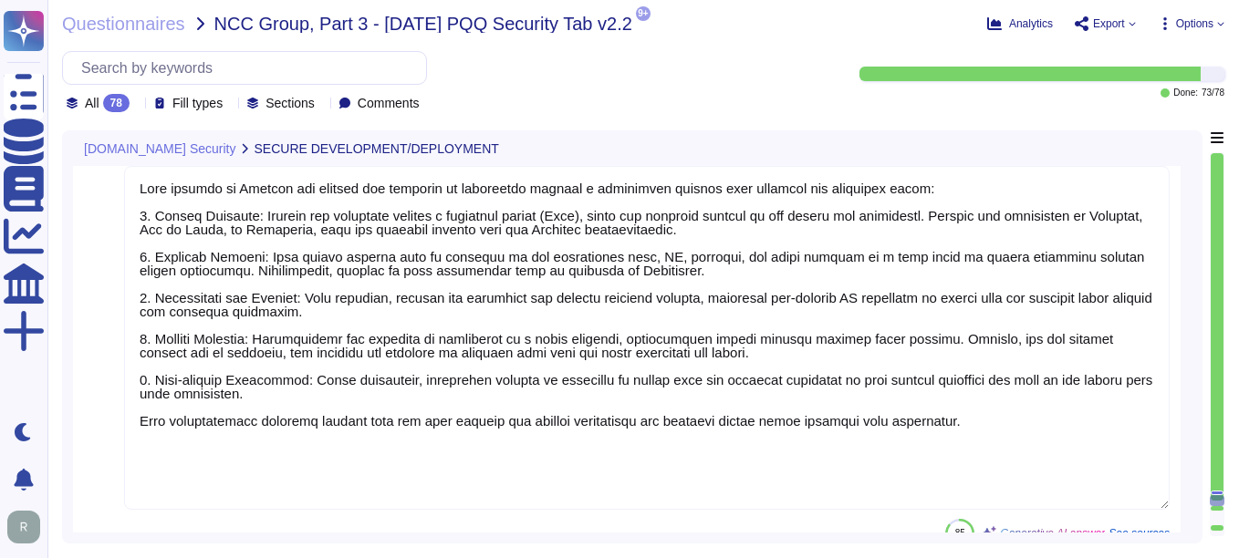
scroll to position [10853, 0]
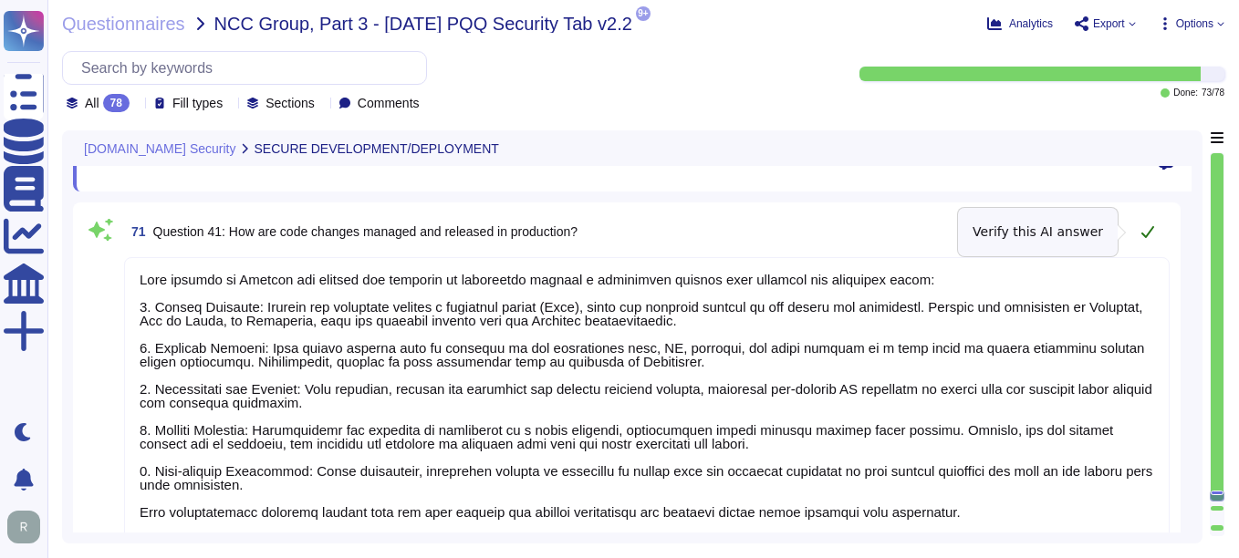
click at [886, 228] on icon at bounding box center [1148, 231] width 15 height 15
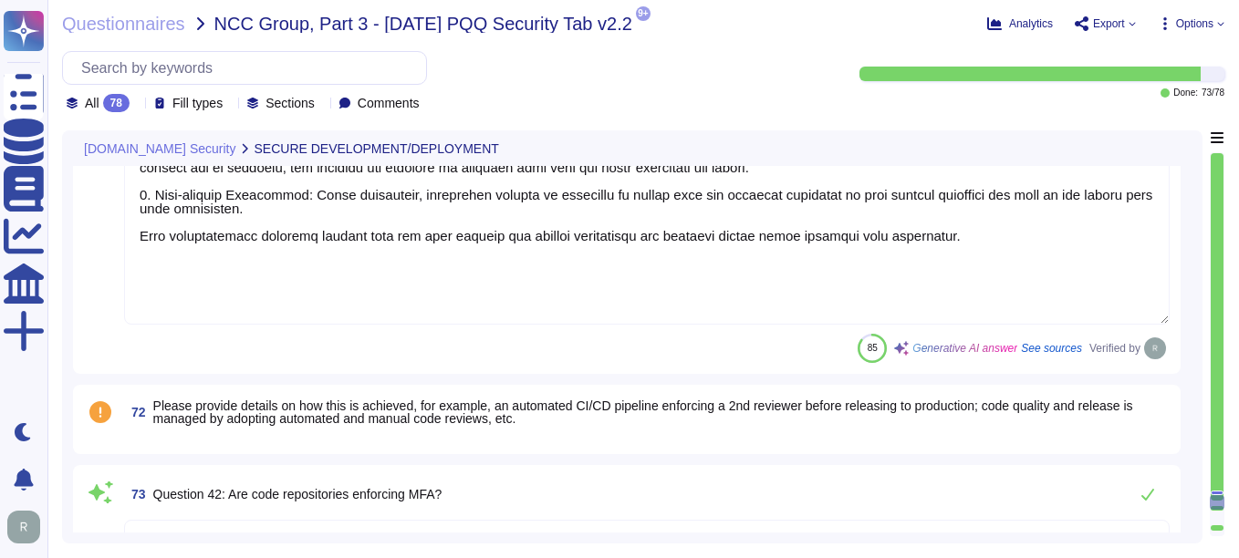
type textarea "No, our application or system does not use Machine Learning or Large Language M…"
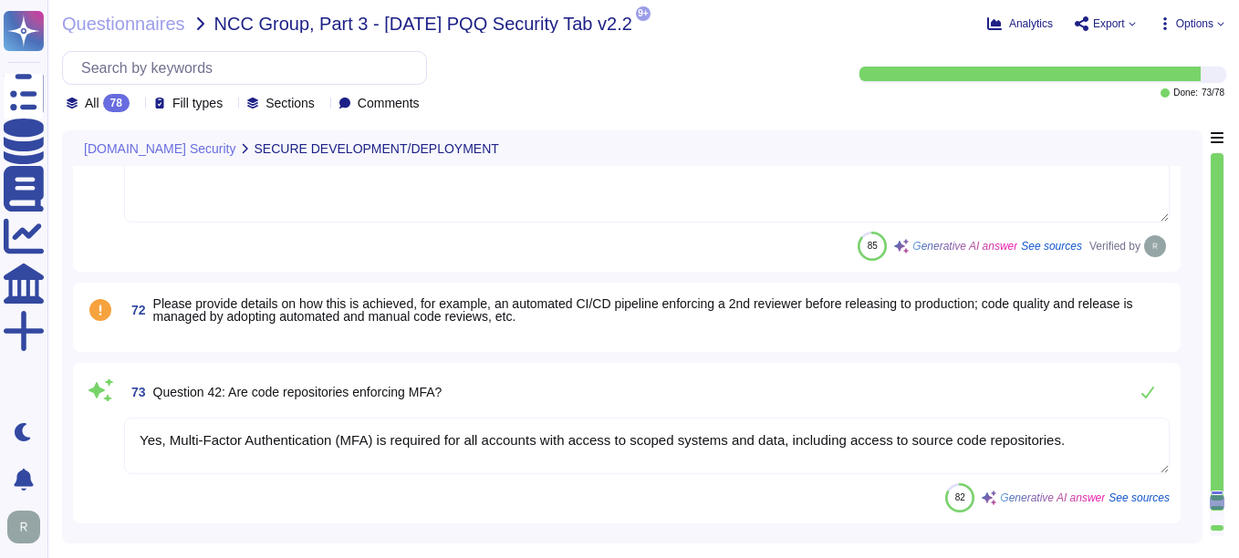
scroll to position [11218, 0]
click at [551, 315] on span "Please provide details on how this is achieved, for example, an automated CI/CD…" at bounding box center [661, 310] width 1016 height 26
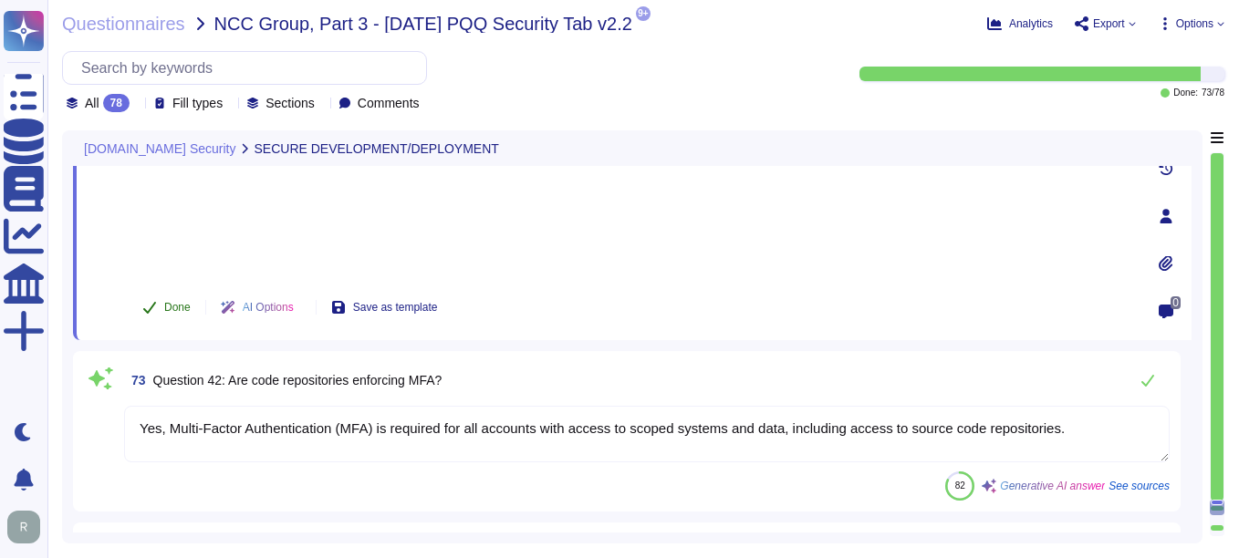
click at [178, 302] on span "Done" at bounding box center [177, 307] width 26 height 11
click at [334, 493] on div "82 Generative AI answer See sources" at bounding box center [647, 486] width 1046 height 29
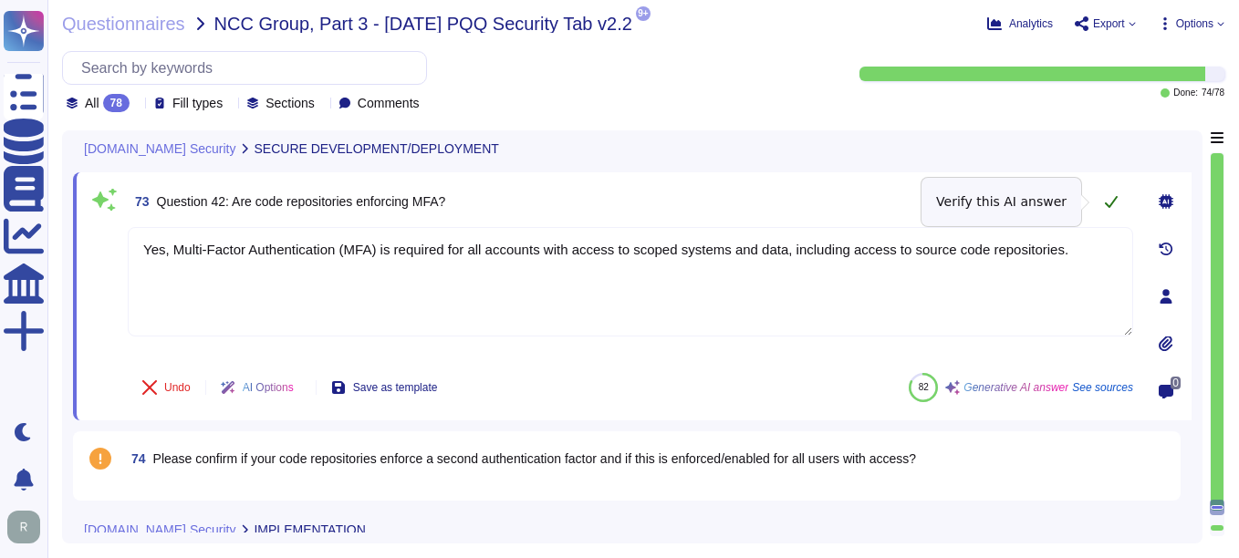
click at [886, 195] on icon at bounding box center [1111, 201] width 15 height 15
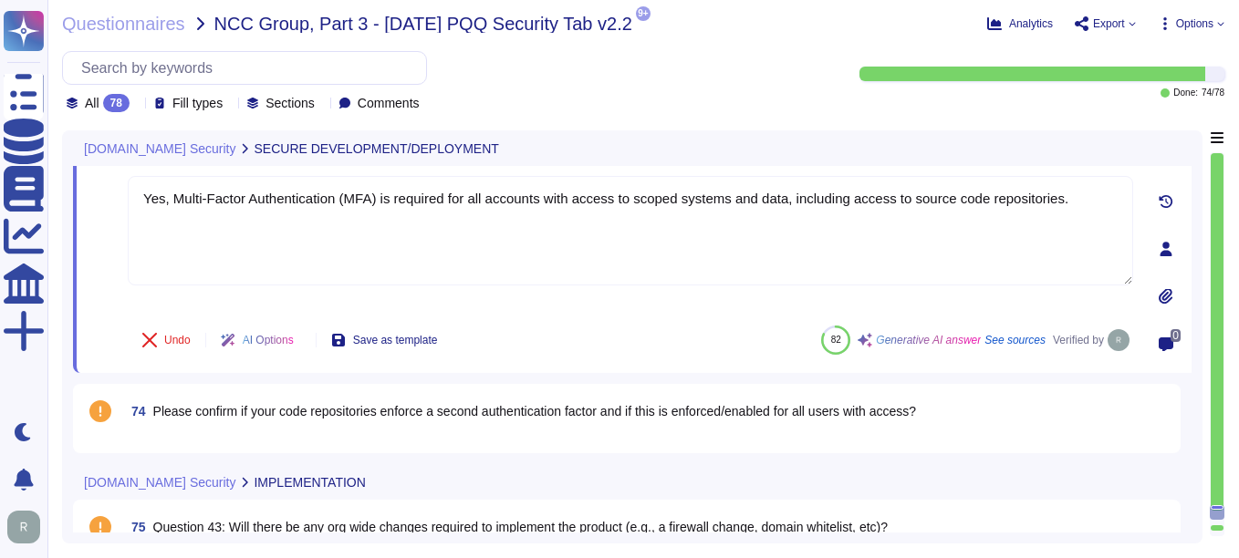
scroll to position [11310, 0]
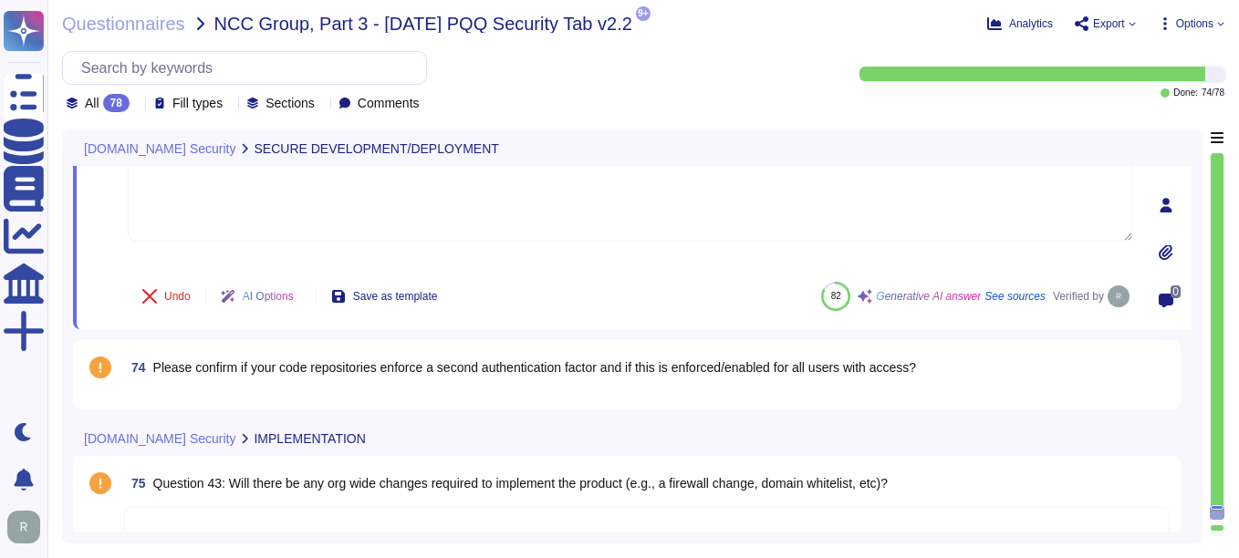
click at [349, 376] on span "74 Please confirm if your code repositories enforce a second authentication fac…" at bounding box center [520, 367] width 792 height 33
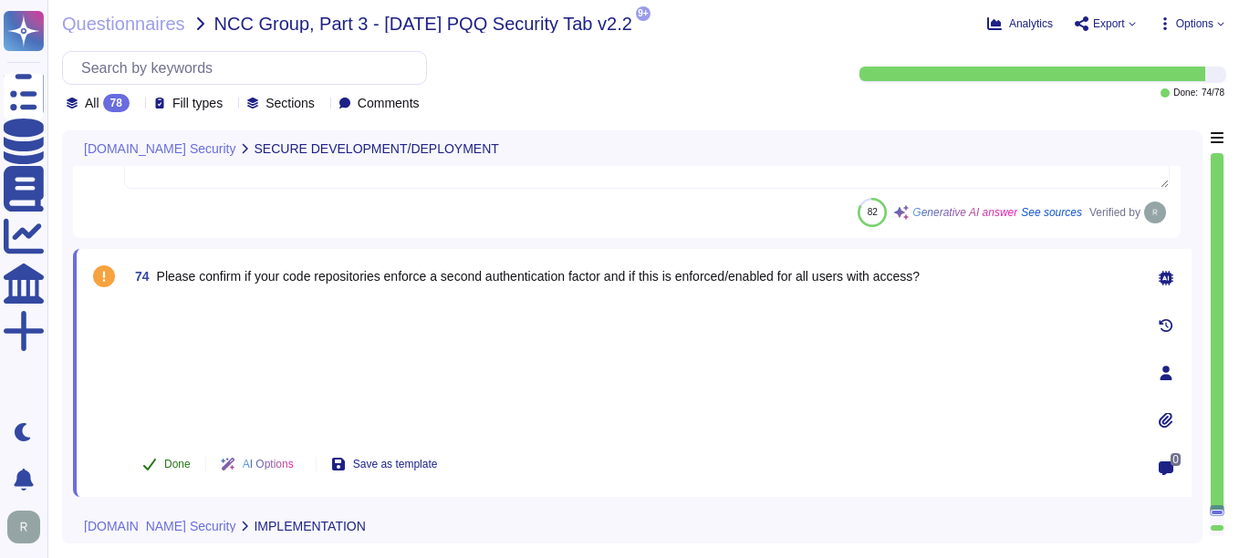
click at [179, 464] on span "Done" at bounding box center [177, 464] width 26 height 11
click at [518, 394] on div at bounding box center [631, 367] width 1006 height 135
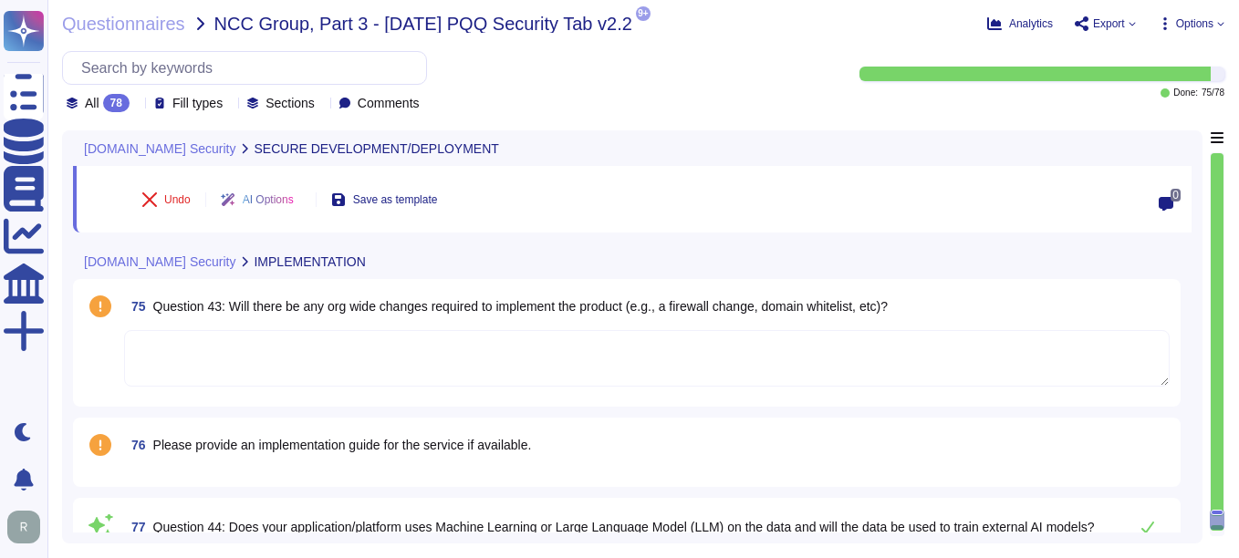
scroll to position [11583, 0]
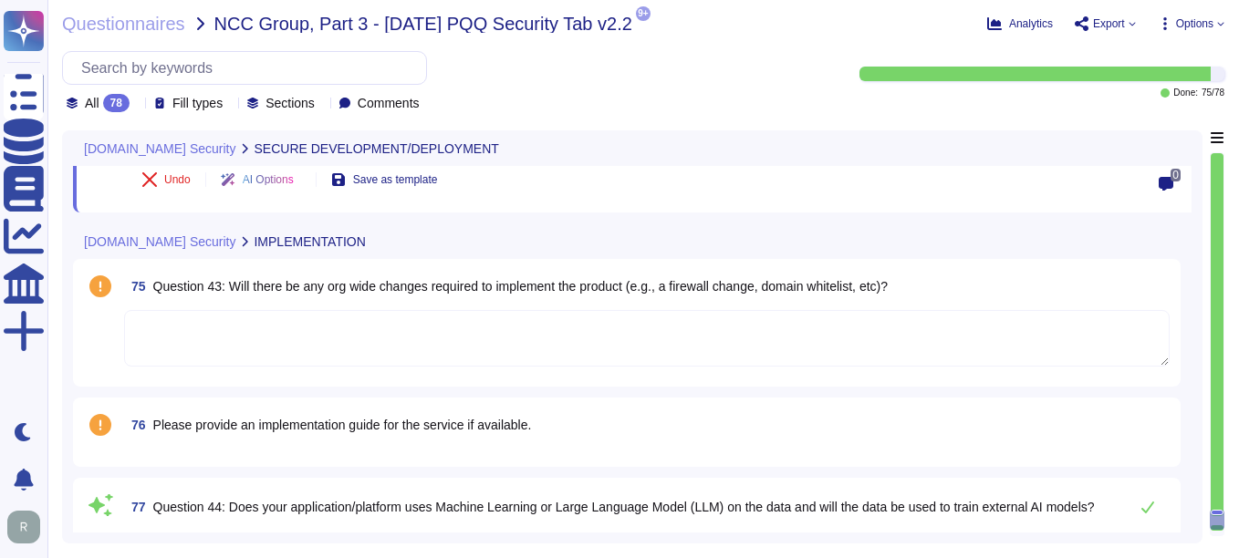
click at [311, 351] on textarea at bounding box center [647, 338] width 1046 height 57
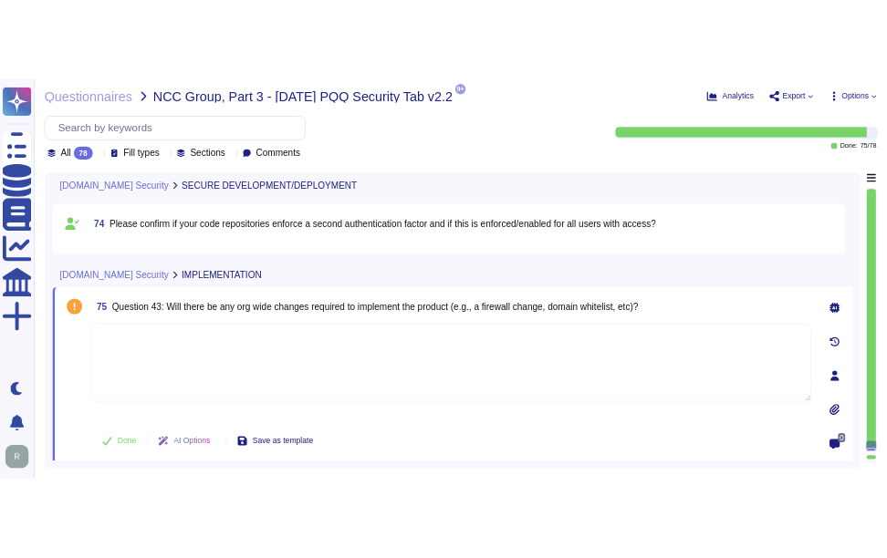
scroll to position [11314, 0]
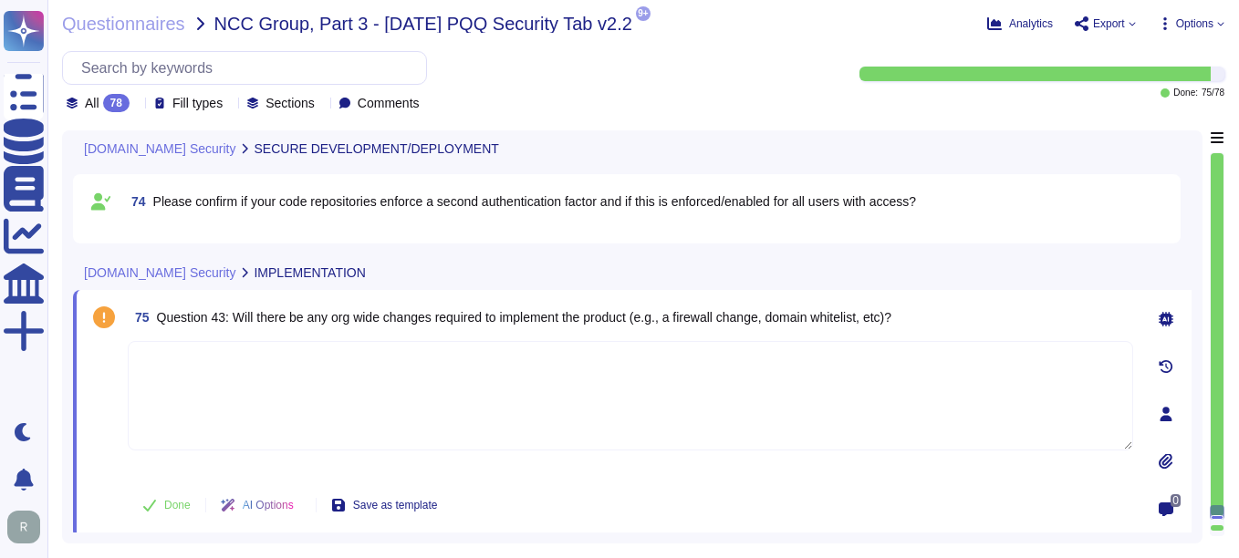
type textarea "Code changes at Sectigo are managed and released in production through a struct…"
type textarea "Yes, Multi-Factor Authentication (MFA) is required for all accounts with access…"
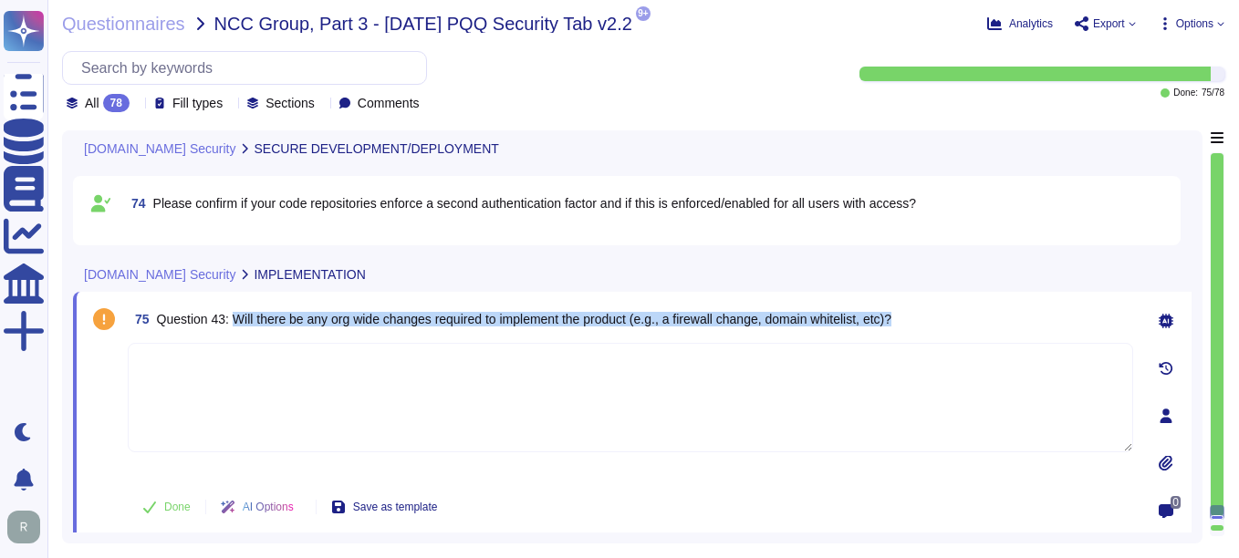
drag, startPoint x: 233, startPoint y: 317, endPoint x: 964, endPoint y: 316, distance: 731.8
click at [886, 316] on div "75 Question 43: Will there be any org wide changes required to implement the pr…" at bounding box center [631, 319] width 1006 height 33
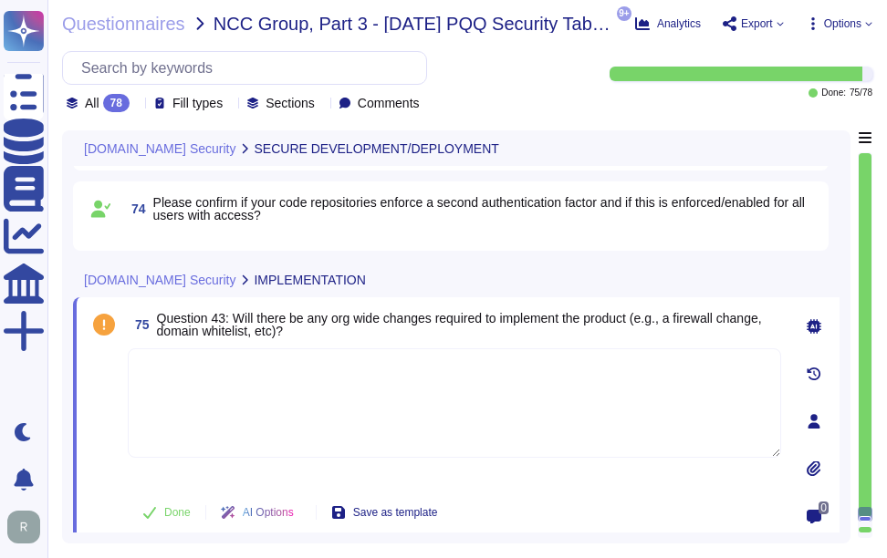
click at [304, 412] on textarea at bounding box center [454, 403] width 653 height 109
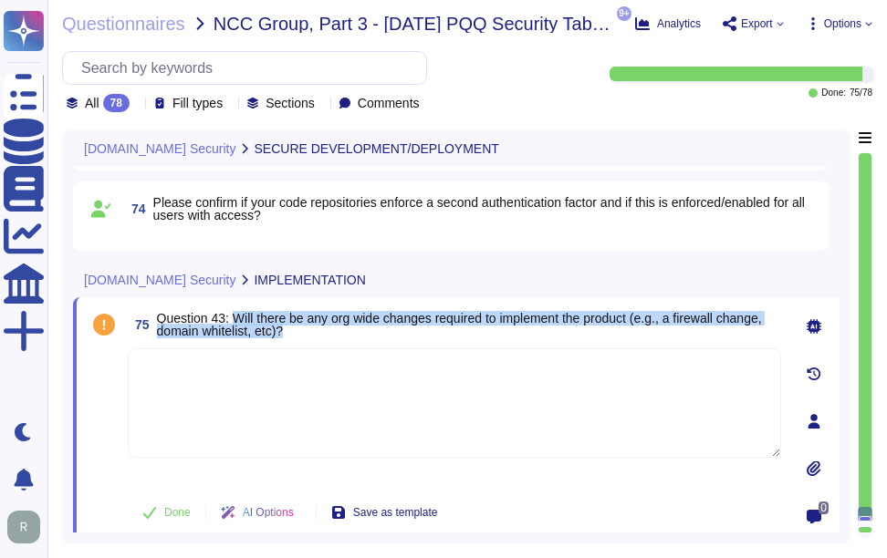
drag, startPoint x: 238, startPoint y: 313, endPoint x: 328, endPoint y: 330, distance: 92.0
click at [328, 330] on span "Question 43: Will there be any org wide changes required to implement the produ…" at bounding box center [469, 325] width 624 height 26
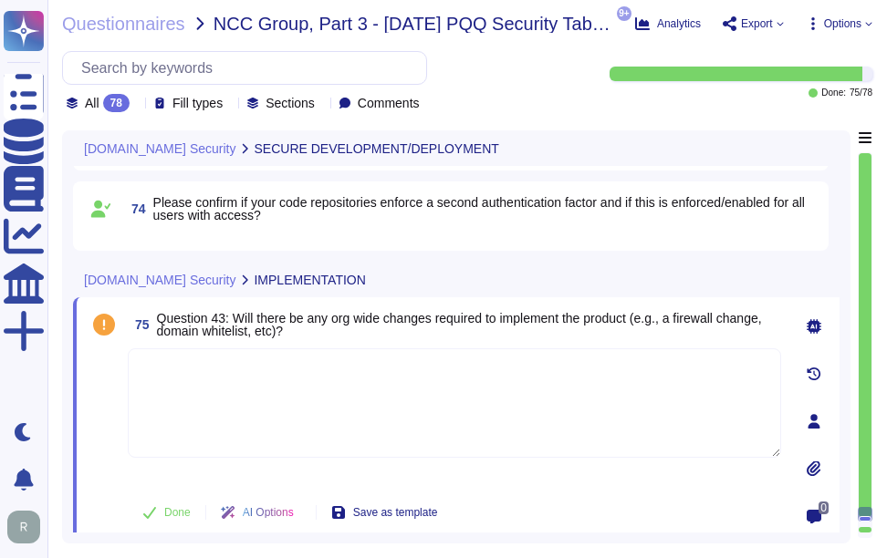
click at [488, 418] on textarea at bounding box center [454, 403] width 653 height 109
click at [818, 329] on icon at bounding box center [814, 326] width 15 height 15
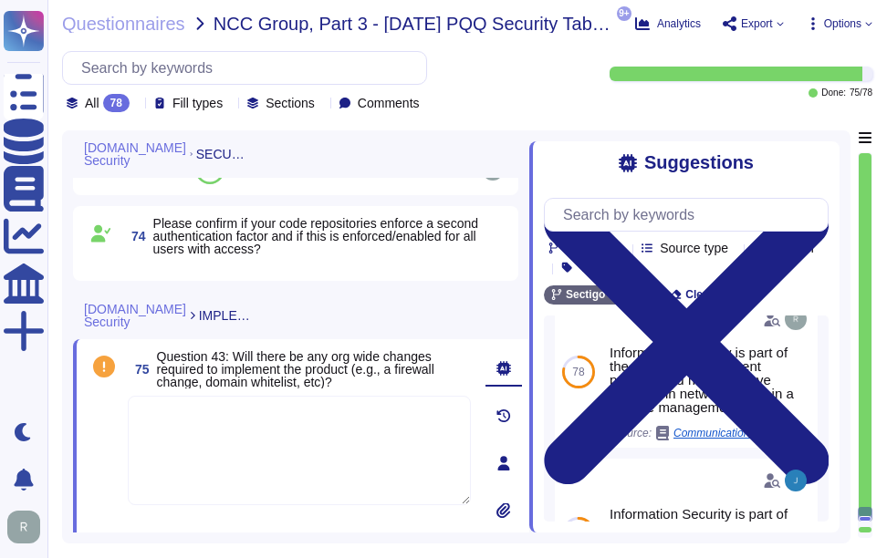
scroll to position [297, 0]
click at [155, 448] on textarea at bounding box center [299, 450] width 343 height 109
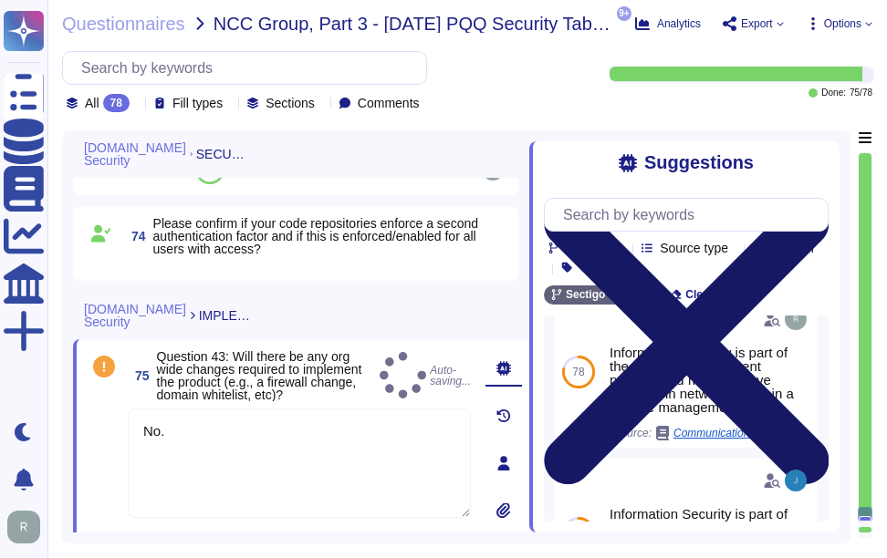
type textarea "No."
click at [815, 152] on icon at bounding box center [686, 342] width 285 height 380
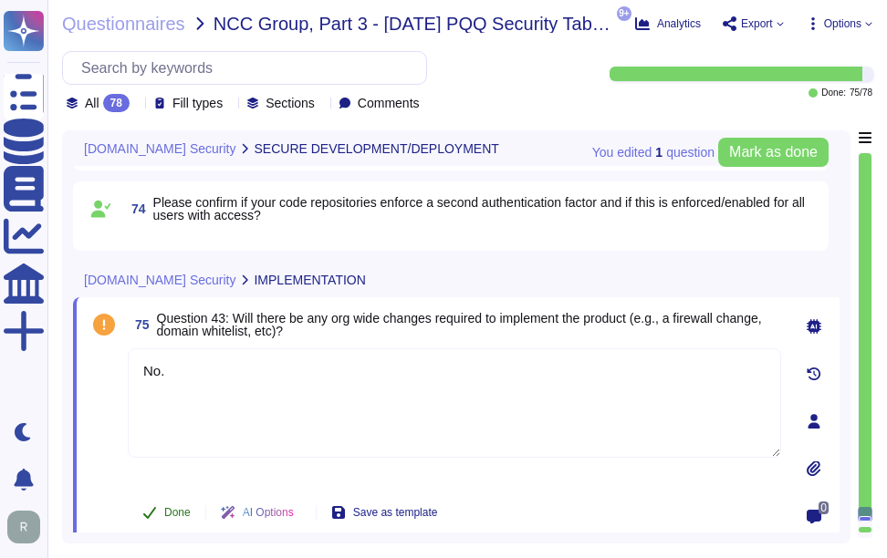
click at [184, 513] on span "Done" at bounding box center [177, 512] width 26 height 11
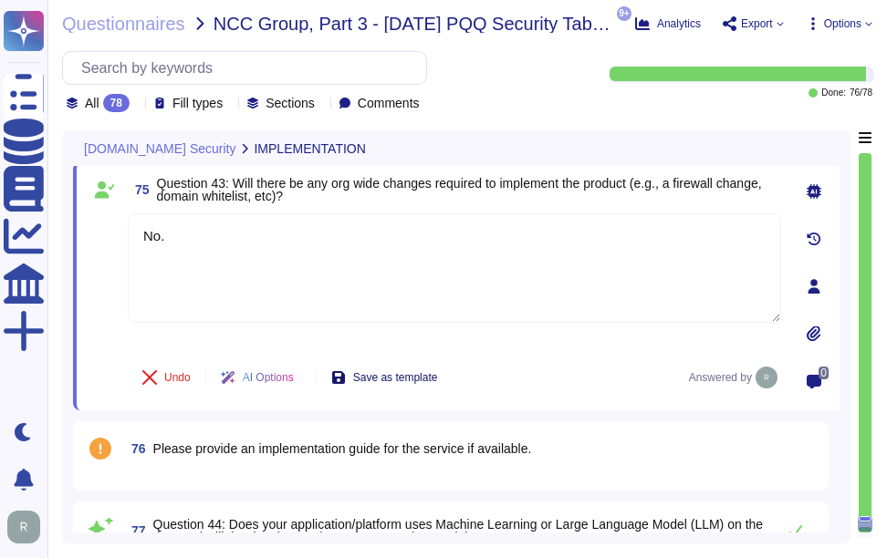
scroll to position [11497, 0]
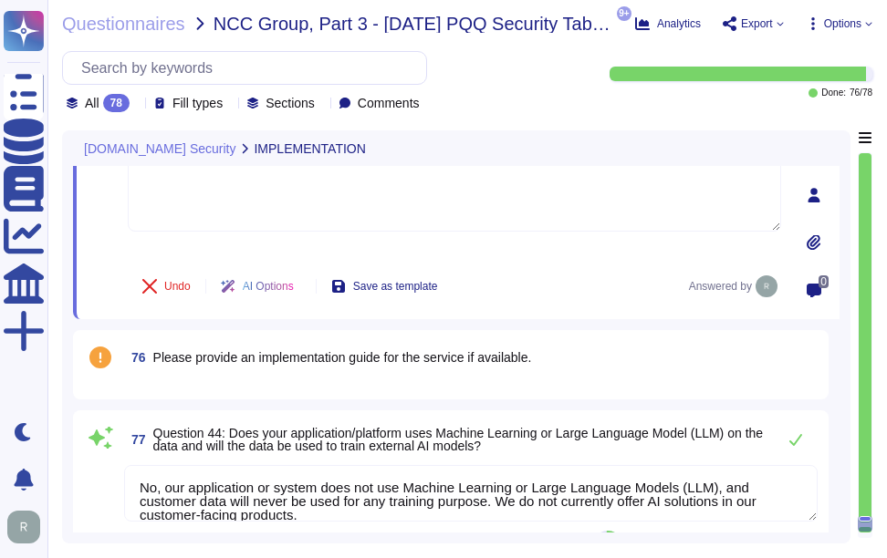
click at [341, 370] on span "76 Please provide an implementation guide for the service if available." at bounding box center [327, 357] width 407 height 33
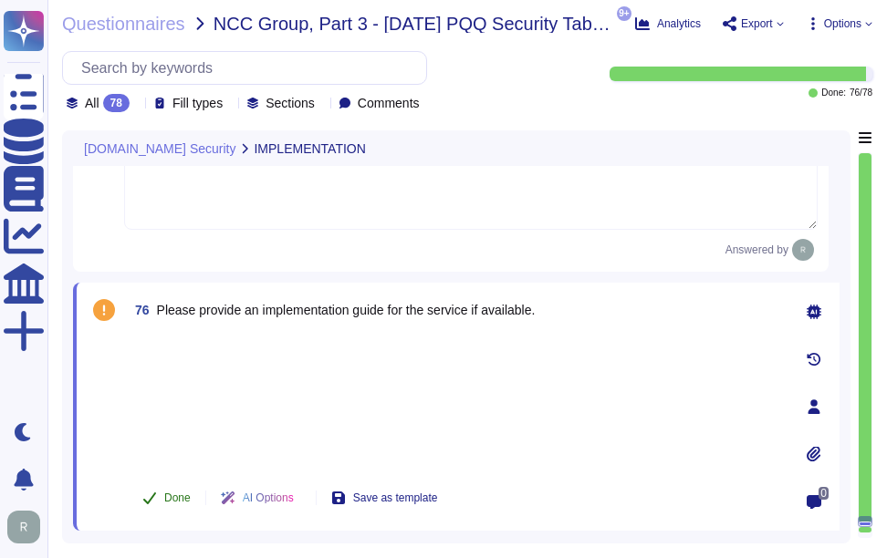
click at [180, 502] on span "Done" at bounding box center [177, 498] width 26 height 11
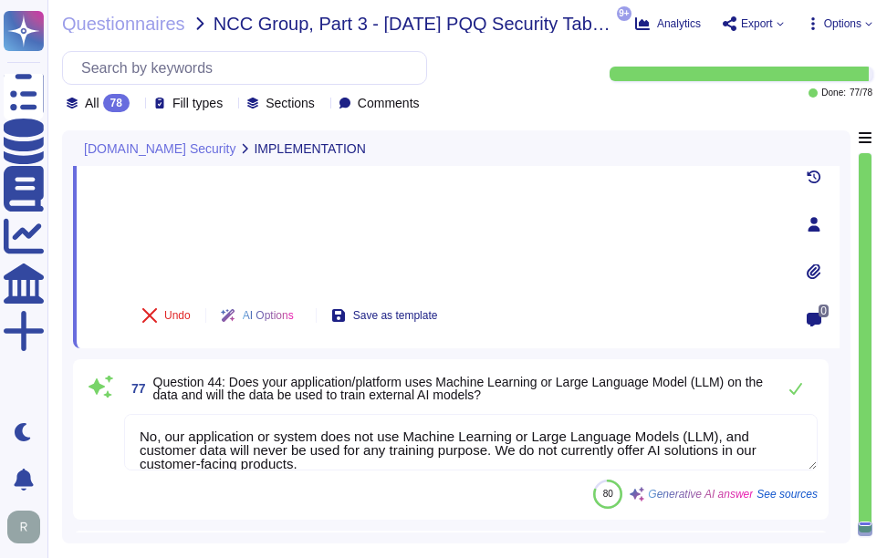
scroll to position [11752, 0]
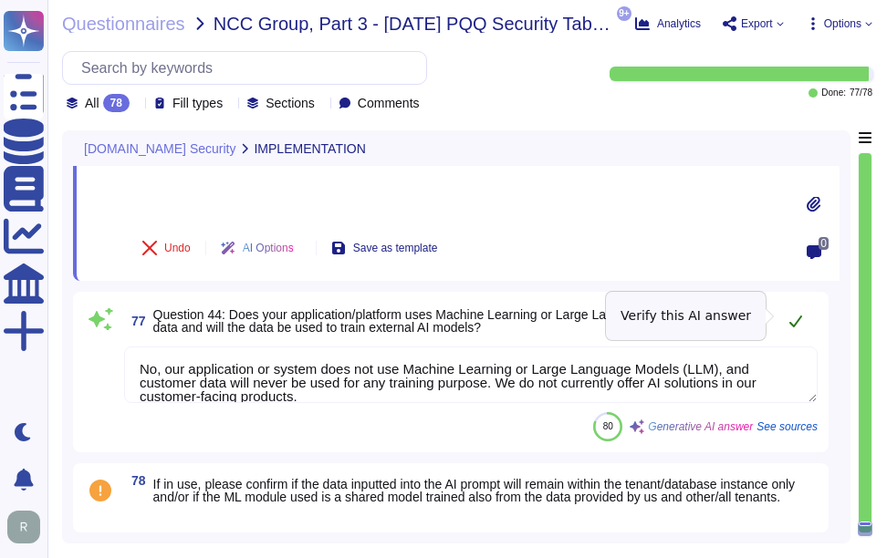
click at [792, 316] on icon at bounding box center [795, 321] width 15 height 15
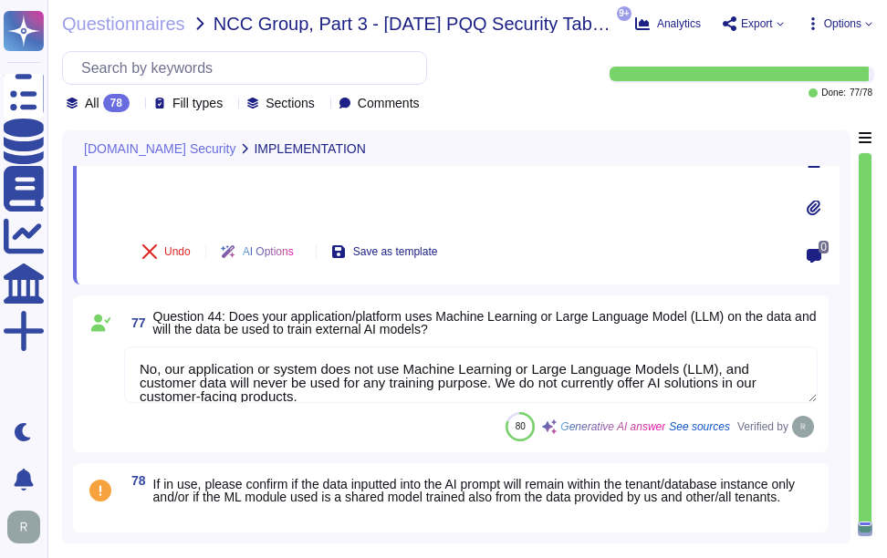
click at [270, 497] on span "If in use, please confirm if the data inputted into the AI prompt will remain w…" at bounding box center [485, 491] width 664 height 26
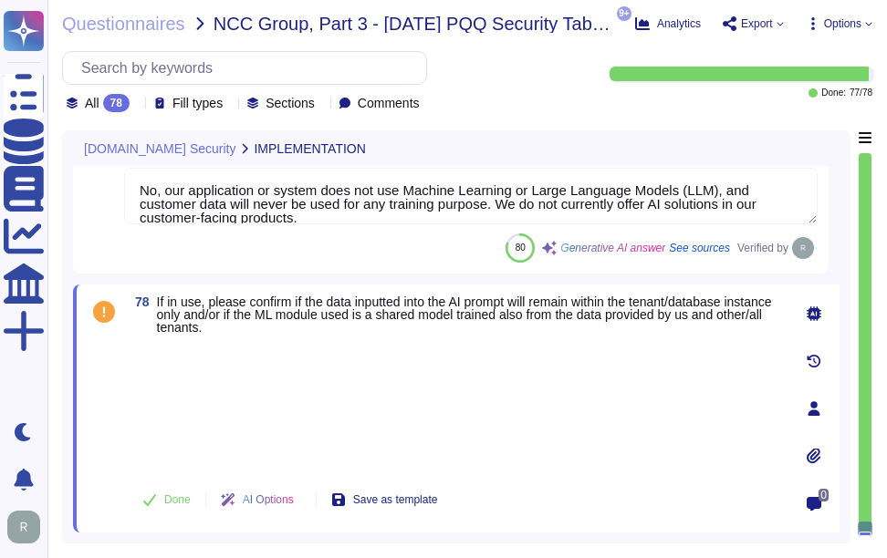
scroll to position [11743, 0]
click at [172, 496] on span "Done" at bounding box center [177, 500] width 26 height 11
click at [321, 411] on div at bounding box center [454, 406] width 653 height 130
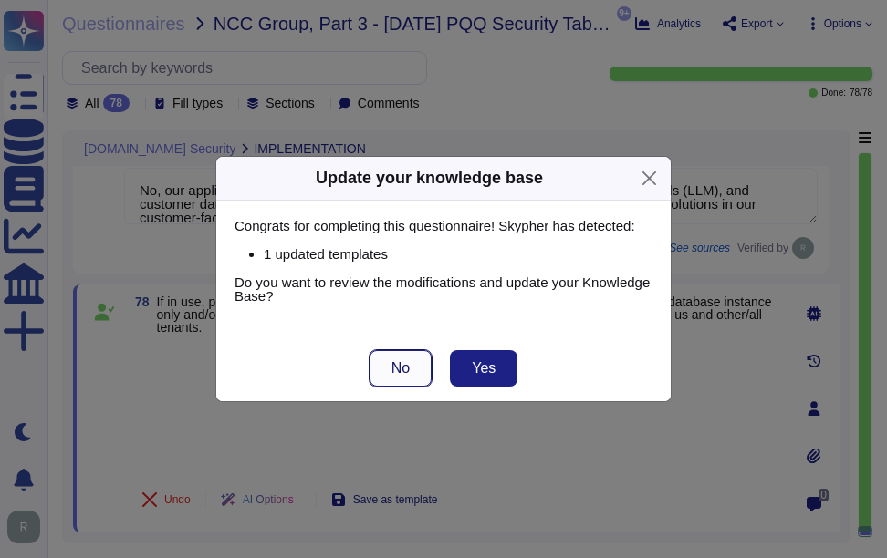
click at [408, 368] on span "No" at bounding box center [400, 368] width 18 height 15
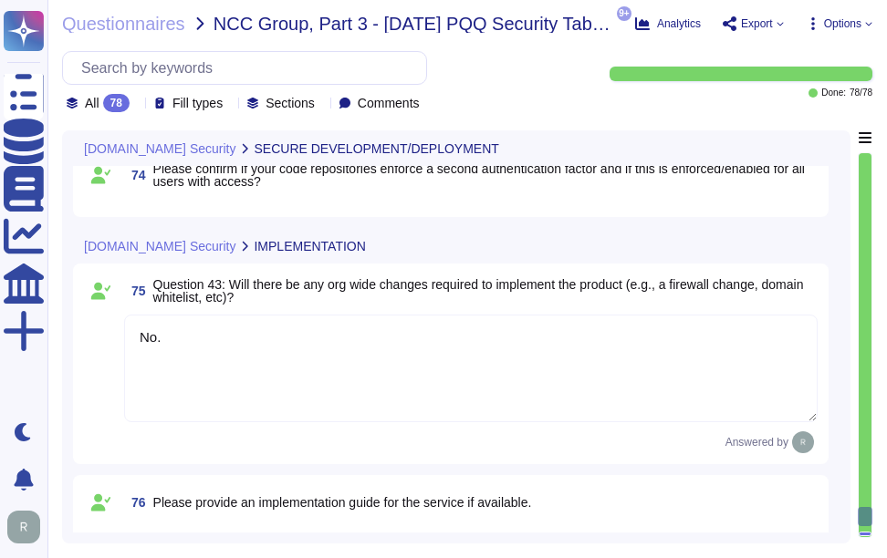
type textarea "Code changes at Sectigo are managed and released in production through a struct…"
type textarea "Yes, Multi-Factor Authentication (MFA) is required for all accounts with access…"
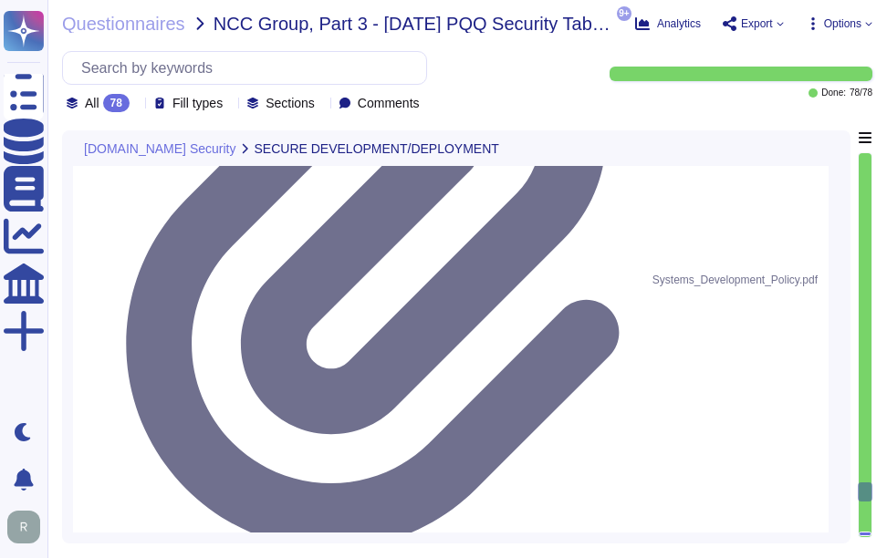
type textarea "Yes, Sectigo has established a formal Software Development Lifecycle (SDLC) pro…"
type textarea "Yes, we perform Dynamic Application Security Testing (DAST) and Static Applicat…"
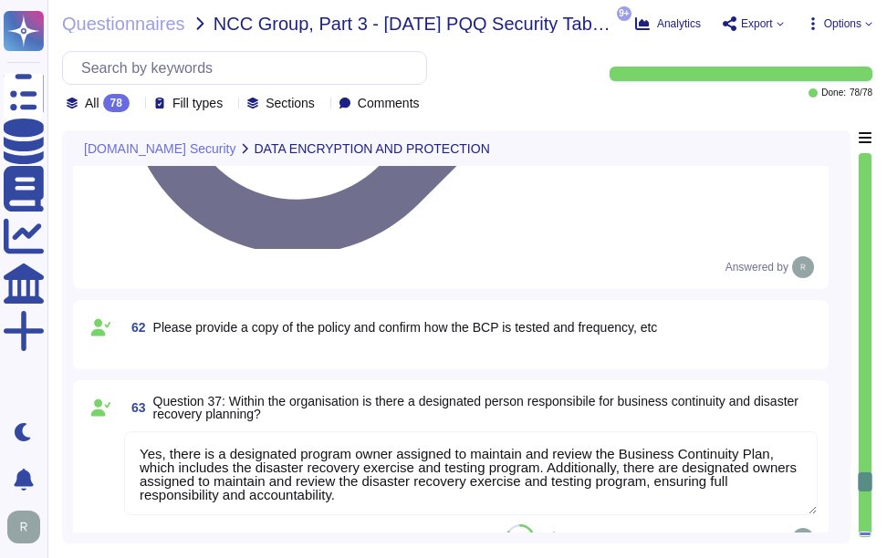
type textarea "Please refer attachment."
type textarea "Yes, there is a designated program owner assigned to maintain and review the Bu…"
type textarea "The DRP is well-documented and is tested annually."
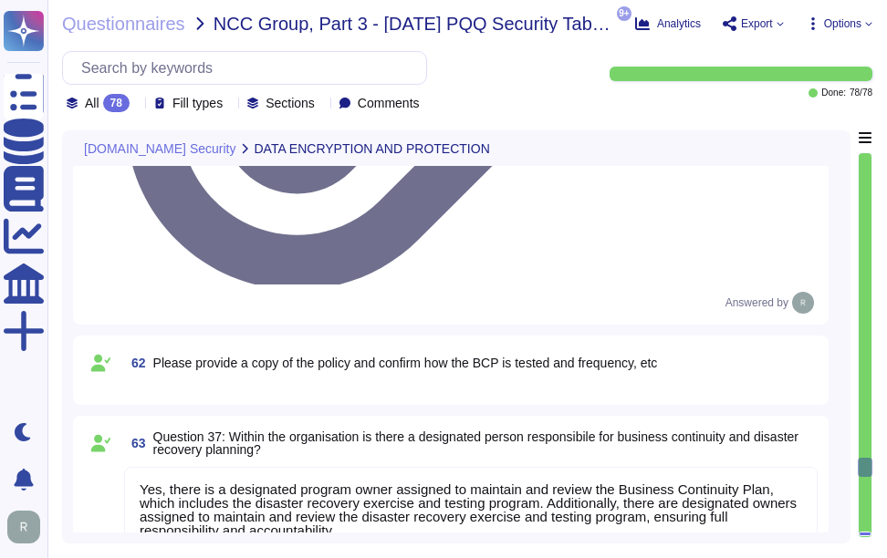
type textarea "Yes, we have well-defined processes, procedures, and technical measures in plac…"
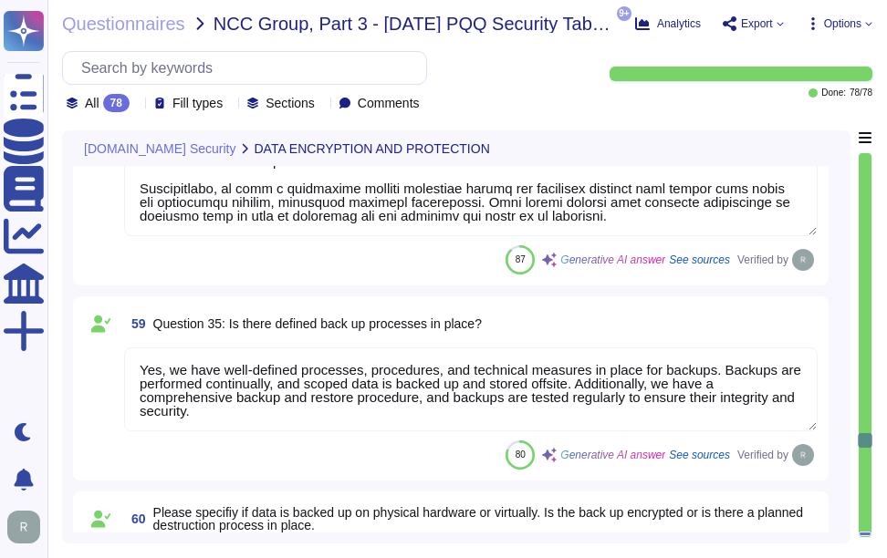
type textarea "Yes, it is possible to retrieve, amend, erase, or restrict access to personal d…"
type textarea "Yes, we have a comprehensive data retention policy in place, which is designed …"
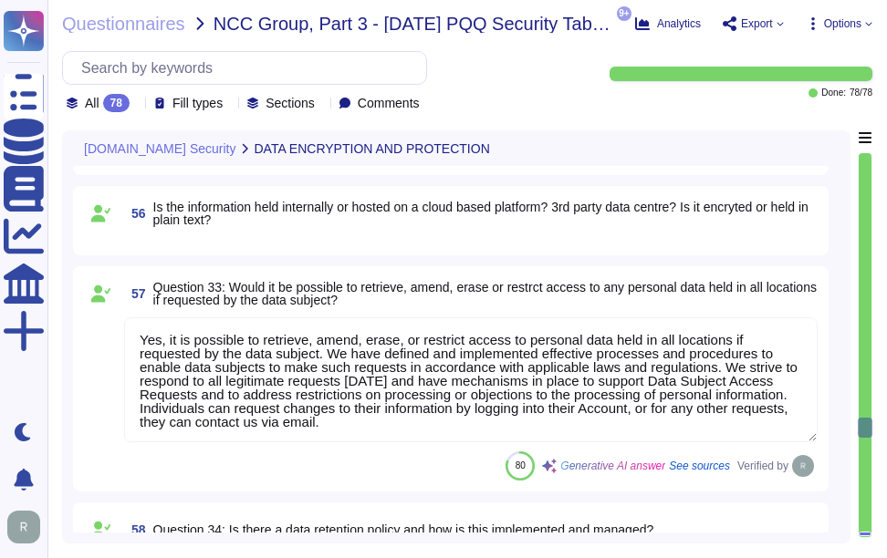
type textarea "Yes, personal information can be transmitted or received from countries outside…"
type textarea "Sensitive information is handled with a comprehensive security program that inc…"
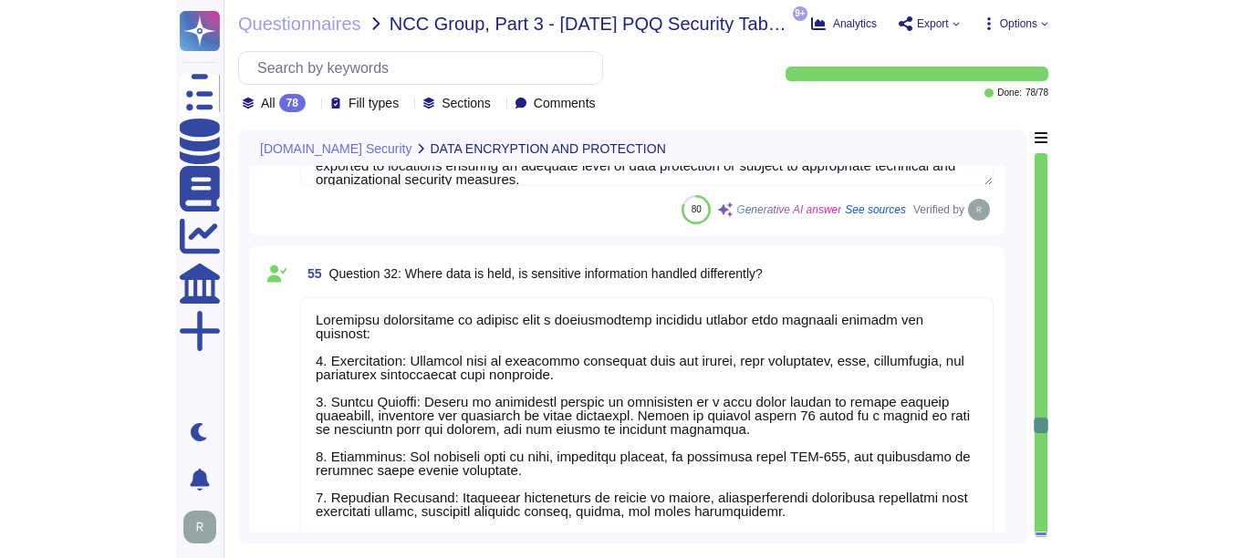
scroll to position [7770, 0]
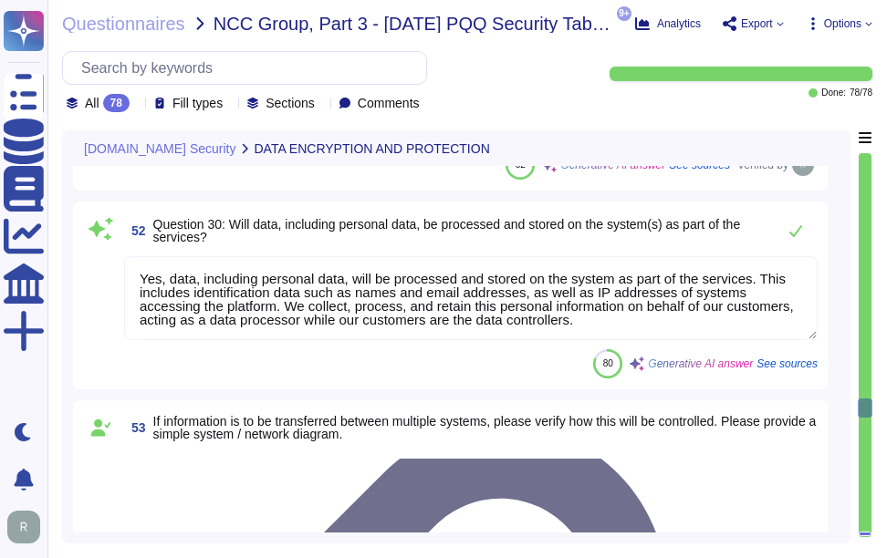
type textarea "Yes, the service supports data encryption at rest. All customer data at rest, i…"
type textarea "Sectigo primarily acts as a data processor in relation to the processing of per…"
type textarea "Yes, data, including personal data, will be processed and stored on the system …"
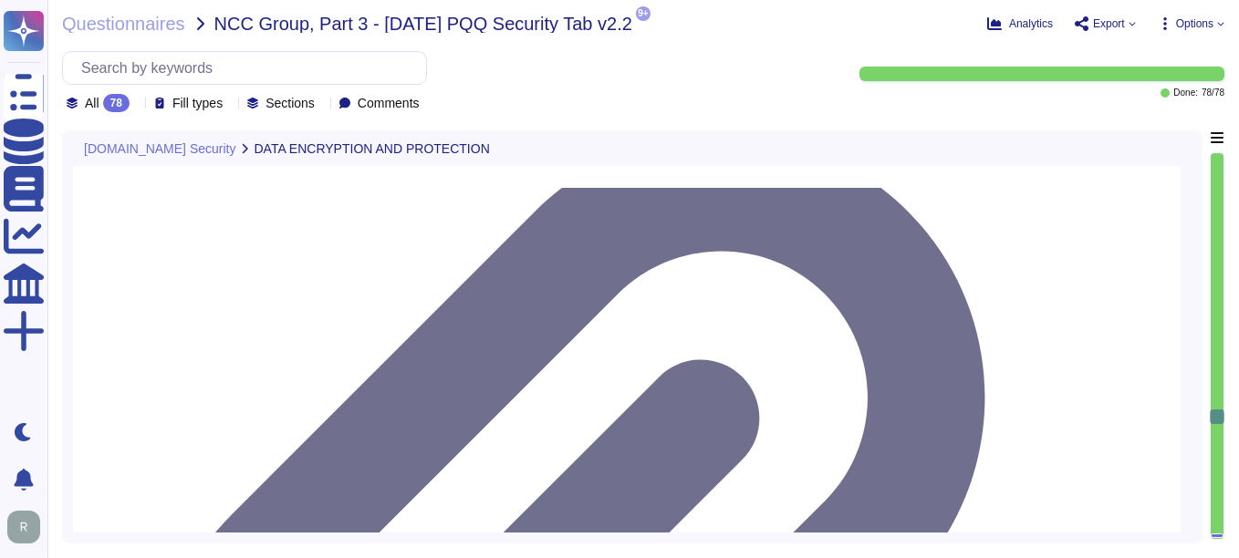
scroll to position [8044, 0]
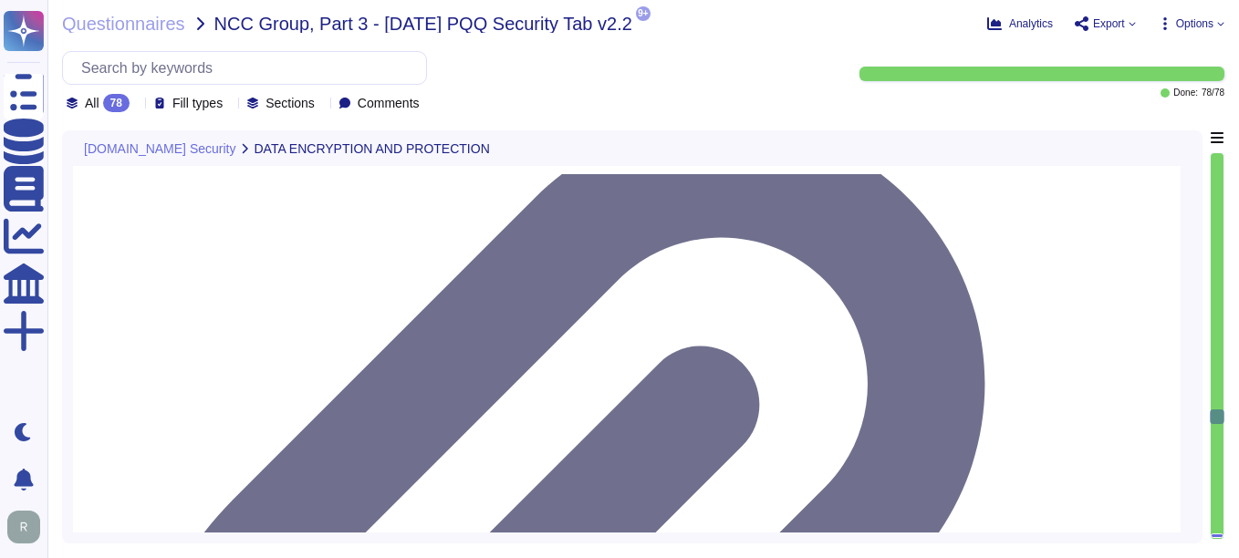
type textarea "Yes, it is possible to retrieve, amend, erase, or restrict access to personal d…"
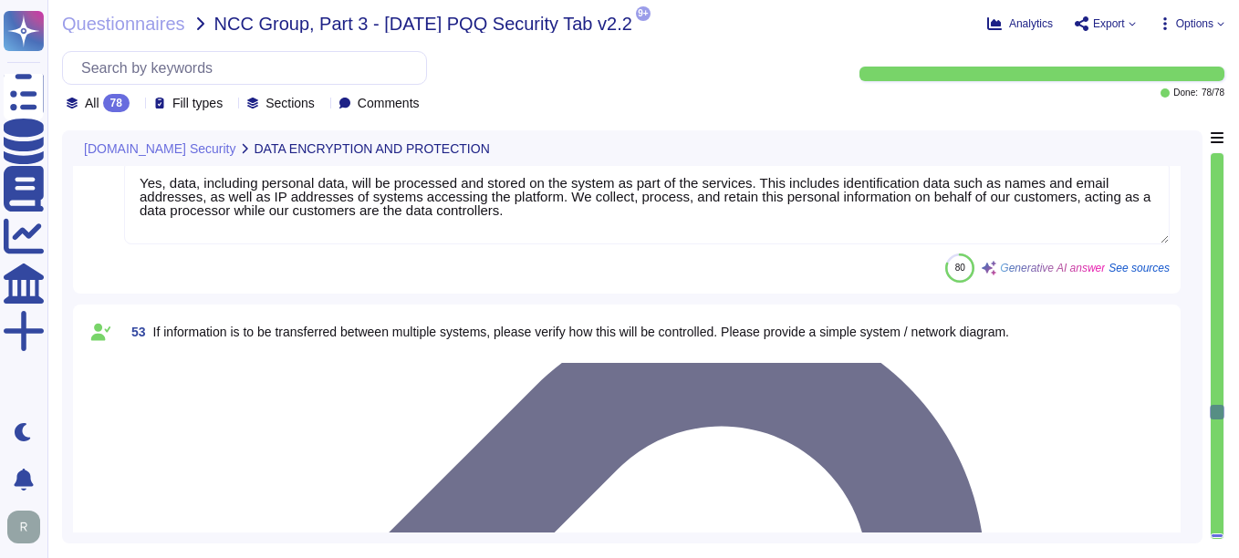
scroll to position [7834, 0]
type textarea "Yes, the service supports data encryption at rest. All customer data at rest, i…"
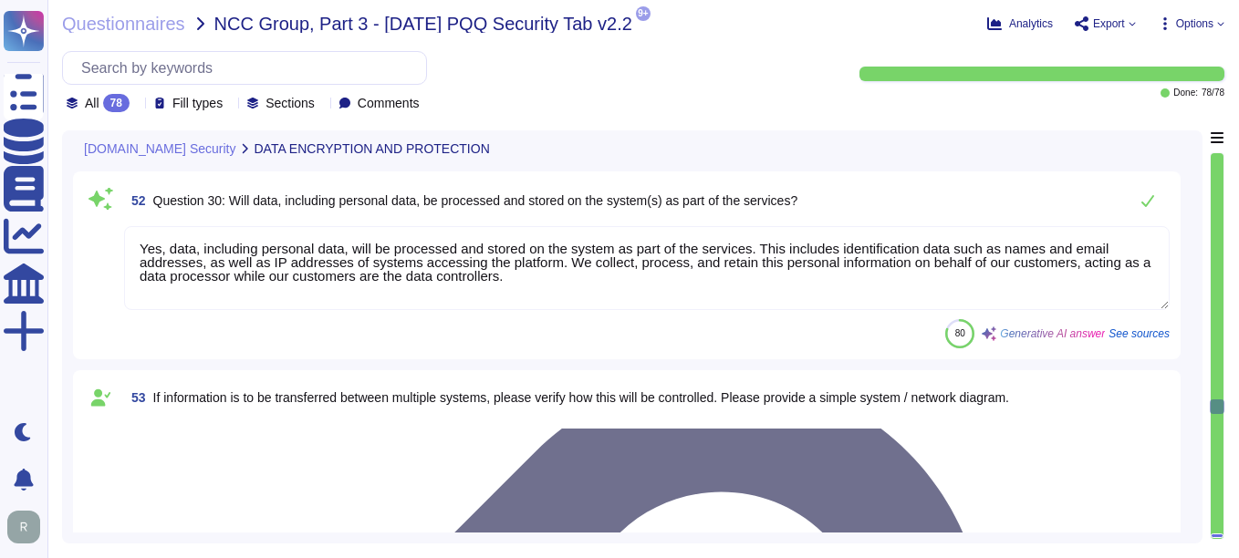
scroll to position [7652, 0]
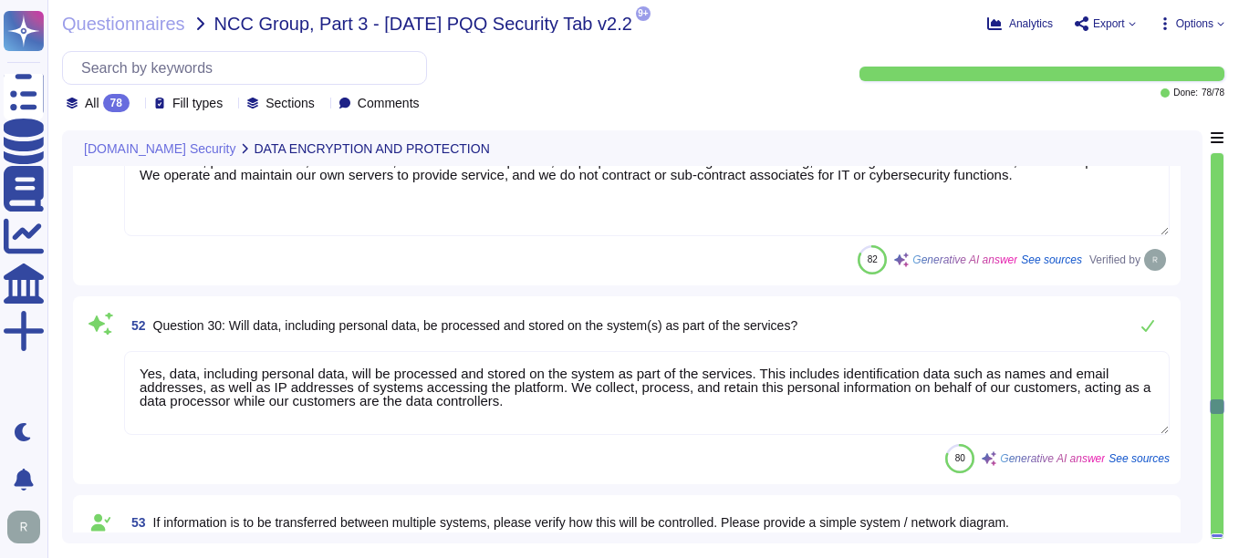
type textarea "Yes, the service protects external data in transit using correctly configured c…"
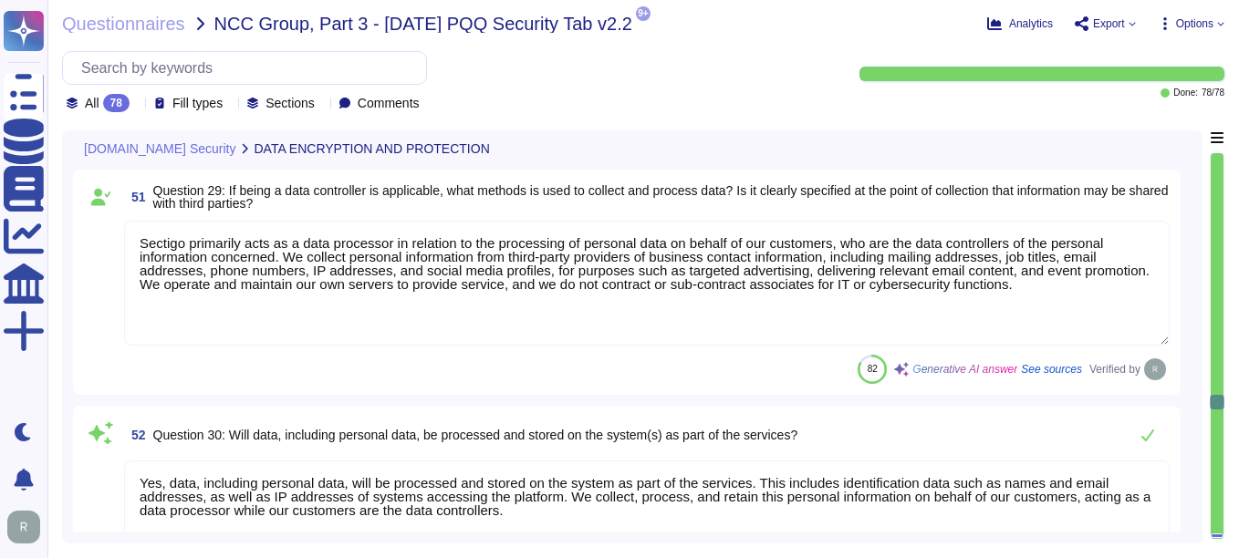
type textarea "Yes, the service protects internal data in transit using strong encryption prot…"
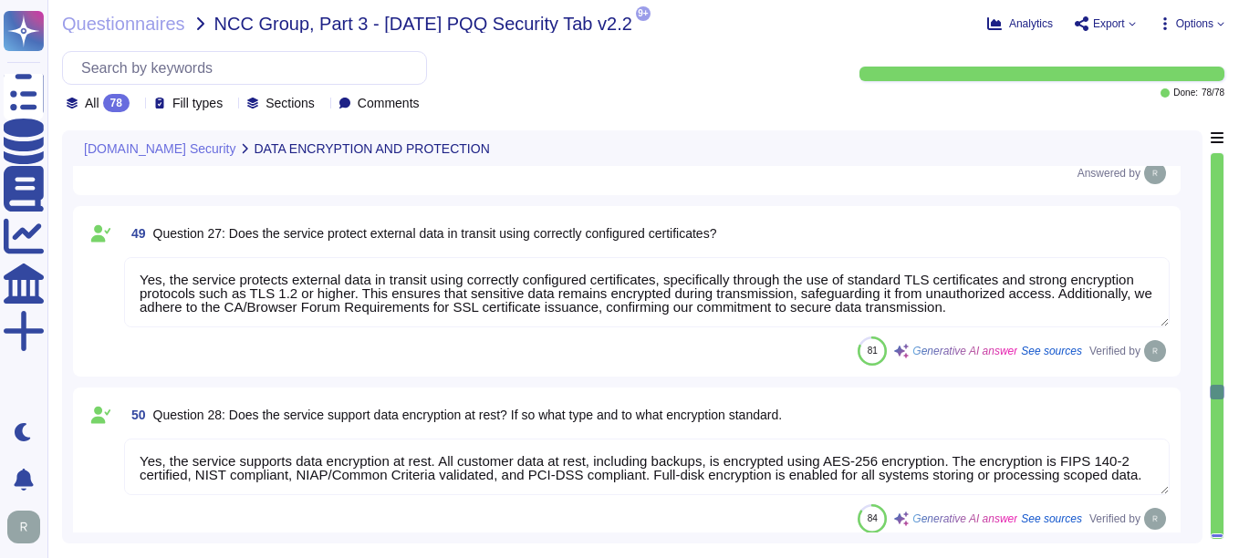
type textarea "Yes, encryption is used to protect external data in transit. We utilize TLS 1.2…"
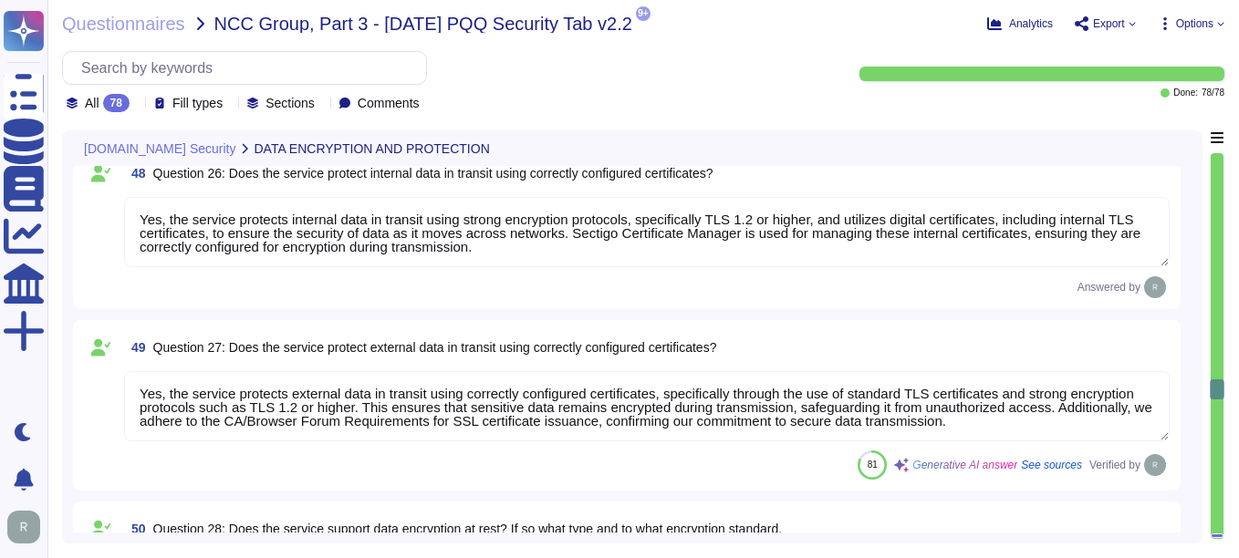
type textarea "Yes, encryption is used to protect internal data in transit. We utilize TLS 1.2…"
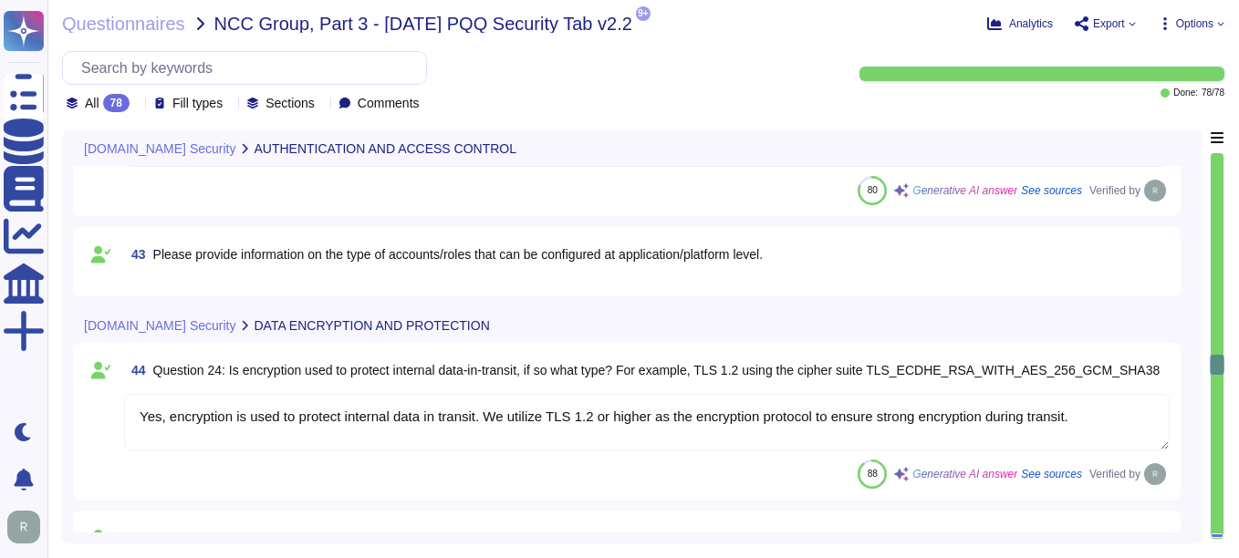
type textarea "Yes, multi-factor authentication (MFA) is required for all accounts with access…"
type textarea "Yes, multi-factor authentication (MFA) is required for high privileged accounts…"
type textarea "Yes, the service has the concept of privileged administrative users who can alt…"
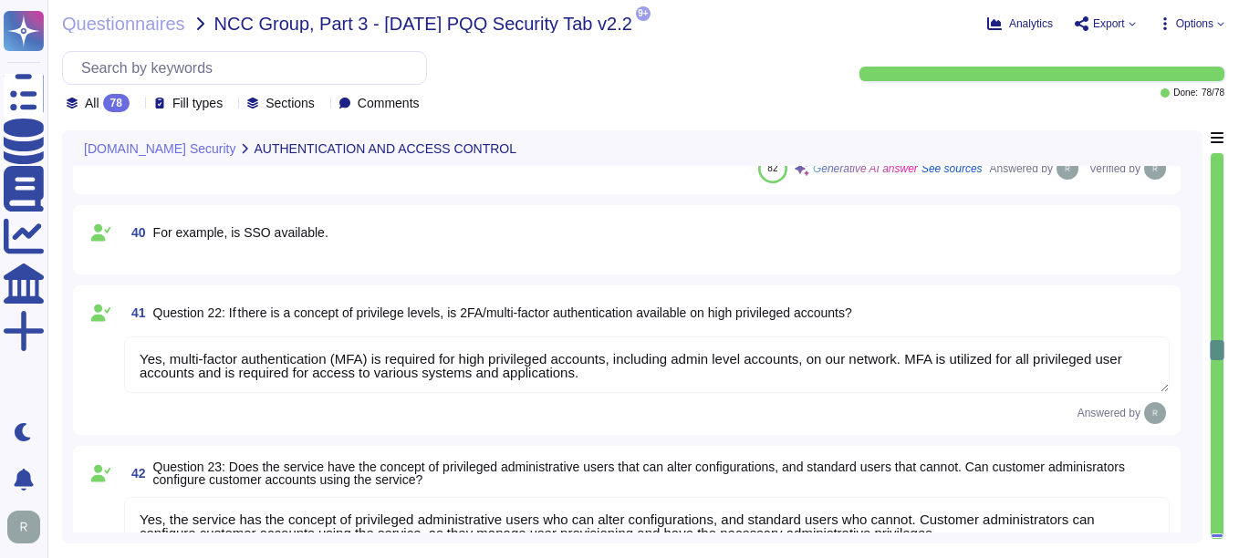
type textarea "Yes, both internal and external APIs are protected by multiple authentication m…"
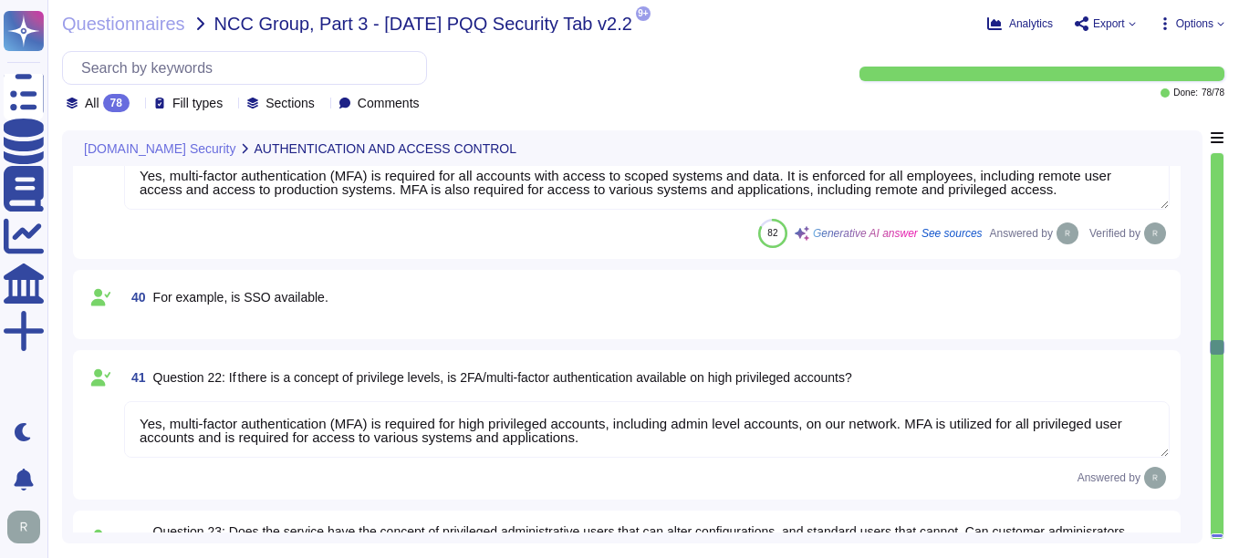
scroll to position [6009, 0]
type textarea "Data is held geographically at all times in [GEOGRAPHIC_DATA], [US_STATE], [GEO…"
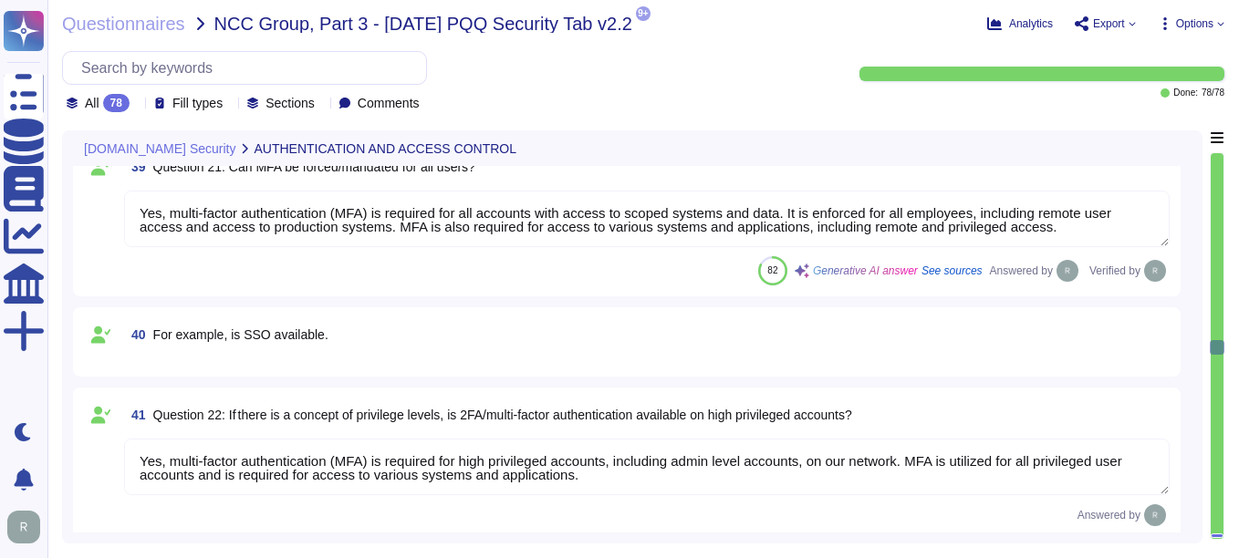
click at [559, 347] on div "40 For example, is SSO available." at bounding box center [647, 334] width 1046 height 33
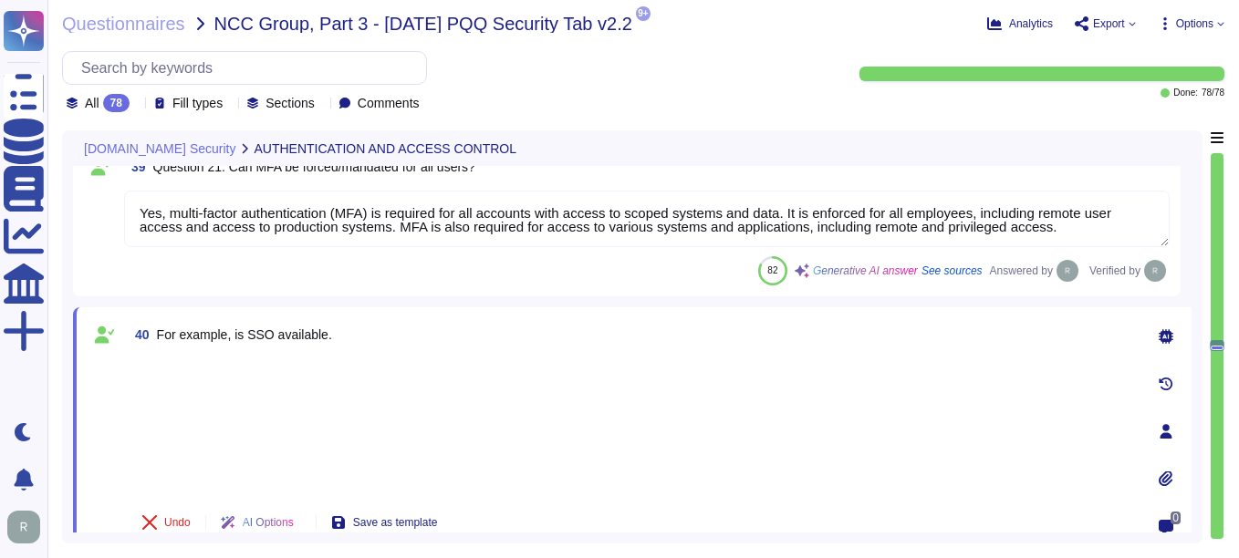
click at [505, 436] on div at bounding box center [631, 426] width 1006 height 135
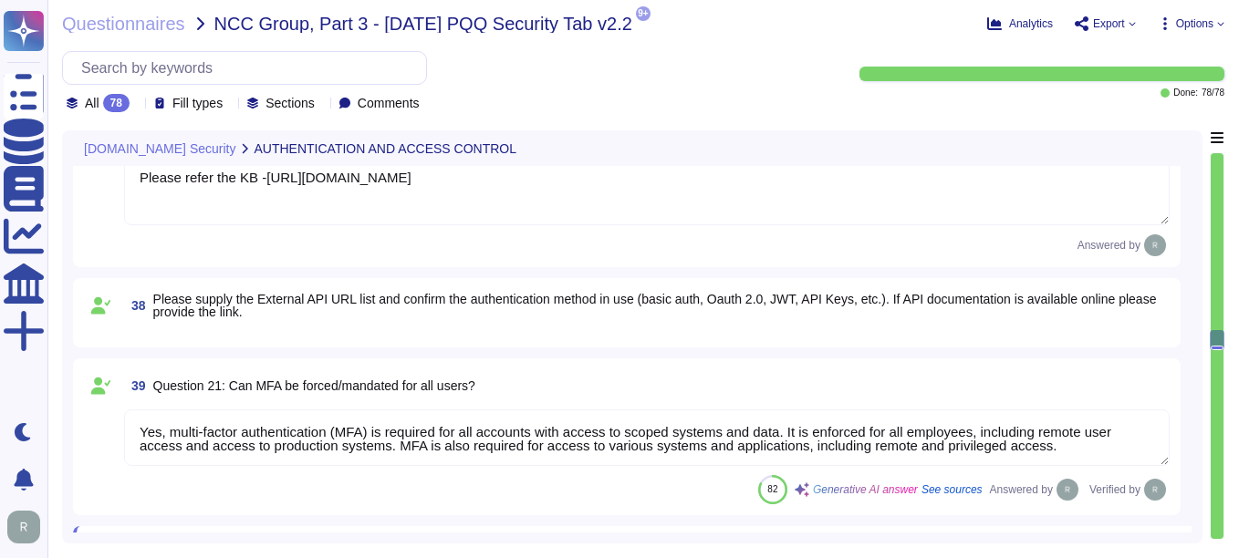
scroll to position [5736, 0]
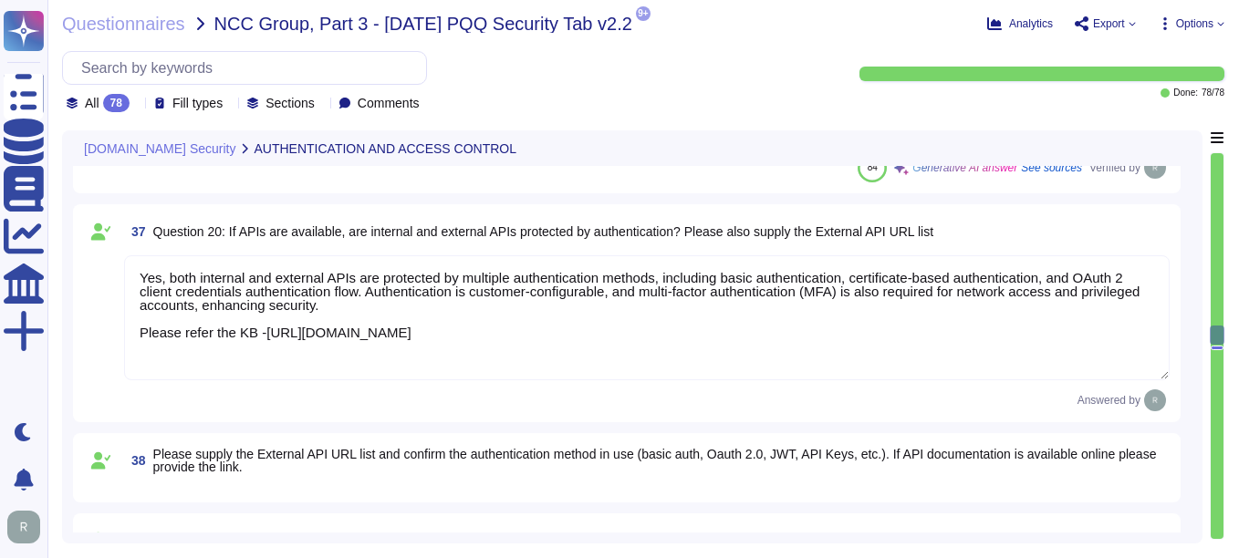
type textarea "No third parties have access to our service information. We do not perform risk…"
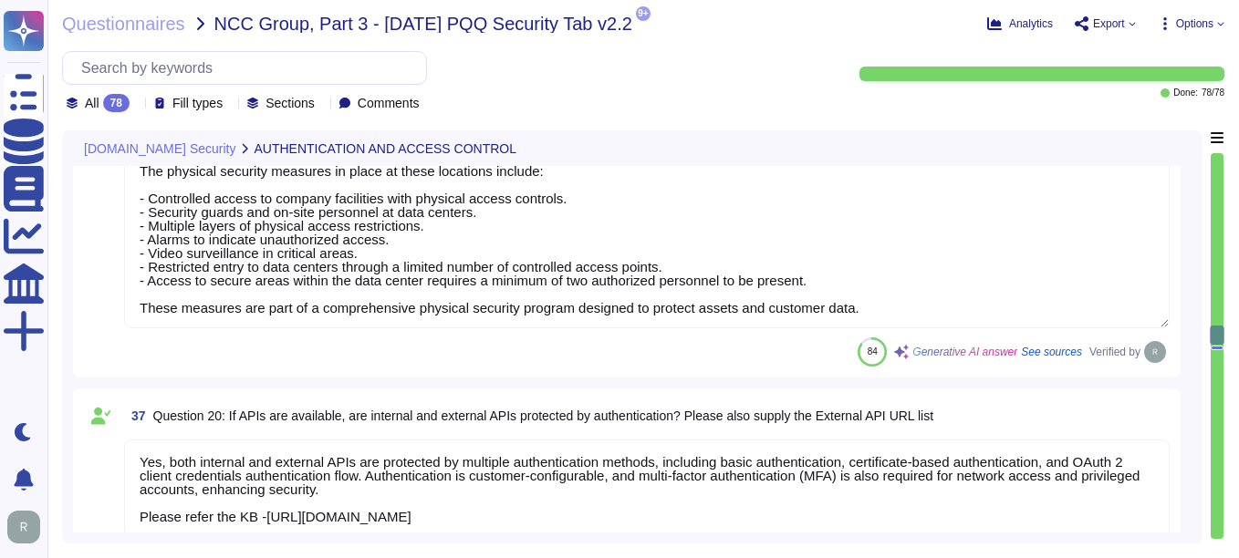
scroll to position [5462, 0]
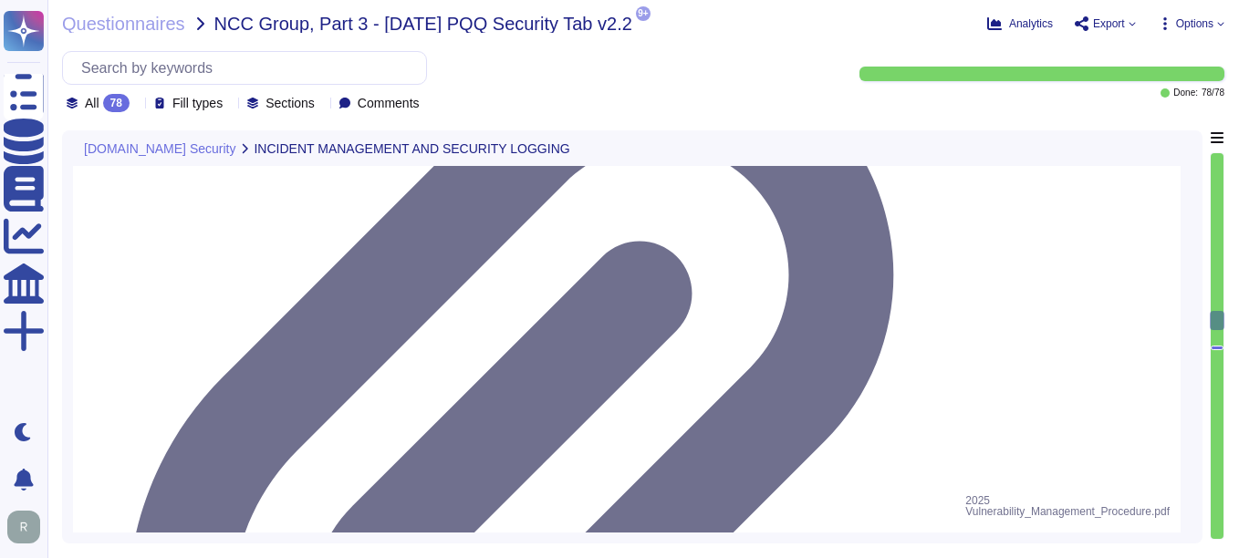
type textarea "Yes, there is a comprehensive vulnerability management process in place that co…"
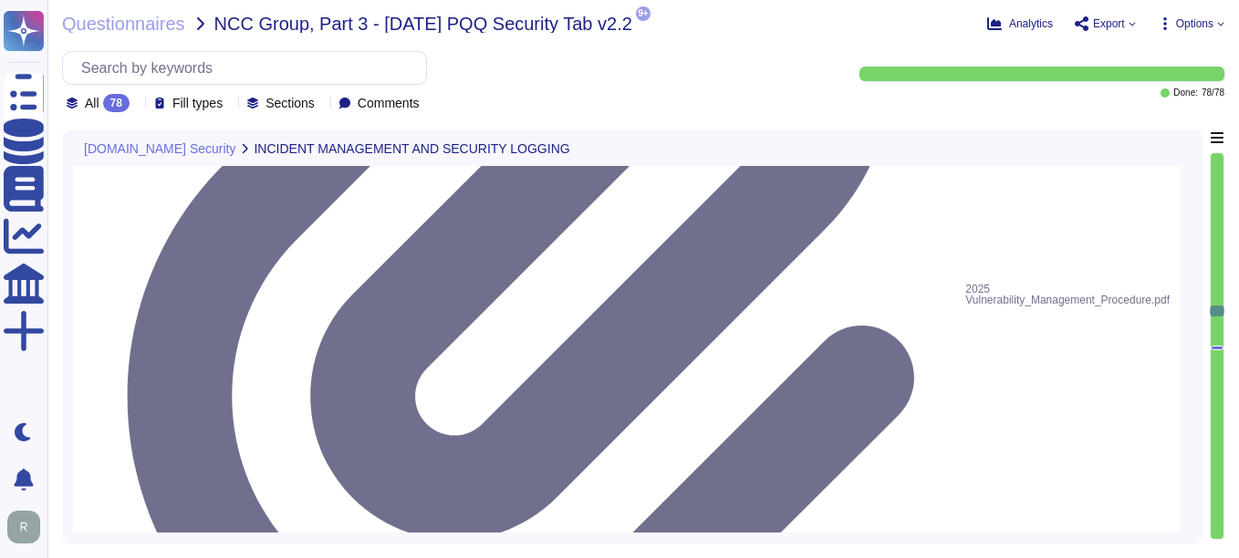
type textarea "Yes, there is a vulnerability disclosure process in place. All vulnerability cl…"
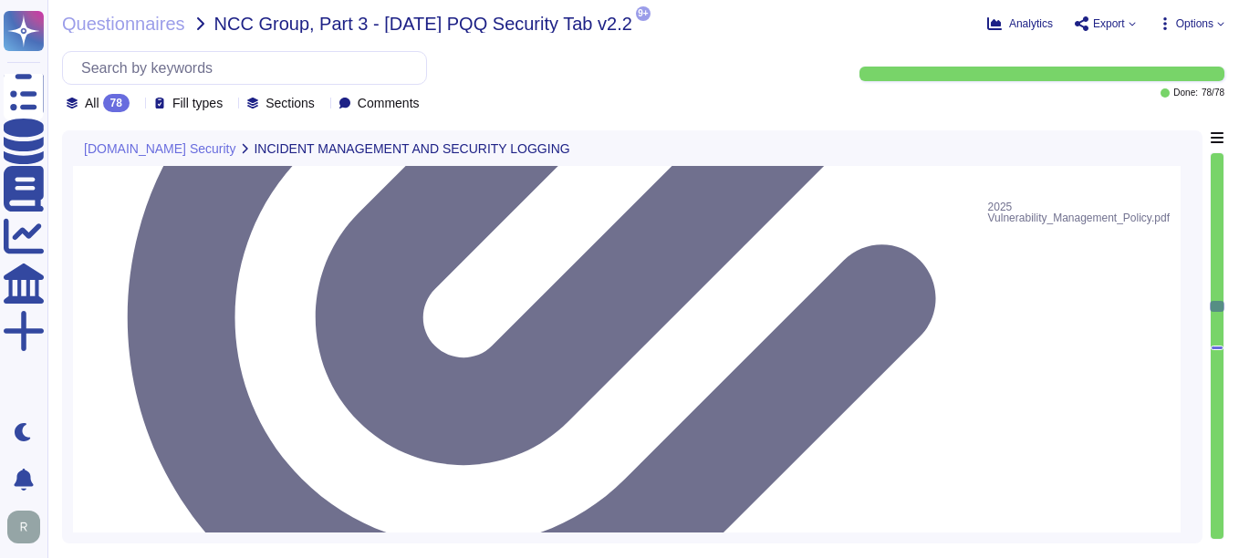
scroll to position [2, 0]
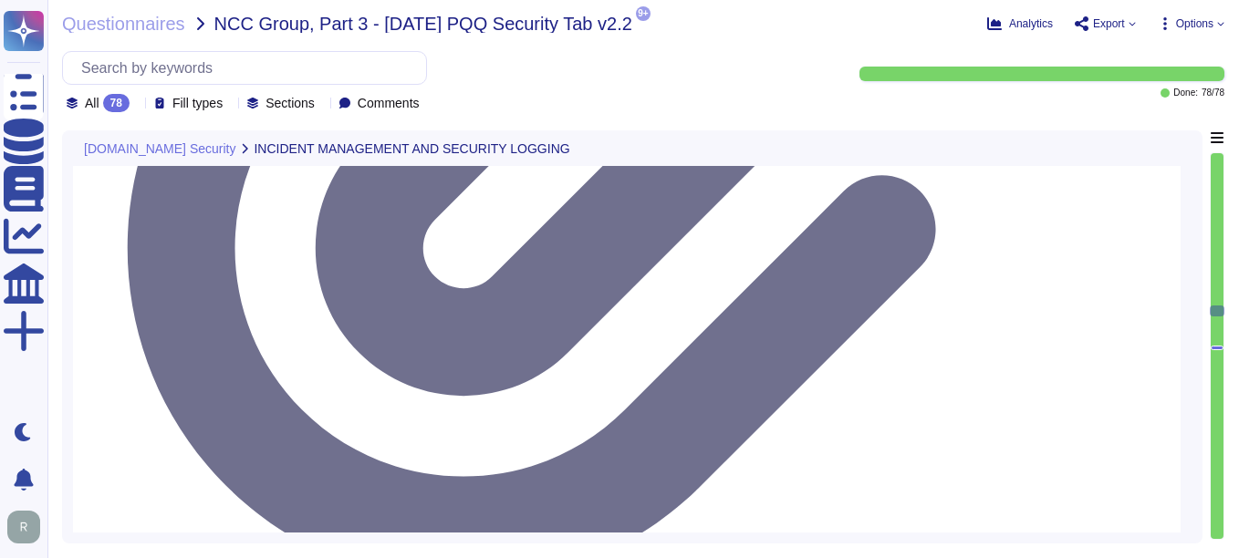
type textarea "Data is held geographically at all times in [GEOGRAPHIC_DATA], [US_STATE], [GEO…"
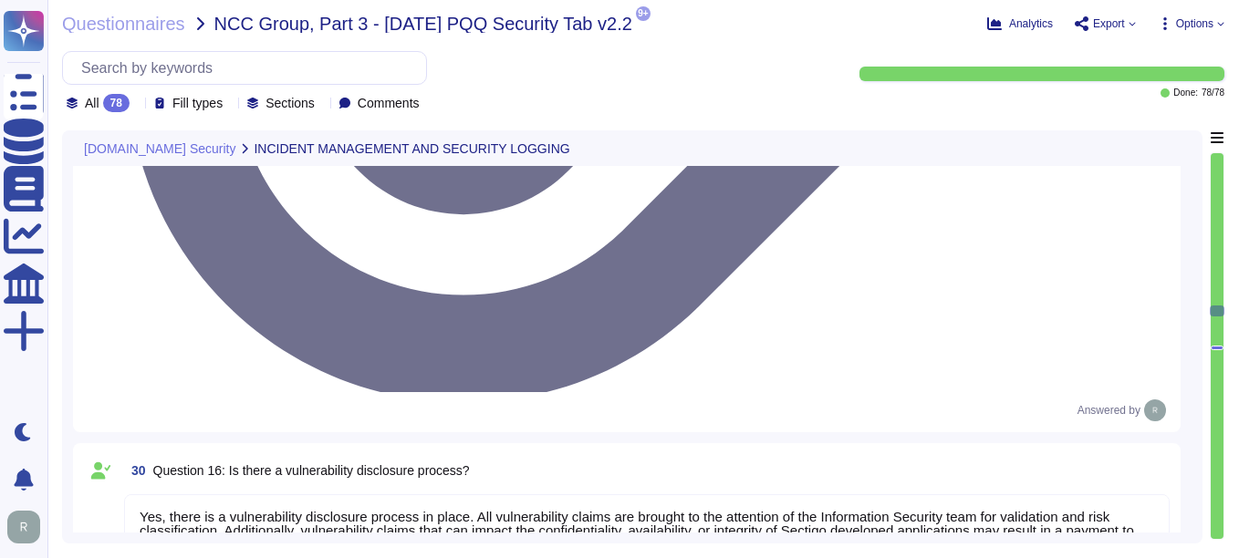
scroll to position [4823, 0]
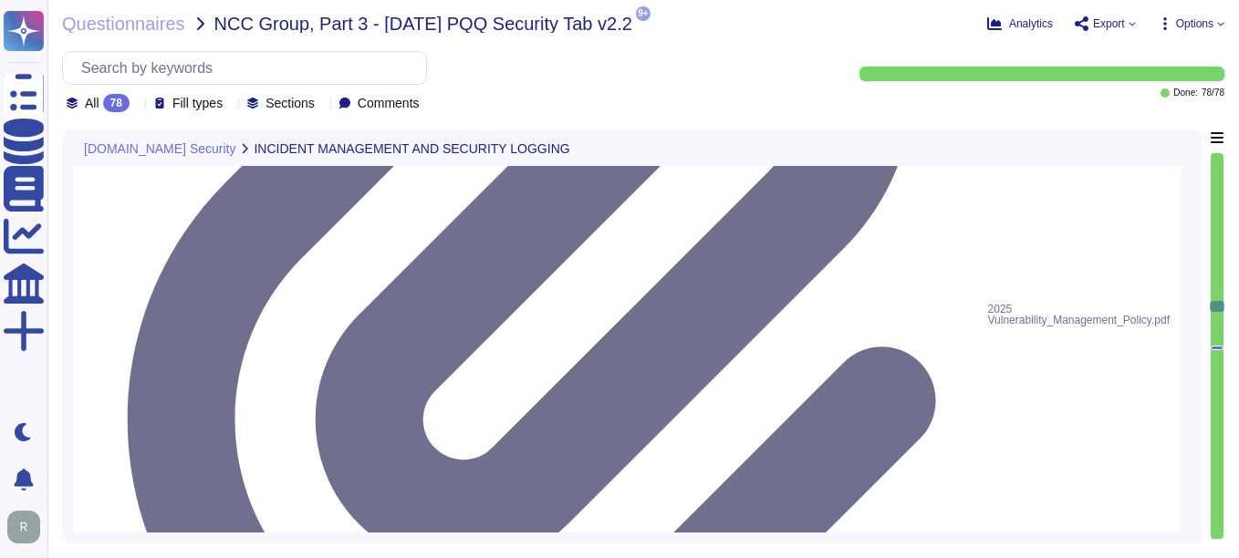
type textarea "Yes, there is a documented policy for applying security updates, which includes…"
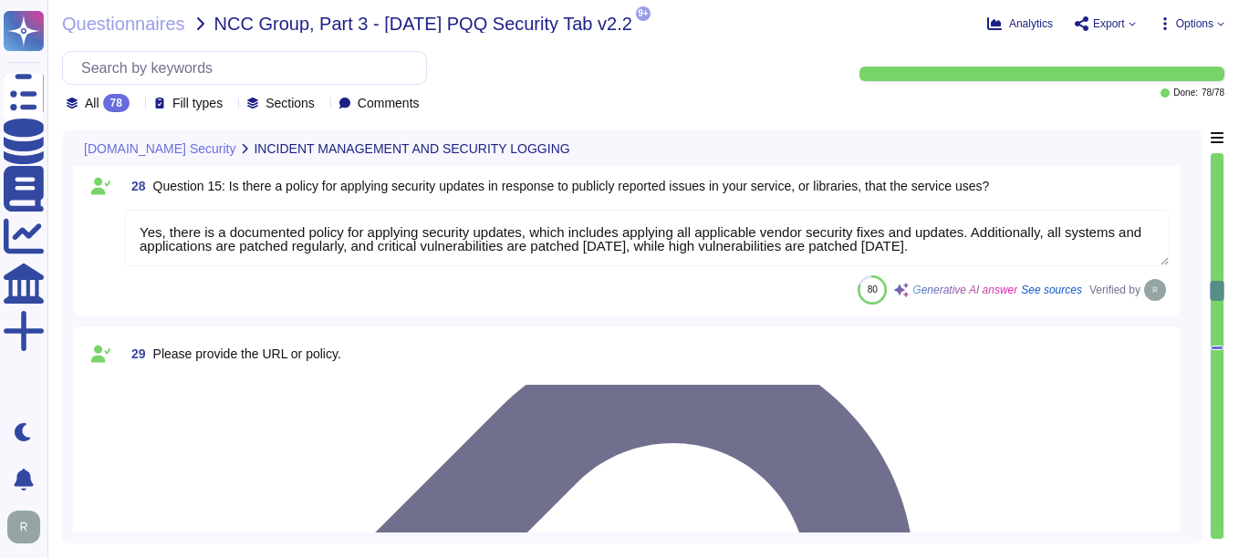
type textarea "The event logging described covers the following security events: - User/s acce…"
type textarea "Yes, the log retention period for security event logs is typically set for a mi…"
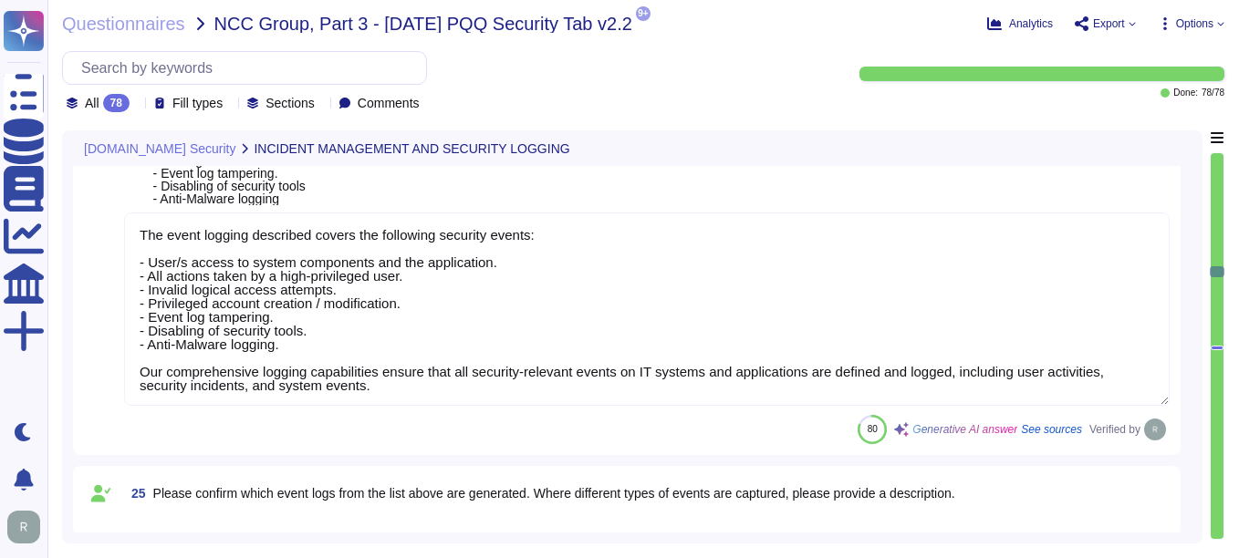
type textarea "Yes, security event logging is implemented and configured across the app/platfo…"
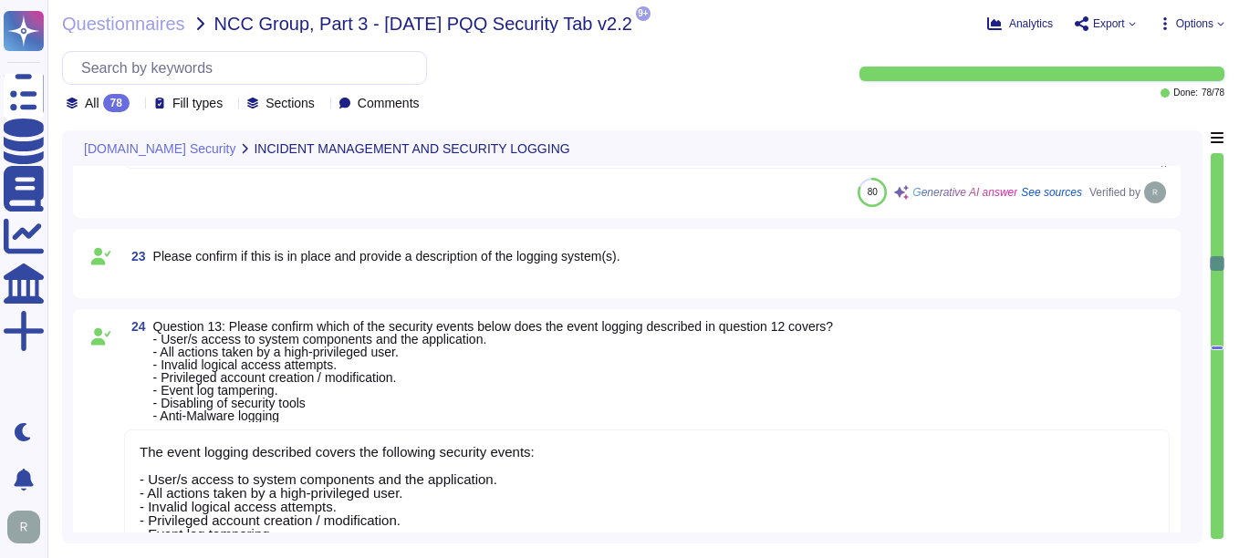
type textarea "Yes, security logs of usage and activity are available. Sectigo maintains compr…"
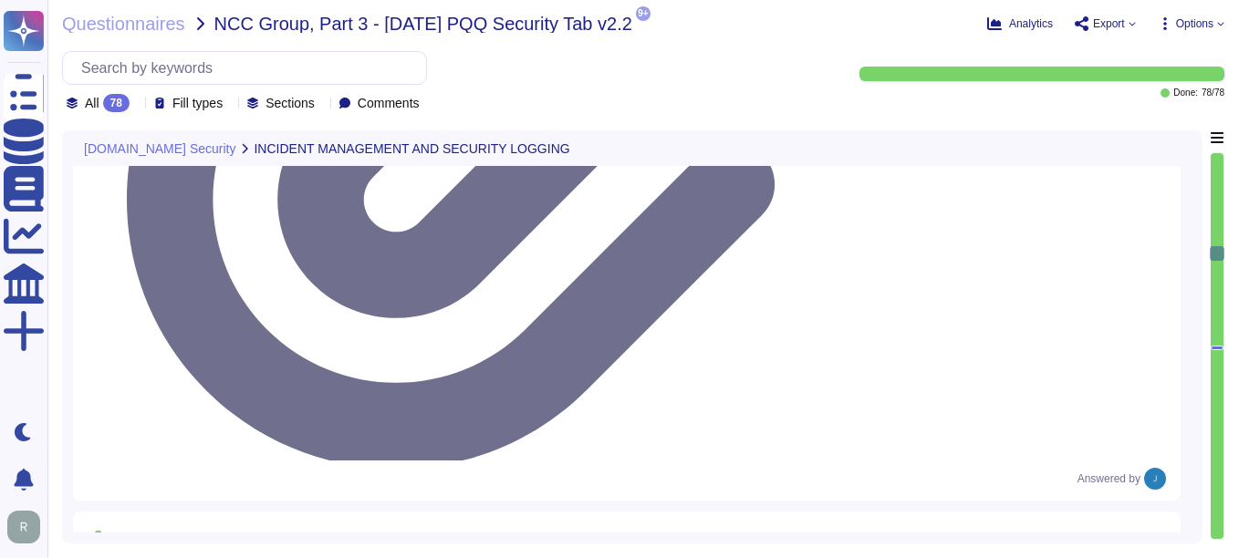
type textarea "Yes, the service collects, monitors, and analyzes user, application, and system…"
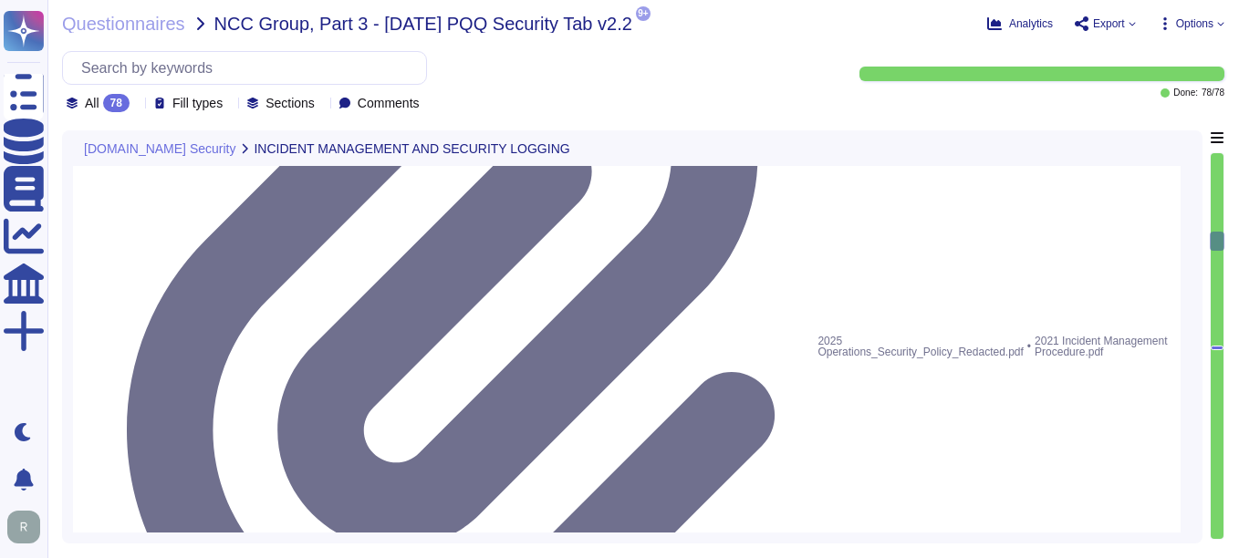
type textarea "No, we have not encountered a security incident for the last 12 months, and the…"
type textarea "Yes, there are clear procedures in place to notify customers in the event of br…"
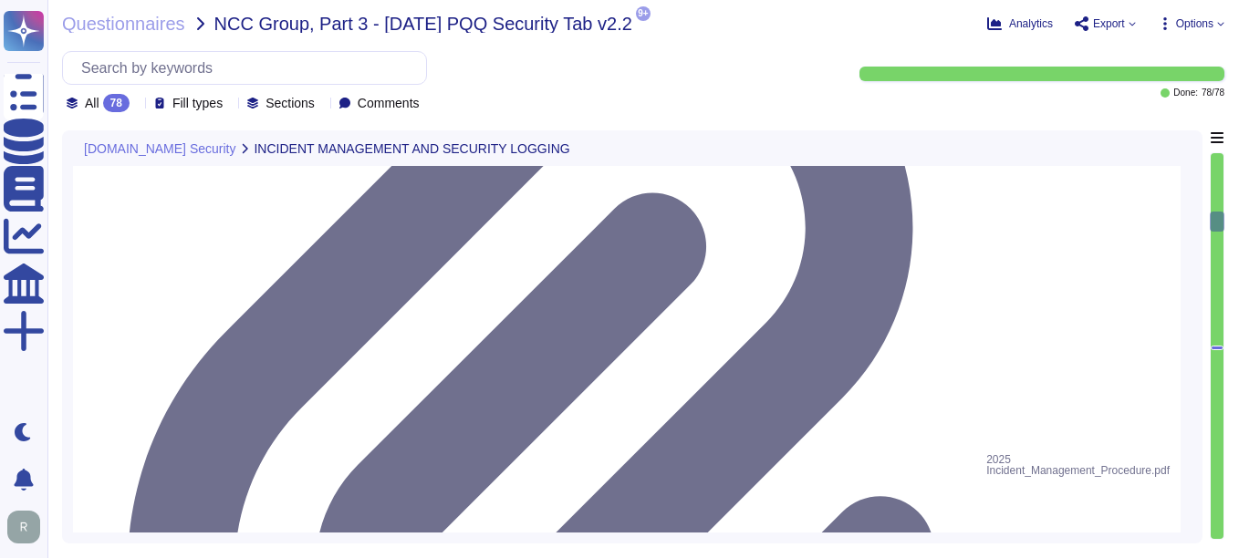
type textarea "Yes, a security incident management and response process is in place, and the I…"
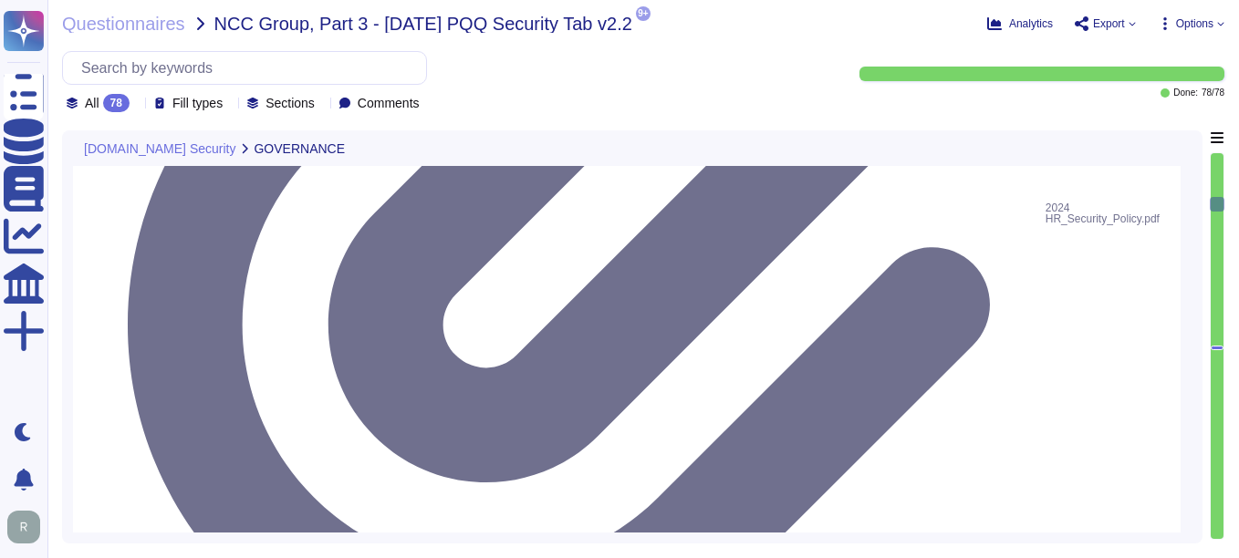
type textarea "Yes, training is provided to all staff on Information Security and Data Protect…"
type textarea "No, we do not engage sub-processors for this service.a"
type textarea "Yes, our organization has a documented privacy policy that is available for pub…"
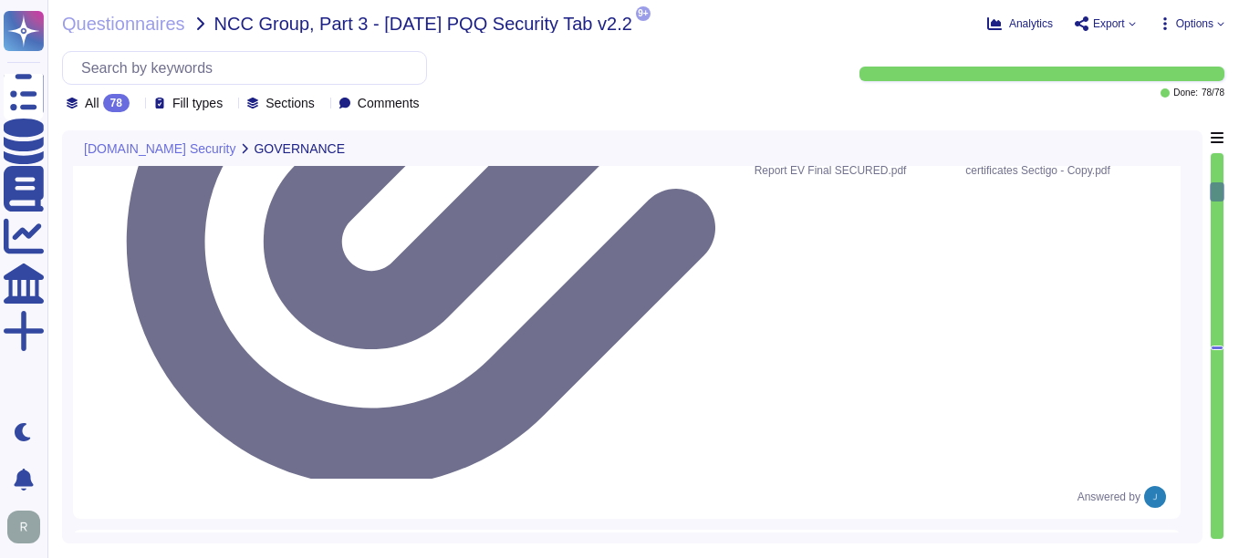
type textarea "Our organization currently maintains the following security and compliance cert…"
type textarea "Yes, all employees, including contractors, undergo background checks before the…"
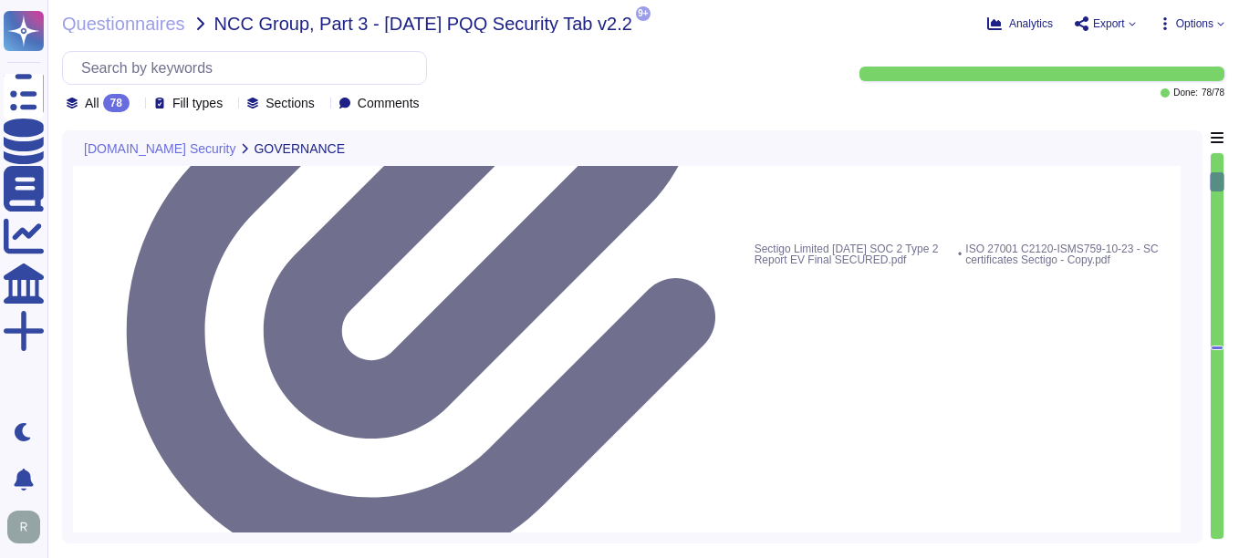
scroll to position [2, 0]
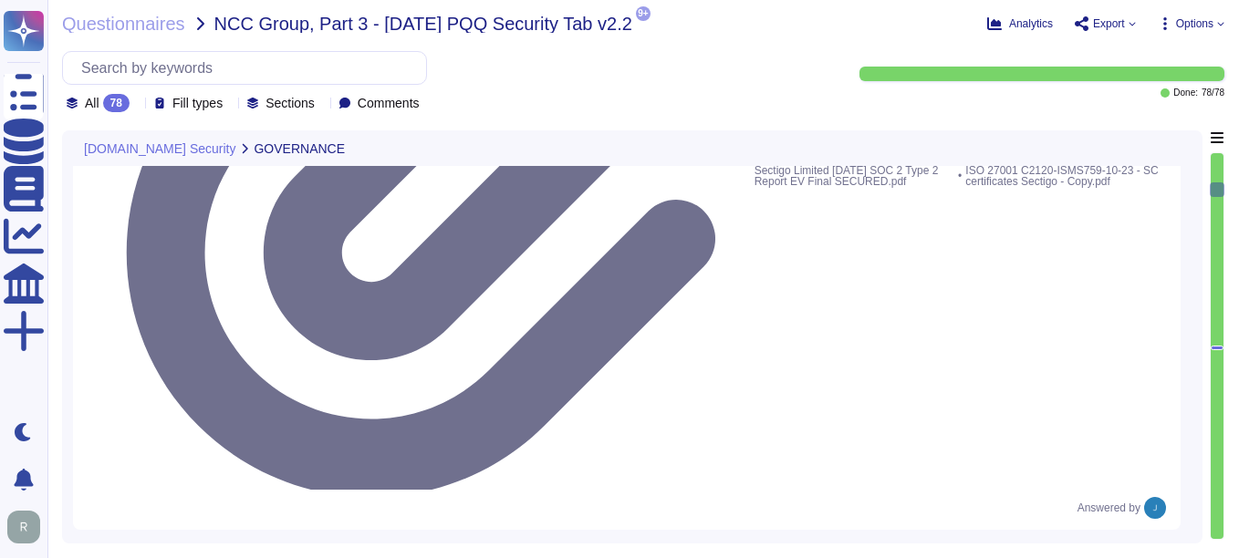
type textarea "Yes, a security incident management and response process is in place, and the I…"
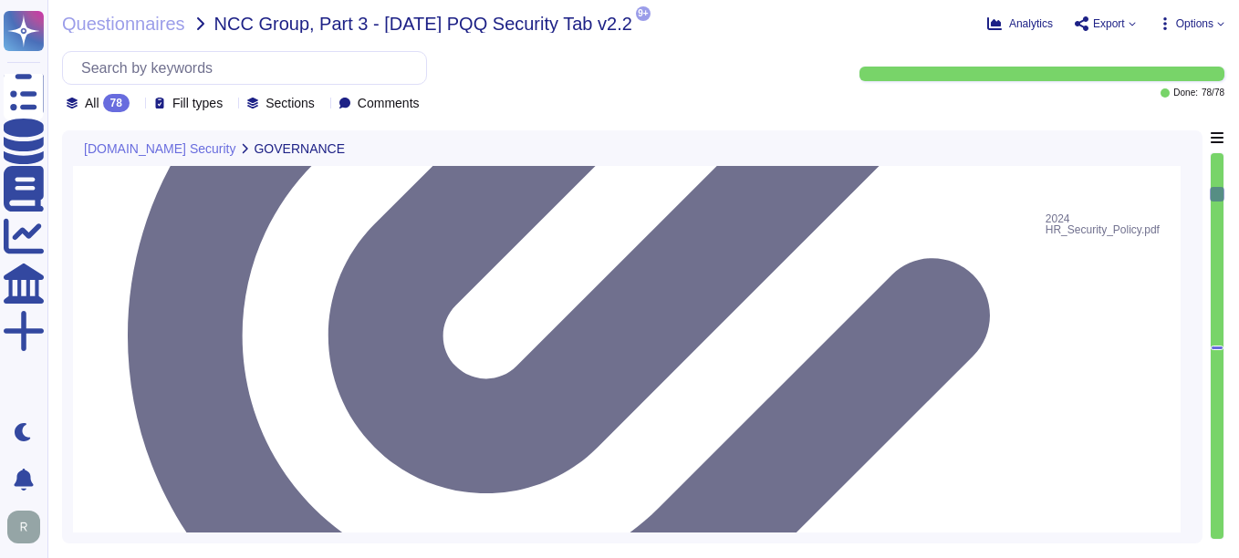
type textarea "No, we have not encountered a security incident for the last 12 months, and the…"
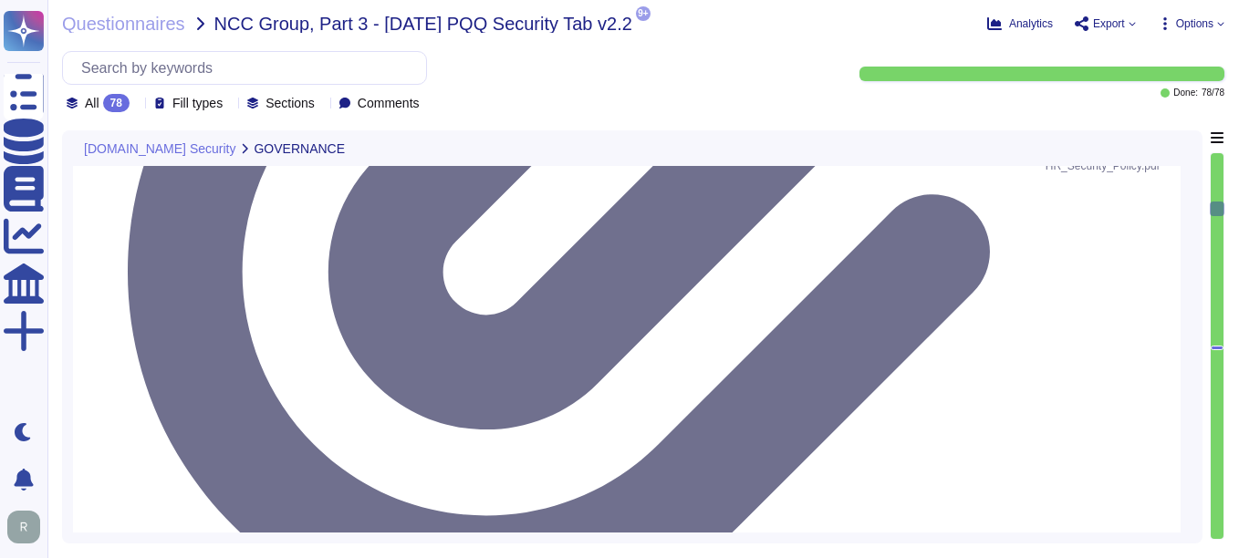
type textarea "Yes, there are clear procedures in place to notify customers in the event of br…"
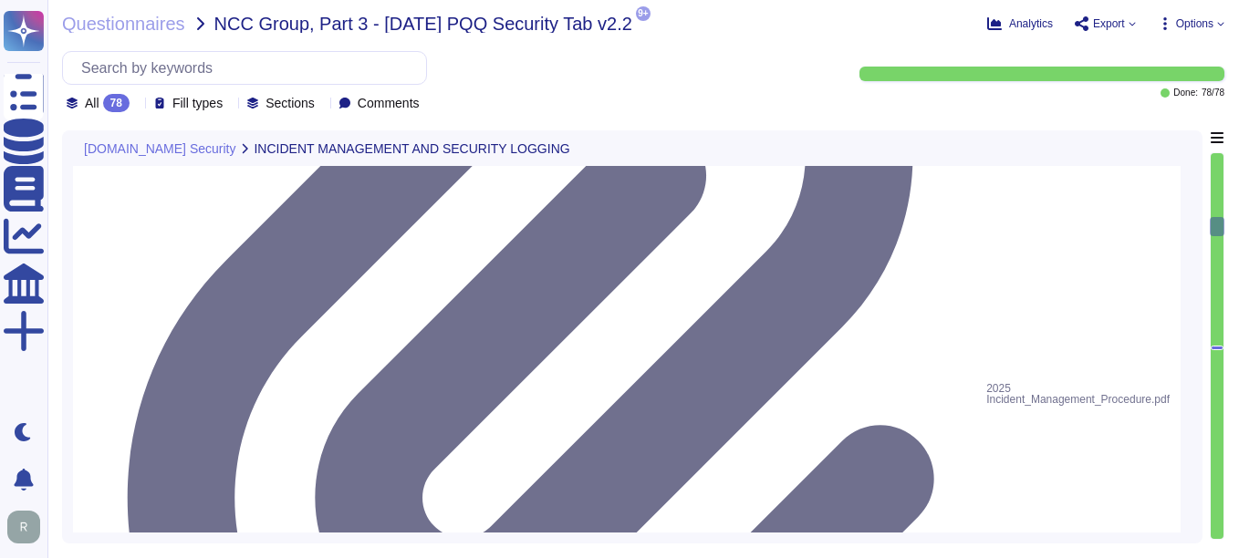
type textarea "Yes, the service collects, monitors, and analyzes user, application, and system…"
type textarea "Yes, security logs of usage and activity are available. Sectigo maintains compr…"
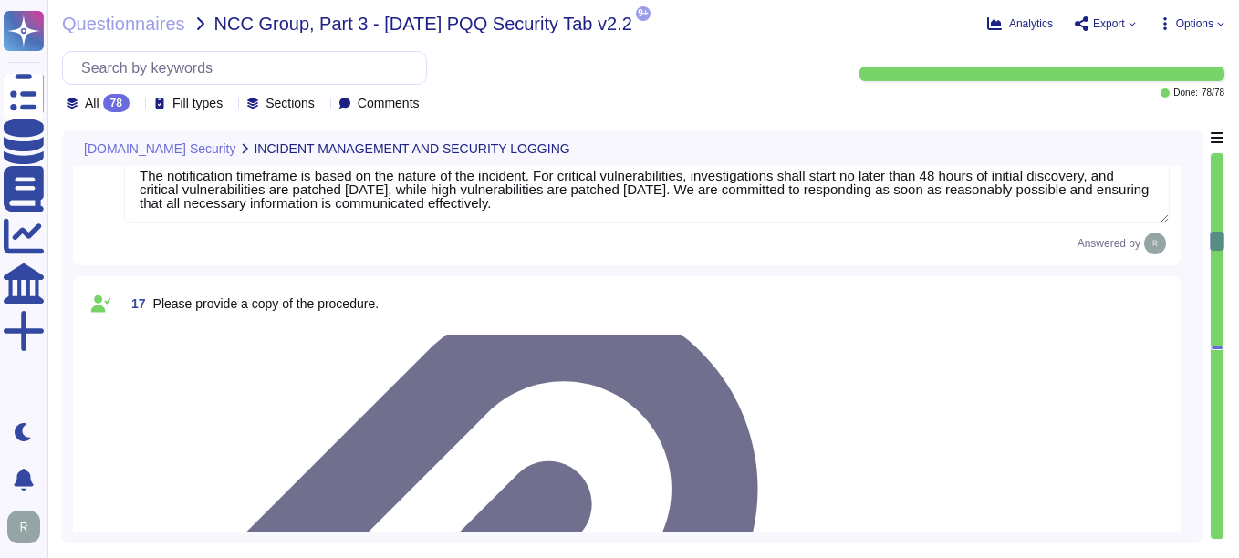
type textarea "Yes, security event logging is implemented and configured across the app/platfo…"
type textarea "The event logging described covers the following security events: - User/s acce…"
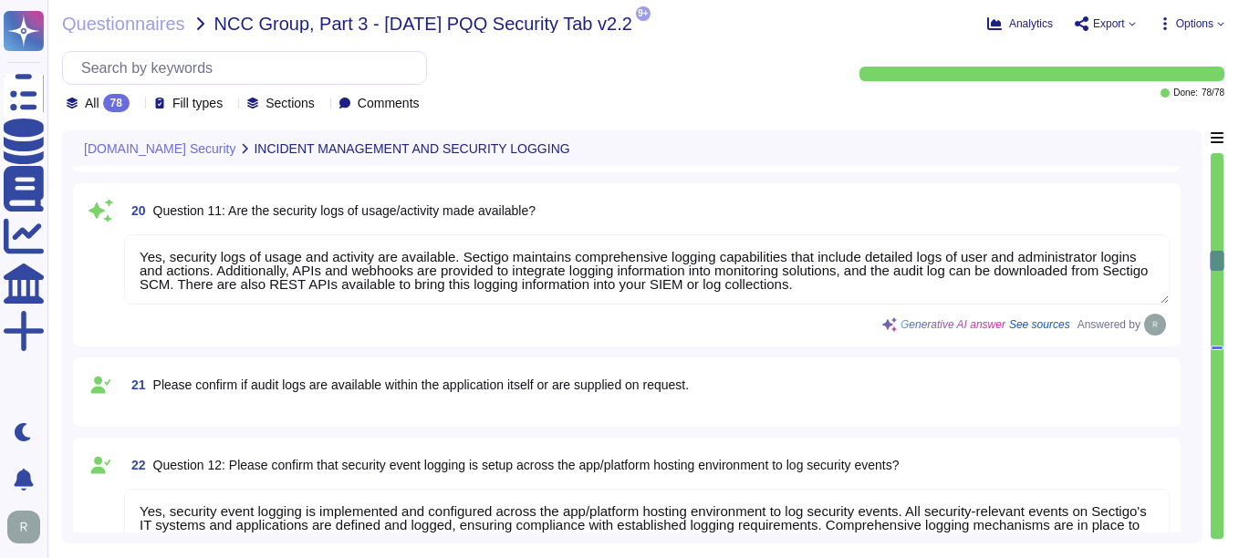
type textarea "Yes, the log retention period for security event logs is typically set for a mi…"
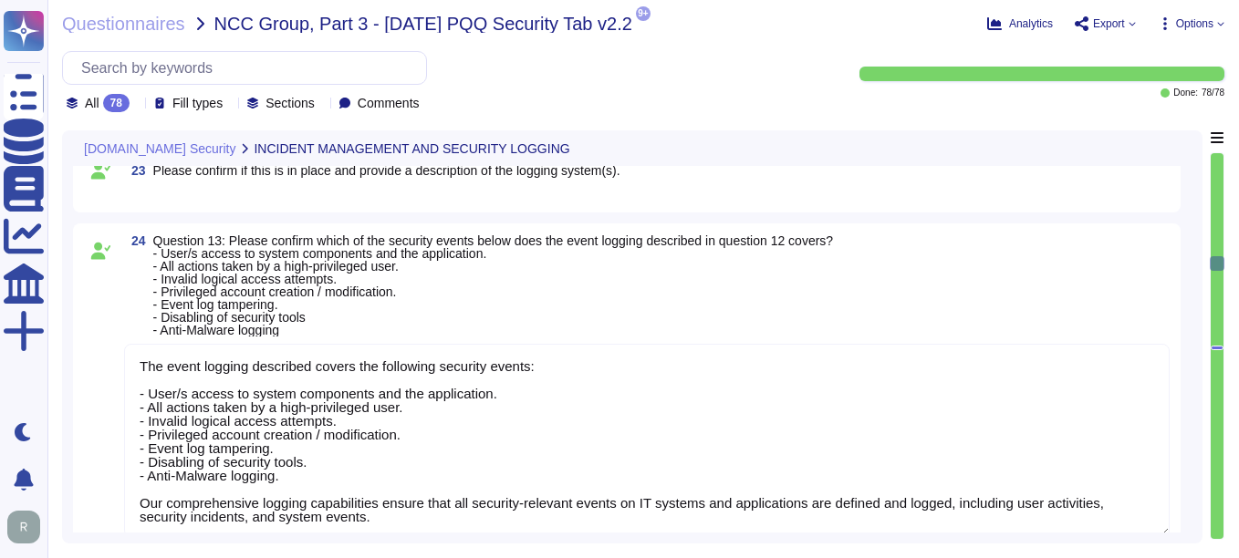
type textarea "Yes, there is a documented policy for applying security updates, which includes…"
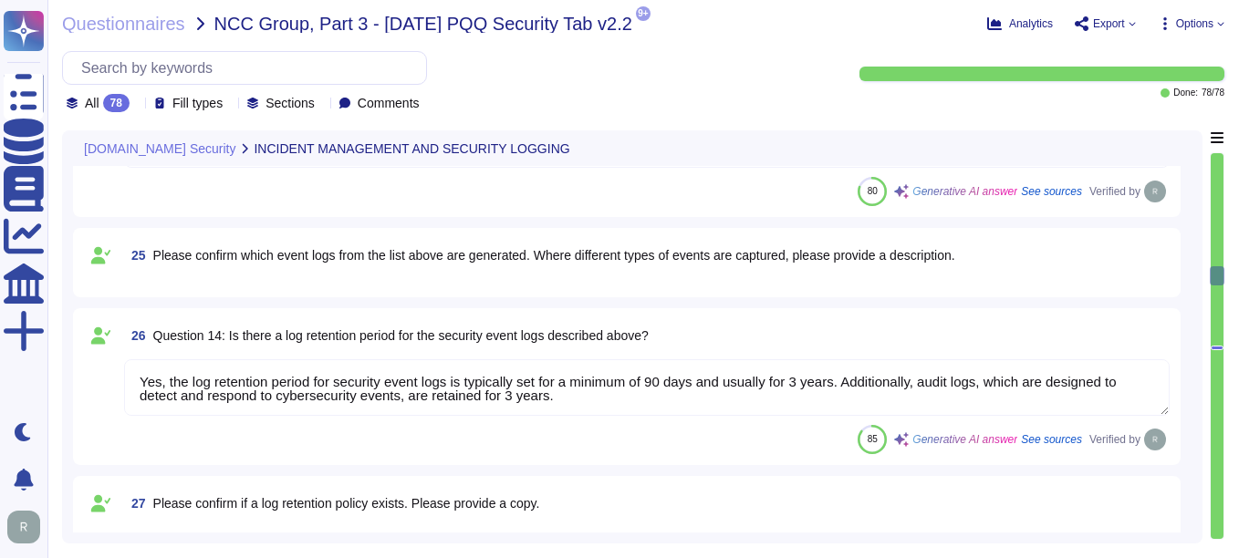
type textarea "Yes, there is a vulnerability disclosure process in place. All vulnerability cl…"
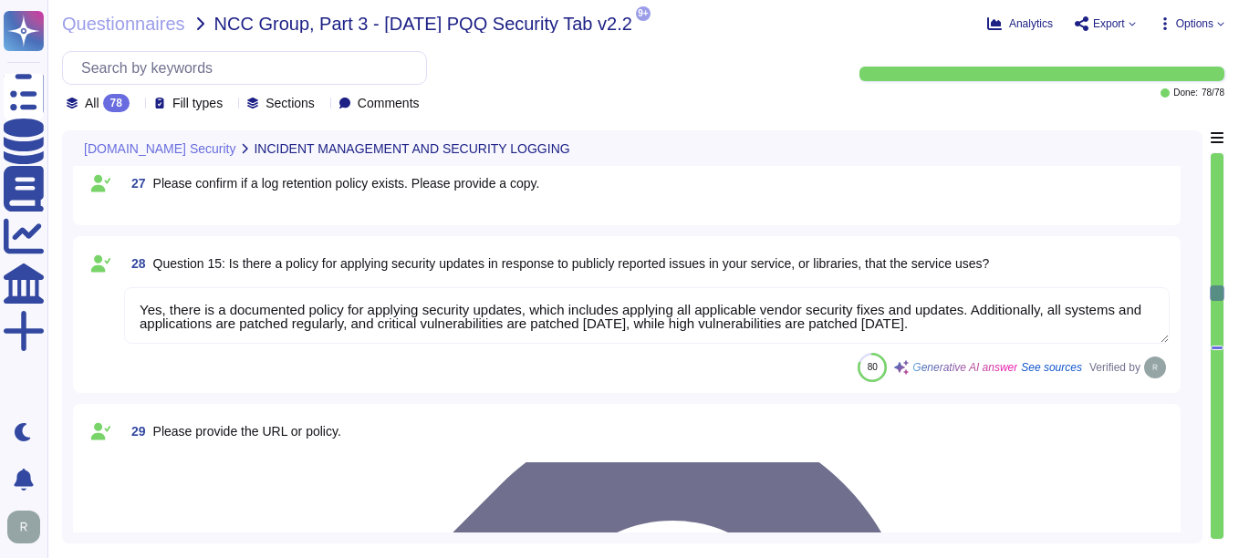
type textarea "Yes, there is a comprehensive vulnerability management process in place that co…"
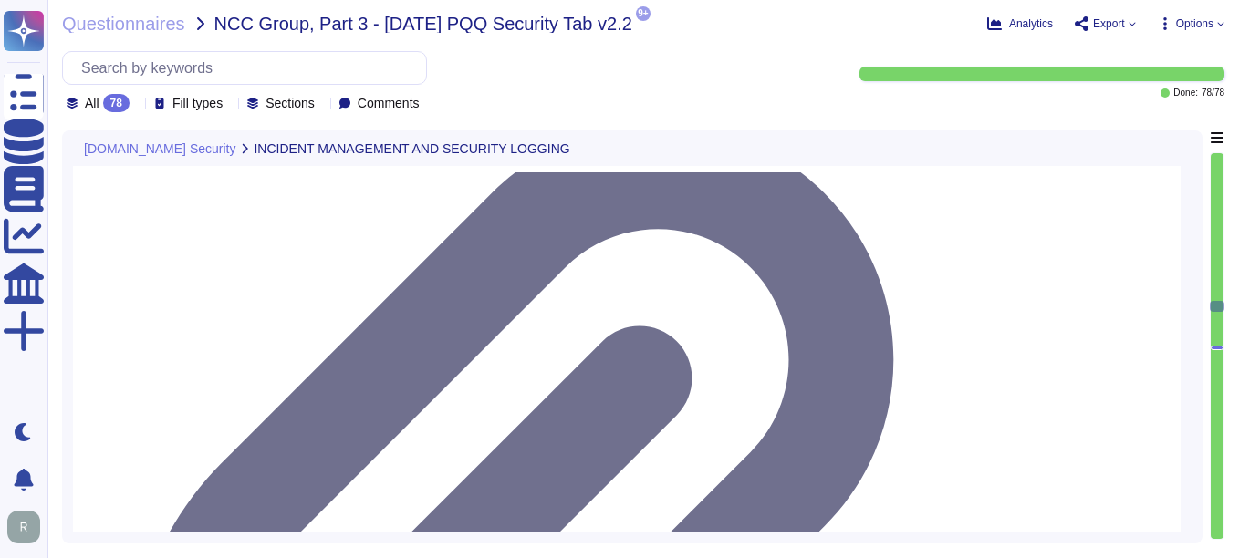
type textarea "No third parties have access to our service information. We do not perform risk…"
type textarea "Data is held geographically at all times in [GEOGRAPHIC_DATA], [US_STATE], [GEO…"
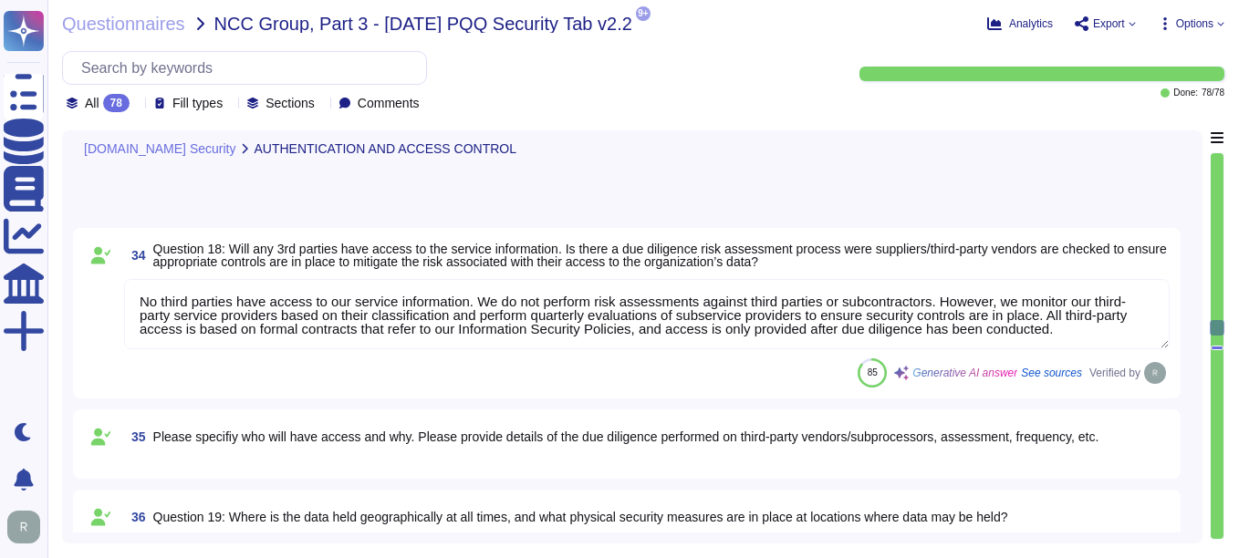
type textarea "Yes, both internal and external APIs are protected by multiple authentication m…"
type textarea "Yes, multi-factor authentication (MFA) is required for all accounts with access…"
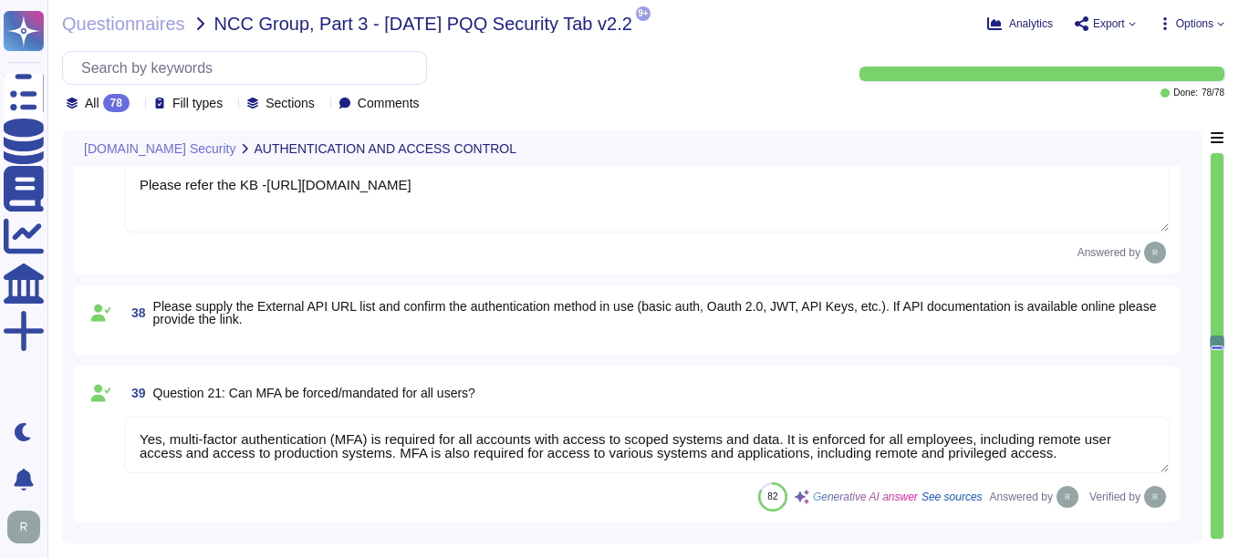
type textarea "Yes, multi-factor authentication (MFA) is required for high privileged accounts…"
type textarea "Yes, the service has the concept of privileged administrative users who can alt…"
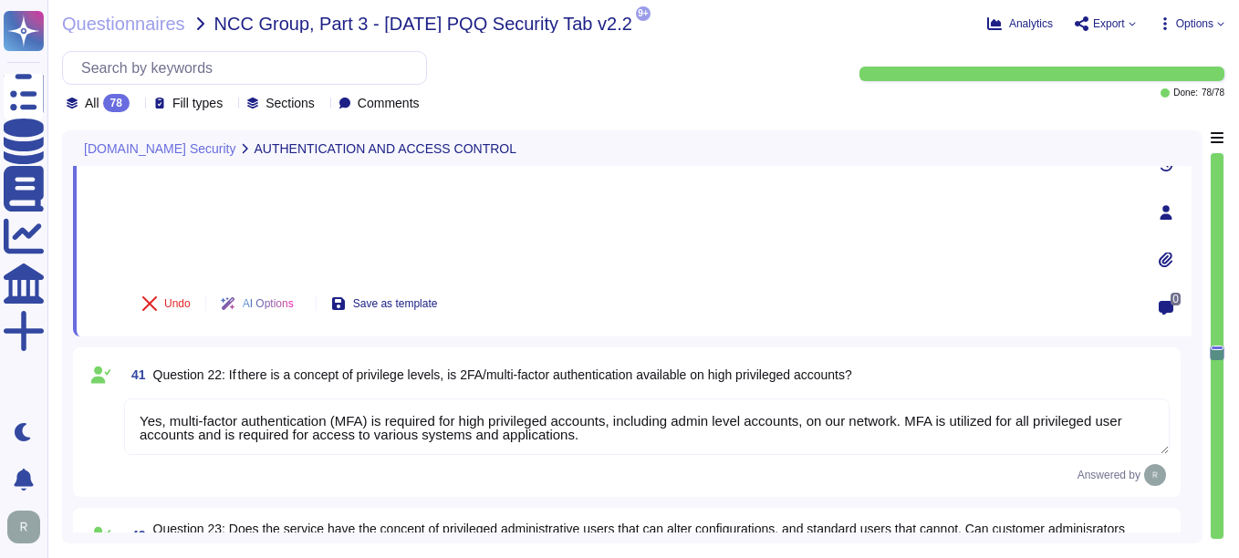
type textarea "Yes, encryption is used to protect internal data in transit. We utilize TLS 1.2…"
type textarea "Yes, encryption is used to protect external data in transit. We utilize TLS 1.2…"
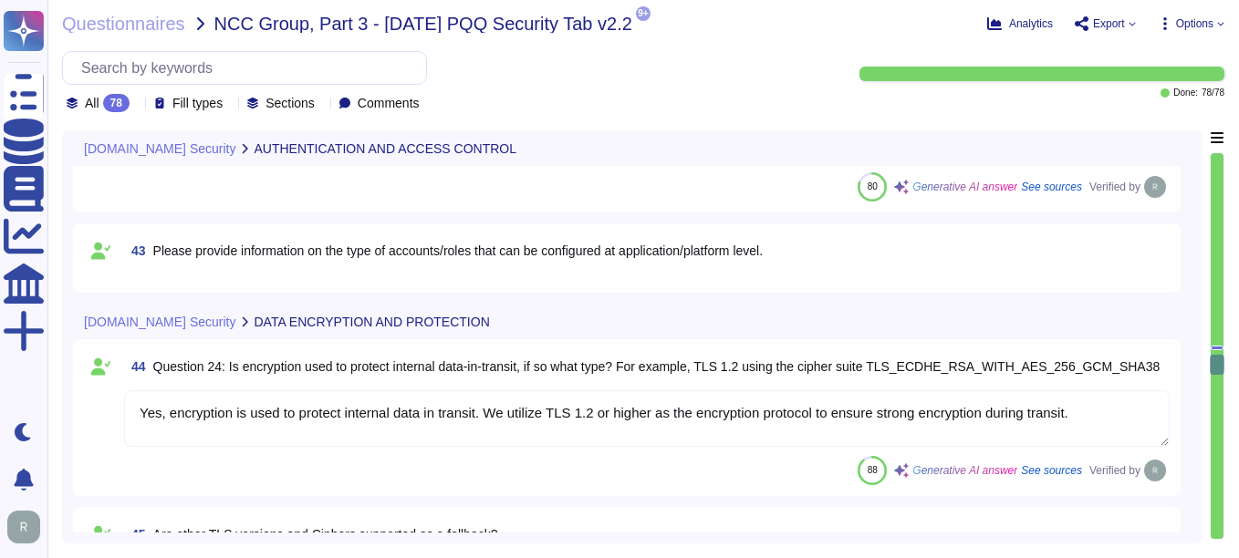
type textarea "Yes, the service protects internal data in transit using strong encryption prot…"
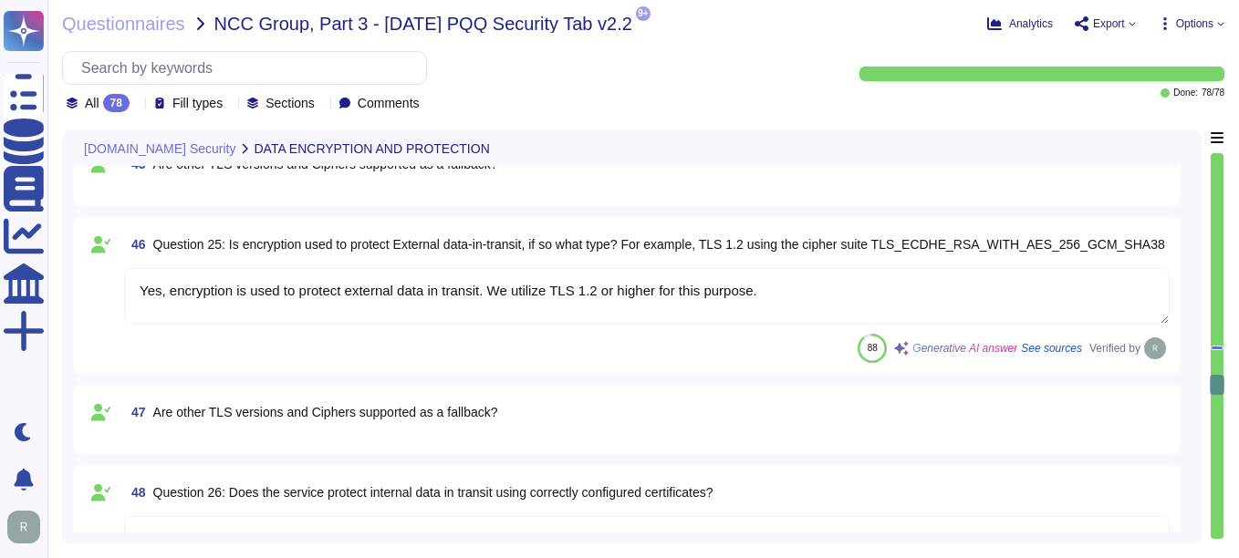
type textarea "Yes, the service protects external data in transit using correctly configured c…"
type textarea "Yes, the service supports data encryption at rest. All customer data at rest, i…"
type textarea "Sectigo primarily acts as a data processor in relation to the processing of per…"
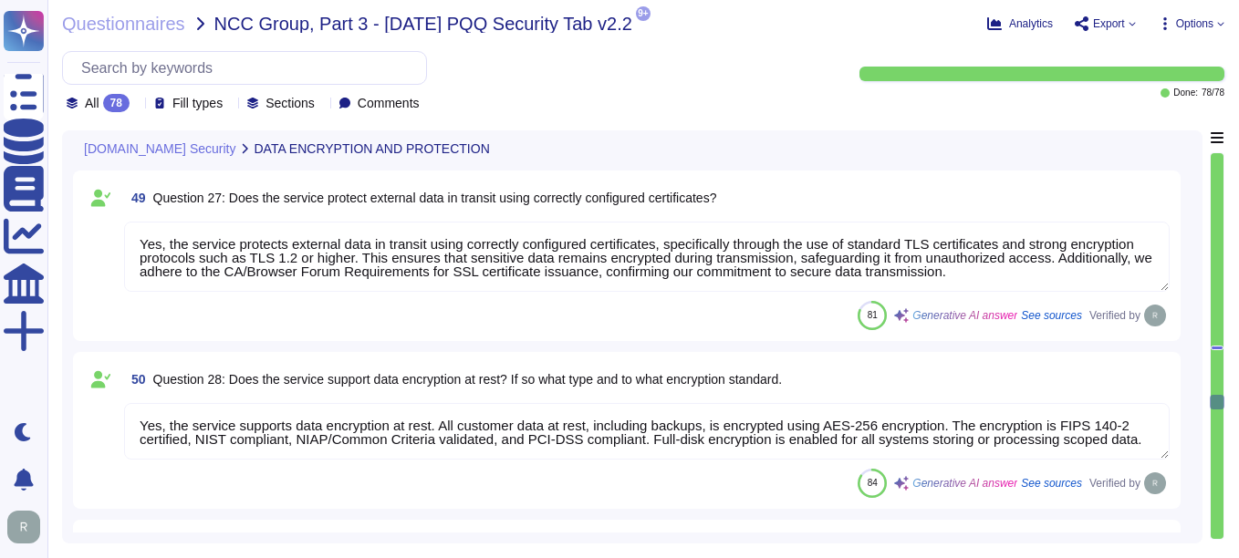
type textarea "Yes, data, including personal data, will be processed and stored on the system …"
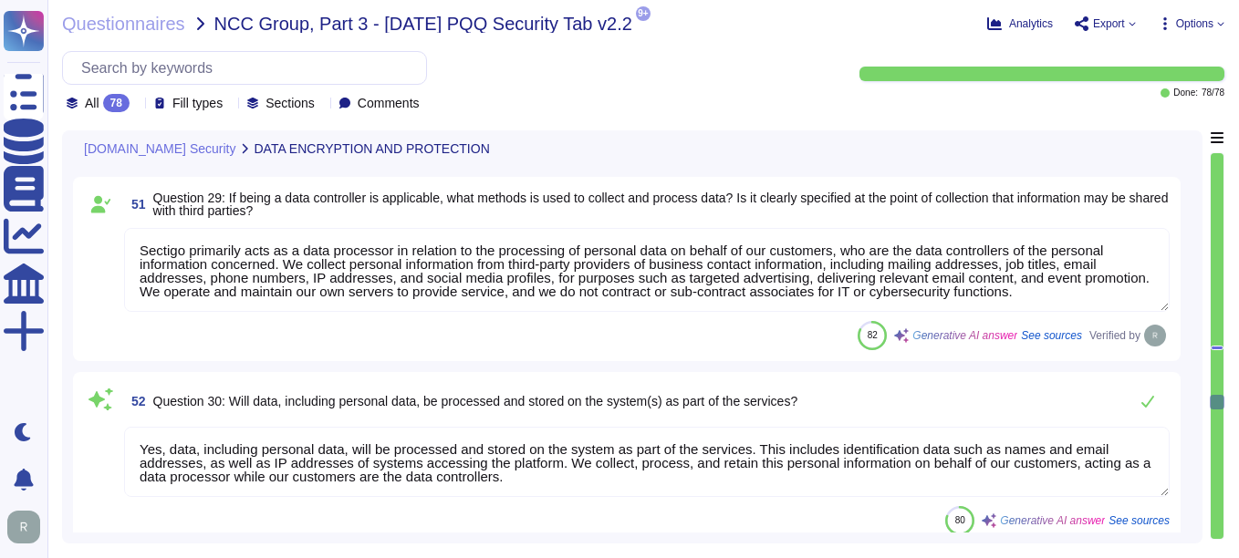
type textarea "Yes, personal information can be transmitted or received from countries outside…"
type textarea "Sensitive information is handled with a comprehensive security program that inc…"
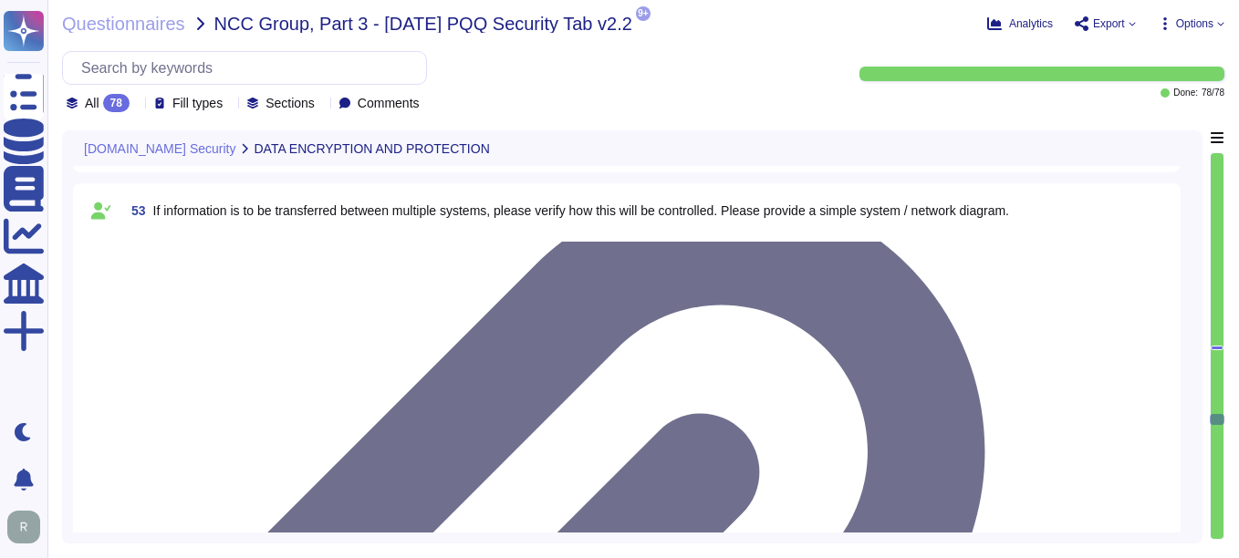
type textarea "Yes, it is possible to retrieve, amend, erase, or restrict access to personal d…"
type textarea "Yes, we have a comprehensive data retention policy in place, which is designed …"
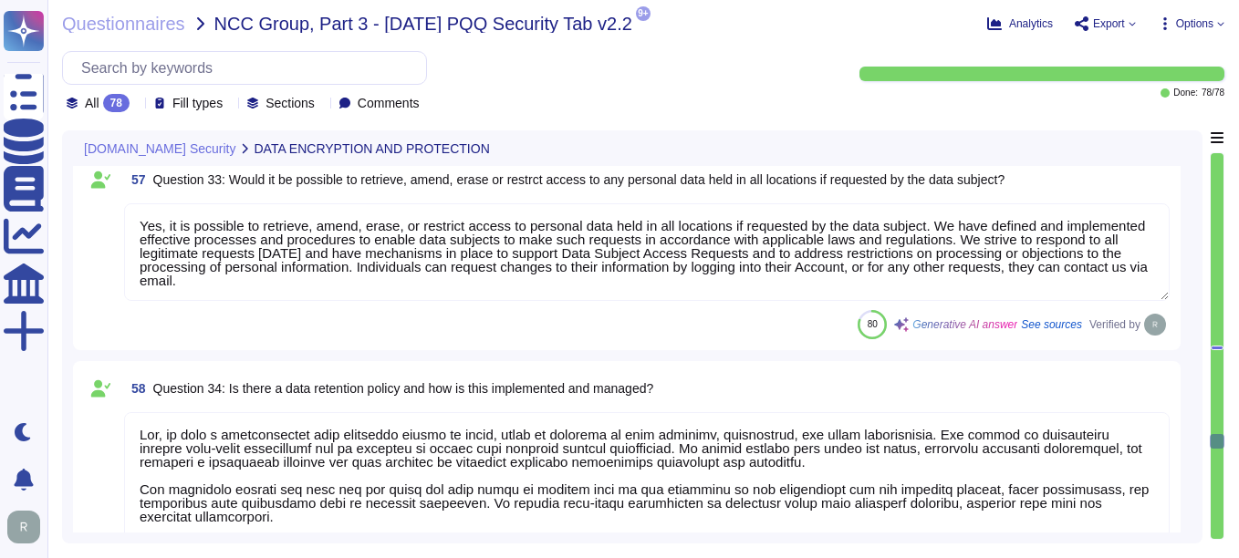
type textarea "Yes, we have well-defined processes, procedures, and technical measures in plac…"
type textarea "Please refer attachment."
type textarea "Yes, there is a designated program owner assigned to maintain and review the Bu…"
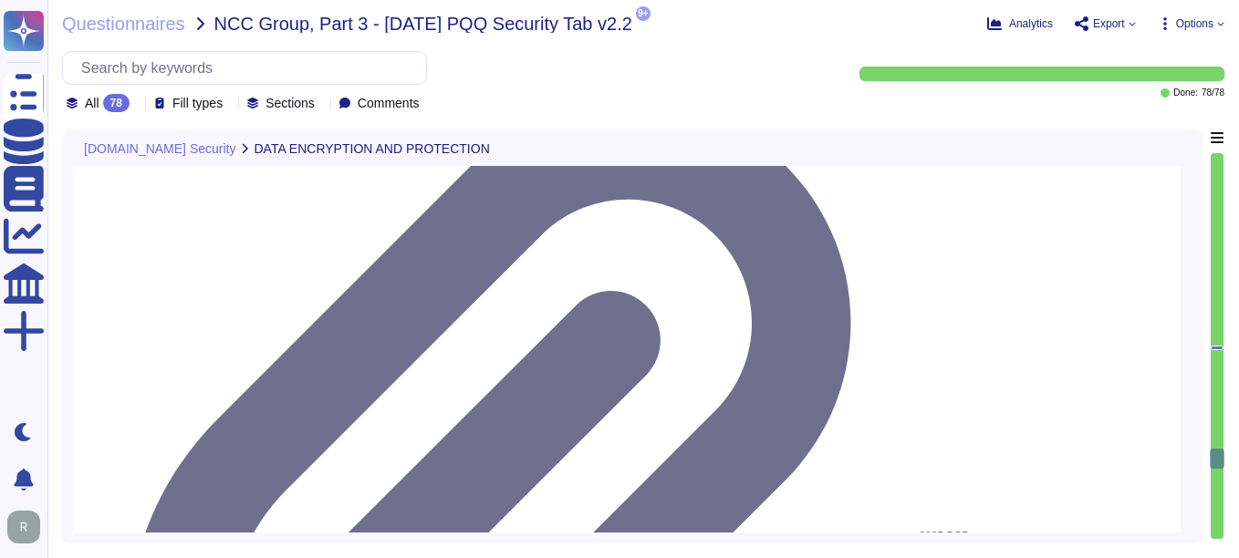
type textarea "The DRP is well-documented and is tested annually."
type textarea "Yes, Sectigo has established a formal Software Development Lifecycle (SDLC) pro…"
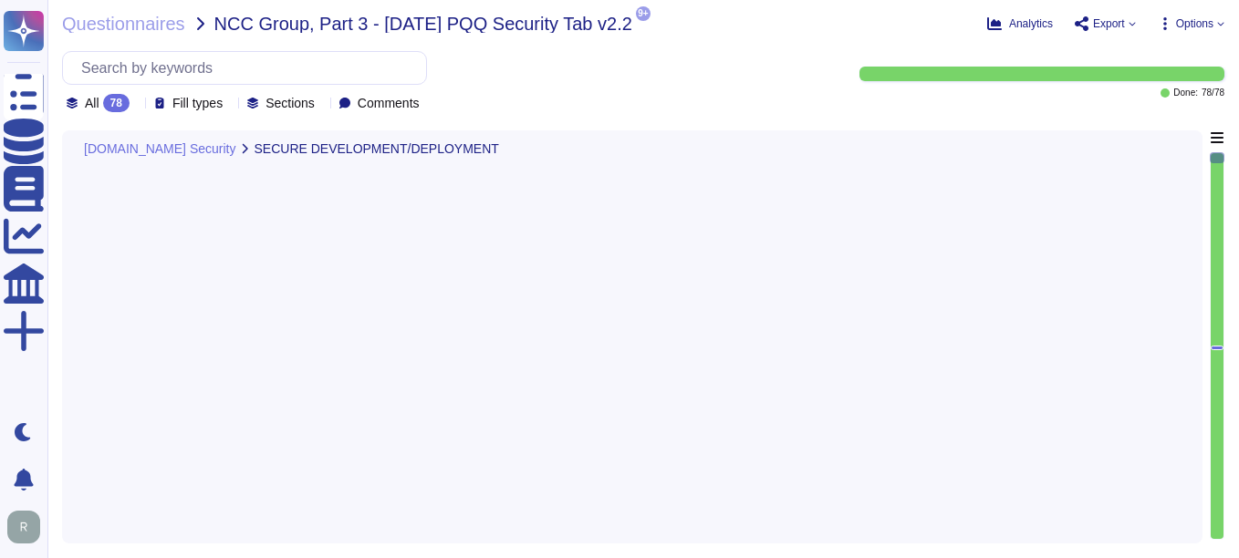
type textarea "Yes, we perform Dynamic Application Security Testing (DAST) and Static Applicat…"
type textarea "Code changes at Sectigo are managed and released in production through a struct…"
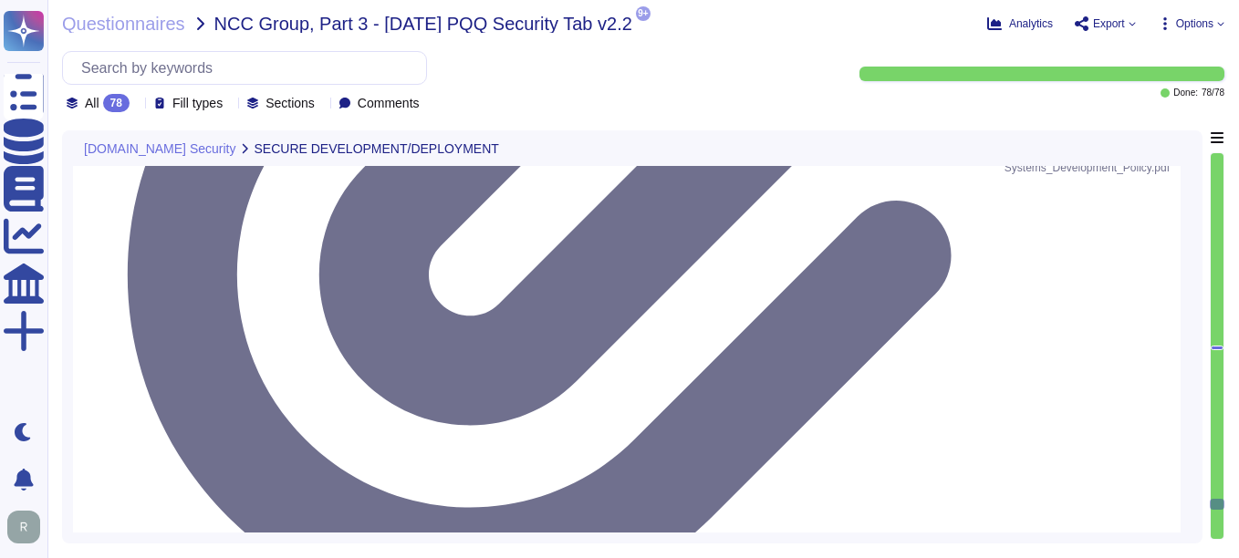
type textarea "Yes, Multi-Factor Authentication (MFA) is required for all accounts with access…"
type textarea "No."
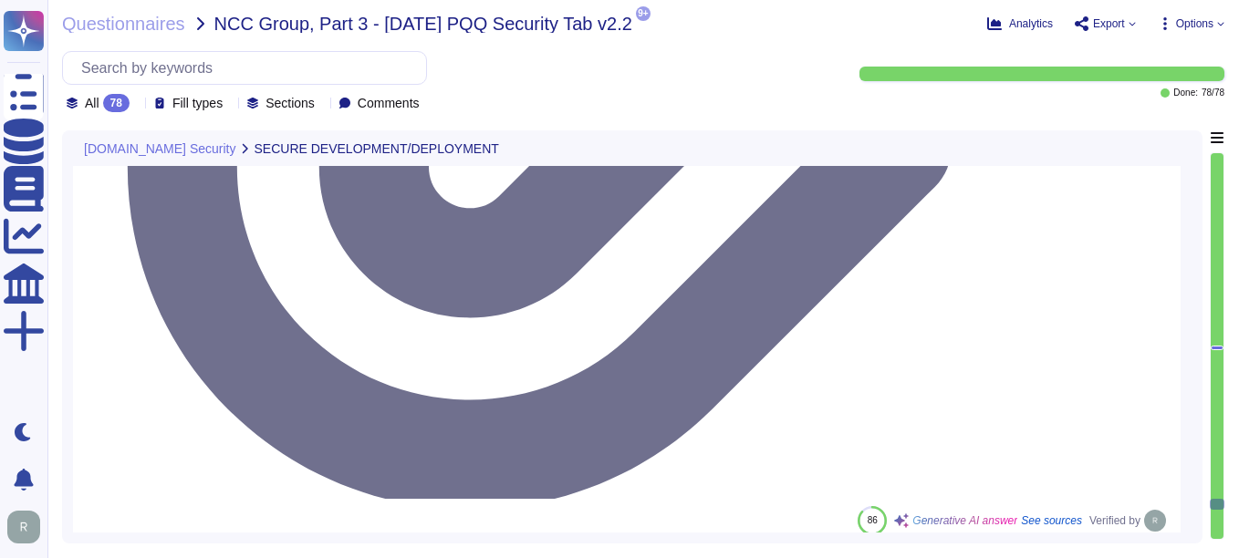
scroll to position [11108, 0]
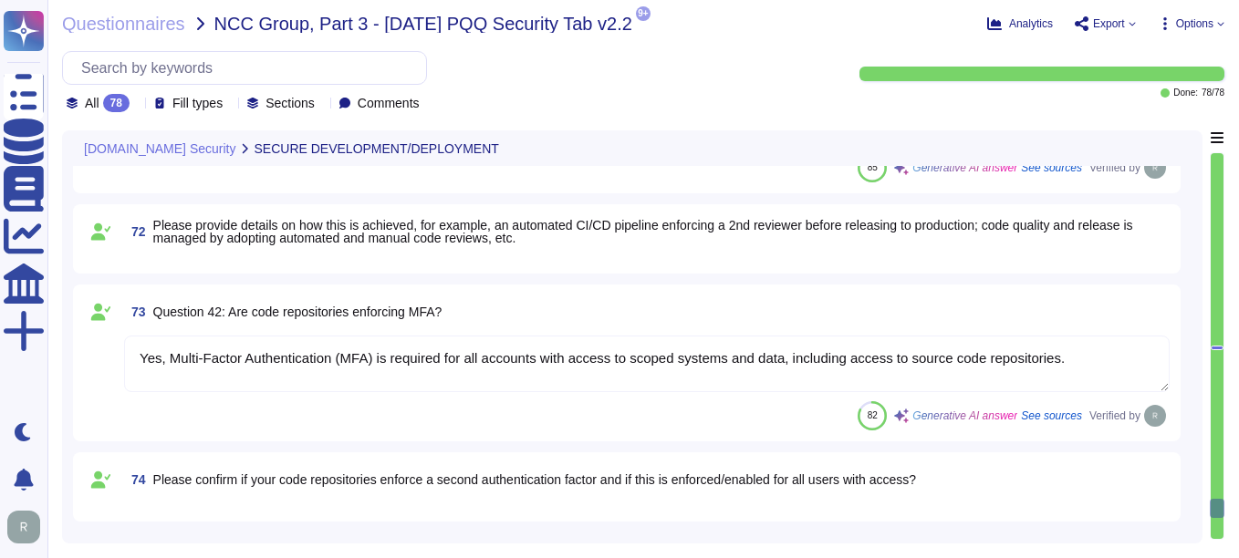
type textarea "No, our application or system does not use Machine Learning or Large Language M…"
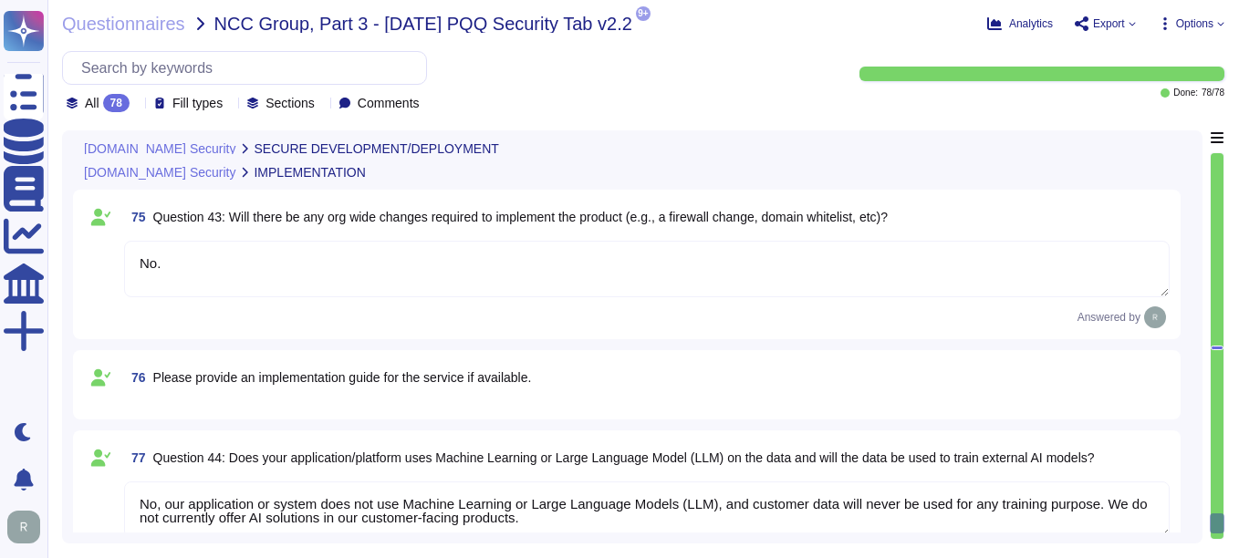
scroll to position [11327, 0]
type textarea "Code changes at Sectigo are managed and released in production through a struct…"
type textarea "Yes, Multi-Factor Authentication (MFA) is required for all accounts with access…"
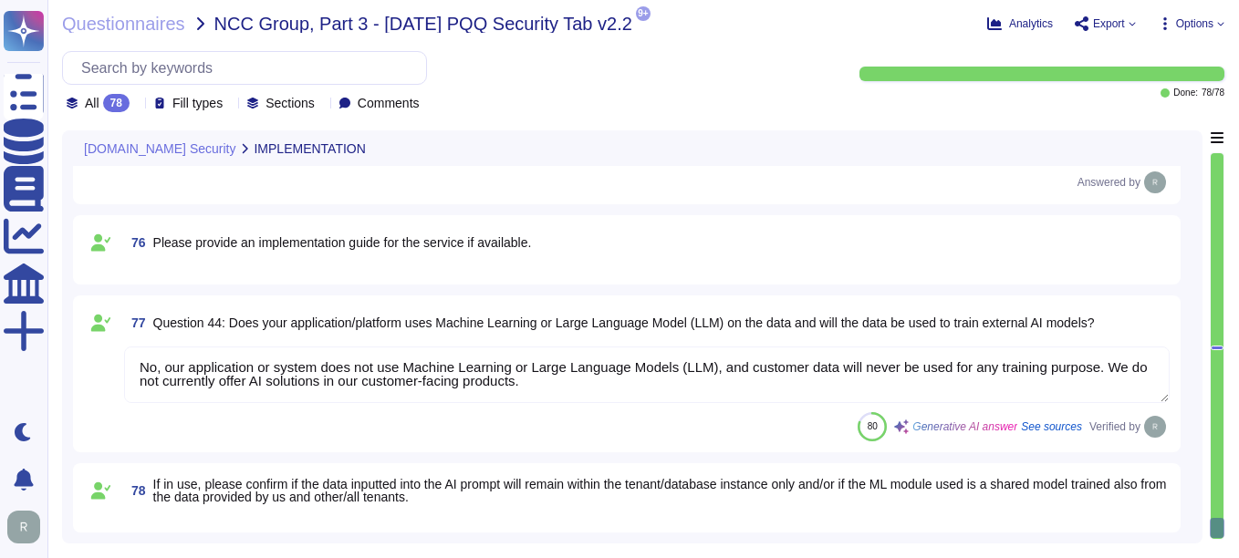
scroll to position [0, 0]
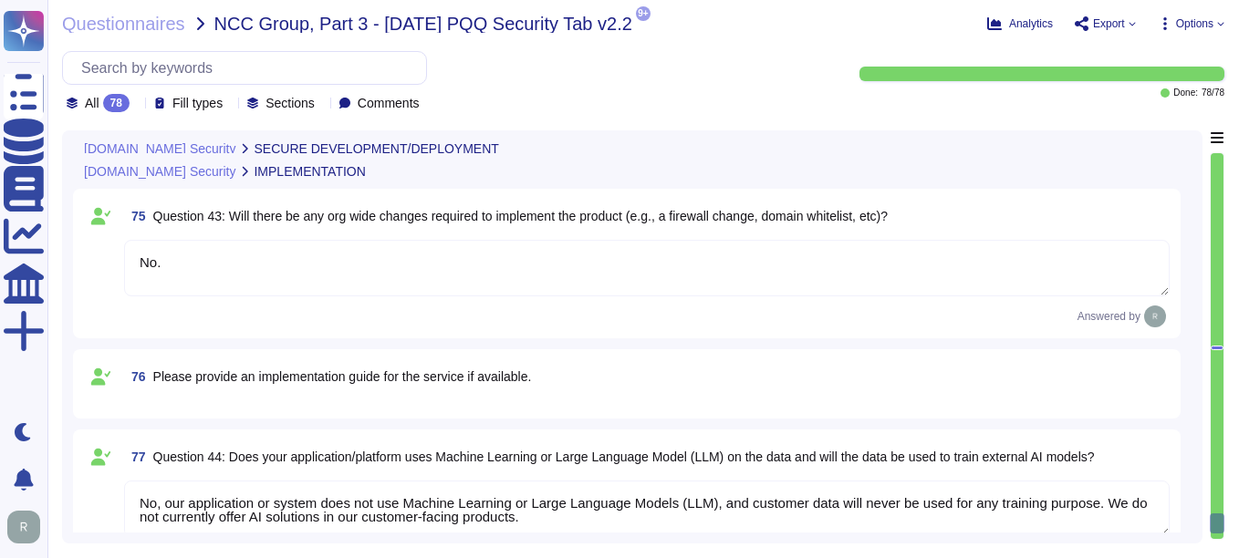
type textarea "Code changes at Sectigo are managed and released in production through a struct…"
type textarea "Yes, Multi-Factor Authentication (MFA) is required for all accounts with access…"
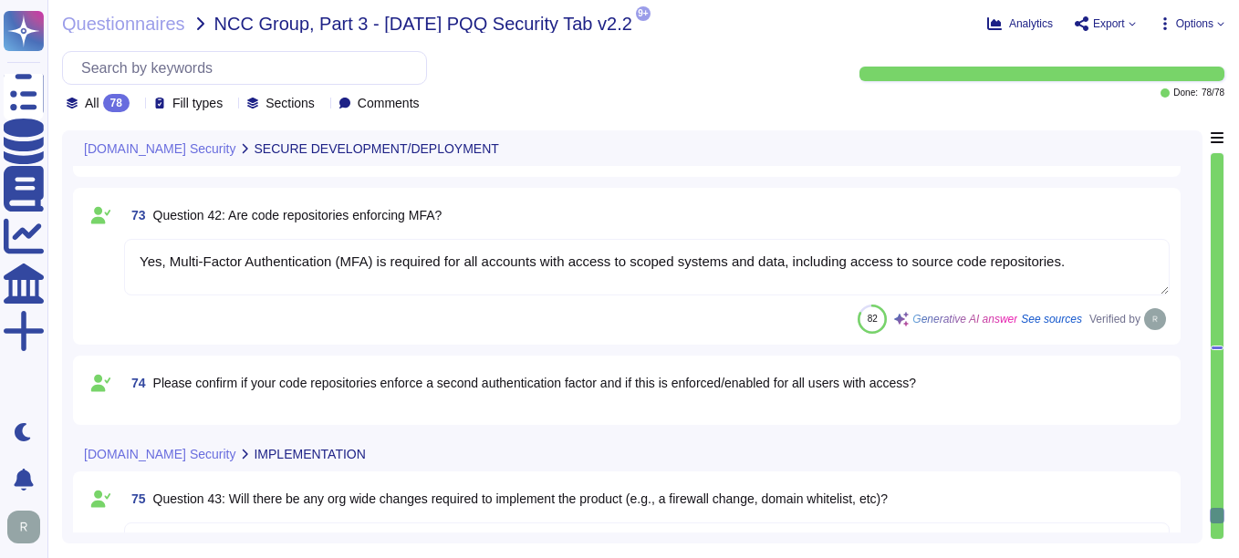
scroll to position [11153, 0]
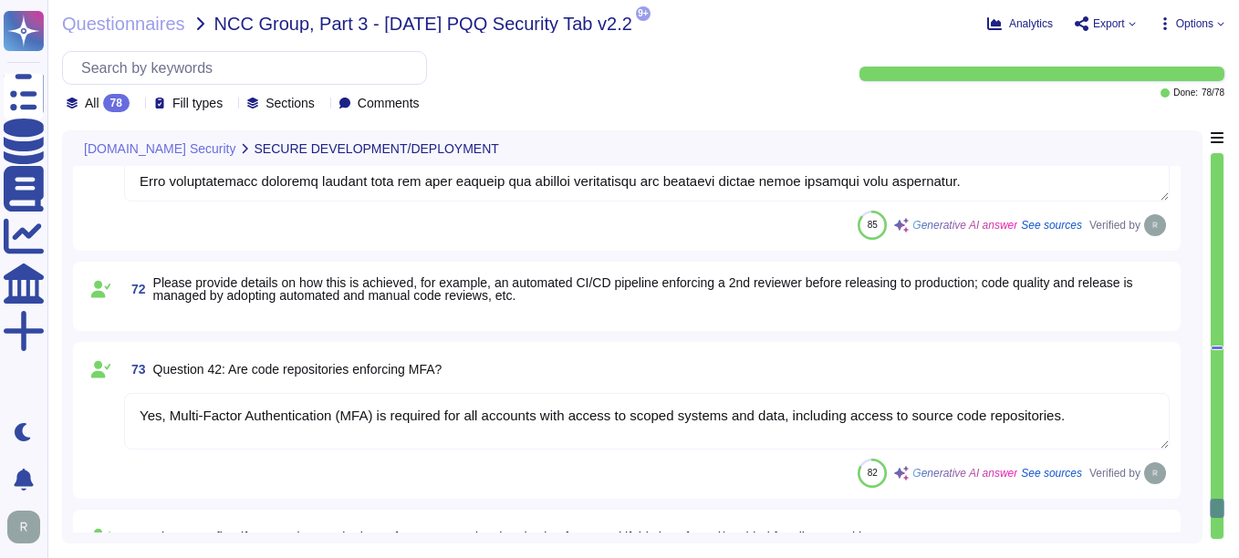
type textarea "Yes, we perform Dynamic Application Security Testing (DAST) and Static Applicat…"
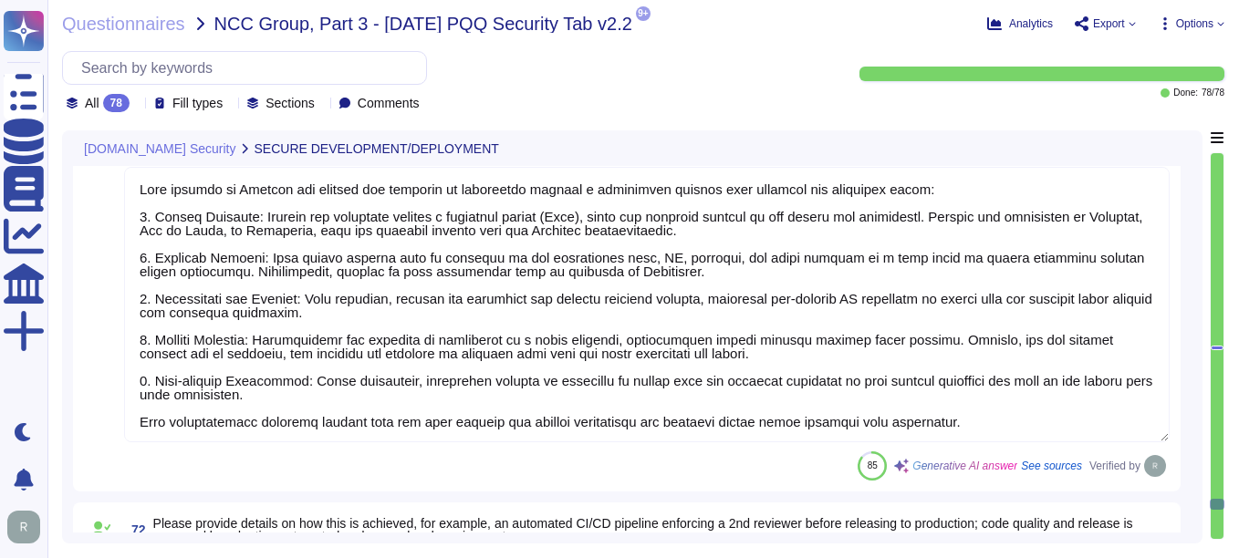
scroll to position [10788, 0]
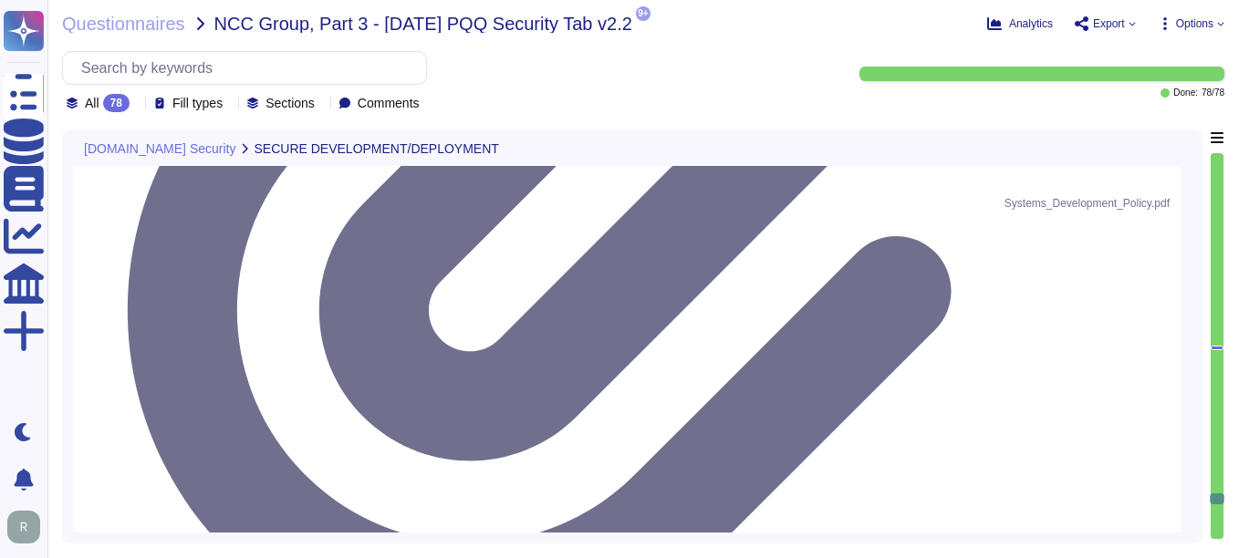
type textarea "Yes, Sectigo has established a formal Software Development Lifecycle (SDLC) pro…"
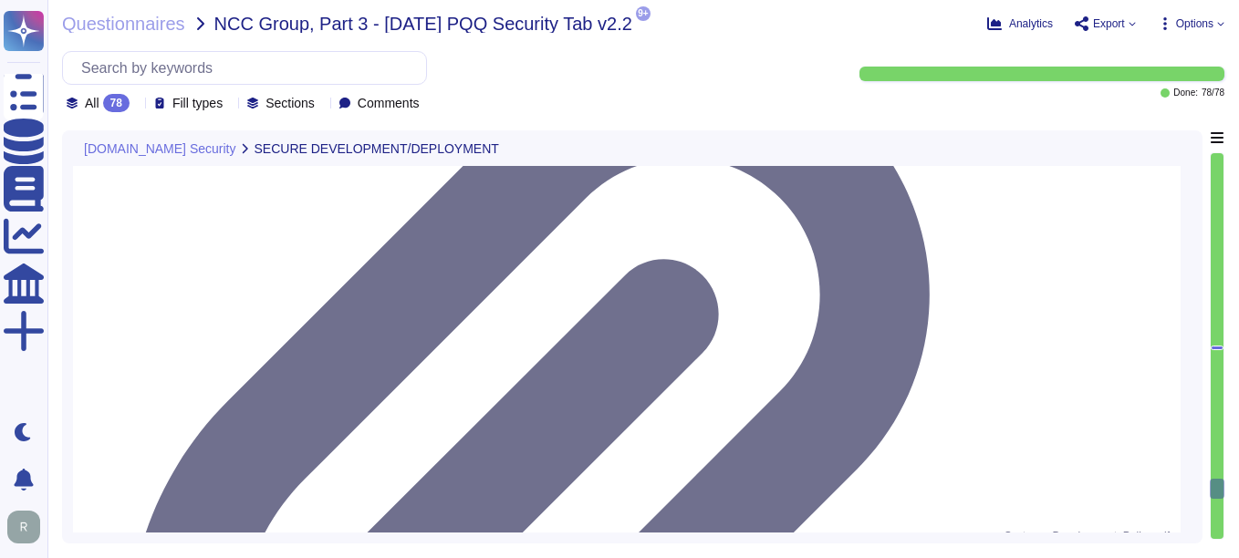
scroll to position [10423, 0]
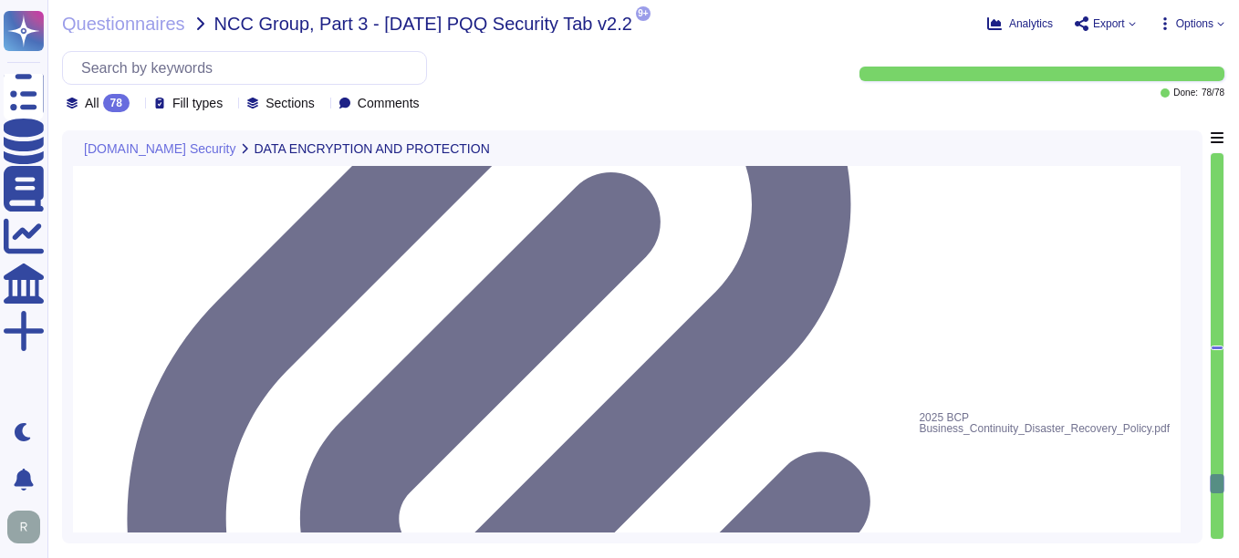
type textarea "Yes, there is a designated program owner assigned to maintain and review the Bu…"
type textarea "The DRP is well-documented and is tested annually."
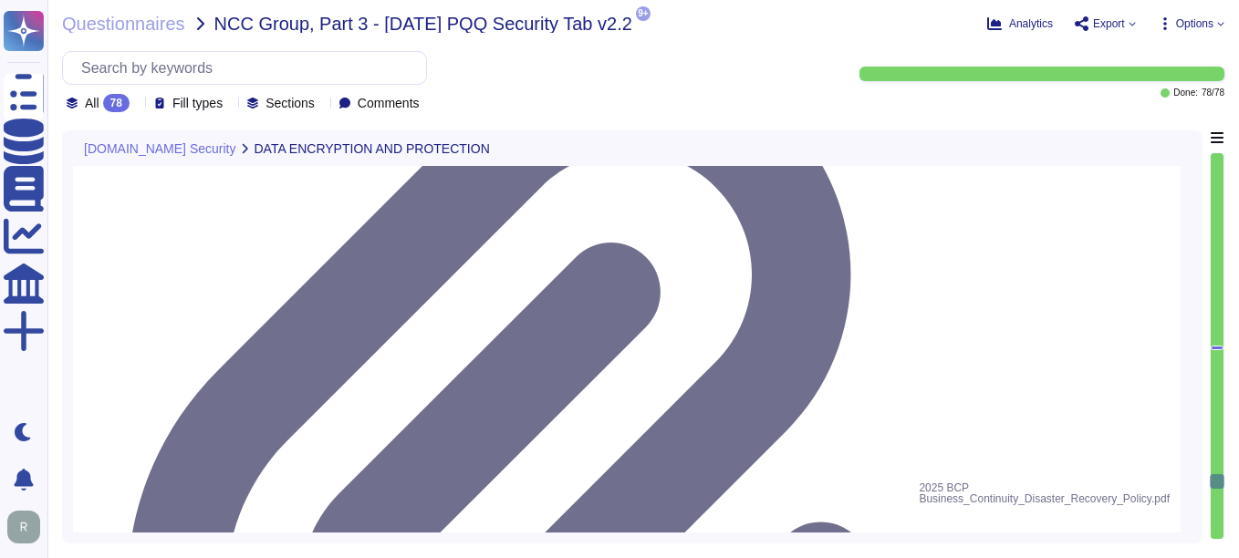
scroll to position [10058, 0]
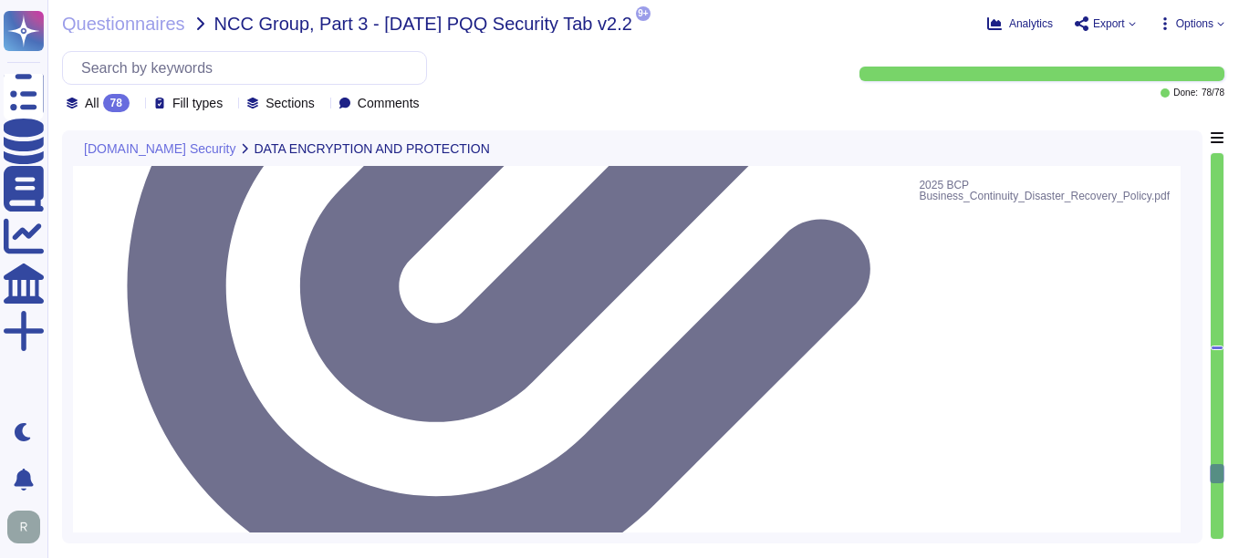
type textarea "Please refer attachment."
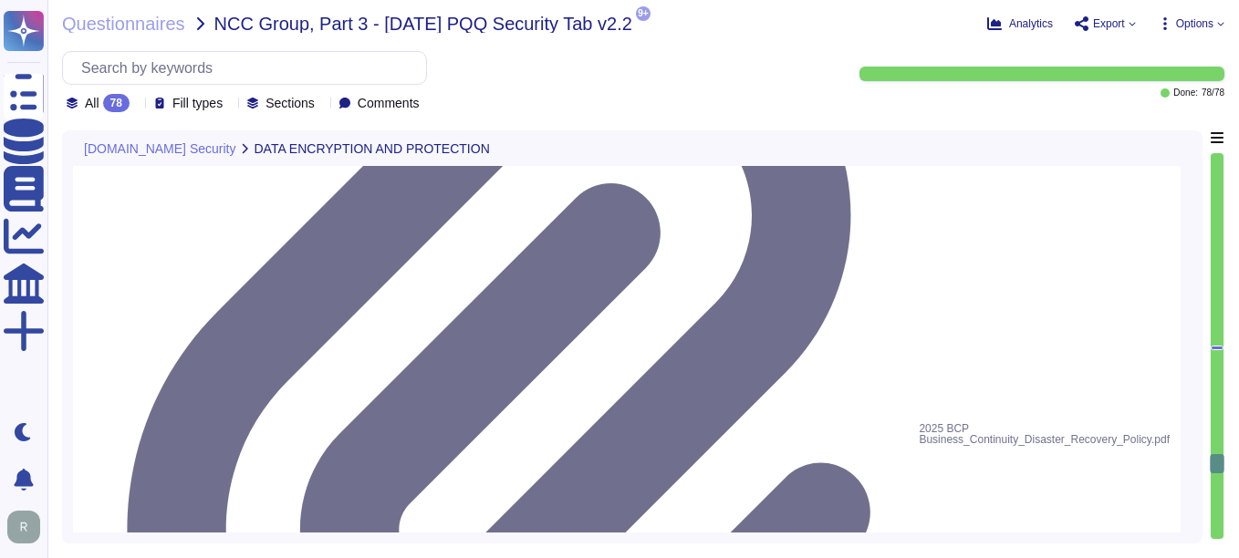
scroll to position [9693, 0]
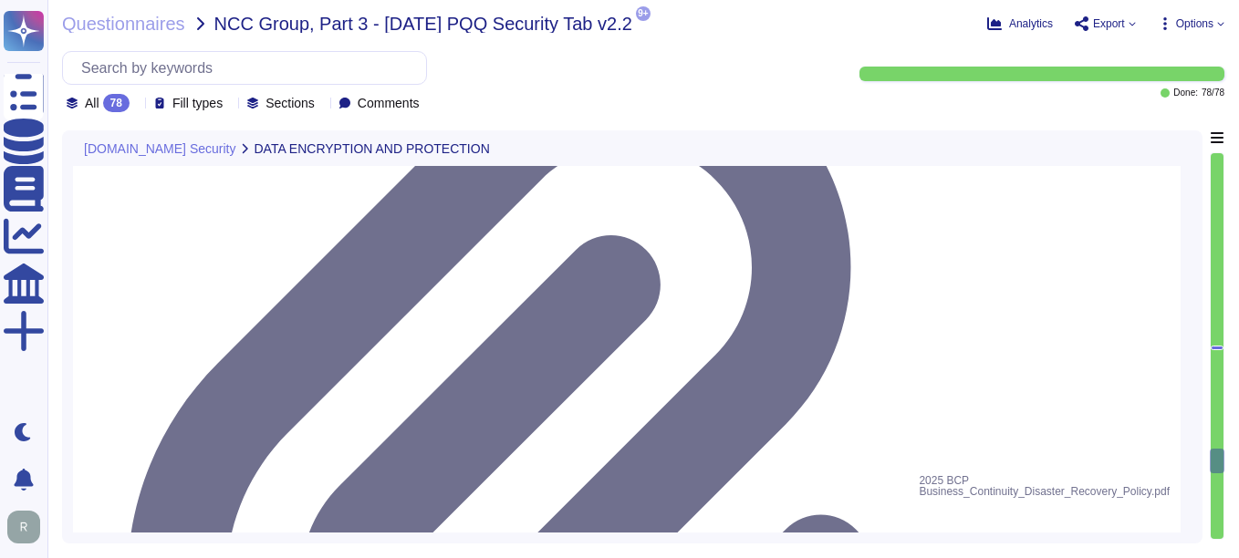
type textarea "Yes, we have well-defined processes, procedures, and technical measures in plac…"
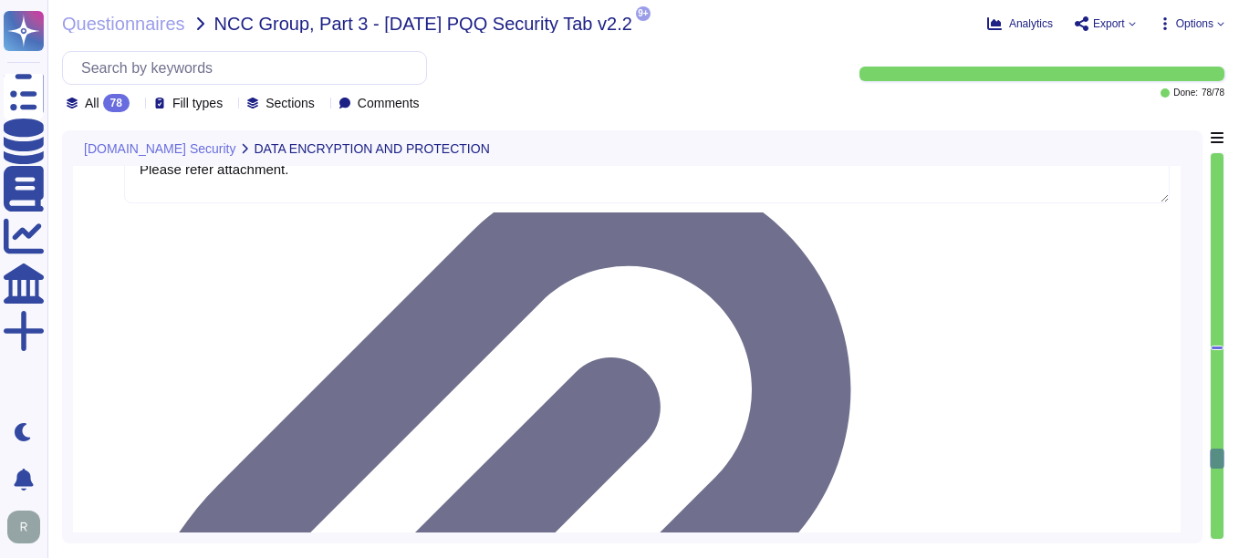
type textarea "Yes, we have a comprehensive data retention policy in place, which is designed …"
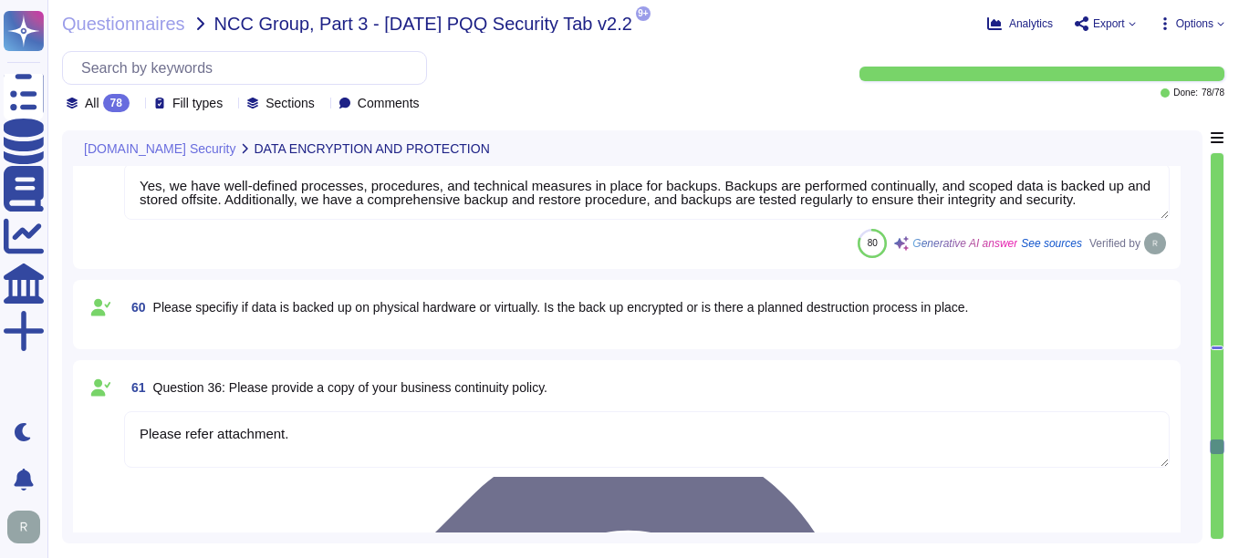
type textarea "Yes, it is possible to retrieve, amend, erase, or restrict access to personal d…"
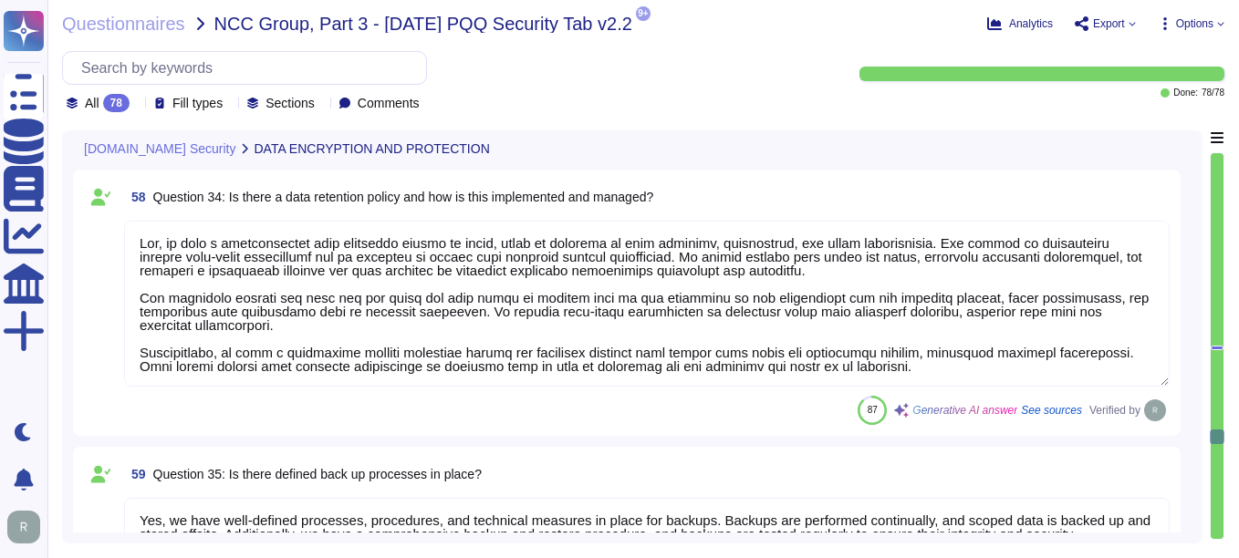
scroll to position [8963, 0]
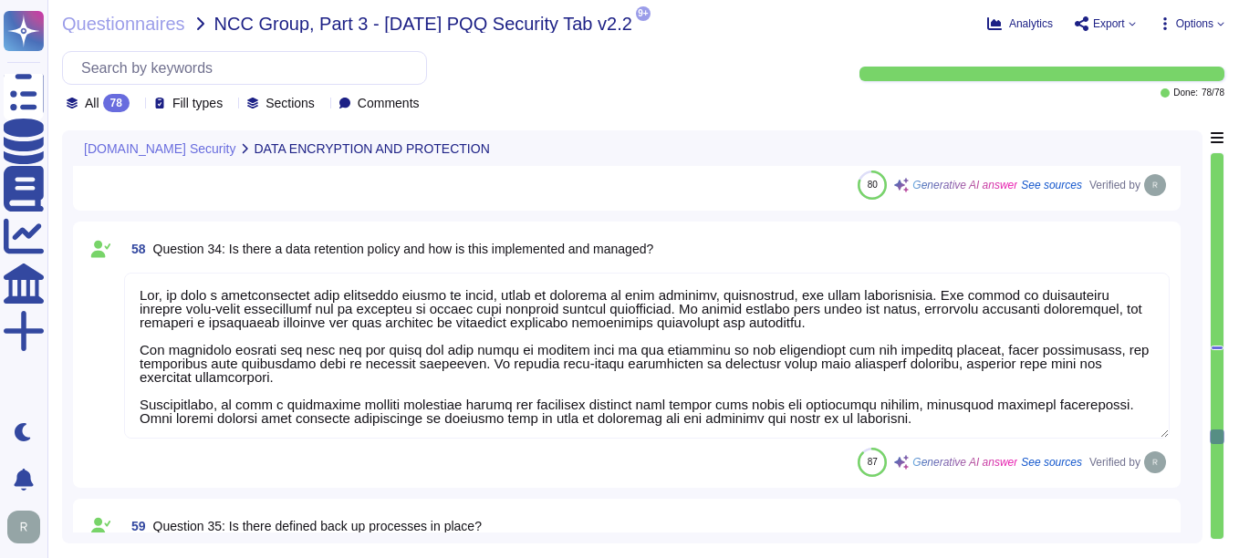
type textarea "Sensitive information is handled with a comprehensive security program that inc…"
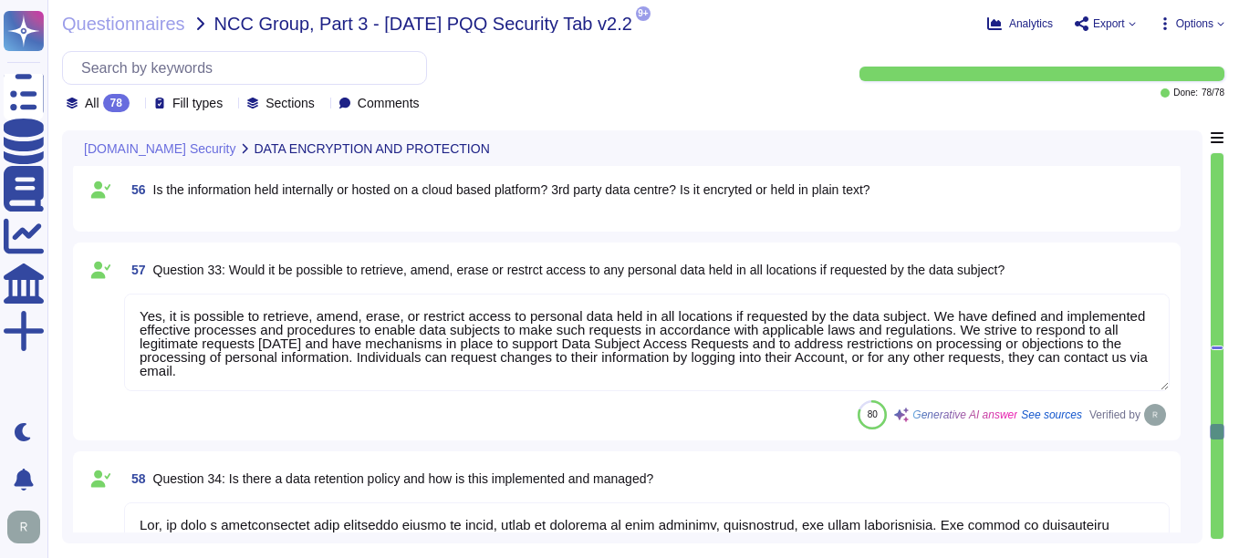
scroll to position [8689, 0]
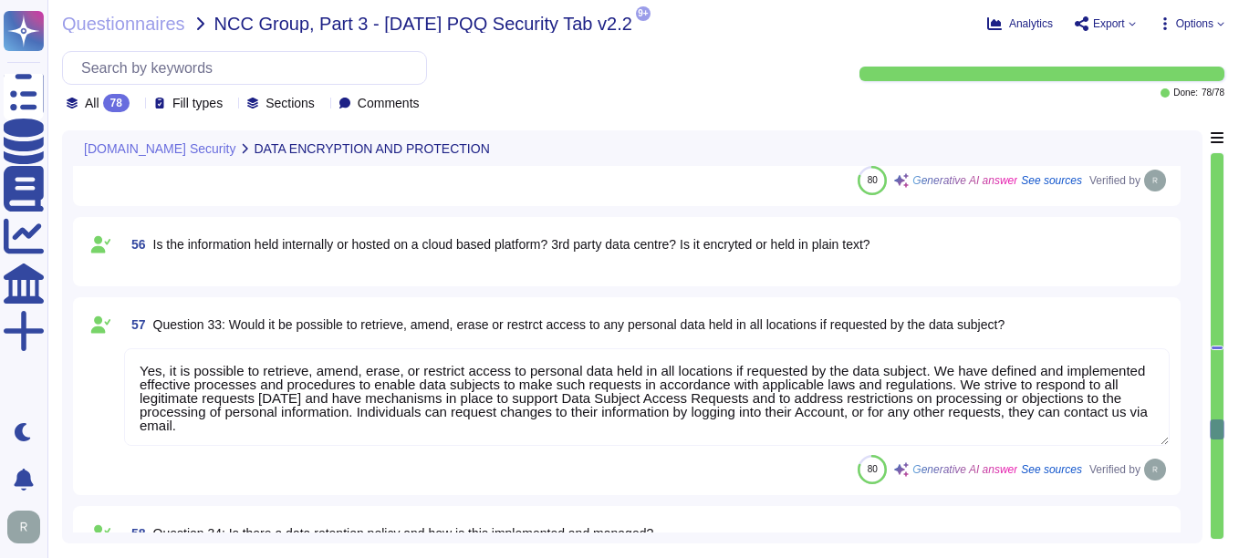
type textarea "Yes, personal information can be transmitted or received from countries outside…"
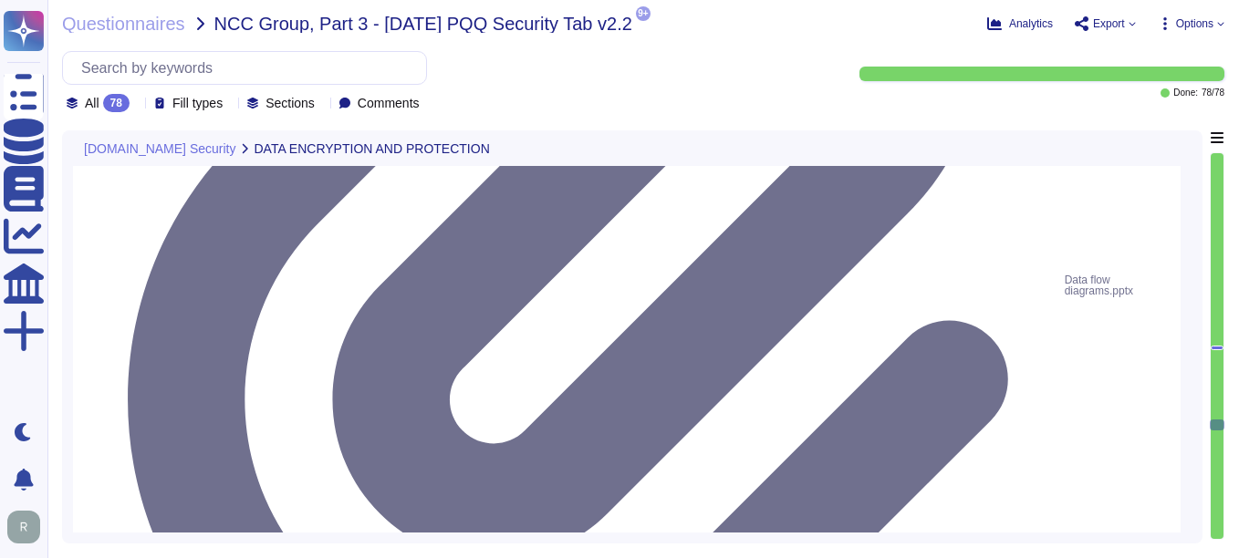
scroll to position [8415, 0]
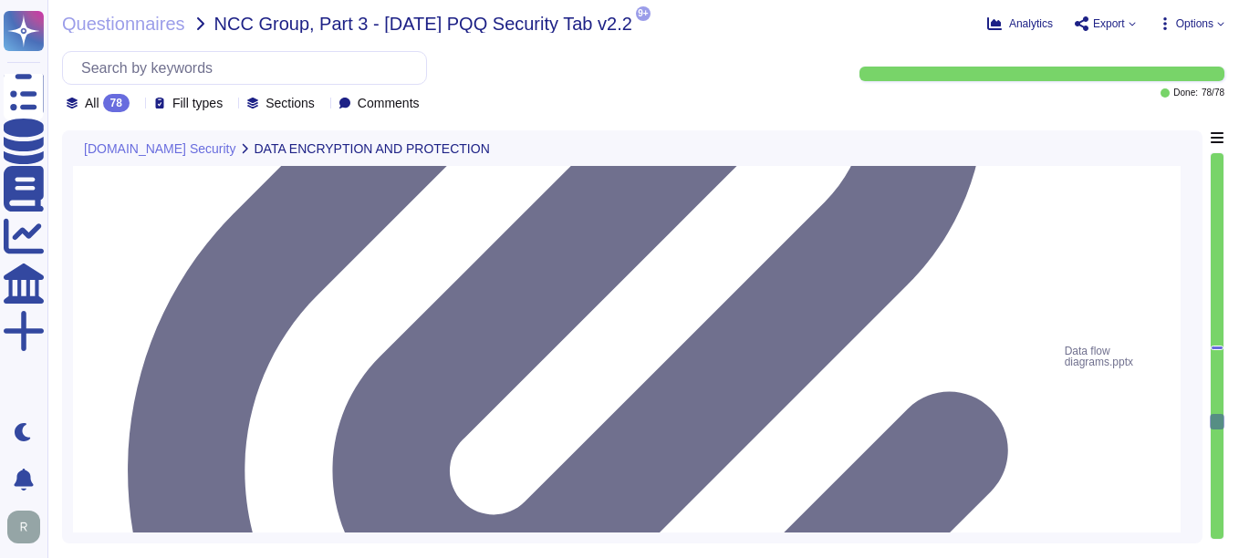
type textarea "Yes, data, including personal data, will be processed and stored on the system …"
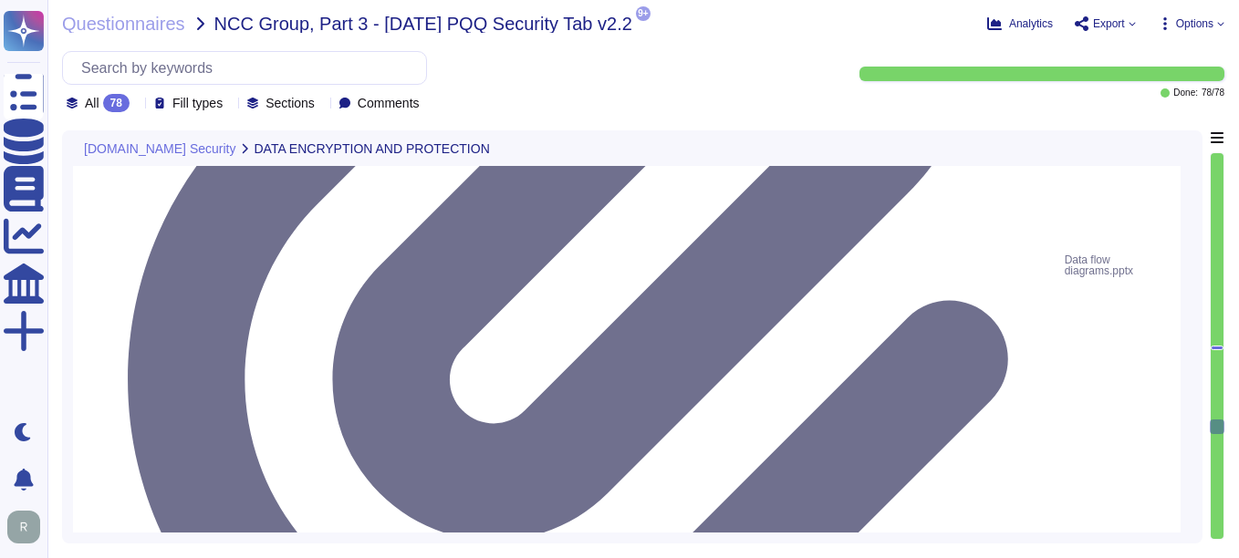
scroll to position [8598, 0]
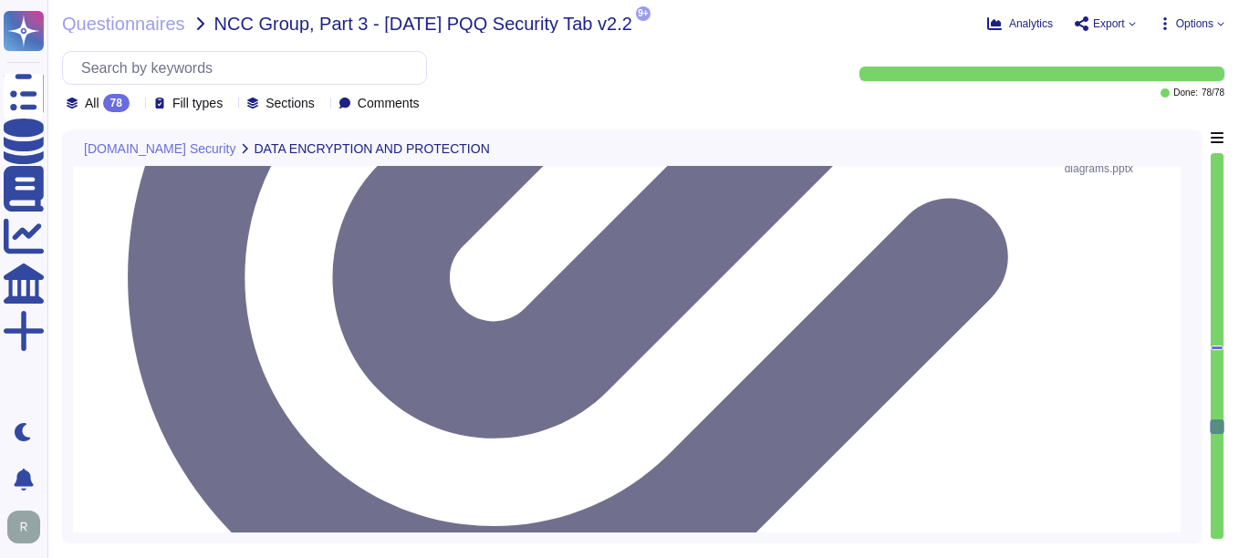
type textarea "Yes, we have well-defined processes, procedures, and technical measures in plac…"
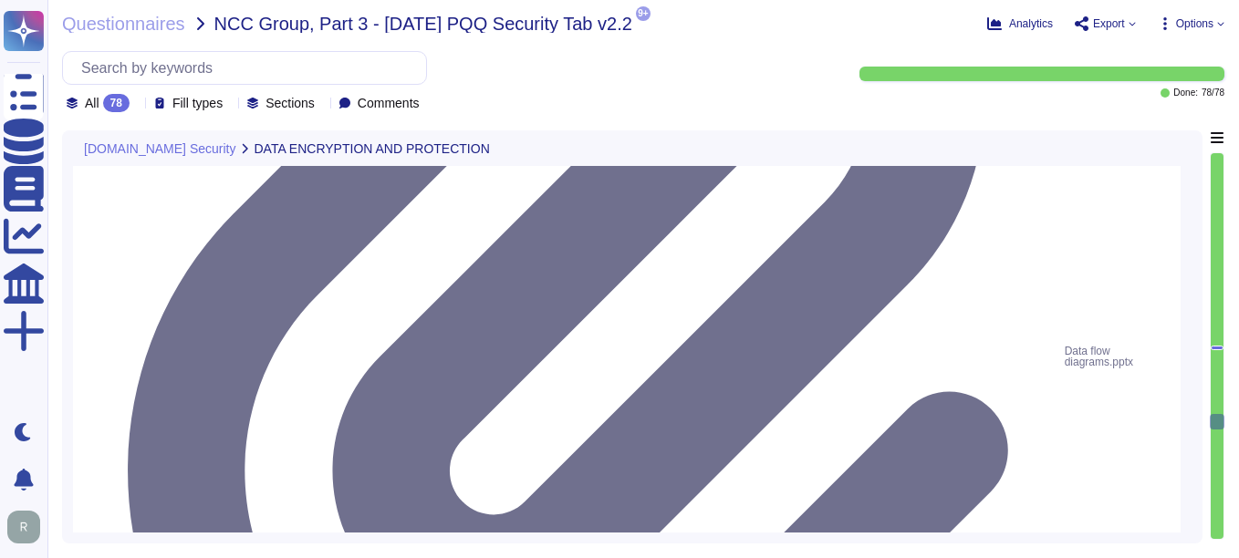
type textarea "Yes, data, including personal data, will be processed and stored on the system …"
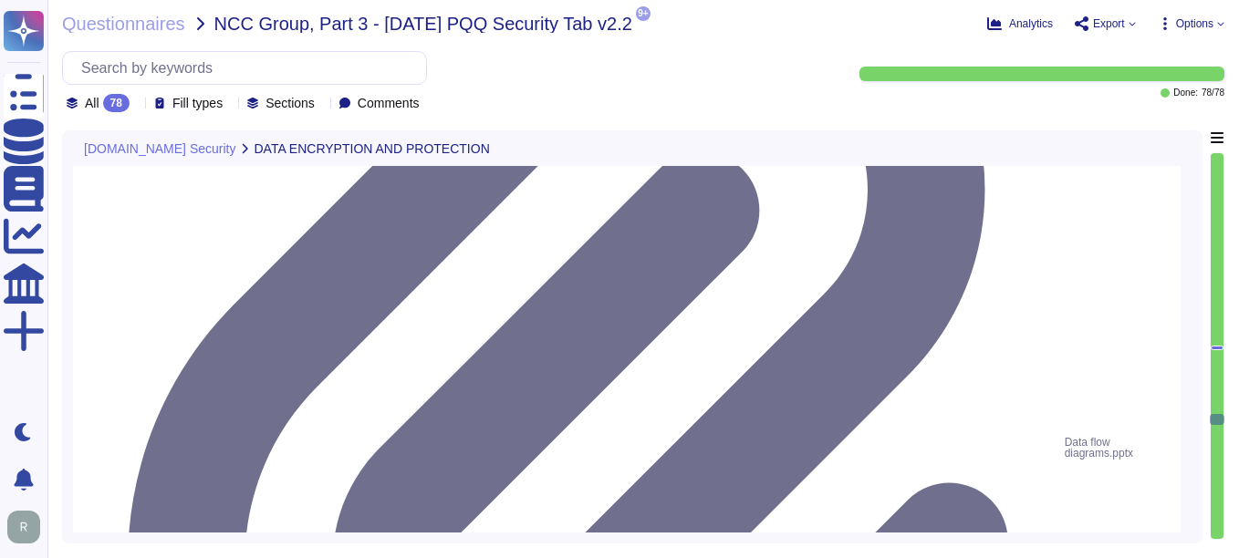
scroll to position [0, 0]
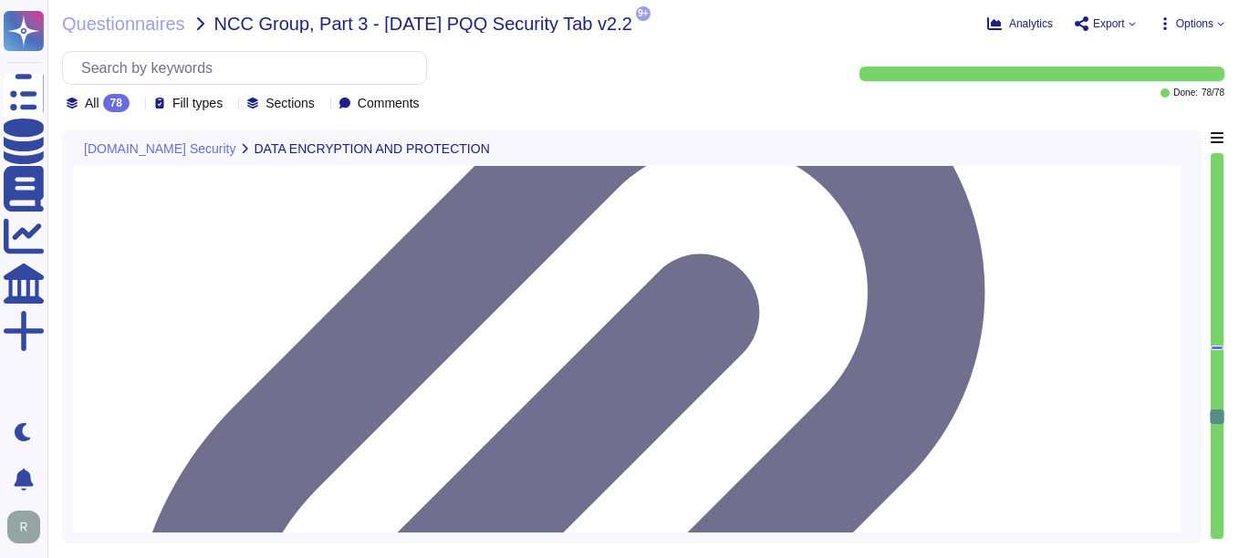
type textarea "Sectigo primarily acts as a data processor in relation to the processing of per…"
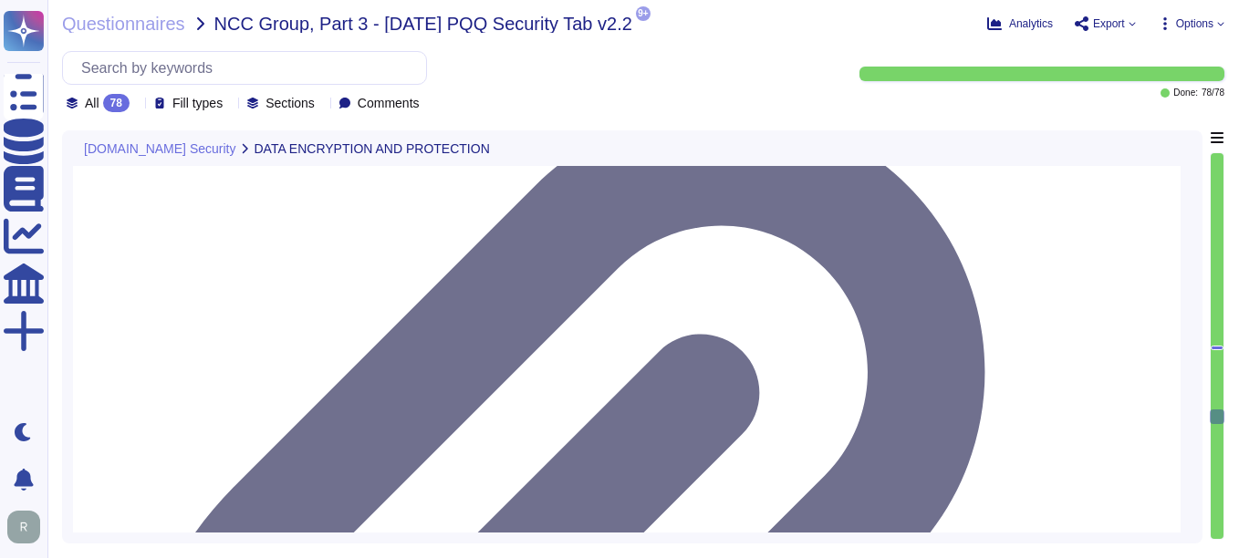
scroll to position [8050, 0]
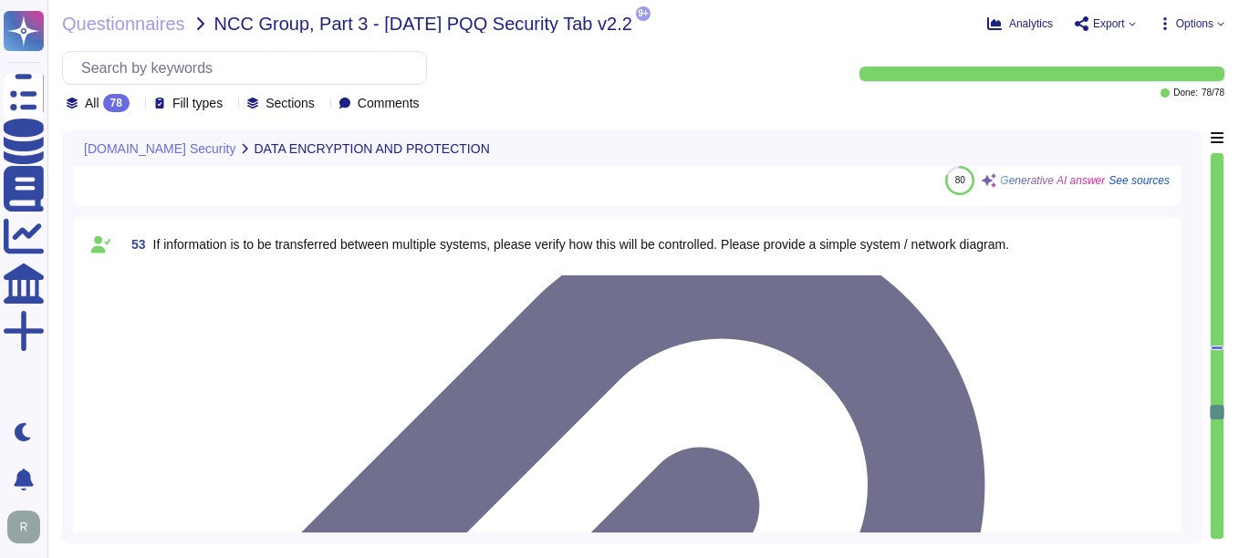
type textarea "Yes, the service supports data encryption at rest. All customer data at rest, i…"
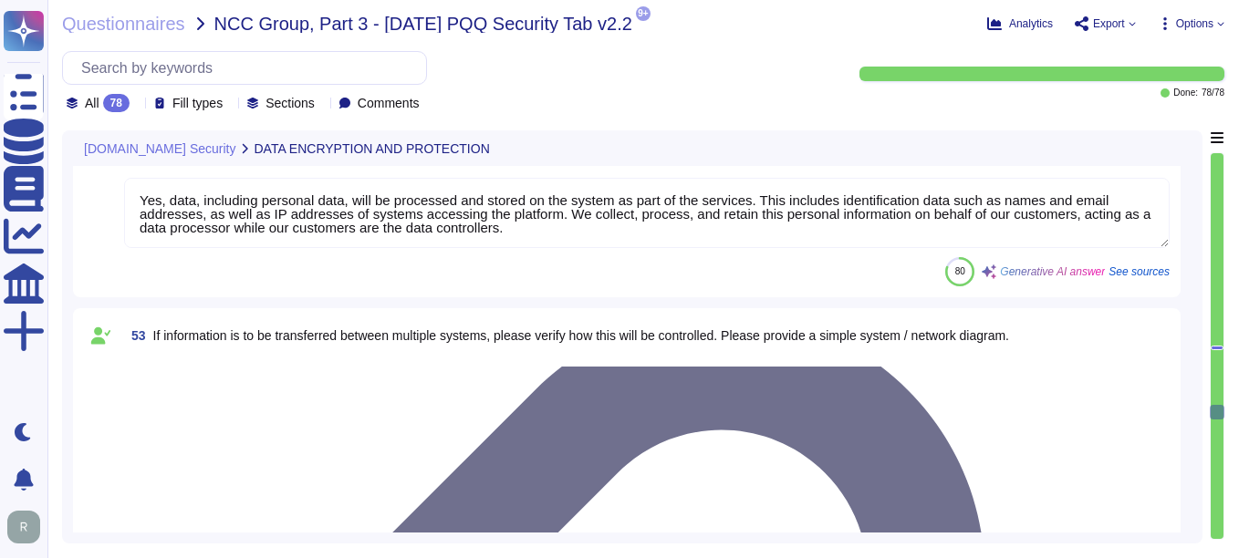
scroll to position [7868, 0]
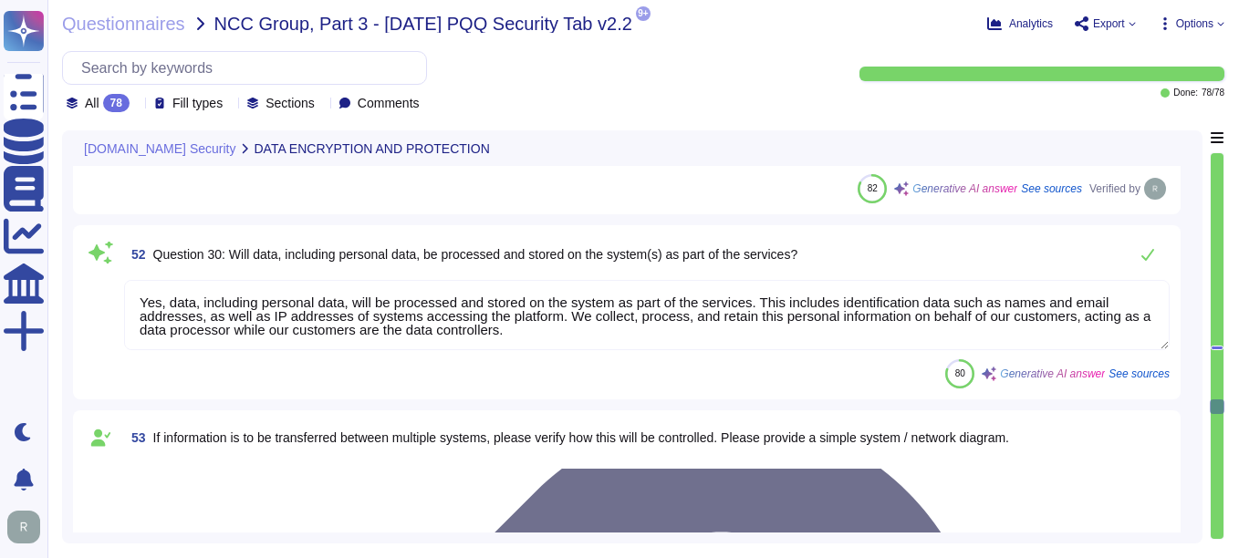
type textarea "Yes, the service protects external data in transit using correctly configured c…"
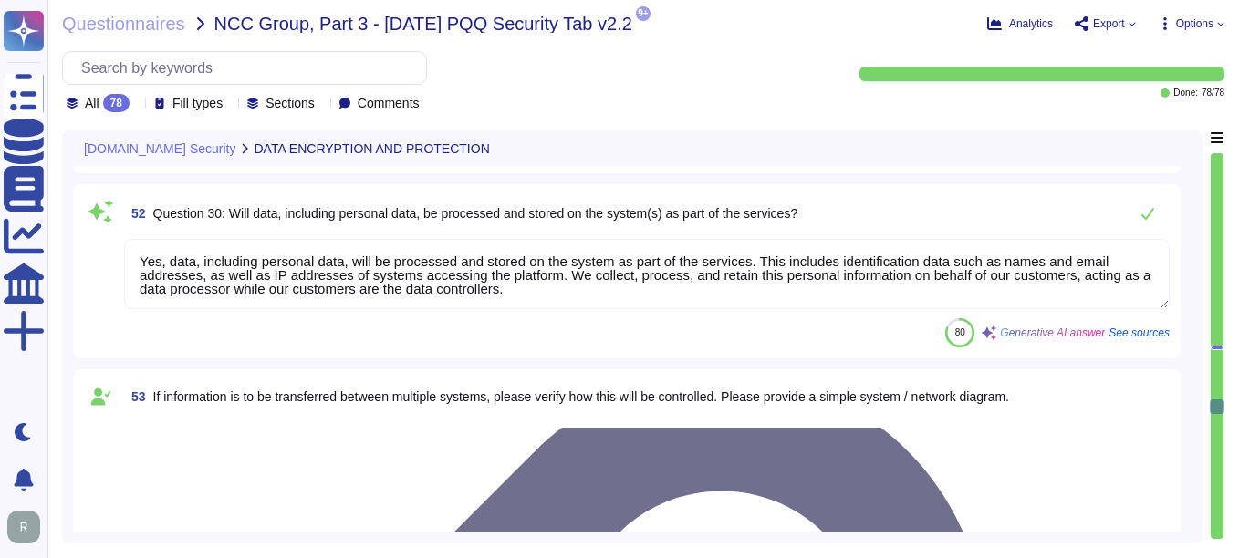
type textarea "Yes, the service protects external data in transit using correctly configured c…"
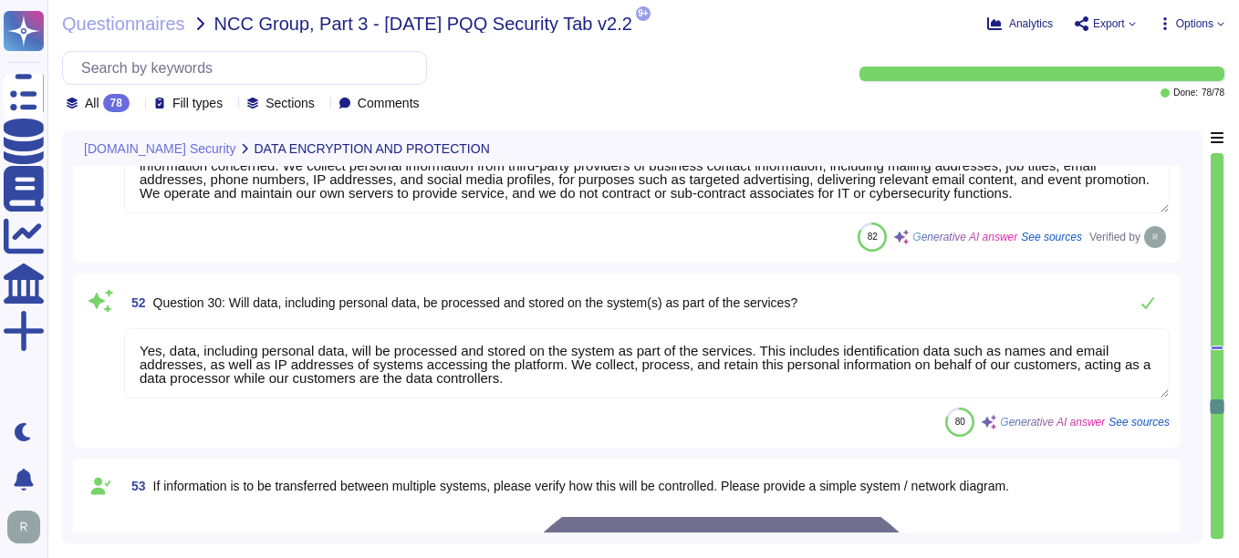
scroll to position [7777, 0]
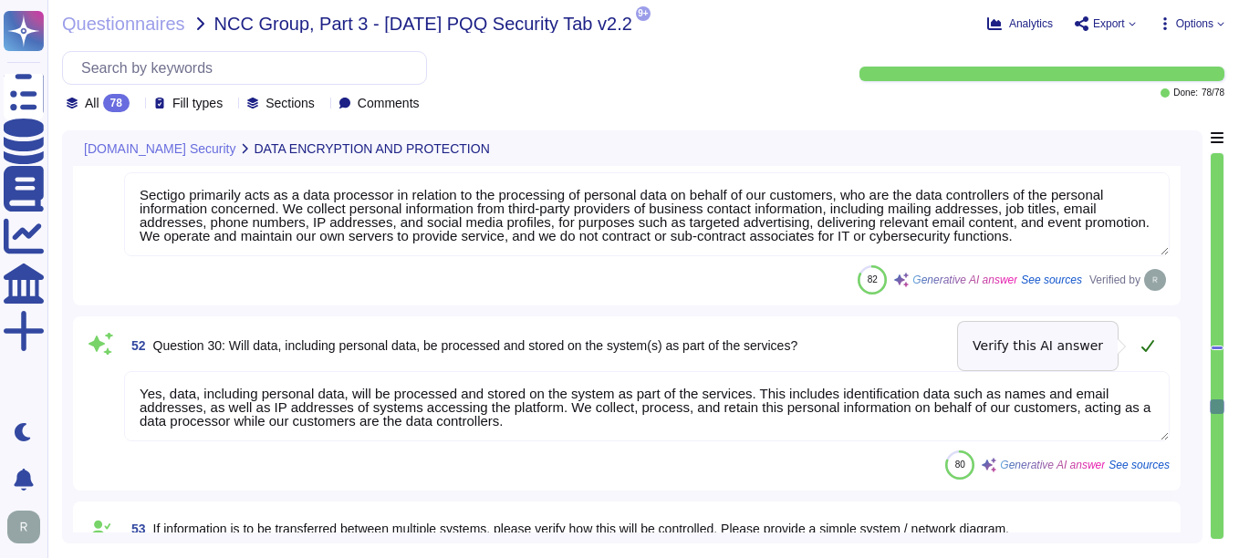
click at [886, 347] on icon at bounding box center [1148, 346] width 15 height 15
click at [886, 345] on icon at bounding box center [1148, 346] width 15 height 15
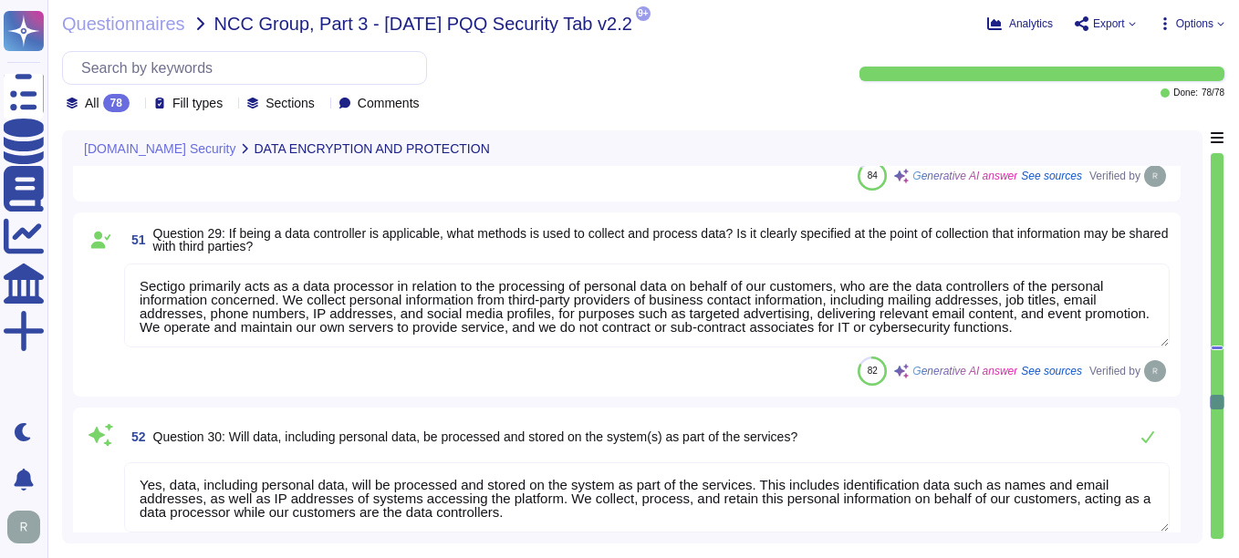
type textarea "Yes, the service protects internal data in transit using strong encryption prot…"
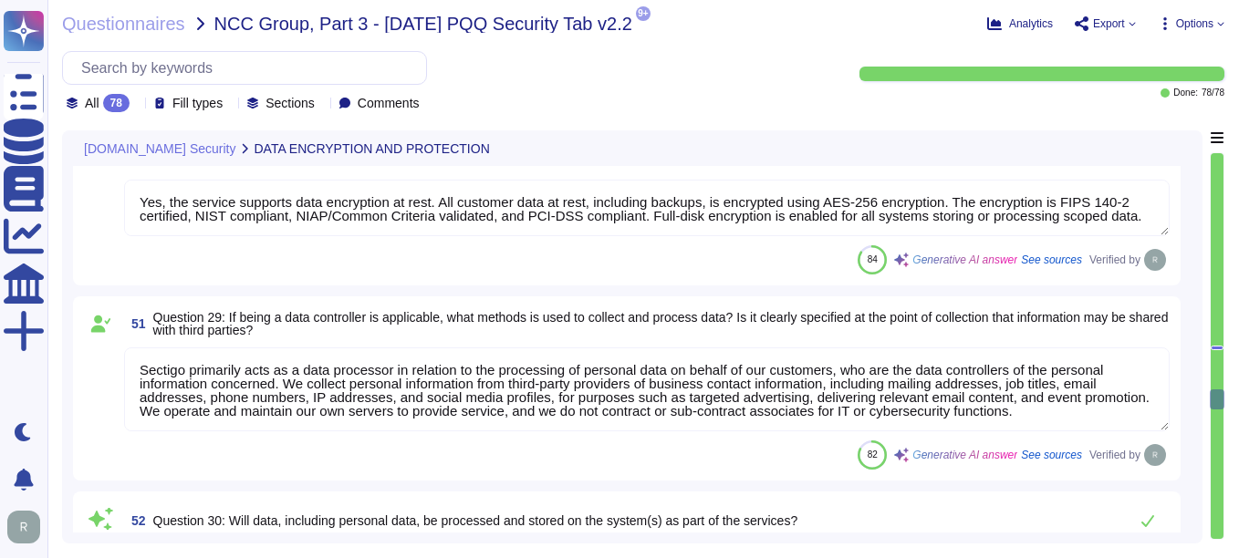
scroll to position [7594, 0]
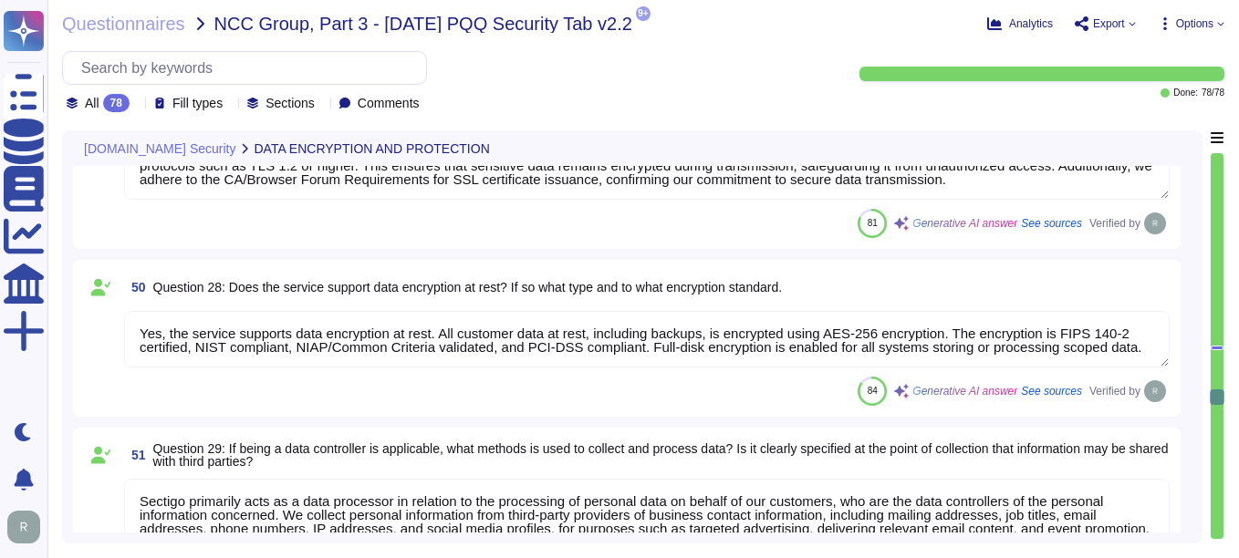
type textarea "Yes, encryption is used to protect external data in transit. We utilize TLS 1.2…"
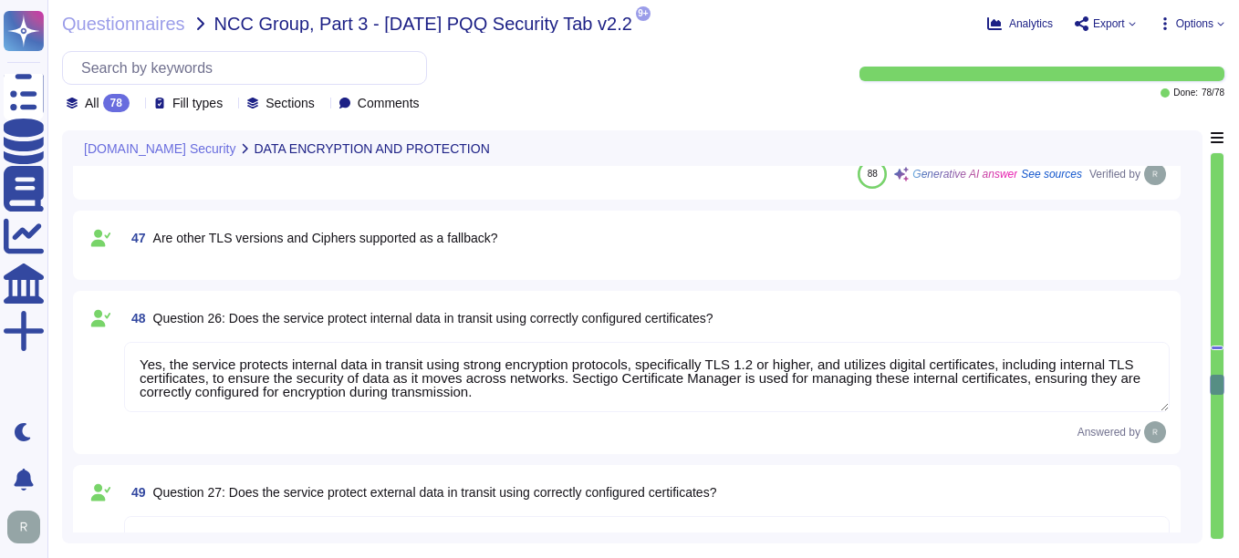
type textarea "Yes, encryption is used to protect internal data in transit. We utilize TLS 1.2…"
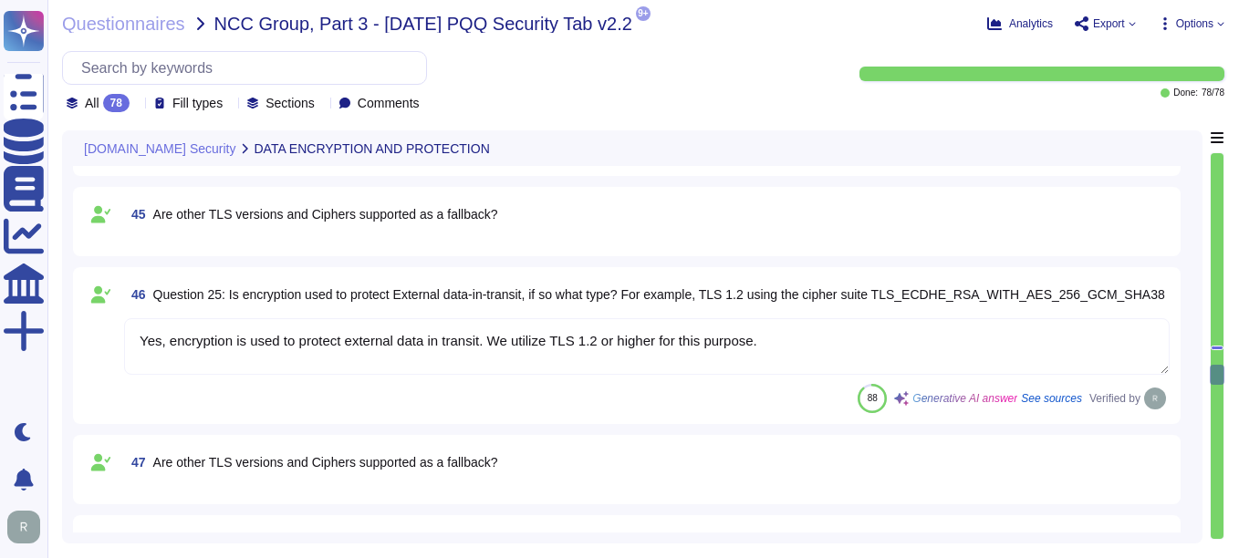
scroll to position [6864, 0]
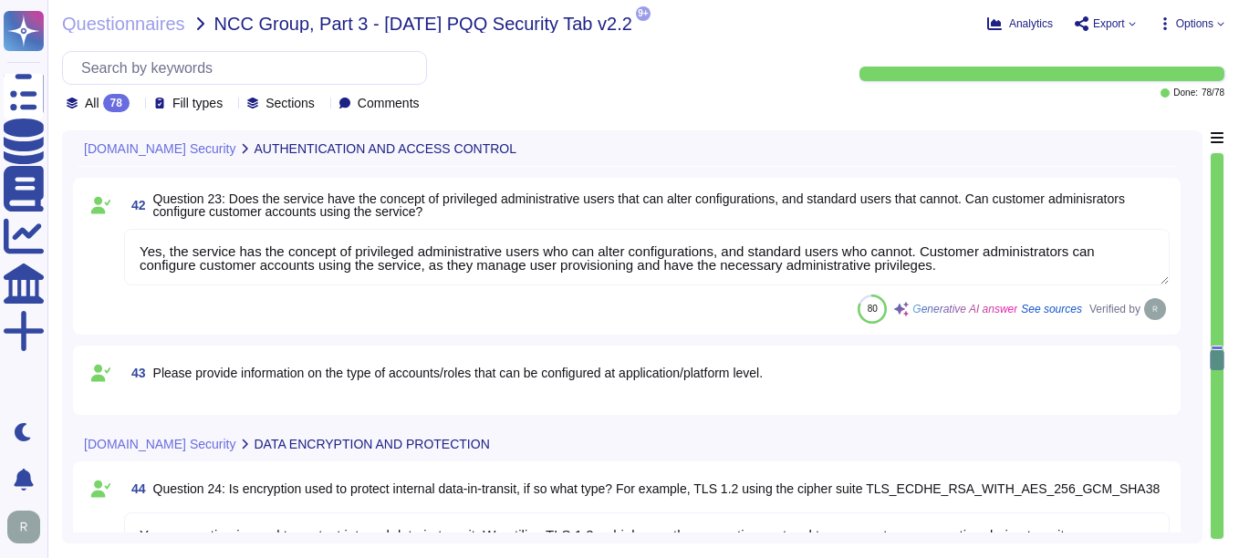
type textarea "Yes, multi-factor authentication (MFA) is required for high privileged accounts…"
type textarea "Yes, the service has the concept of privileged administrative users who can alt…"
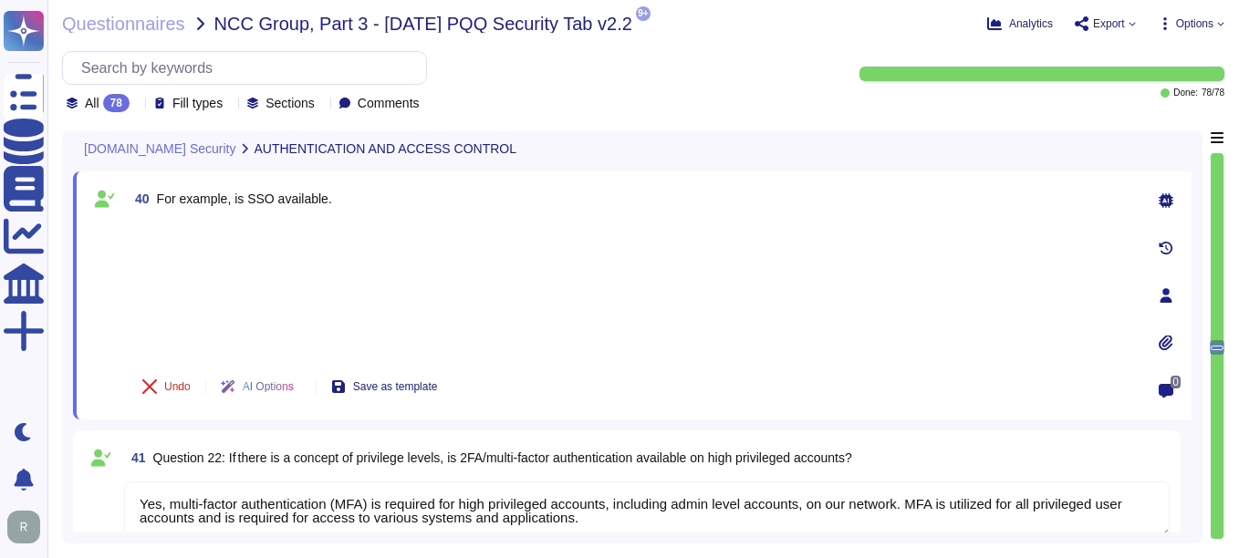
type textarea "Yes, both internal and external APIs are protected by multiple authentication m…"
type textarea "Yes, multi-factor authentication (MFA) is required for all accounts with access…"
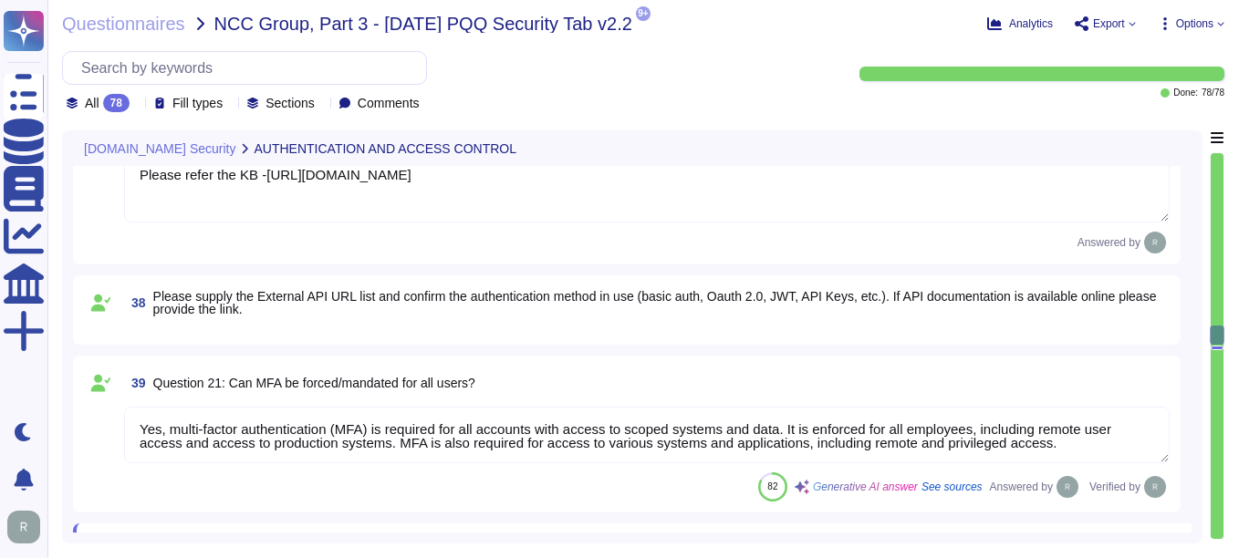
type textarea "Data is held geographically at all times in [GEOGRAPHIC_DATA], [US_STATE], [GEO…"
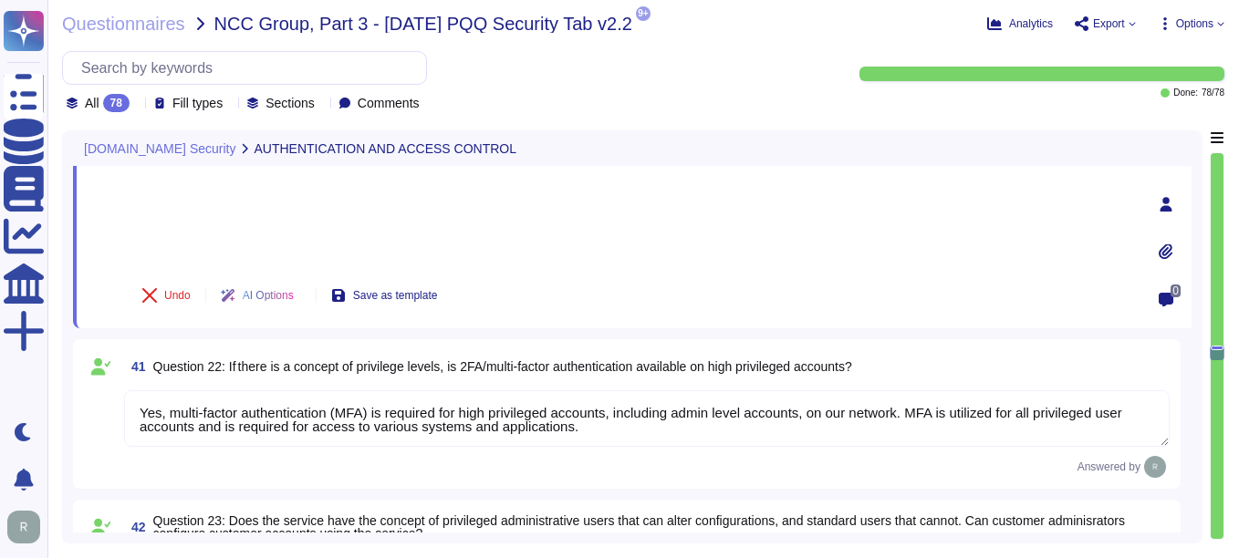
type textarea "Yes, the service has the concept of privileged administrative users who can alt…"
type textarea "Yes, encryption is used to protect internal data in transit. We utilize TLS 1.2…"
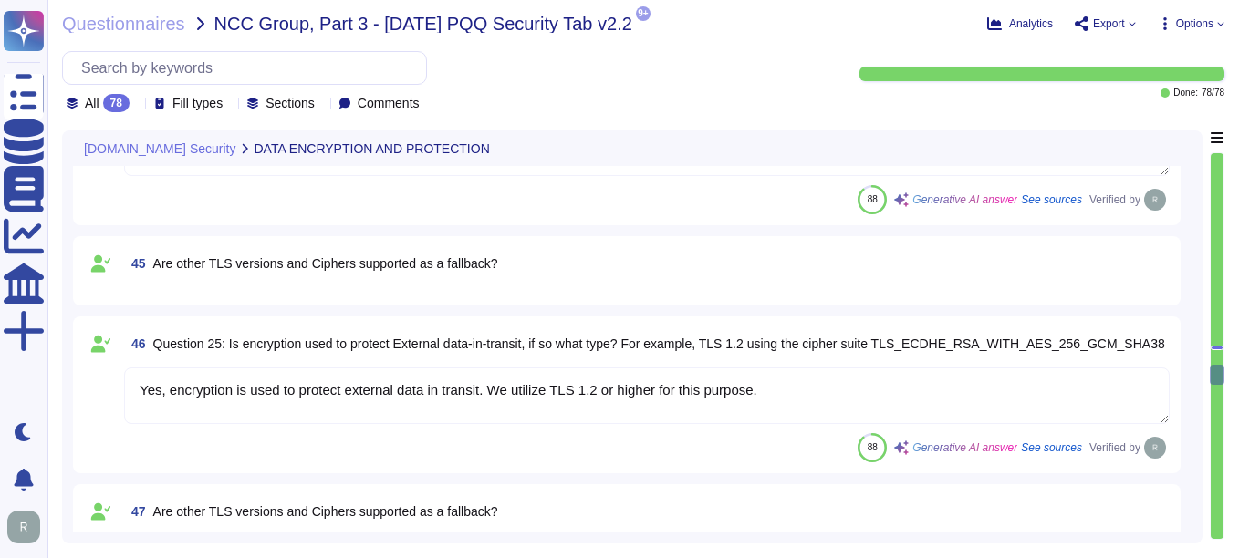
type textarea "Yes, encryption is used to protect external data in transit. We utilize TLS 1.2…"
type textarea "Yes, the service protects internal data in transit using strong encryption prot…"
type textarea "Yes, the service protects external data in transit using correctly configured c…"
type textarea "Yes, the service supports data encryption at rest. All customer data at rest, i…"
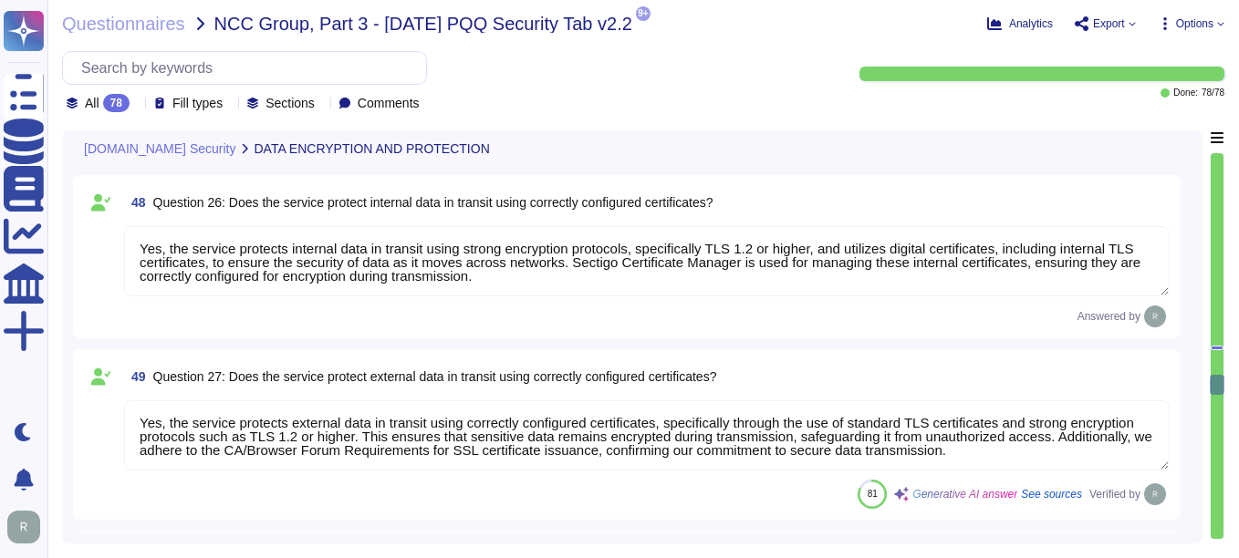
type textarea "Sectigo primarily acts as a data processor in relation to the processing of per…"
type textarea "Yes, data, including personal data, will be processed and stored on the system …"
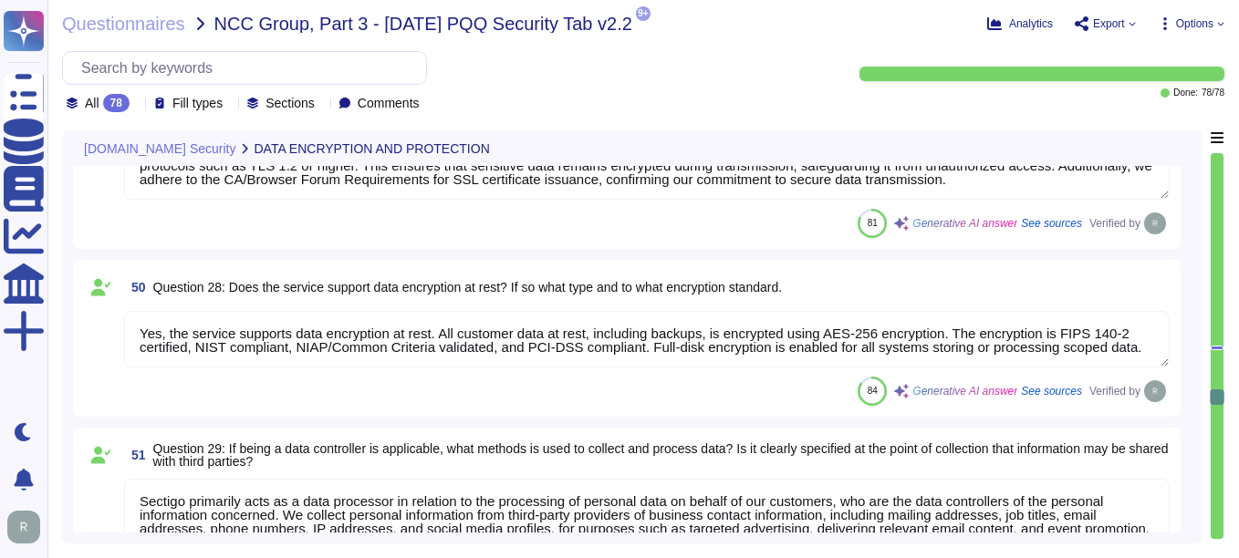
type textarea "Yes, personal information can be transmitted or received from countries outside…"
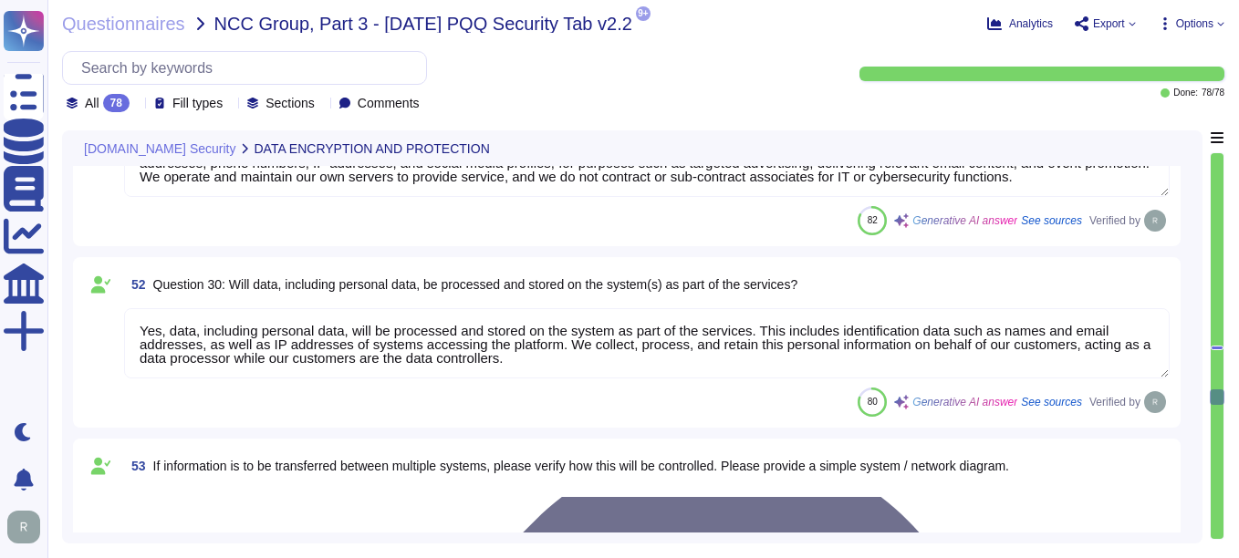
scroll to position [8050, 0]
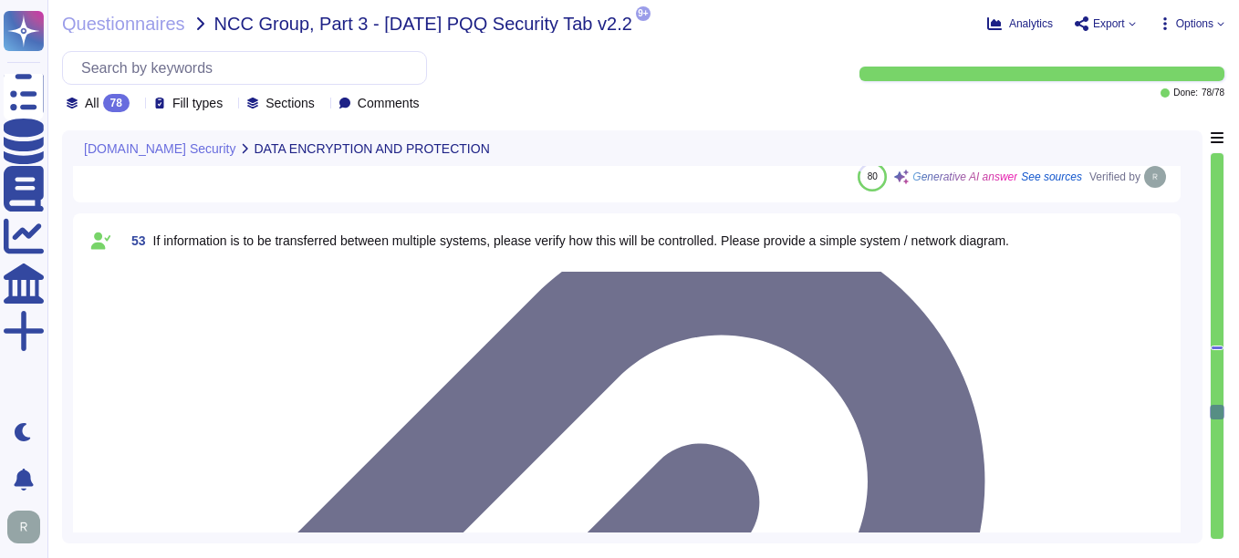
type textarea "Sensitive information is handled with a comprehensive security program that inc…"
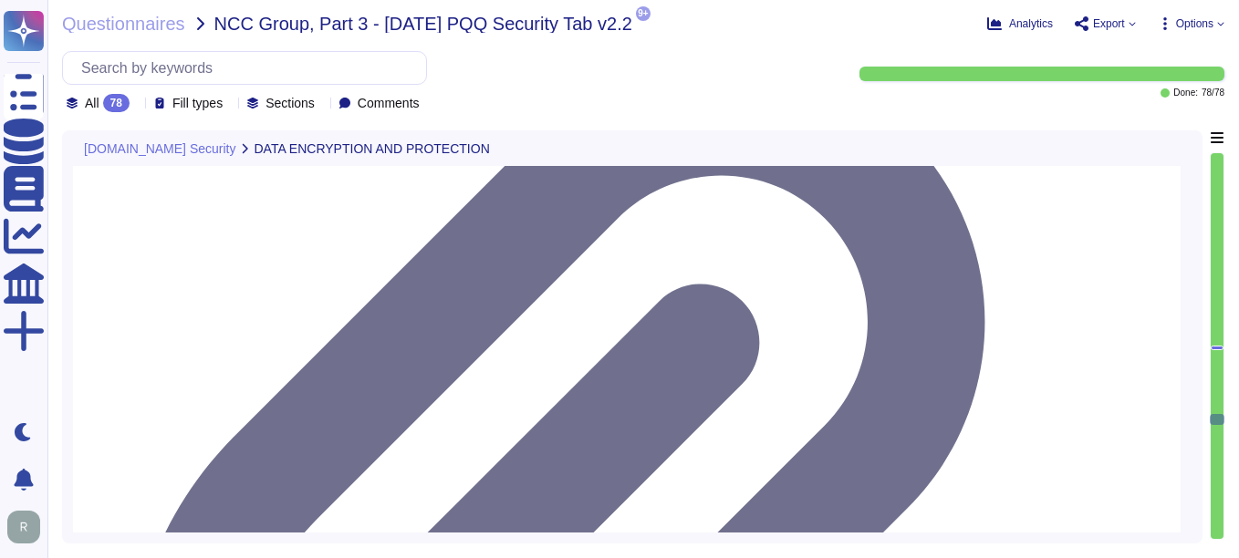
type textarea "Yes, it is possible to retrieve, amend, erase, or restrict access to personal d…"
type textarea "Yes, we have a comprehensive data retention policy in place, which is designed …"
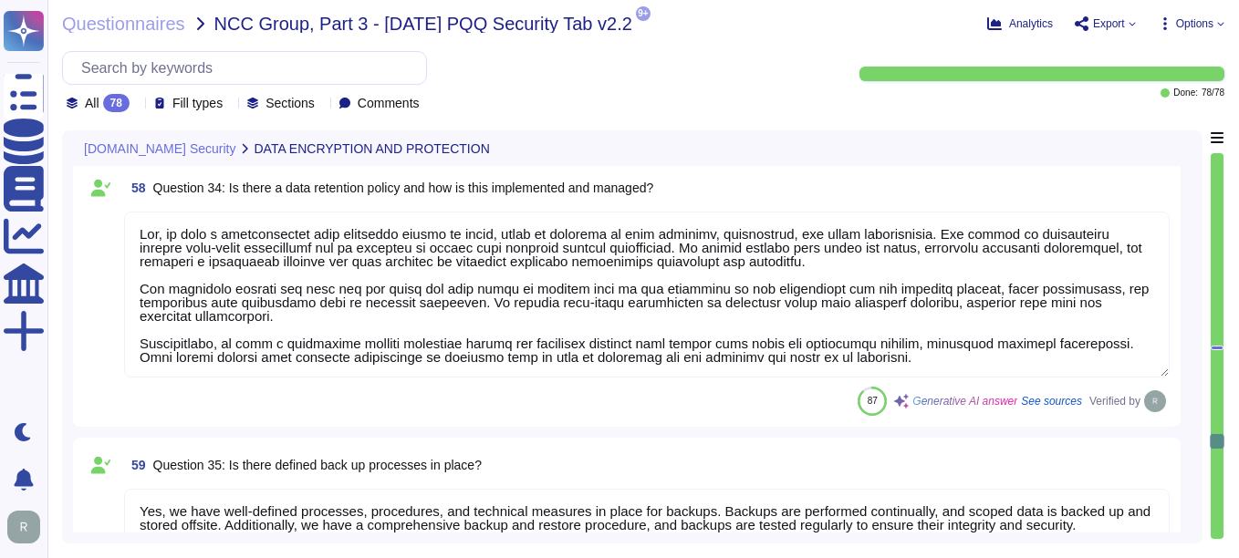
type textarea "Yes, we have well-defined processes, procedures, and technical measures in plac…"
type textarea "Please refer attachment."
type textarea "Yes, there is a designated program owner assigned to maintain and review the Bu…"
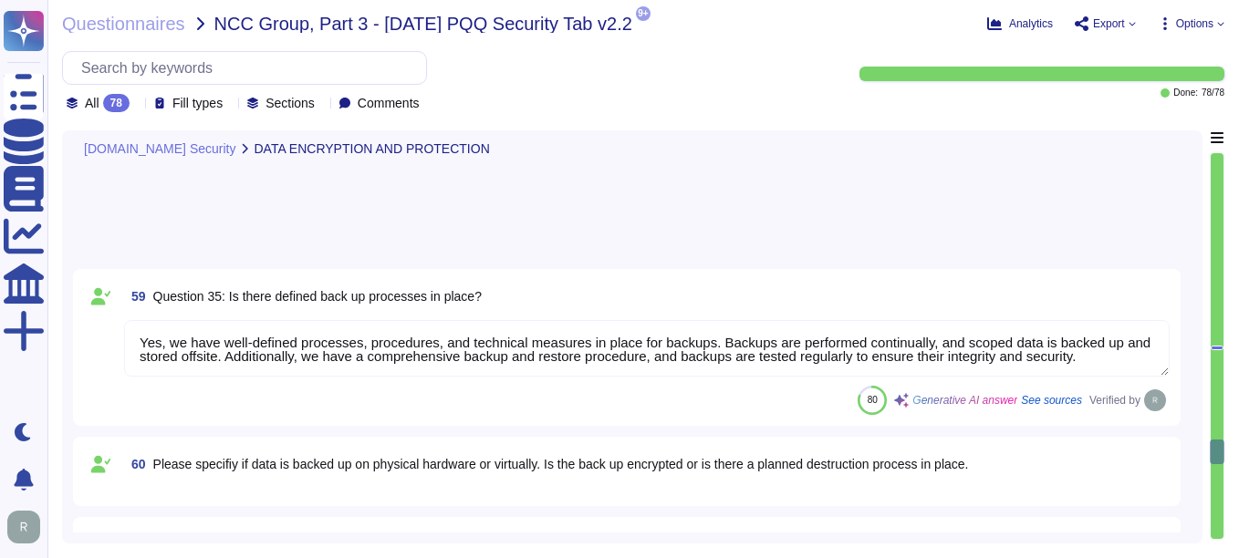
type textarea "The DRP is well-documented and is tested annually."
type textarea "Yes, Sectigo has established a formal Software Development Lifecycle (SDLC) pro…"
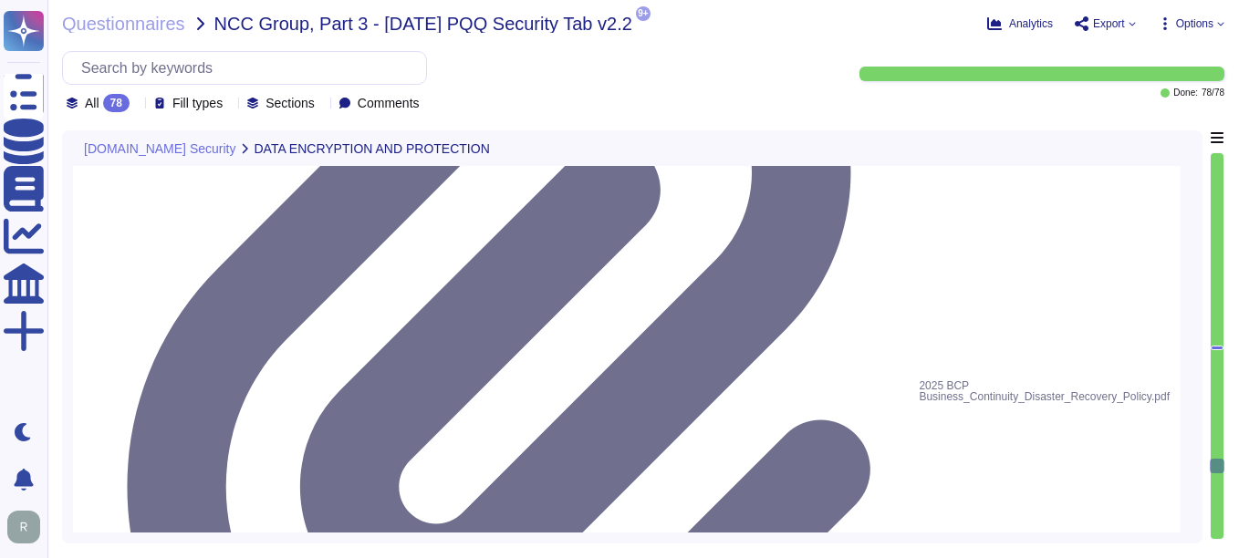
type textarea "Yes, we perform Dynamic Application Security Testing (DAST) and Static Applicat…"
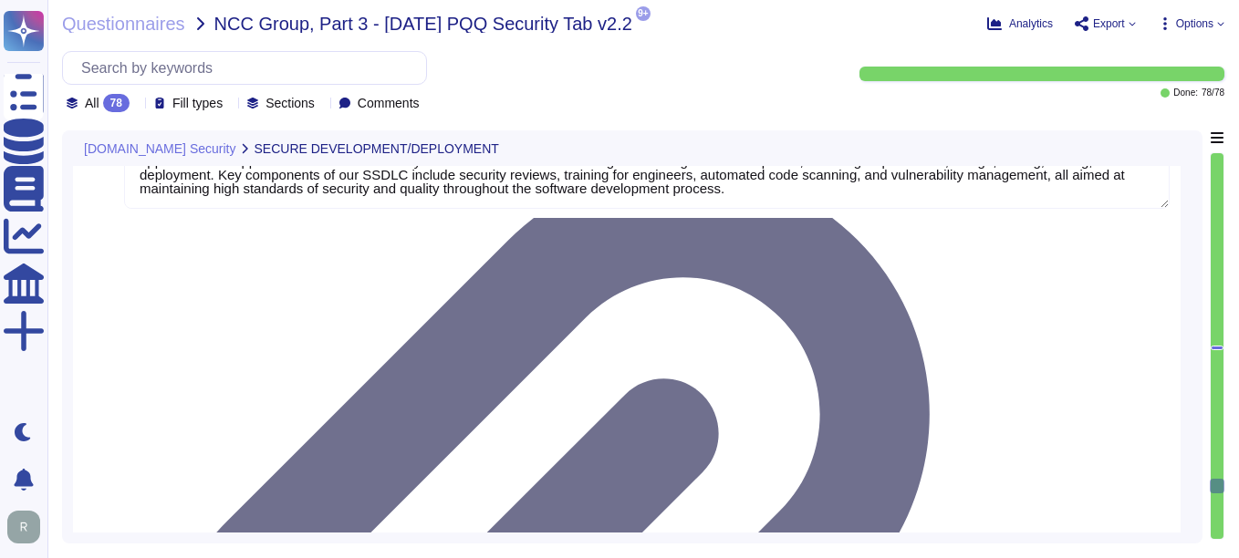
type textarea "Code changes at Sectigo are managed and released in production through a struct…"
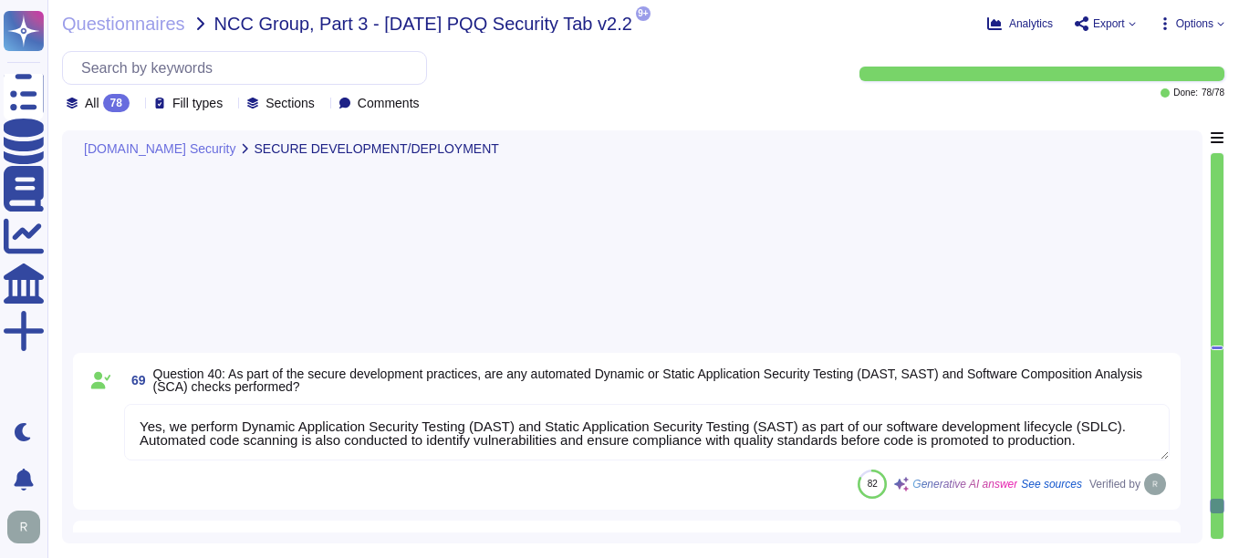
type textarea "Yes, Multi-Factor Authentication (MFA) is required for all accounts with access…"
type textarea "No."
type textarea "No, our application or system does not use Machine Learning or Large Language M…"
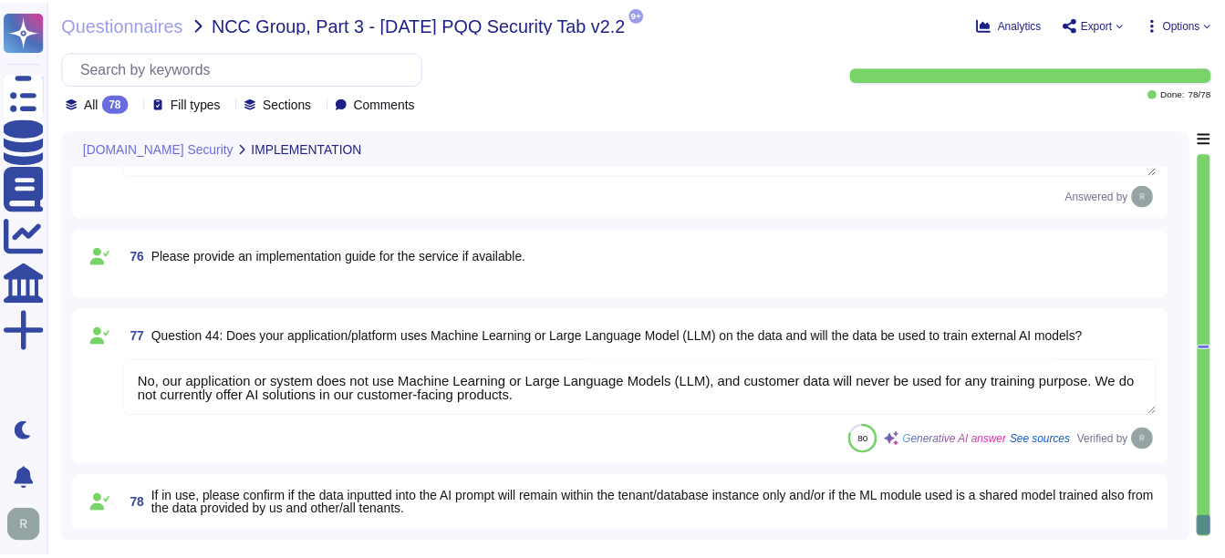
scroll to position [11563, 0]
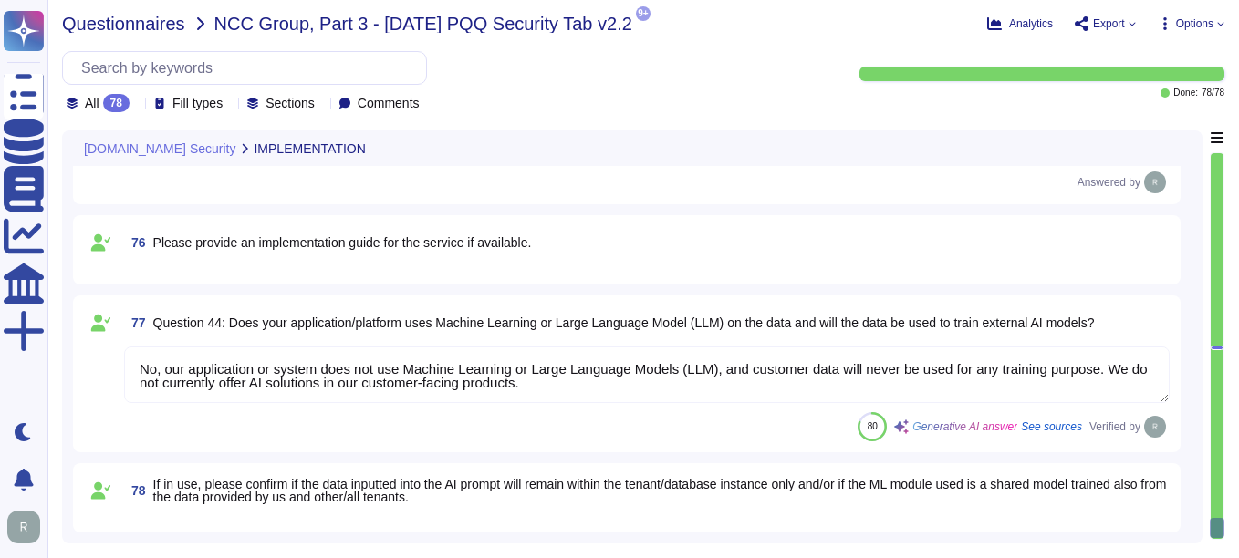
click at [154, 26] on span "Questionnaires" at bounding box center [123, 24] width 123 height 18
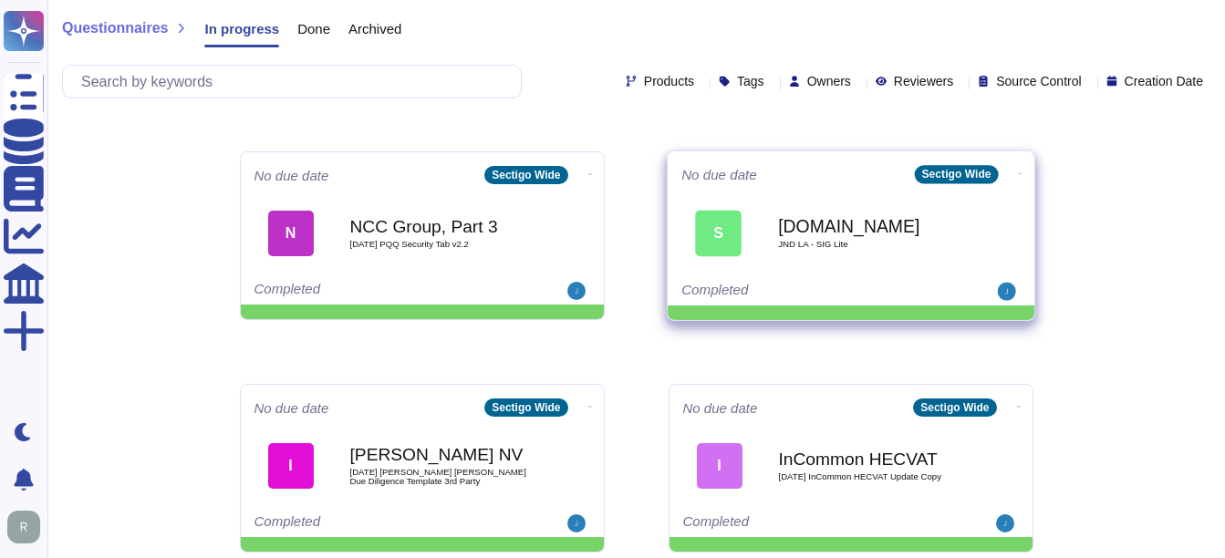
scroll to position [863, 0]
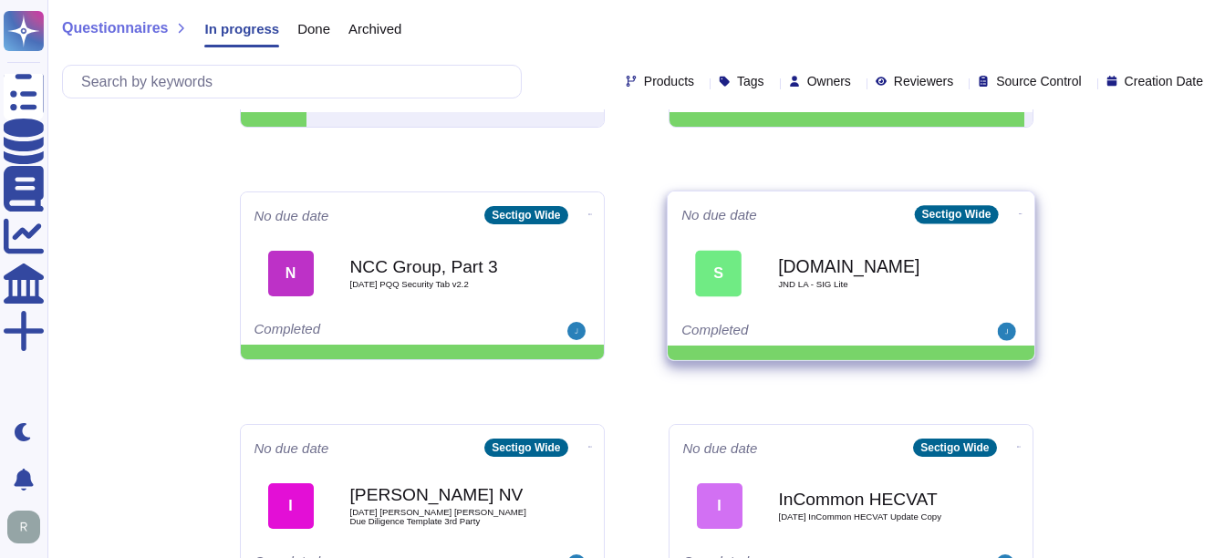
click at [822, 272] on b "[DOMAIN_NAME]" at bounding box center [870, 265] width 184 height 17
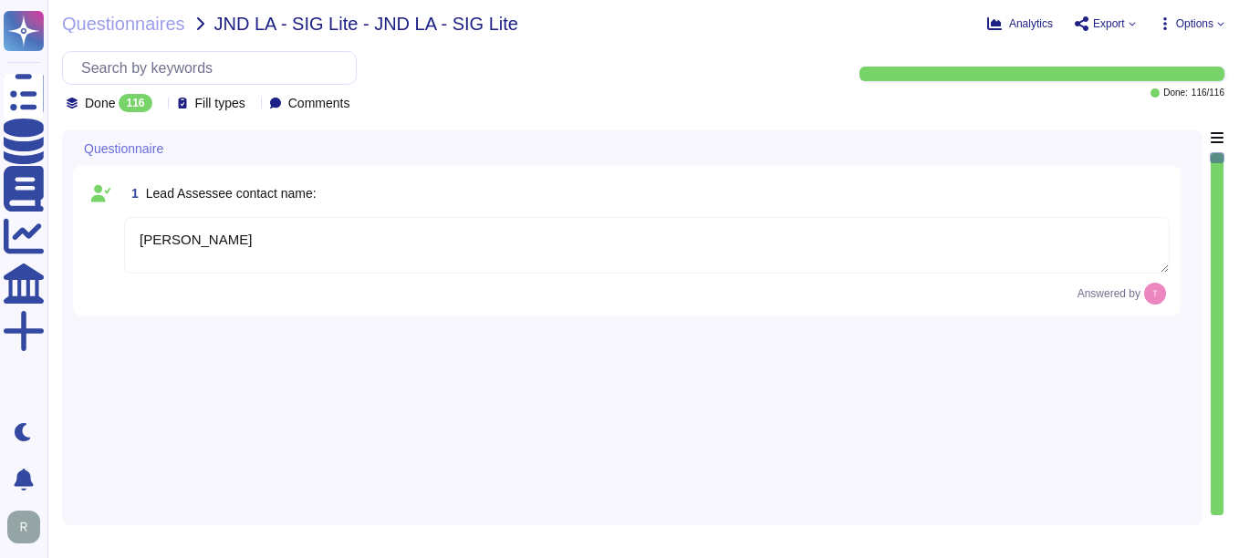
type textarea "[PERSON_NAME]"
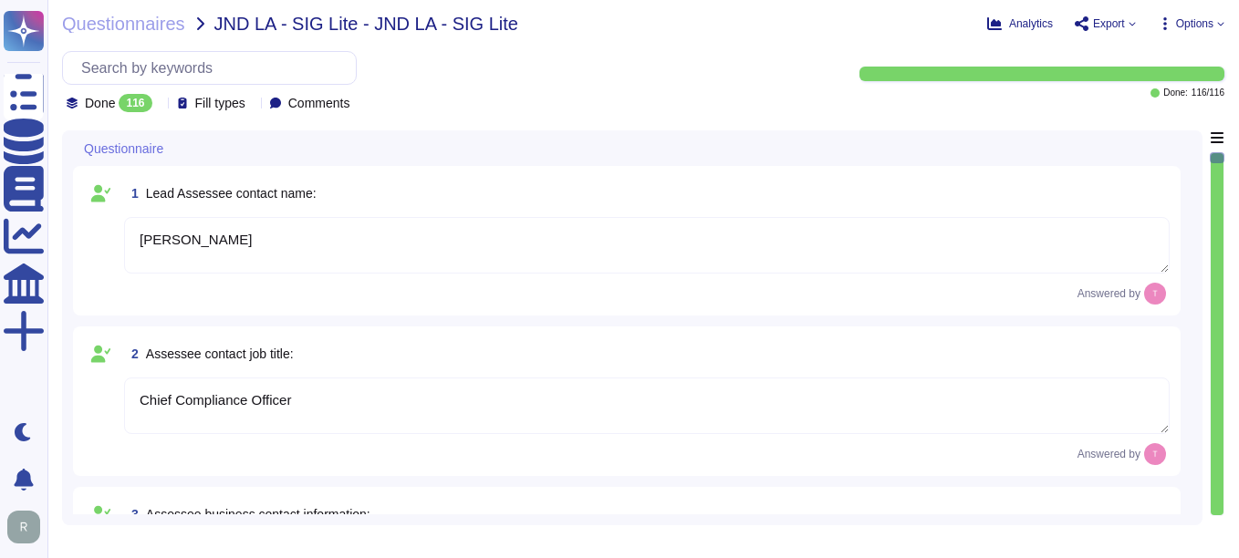
type textarea "Chief Compliance Officer"
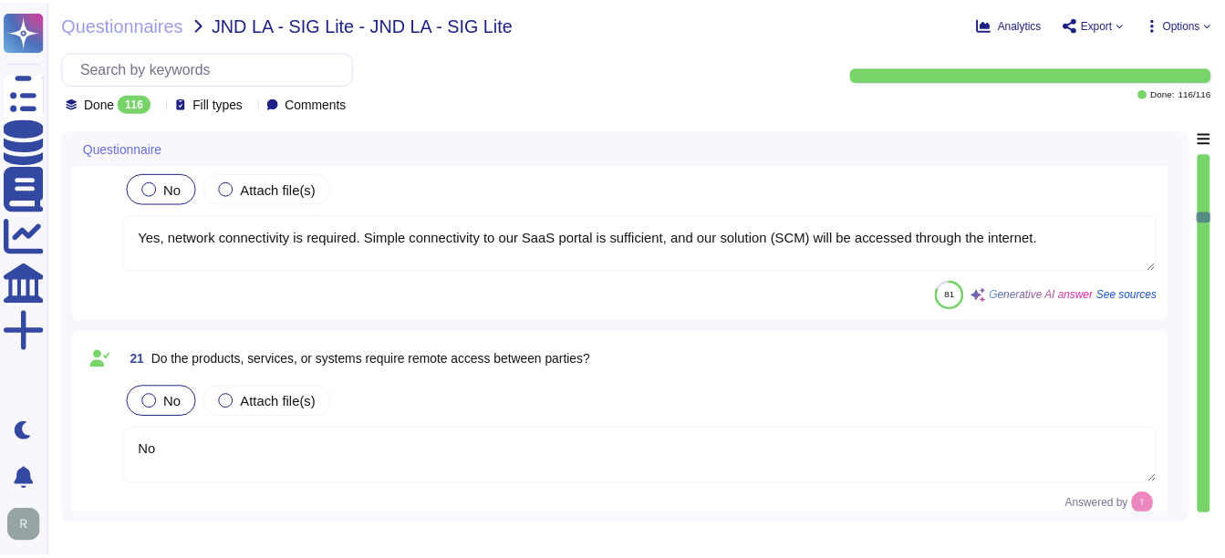
scroll to position [3285, 0]
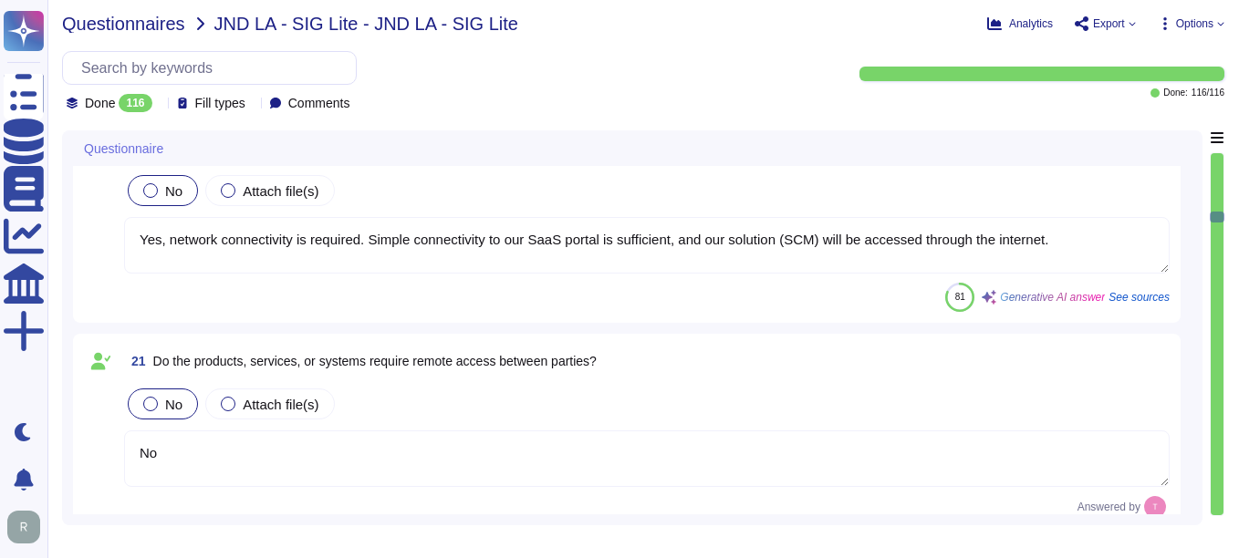
click at [109, 30] on span "Questionnaires" at bounding box center [123, 24] width 123 height 18
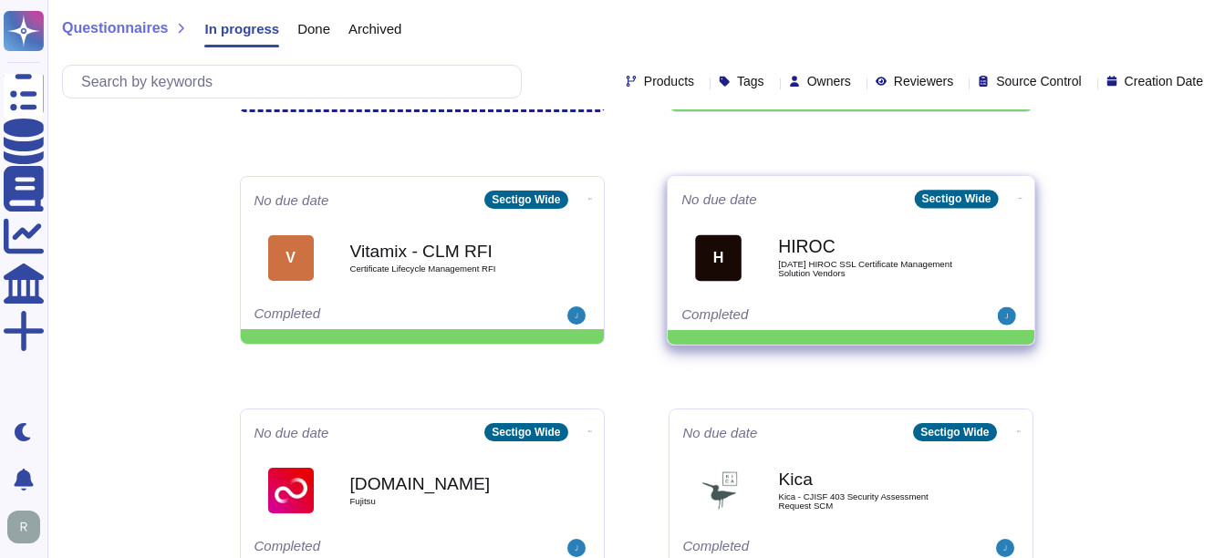
scroll to position [182, 0]
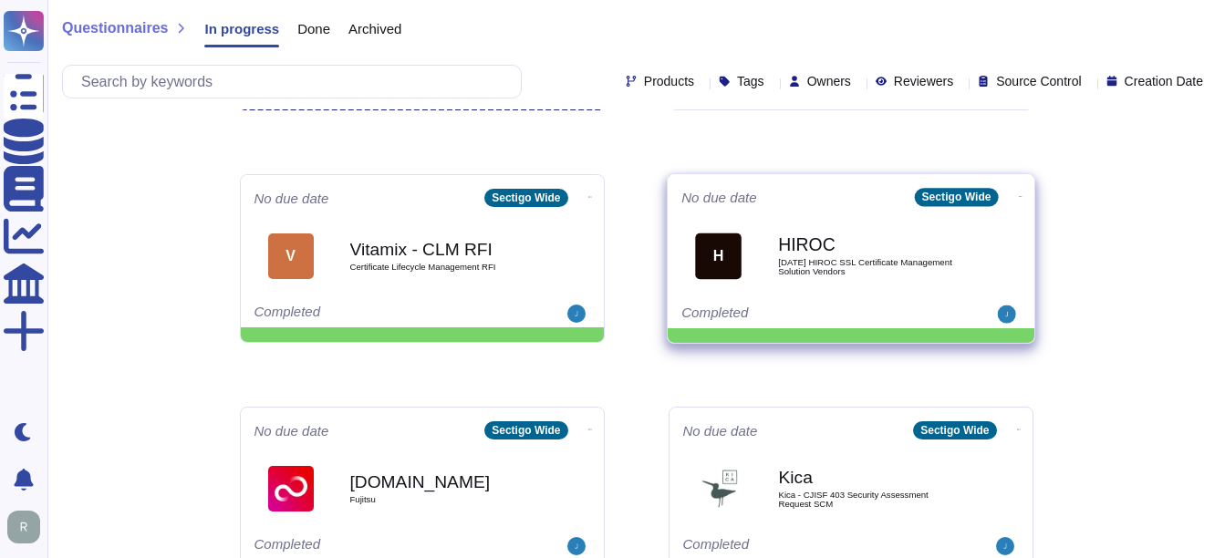
click at [839, 277] on div "HIROC [DATE] HIROC SSL Certificate Management Solution Vendors" at bounding box center [870, 256] width 184 height 74
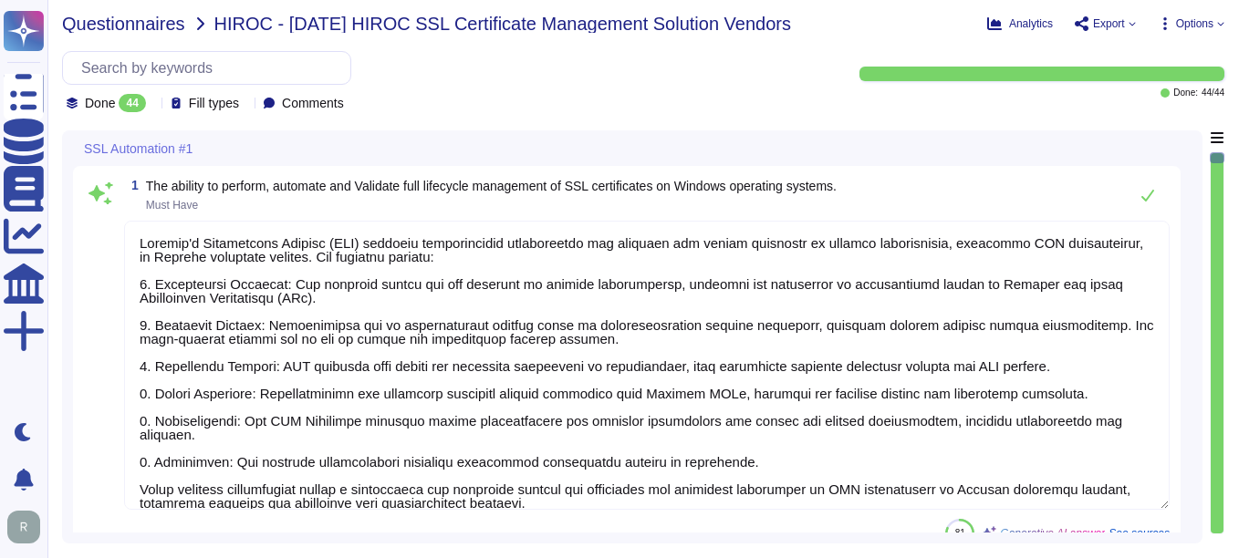
click at [137, 19] on span "Questionnaires" at bounding box center [123, 24] width 123 height 18
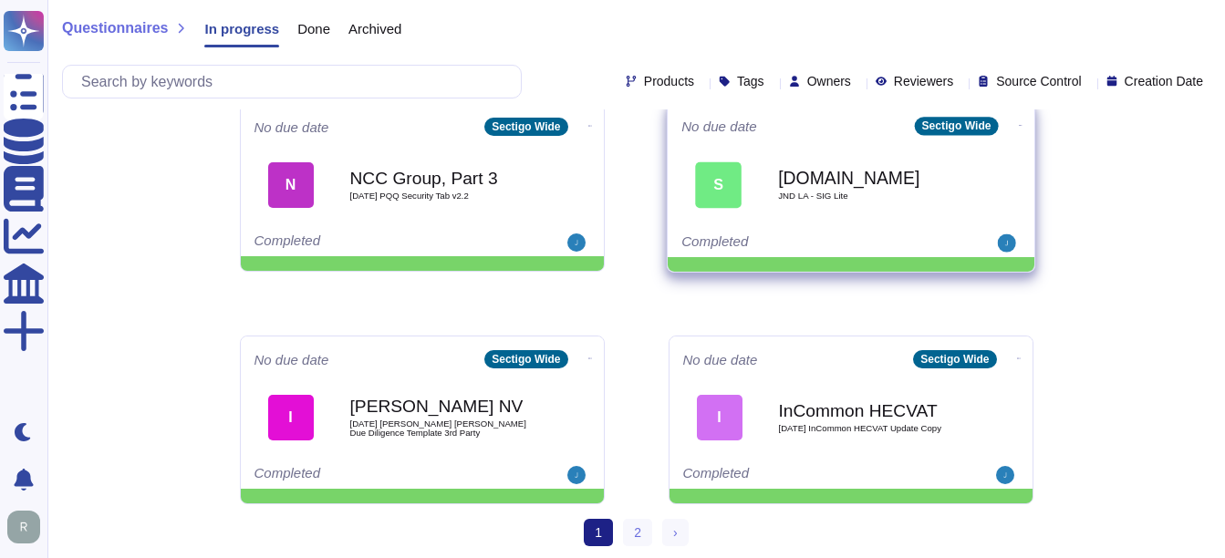
scroll to position [954, 0]
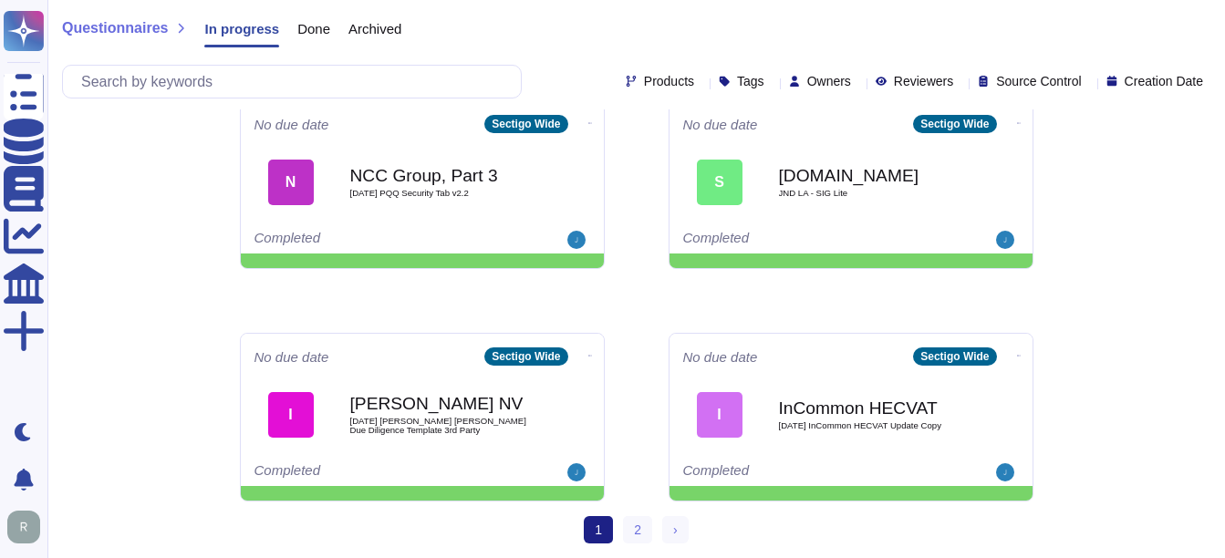
click at [620, 520] on ul "1 (current) 2 › Next" at bounding box center [636, 529] width 104 height 27
click at [632, 528] on link "2" at bounding box center [637, 529] width 29 height 27
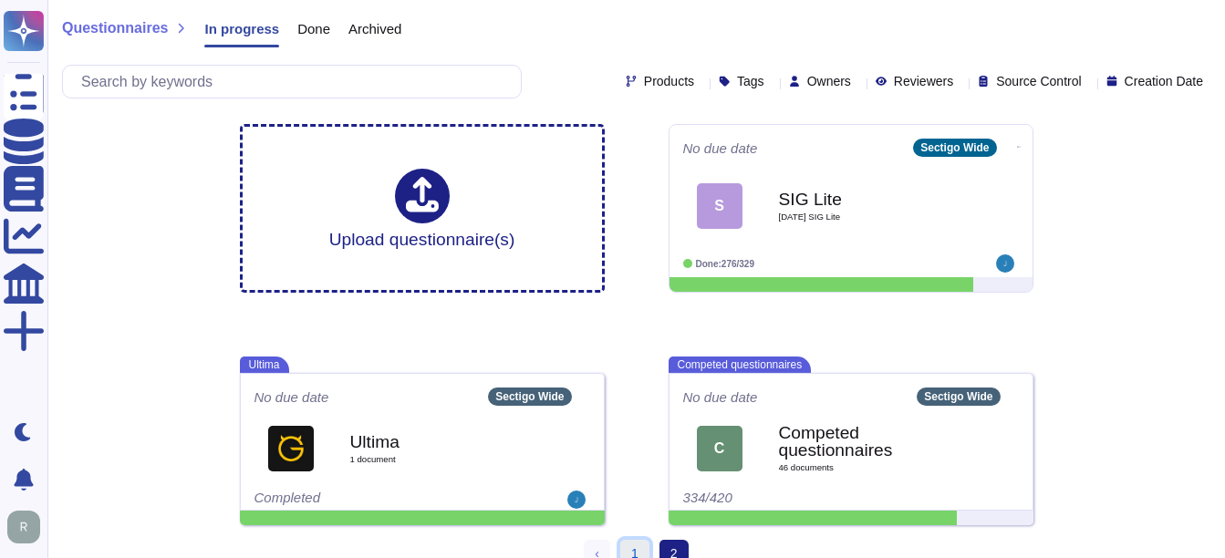
click at [639, 547] on link "1" at bounding box center [634, 553] width 29 height 27
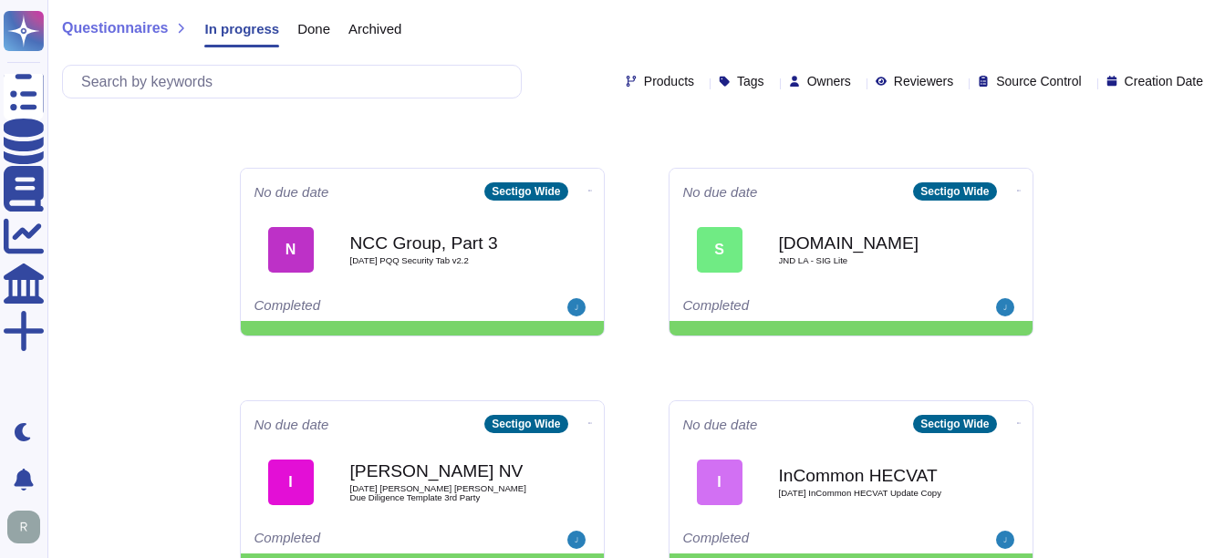
scroll to position [772, 0]
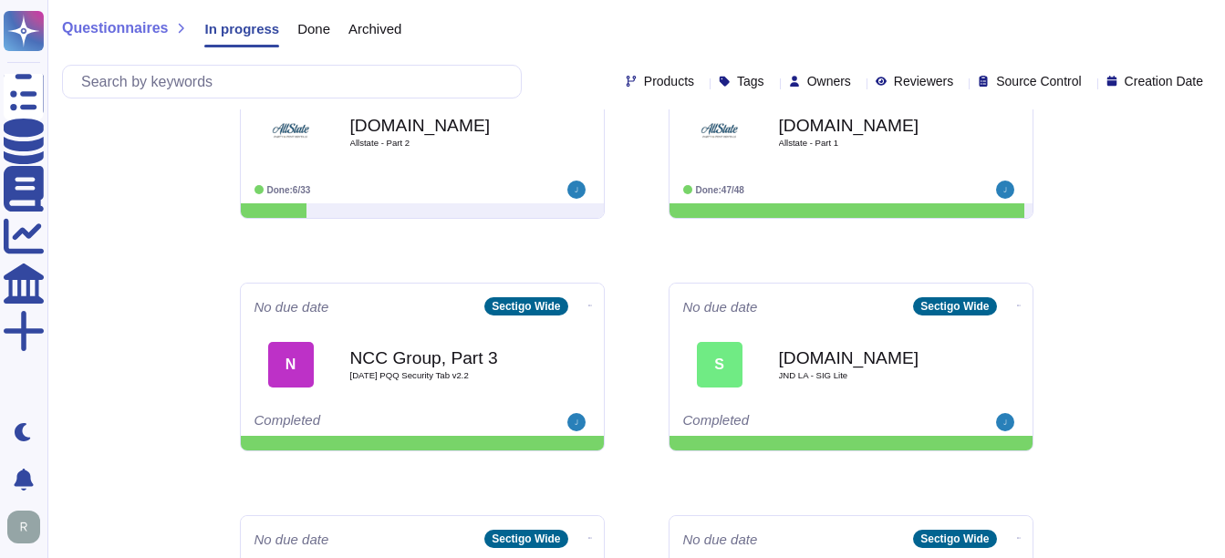
click at [366, 32] on span "Archived" at bounding box center [375, 29] width 53 height 14
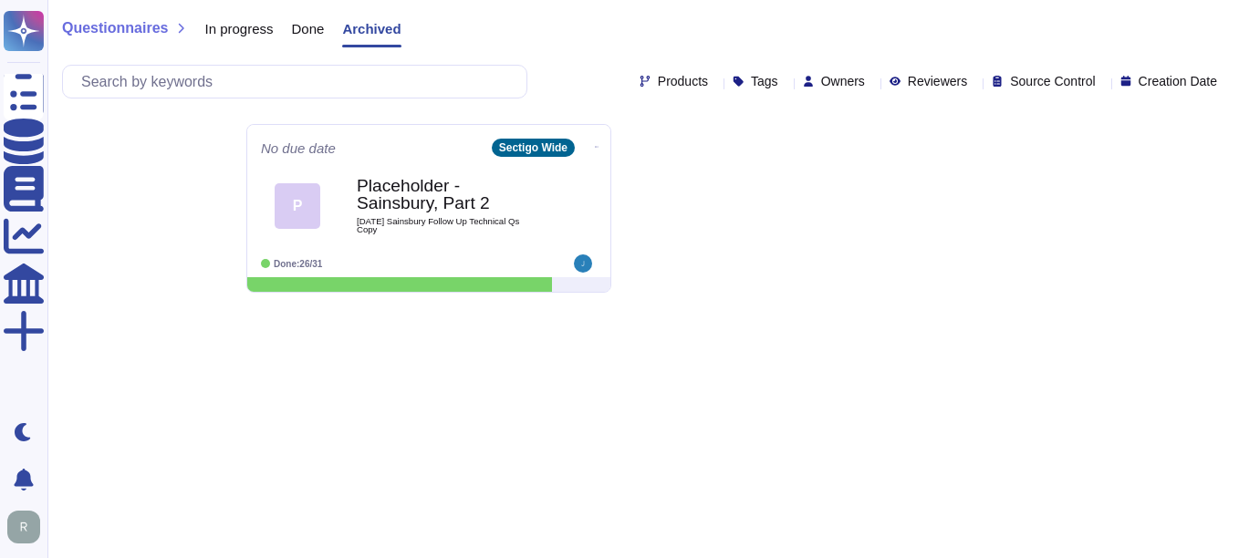
click at [311, 29] on span "Done" at bounding box center [308, 29] width 33 height 14
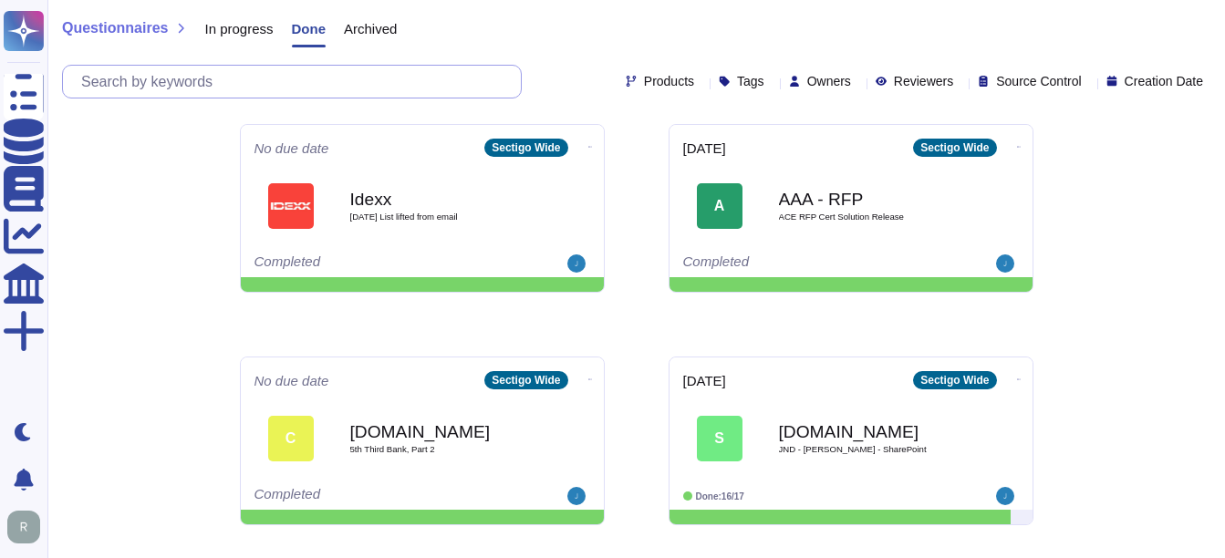
click at [172, 86] on input "text" at bounding box center [296, 82] width 449 height 32
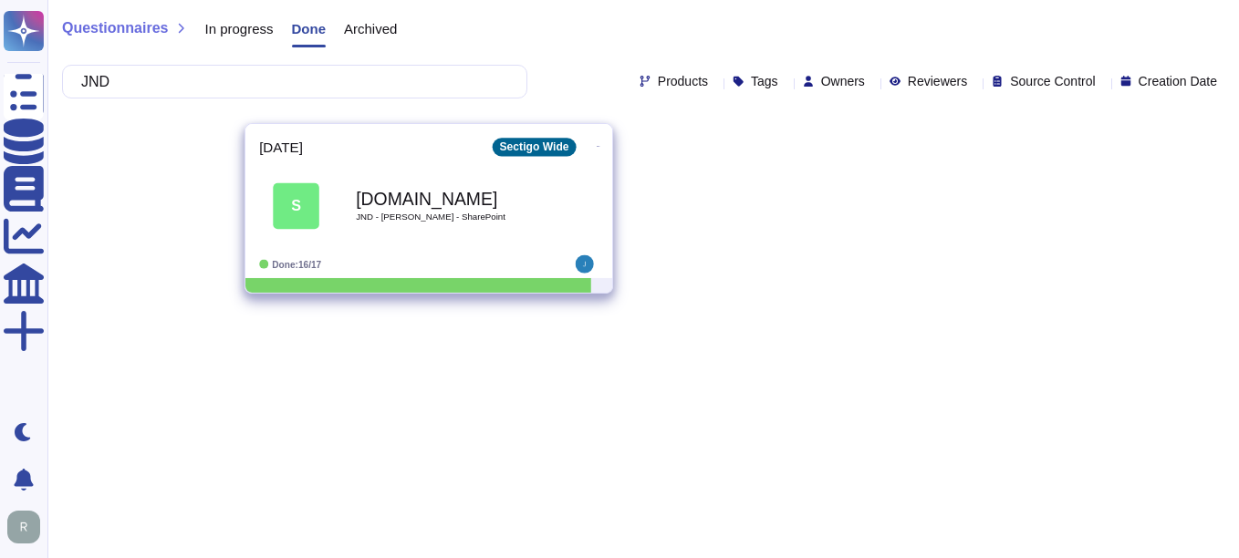
click at [475, 223] on div "[DOMAIN_NAME] JND - [PERSON_NAME] - SharePoint" at bounding box center [448, 206] width 184 height 74
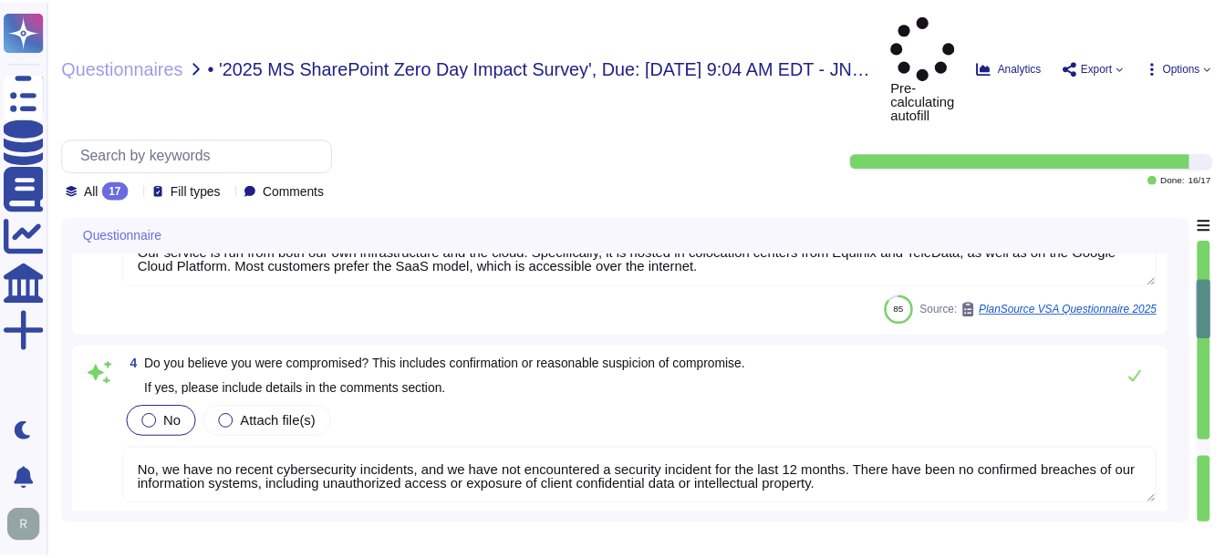
scroll to position [91, 0]
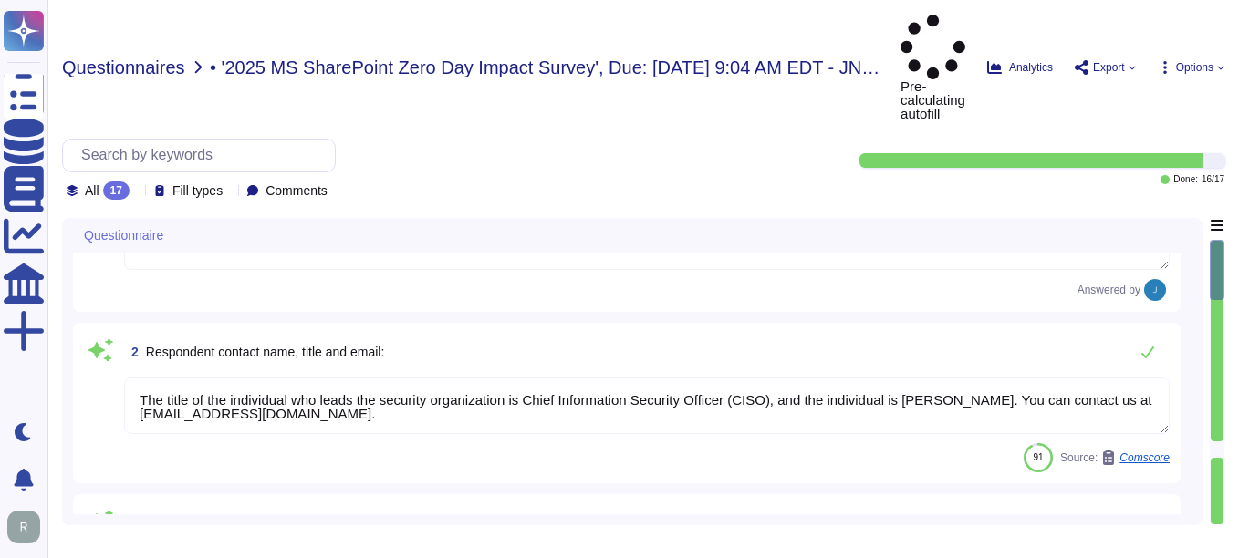
click at [150, 44] on div "Questionnaires • '2025 MS SharePoint Zero Day Impact Survey', Due: [DATE] 9:04 …" at bounding box center [643, 279] width 1192 height 558
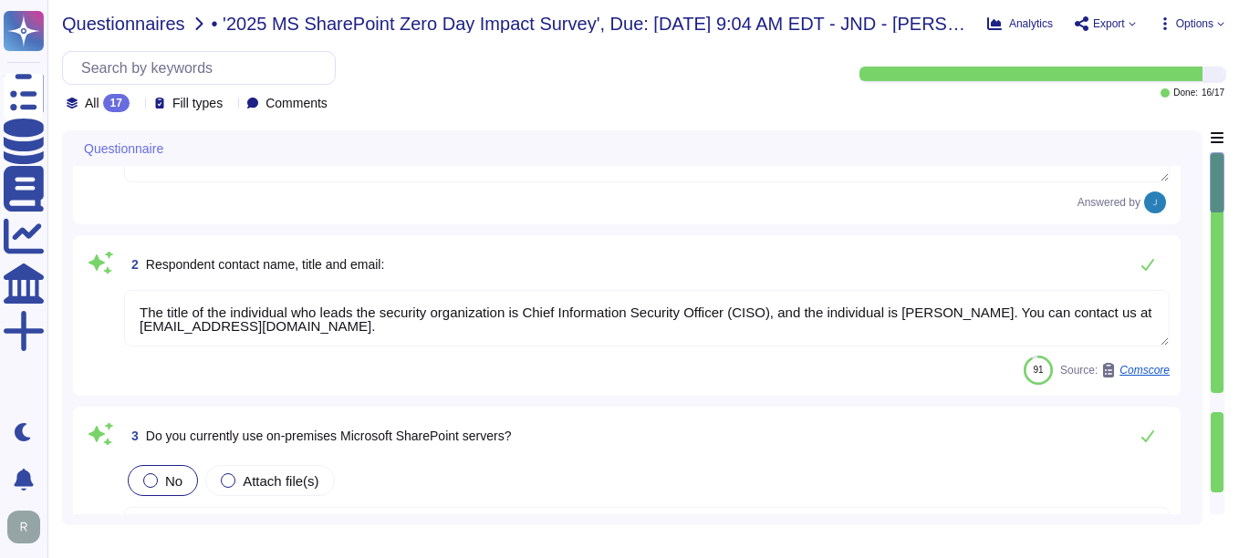
click at [155, 26] on span "Questionnaires" at bounding box center [123, 24] width 123 height 18
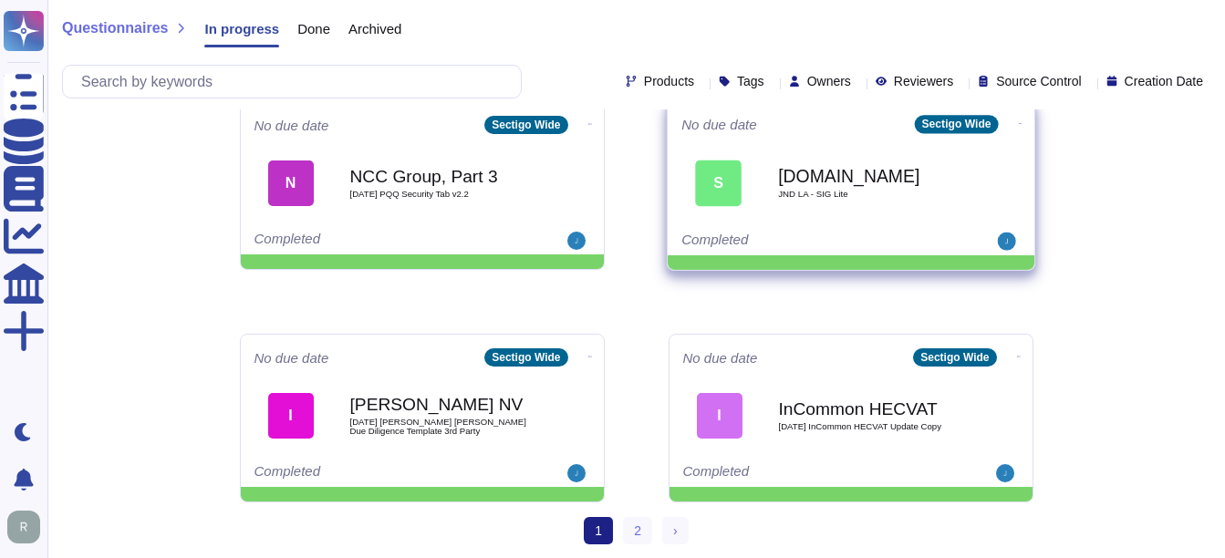
scroll to position [954, 0]
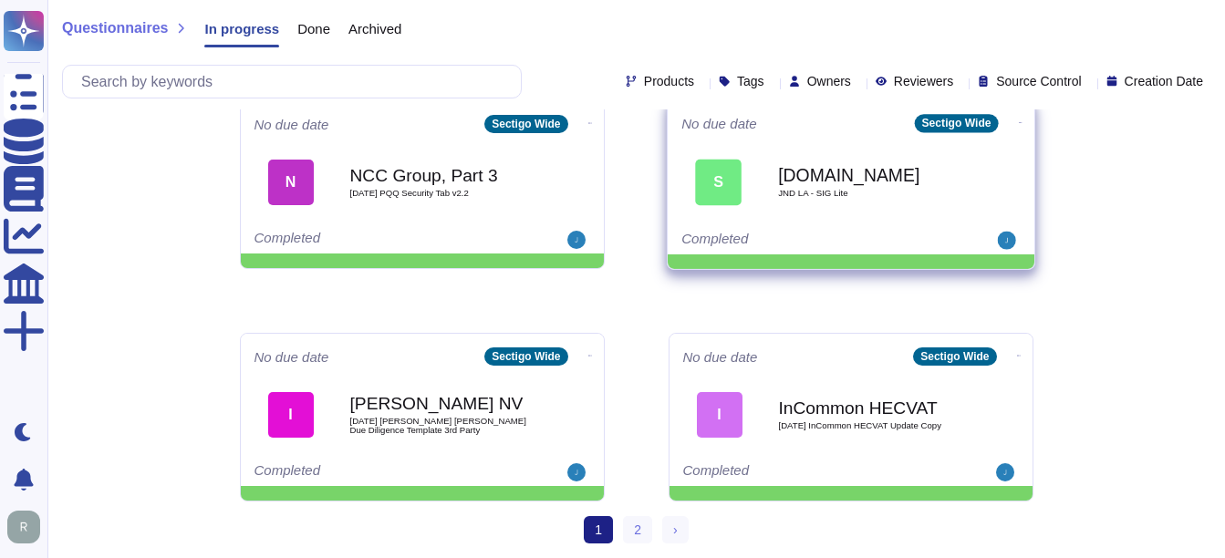
click at [802, 197] on span "JND LA - SIG Lite" at bounding box center [870, 193] width 184 height 9
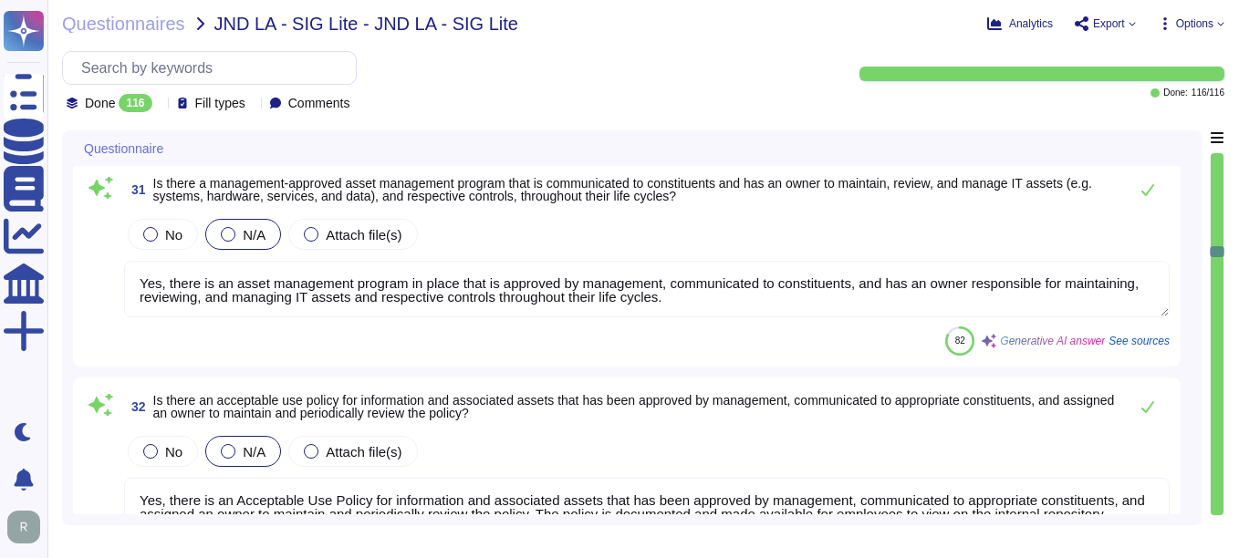
scroll to position [5657, 0]
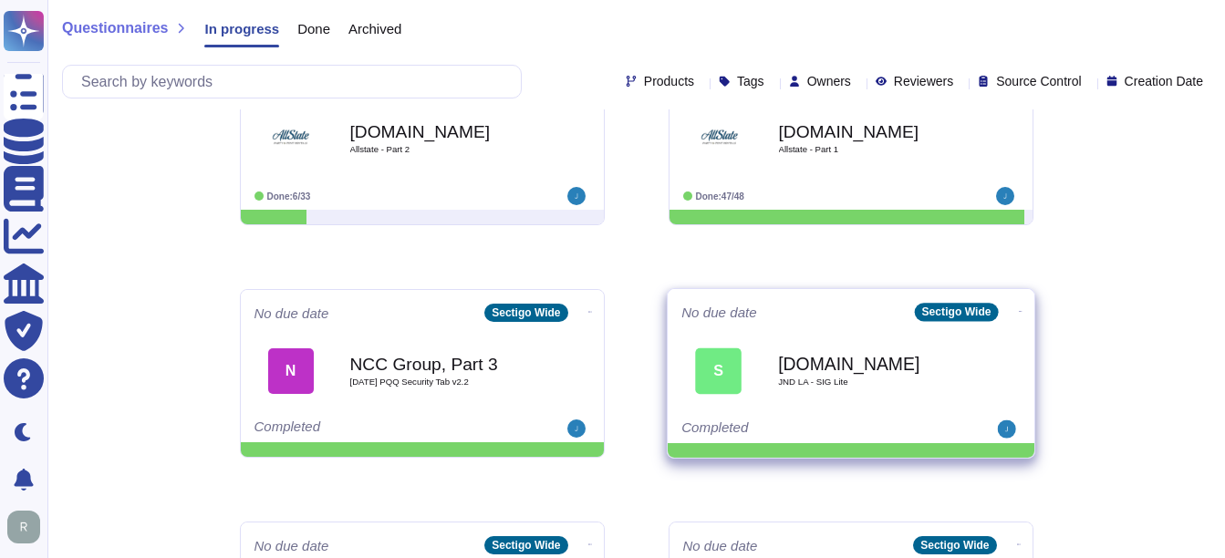
scroll to position [912, 0]
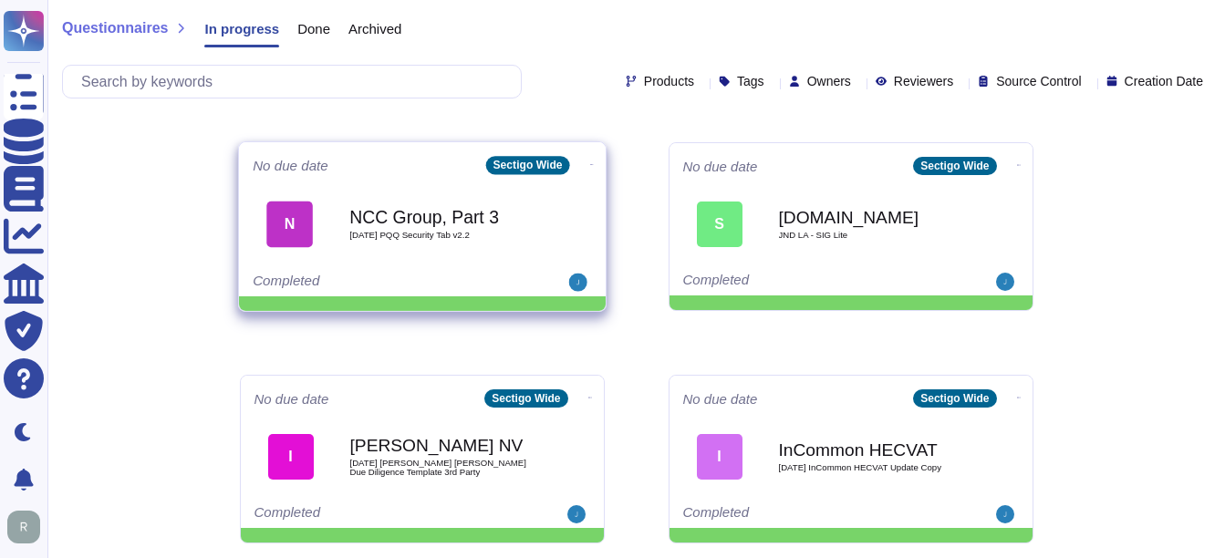
click at [464, 232] on span "[DATE] PQQ Security Tab v2.2" at bounding box center [441, 235] width 184 height 9
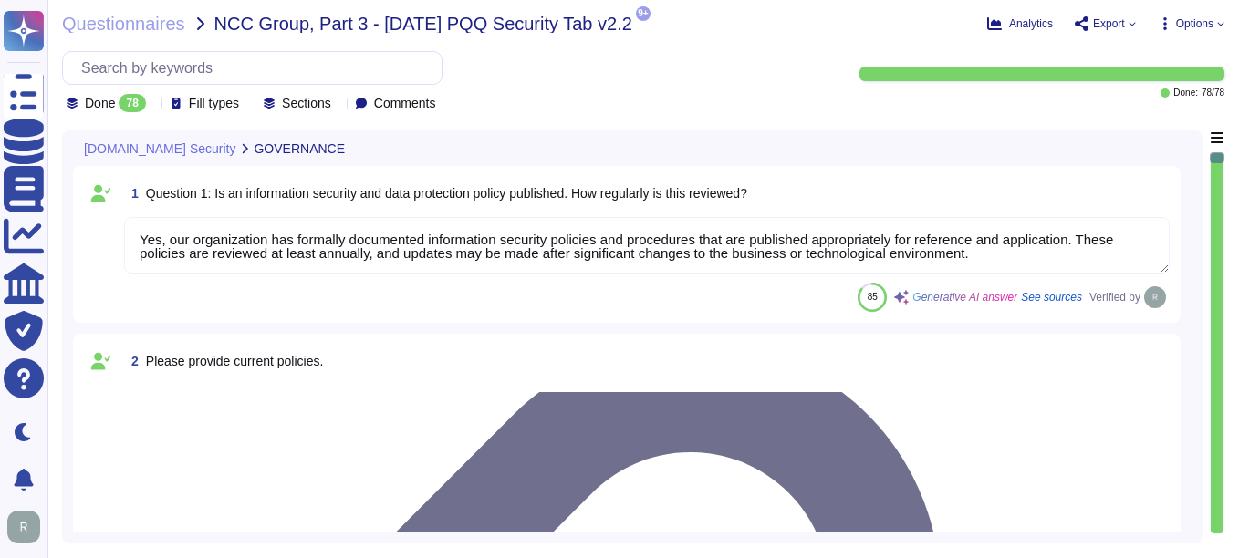
type textarea "Yes, our organization has formally documented information security policies and…"
type textarea "Our organization currently maintains the following security and compliance cert…"
type textarea "Yes, all employees, including contractors, undergo background checks before the…"
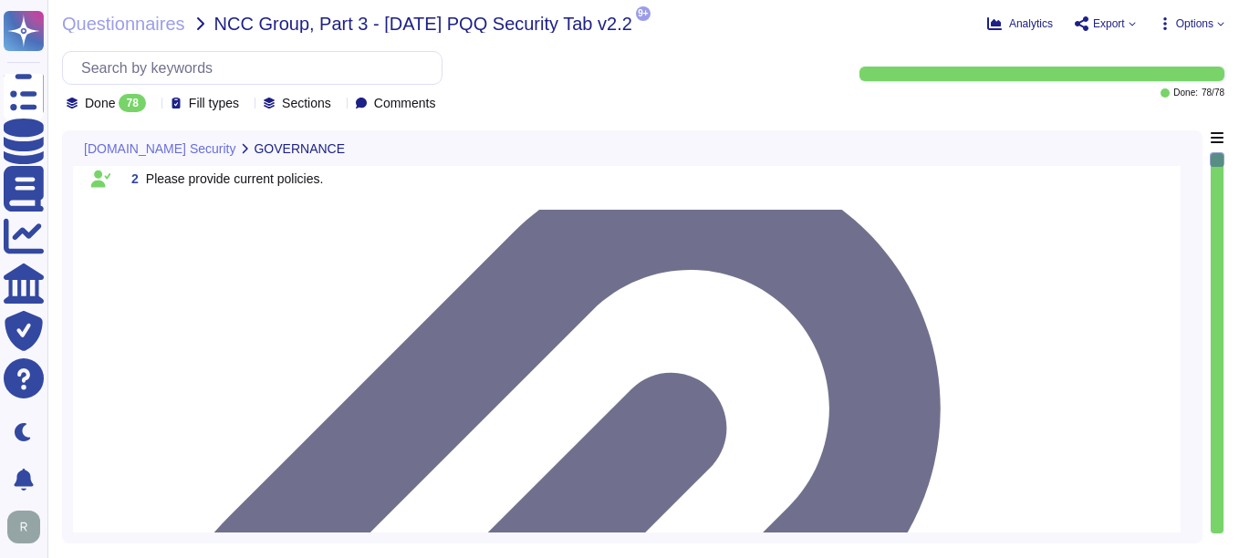
scroll to position [2, 0]
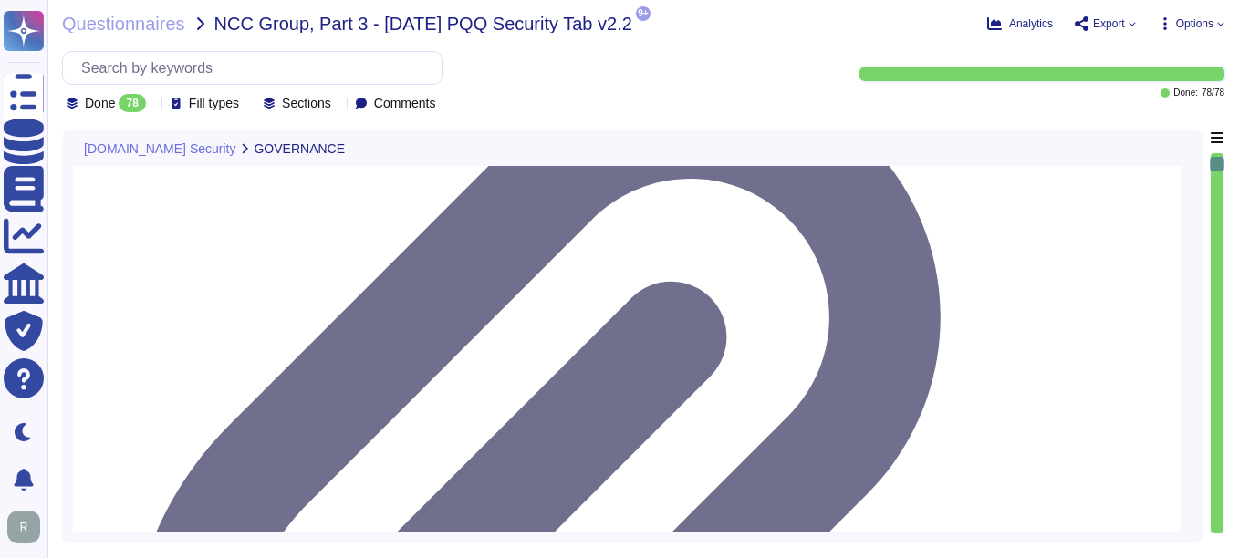
type textarea "Yes, training is provided to all staff on Information Security and Data Protect…"
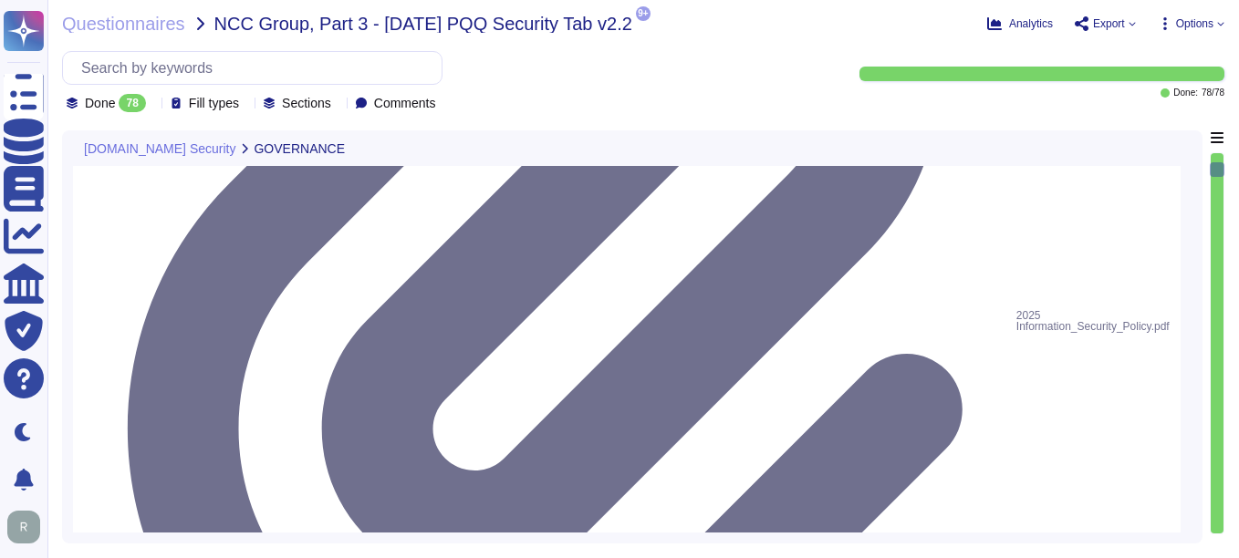
scroll to position [547, 0]
